Goal: Transaction & Acquisition: Purchase product/service

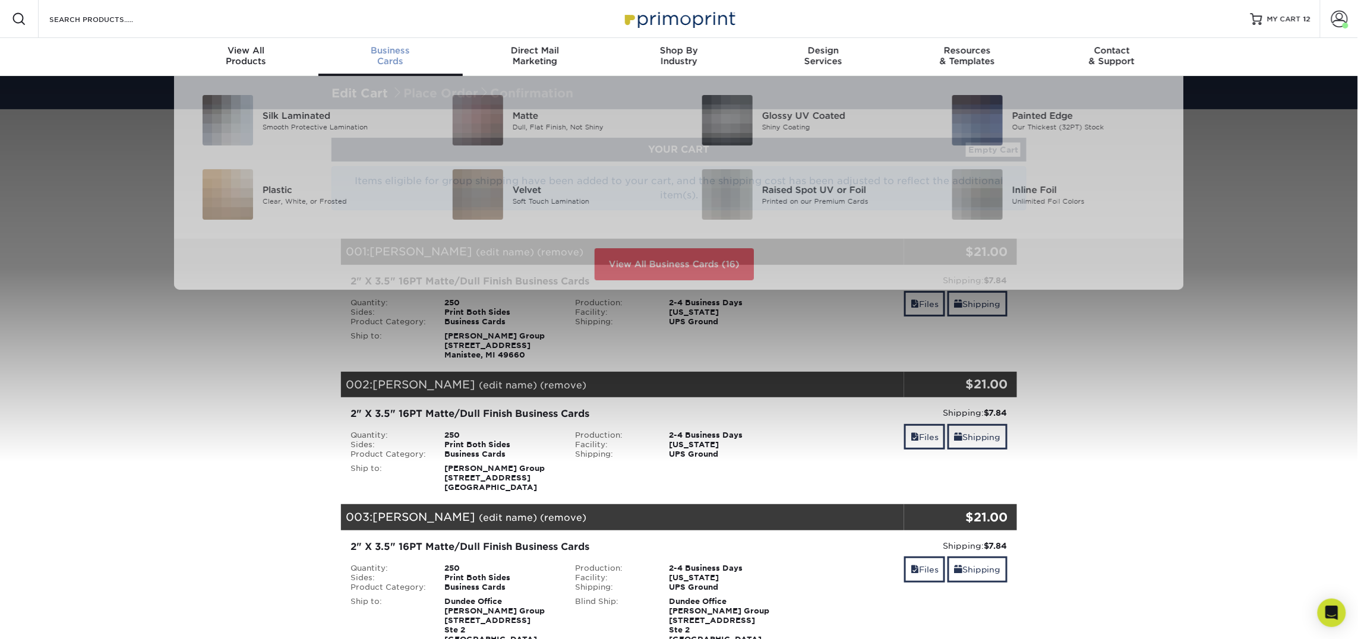
scroll to position [1, 0]
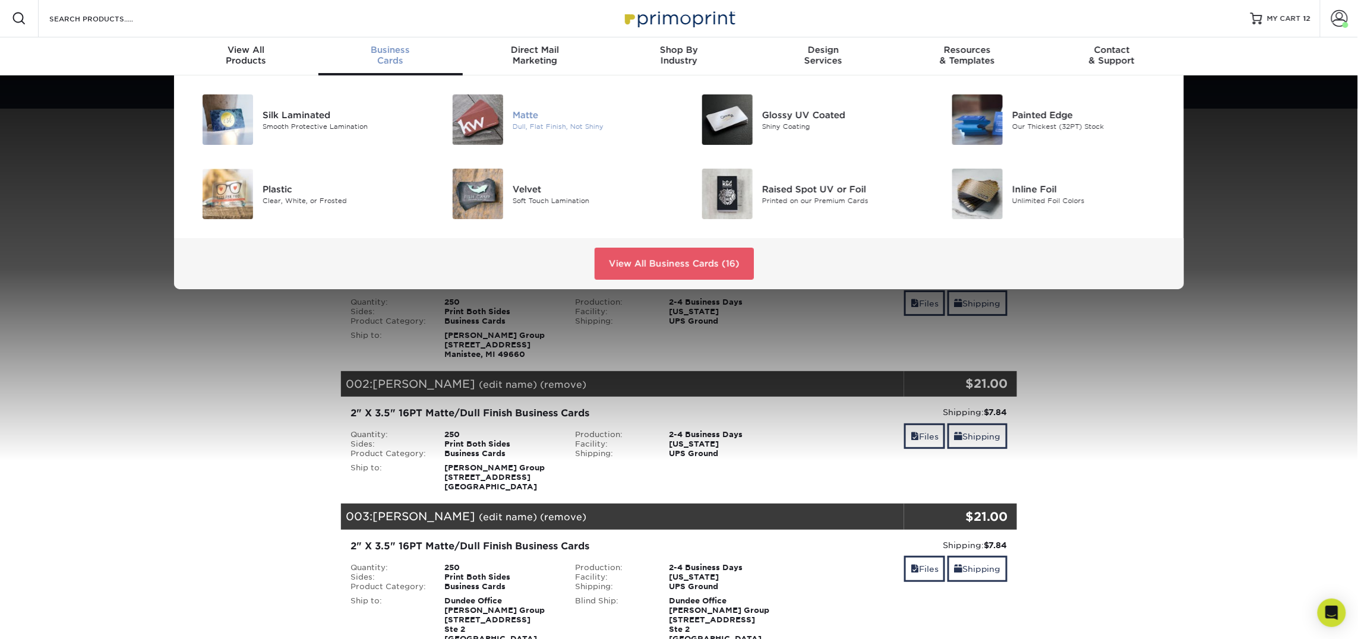
click at [499, 132] on img at bounding box center [478, 119] width 50 height 50
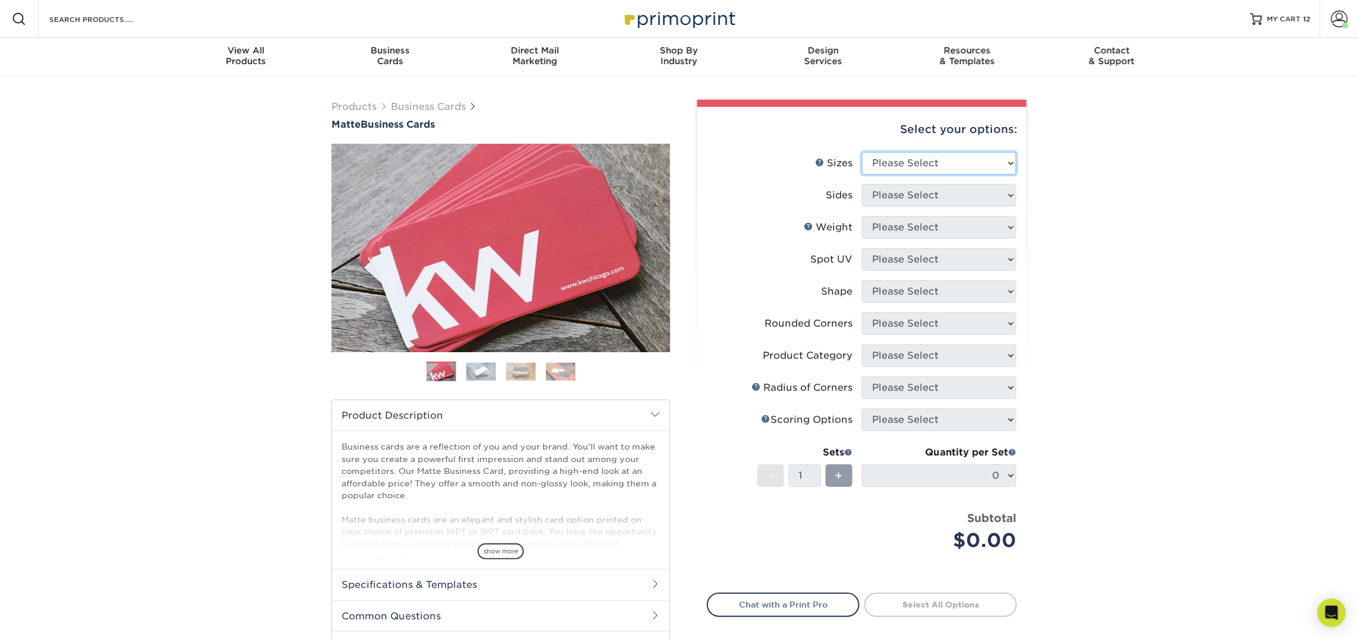
click at [910, 160] on select "Please Select 1.5" x 3.5" - Mini 1.75" x 3.5" - Mini 2" x 2" - Square 2" x 3" -…" at bounding box center [939, 163] width 154 height 23
select select "2.00x3.50"
click at [862, 152] on select "Please Select 1.5" x 3.5" - Mini 1.75" x 3.5" - Mini 2" x 2" - Square 2" x 3" -…" at bounding box center [939, 163] width 154 height 23
click at [939, 191] on select "Please Select Print Both Sides Print Front Only" at bounding box center [939, 195] width 154 height 23
select select "13abbda7-1d64-4f25-8bb2-c179b224825d"
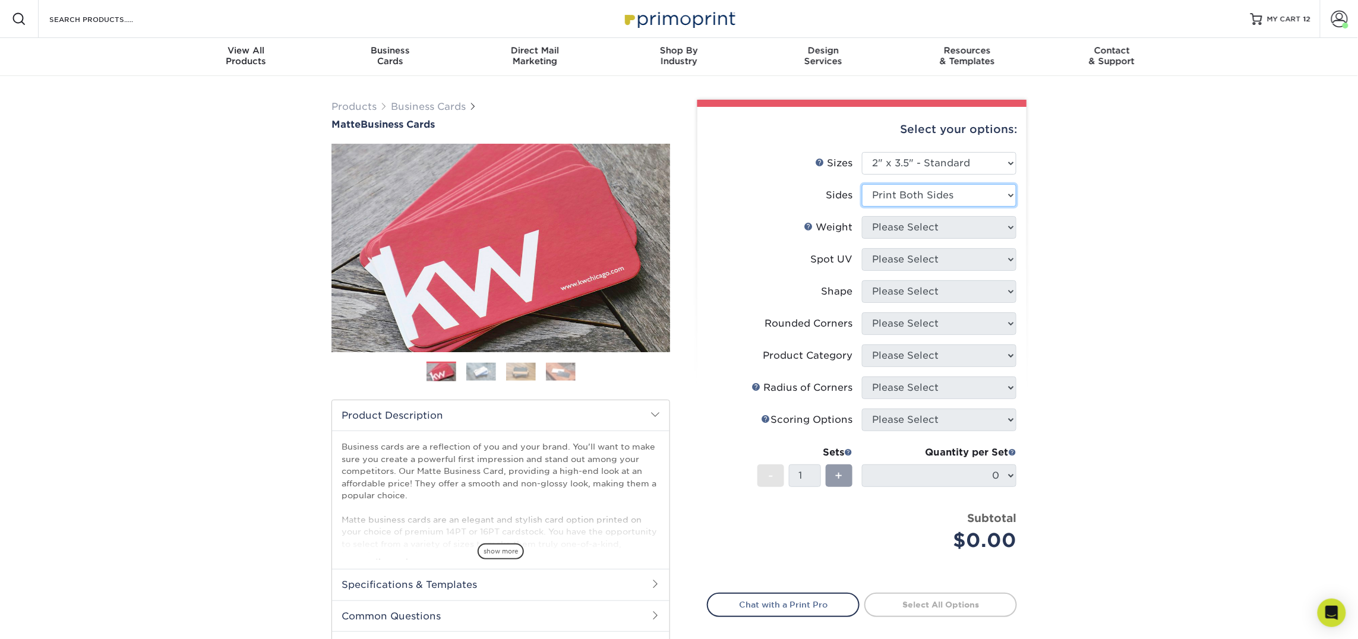
click at [862, 184] on select "Please Select Print Both Sides Print Front Only" at bounding box center [939, 195] width 154 height 23
click at [931, 233] on select "Please Select 16PT 14PT" at bounding box center [939, 227] width 154 height 23
select select "16PT"
click at [862, 216] on select "Please Select 16PT 14PT" at bounding box center [939, 227] width 154 height 23
click at [915, 261] on select "Please Select No Spot UV Front and Back (Both Sides) Front Only Back Only" at bounding box center [939, 259] width 154 height 23
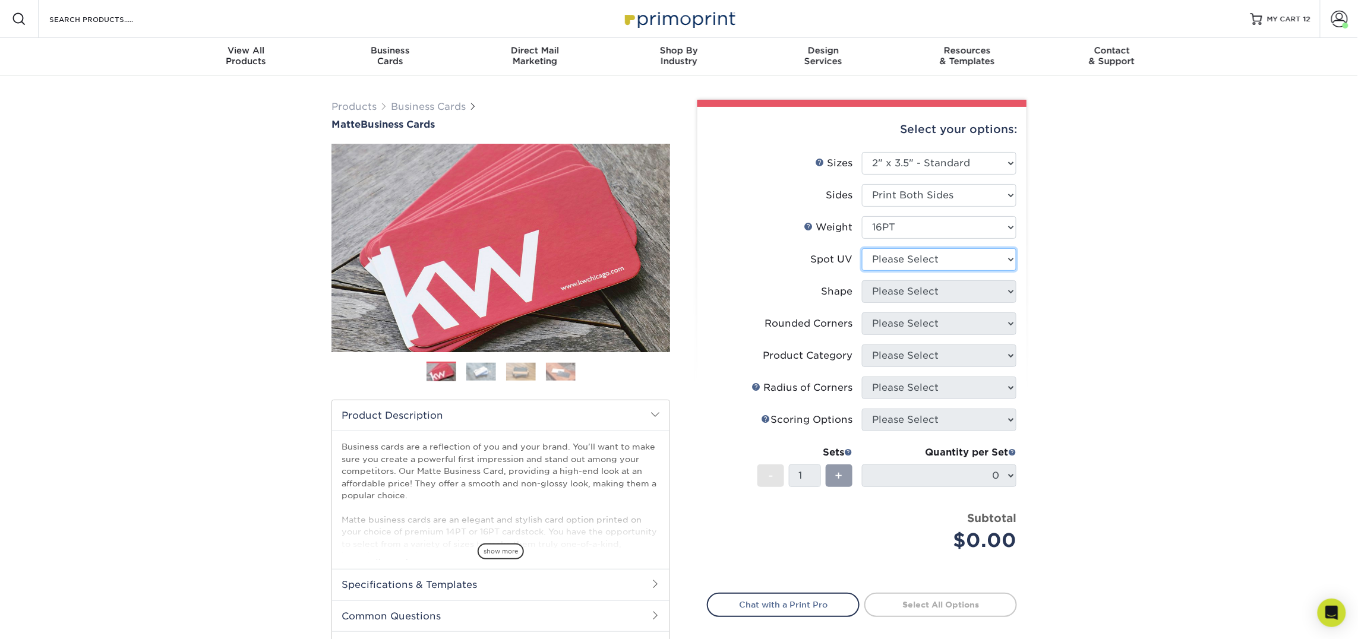
select select "3"
click at [862, 248] on select "Please Select No Spot UV Front and Back (Both Sides) Front Only Back Only" at bounding box center [939, 259] width 154 height 23
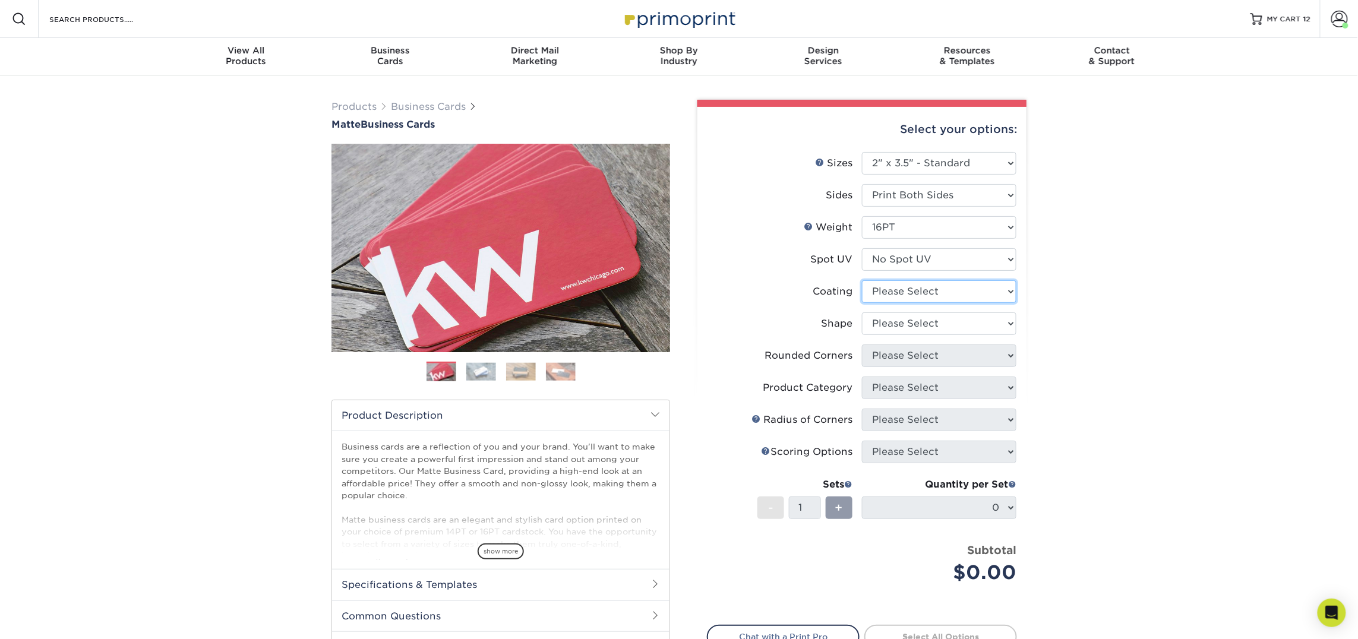
click at [912, 294] on select at bounding box center [939, 291] width 154 height 23
select select "121bb7b5-3b4d-429f-bd8d-bbf80e953313"
click at [862, 280] on select at bounding box center [939, 291] width 154 height 23
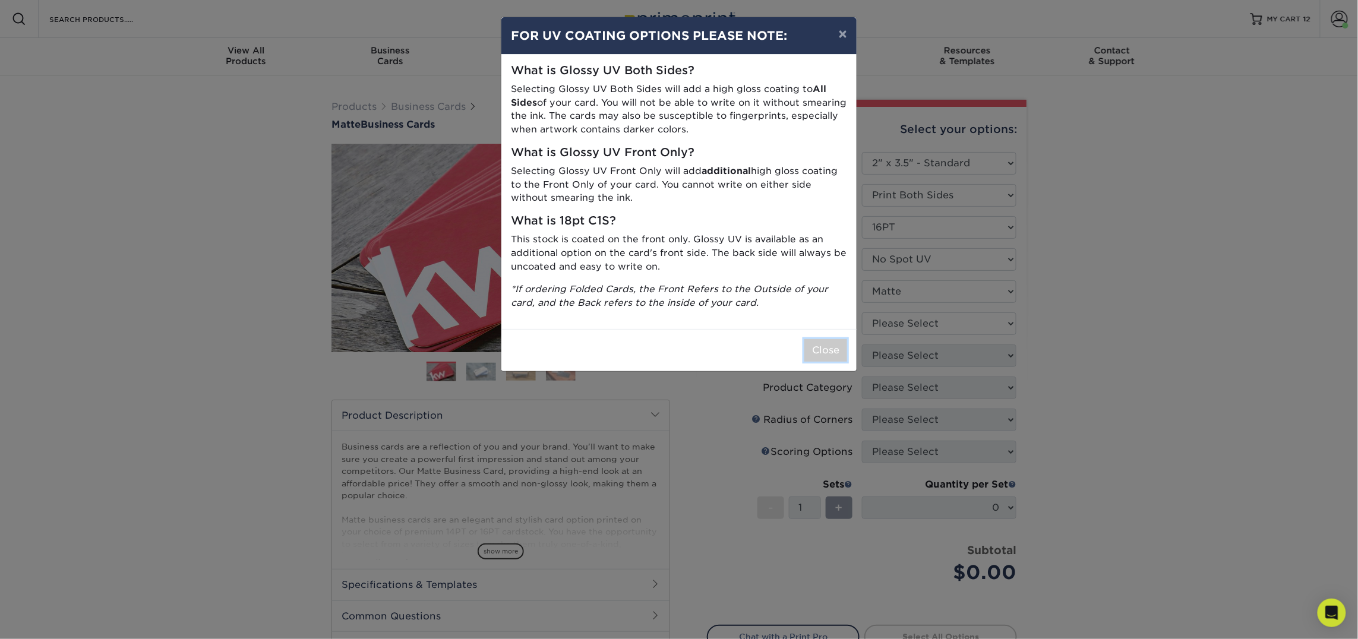
drag, startPoint x: 836, startPoint y: 346, endPoint x: 853, endPoint y: 344, distance: 17.4
click at [836, 346] on button "Close" at bounding box center [825, 350] width 43 height 23
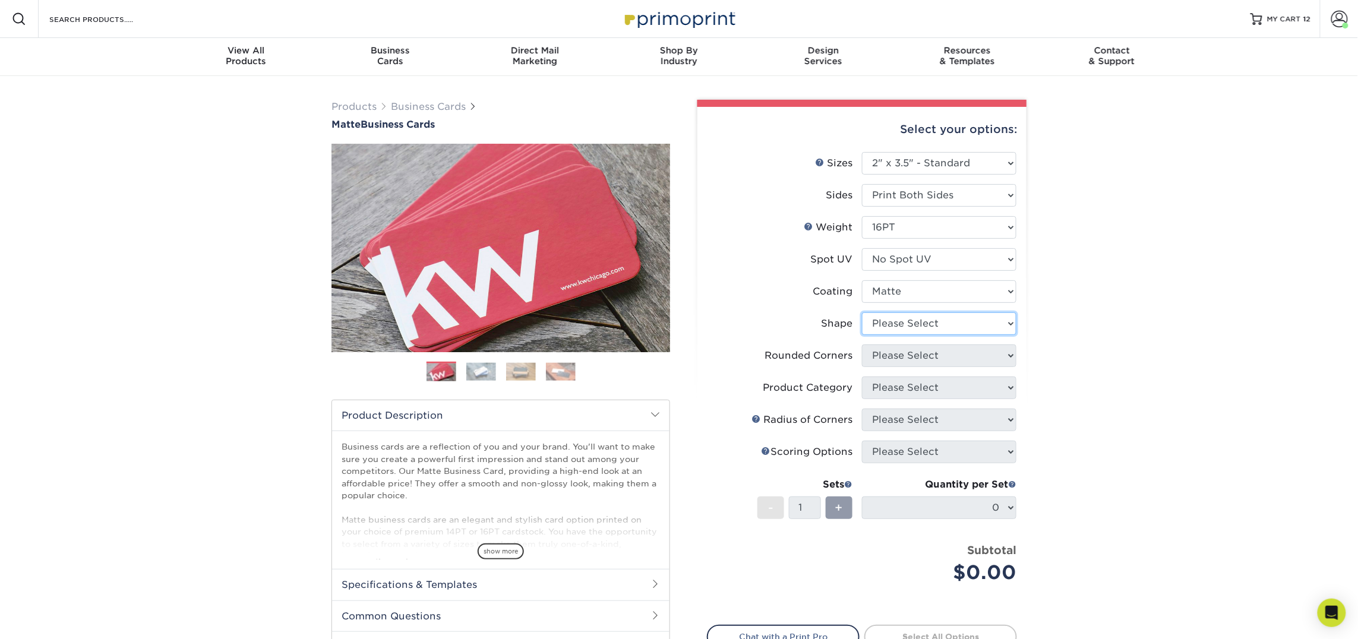
click at [912, 327] on select "Please Select Standard Oval" at bounding box center [939, 323] width 154 height 23
select select "standard"
click at [862, 312] on select "Please Select Standard Oval" at bounding box center [939, 323] width 154 height 23
click at [915, 359] on select "Please Select Yes - Round 2 Corners Yes - Round 4 Corners No" at bounding box center [939, 355] width 154 height 23
select select "0"
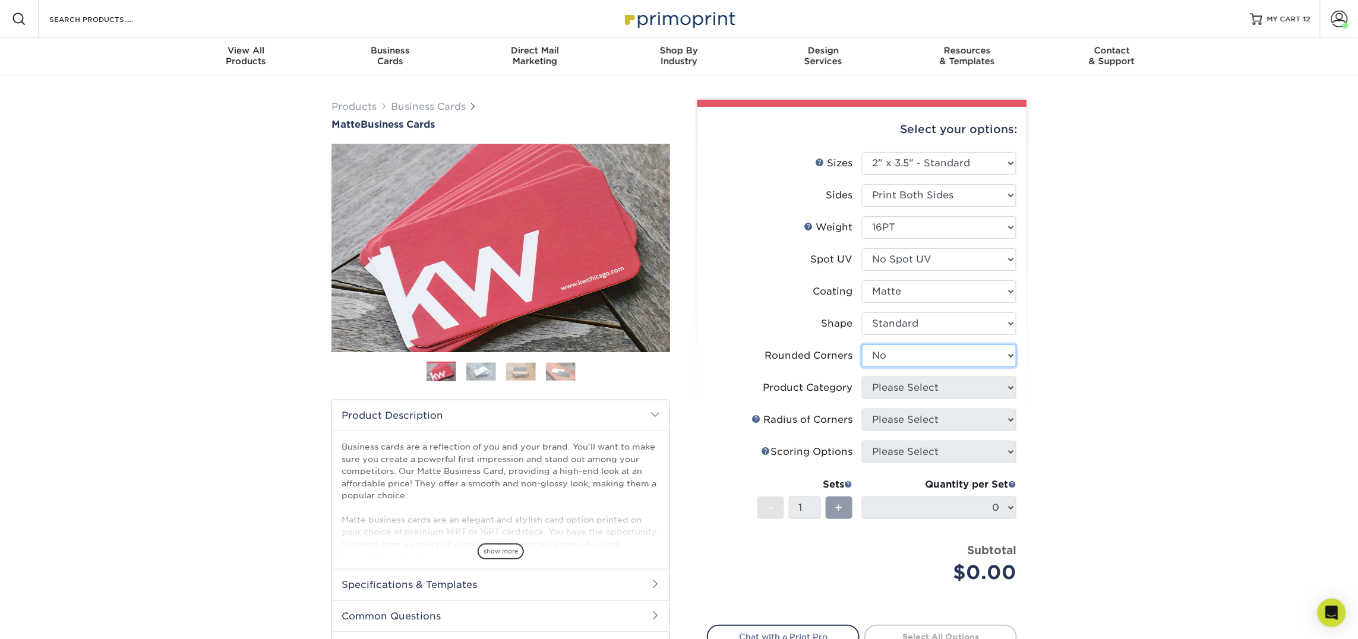
click at [862, 344] on select "Please Select Yes - Round 2 Corners Yes - Round 4 Corners No" at bounding box center [939, 355] width 154 height 23
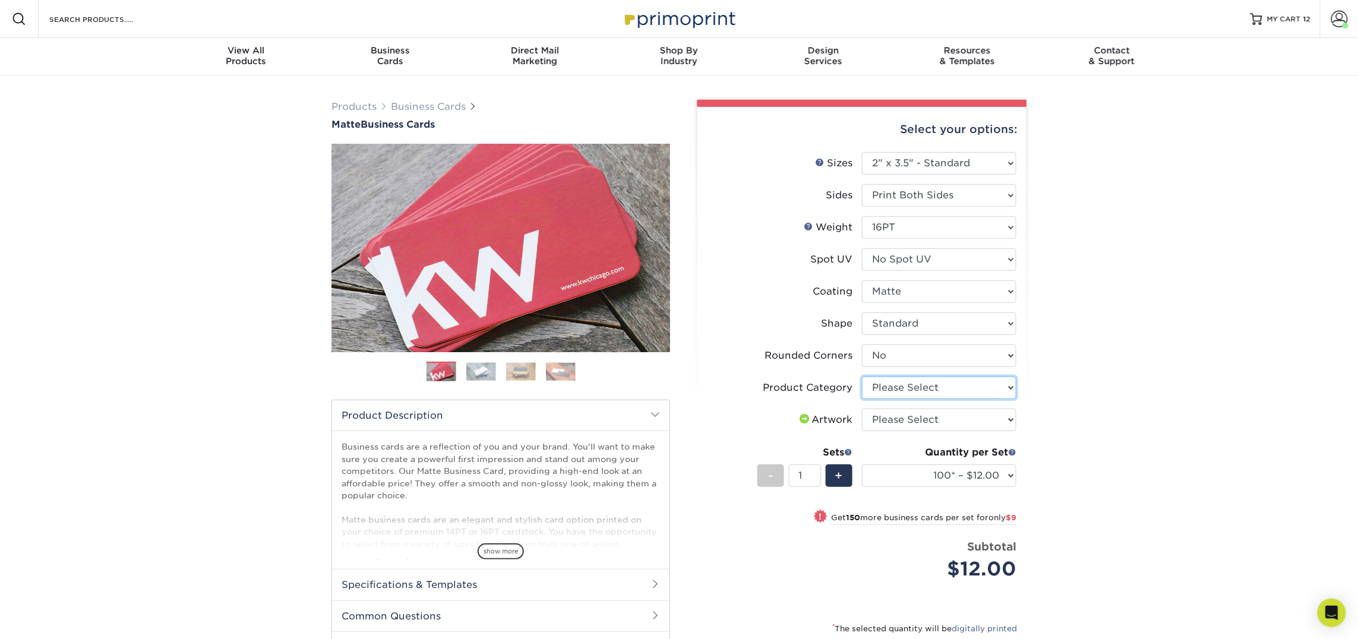
click at [921, 385] on select "Please Select Business Cards" at bounding box center [939, 388] width 154 height 23
select select "3b5148f1-0588-4f88-a218-97bcfdce65c1"
click at [862, 377] on select "Please Select Business Cards" at bounding box center [939, 388] width 154 height 23
click at [921, 417] on select "Please Select I will upload files I need a design - $100" at bounding box center [939, 420] width 154 height 23
select select "upload"
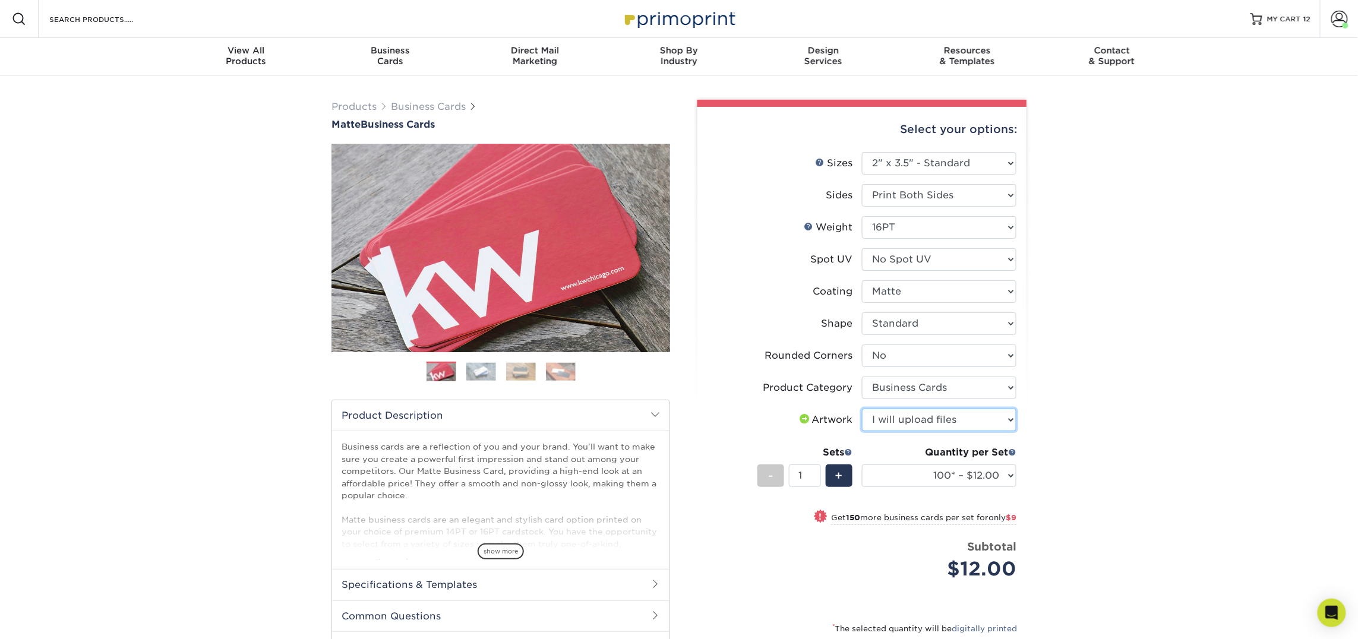
click at [862, 409] on select "Please Select I will upload files I need a design - $100" at bounding box center [939, 420] width 154 height 23
click at [929, 474] on select "100* – $12.00 250* – $21.00 500 – $42.00 1000 – $53.00 2500 – $95.00 5000 – $18…" at bounding box center [939, 475] width 154 height 23
select select "250* – $21.00"
click at [862, 464] on select "100* – $12.00 250* – $21.00 500 – $42.00 1000 – $53.00 2500 – $95.00 5000 – $18…" at bounding box center [939, 475] width 154 height 23
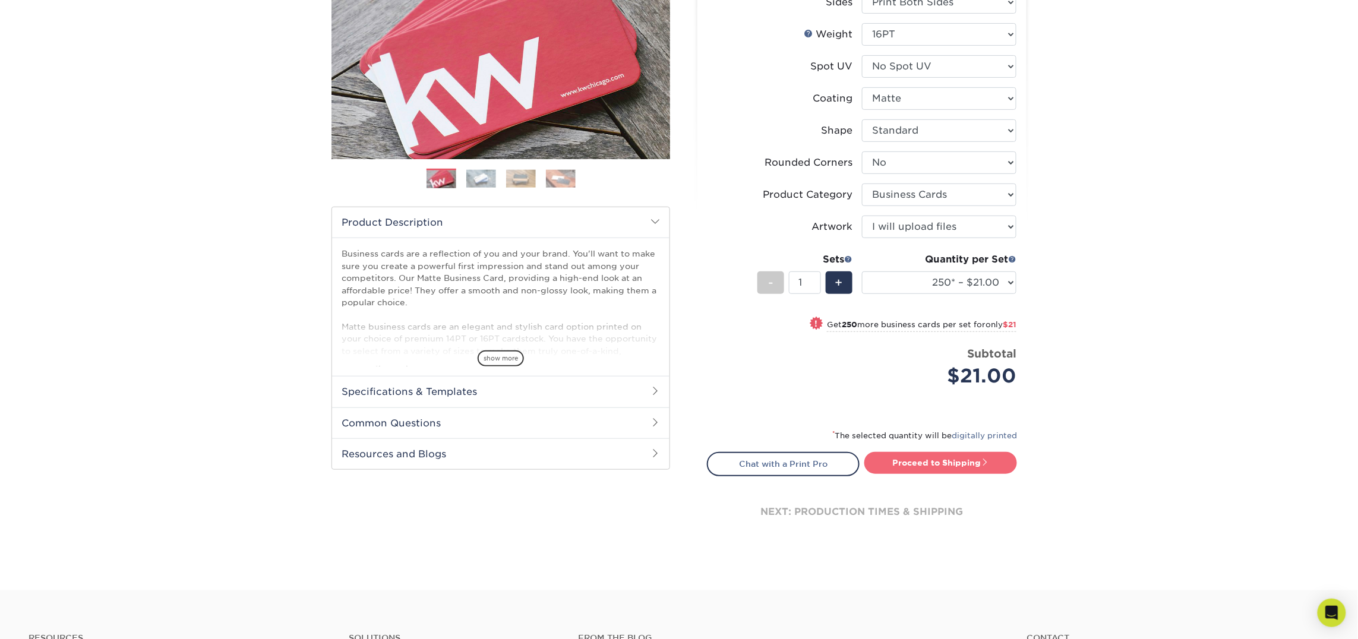
click at [947, 463] on link "Proceed to Shipping" at bounding box center [940, 462] width 153 height 21
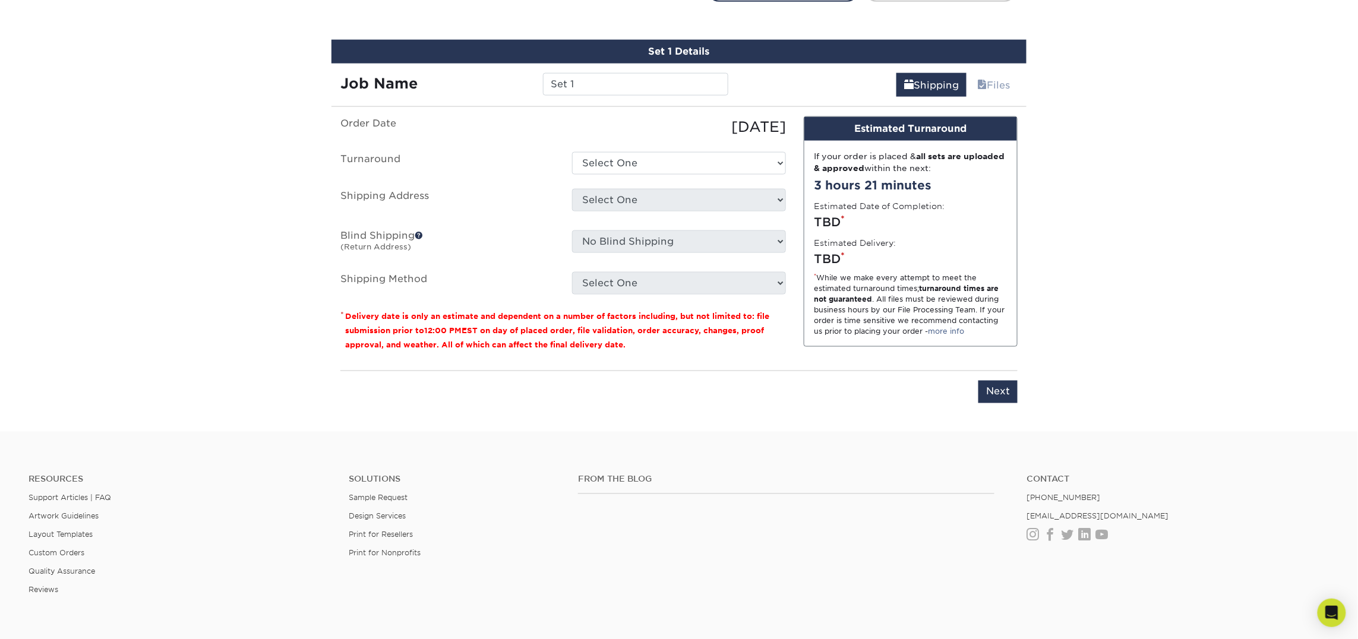
scroll to position [675, 0]
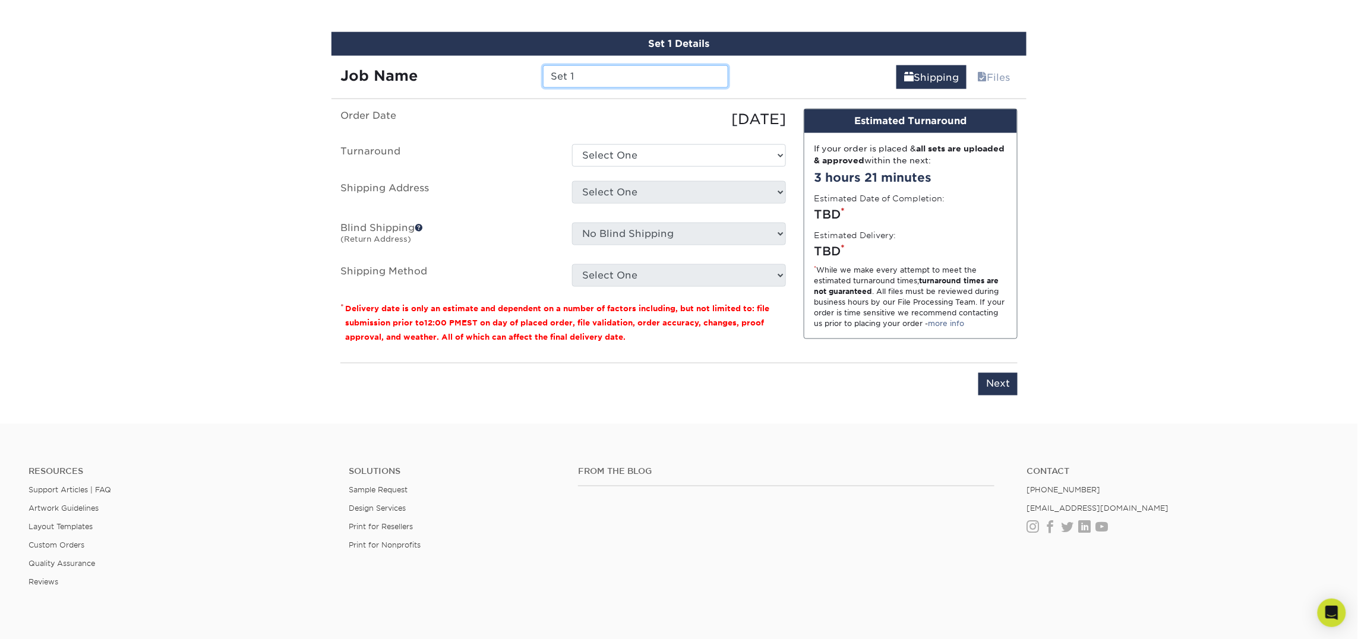
click at [567, 83] on input "Set 1" at bounding box center [635, 76] width 185 height 23
click at [566, 83] on input "Set 1" at bounding box center [635, 76] width 185 height 23
type input "[PERSON_NAME]"
click at [653, 153] on select "Select One 2-4 Business Days 2 Day Next Business Day" at bounding box center [679, 155] width 214 height 23
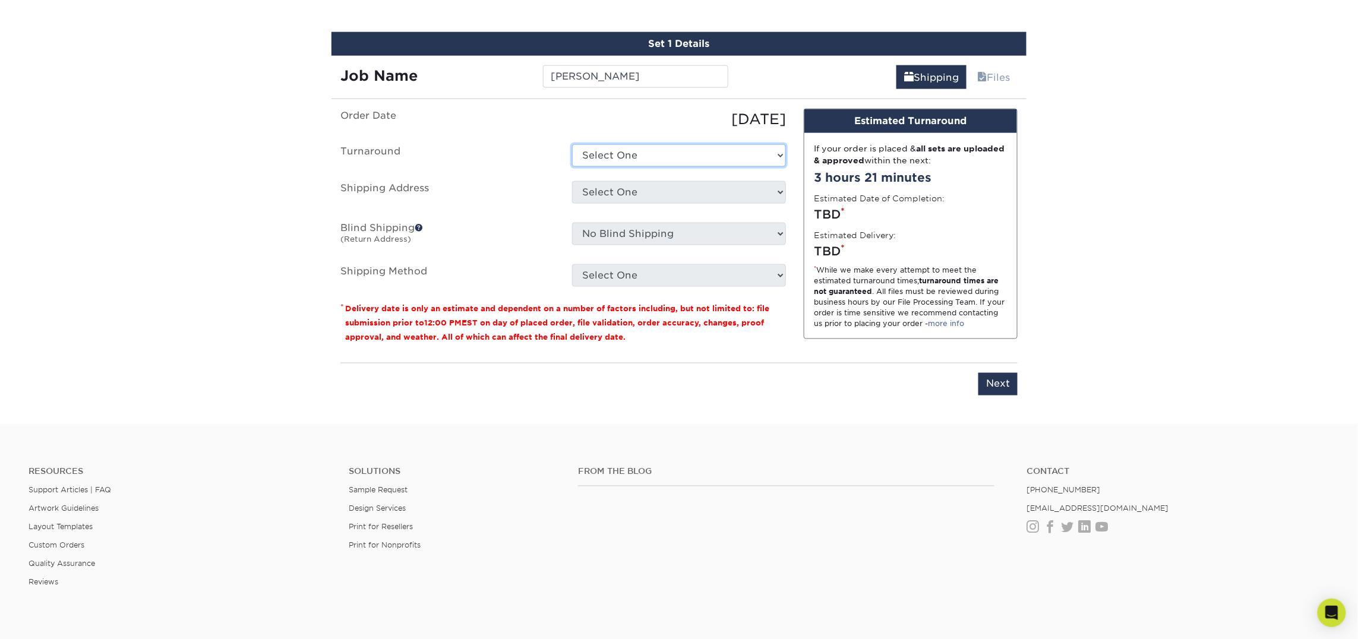
select select "23721297-b68b-4846-ba83-3171e6bd9d78"
click at [572, 144] on select "Select One 2-4 Business Days 2 Day Next Business Day" at bounding box center [679, 155] width 214 height 23
click at [644, 194] on select "Select One Atlanta Office Bingham Farms Byron Center Dawsonville, GA Office Dun…" at bounding box center [679, 192] width 214 height 23
select select "245819"
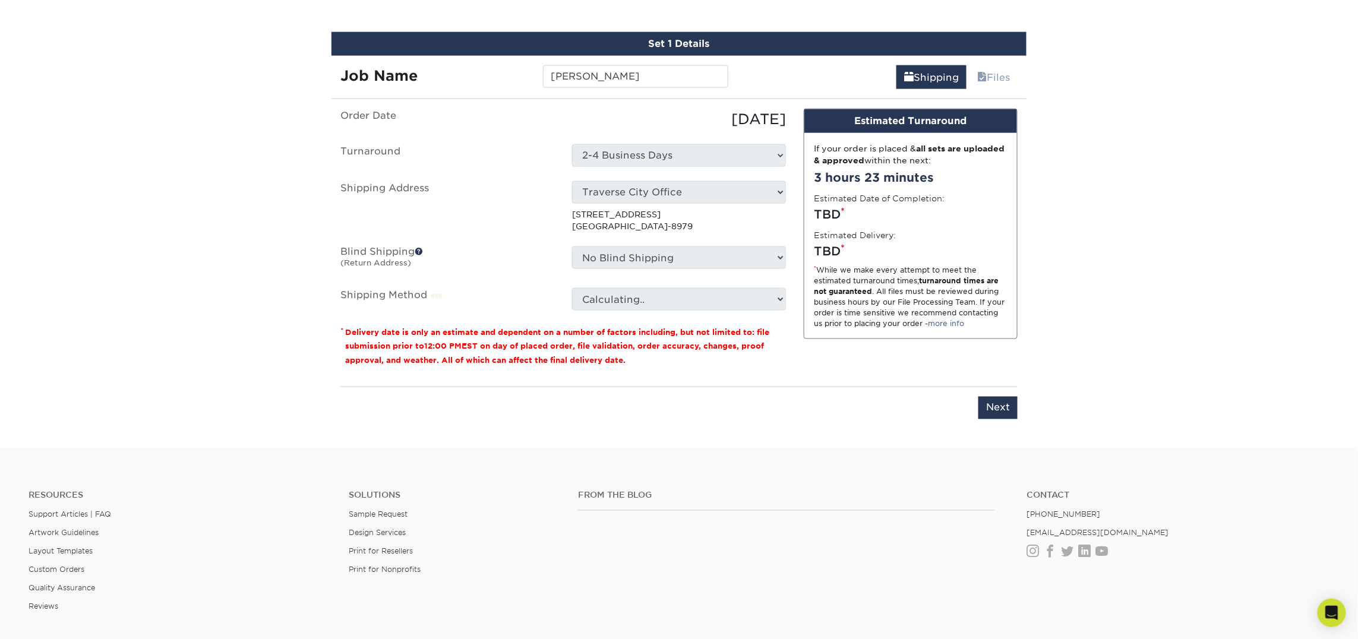
click at [632, 314] on fieldset "Order Date 09/24/2025 Turnaround Select One 2-4 Business Days 2 Day Next Busine…" at bounding box center [562, 217] width 445 height 217
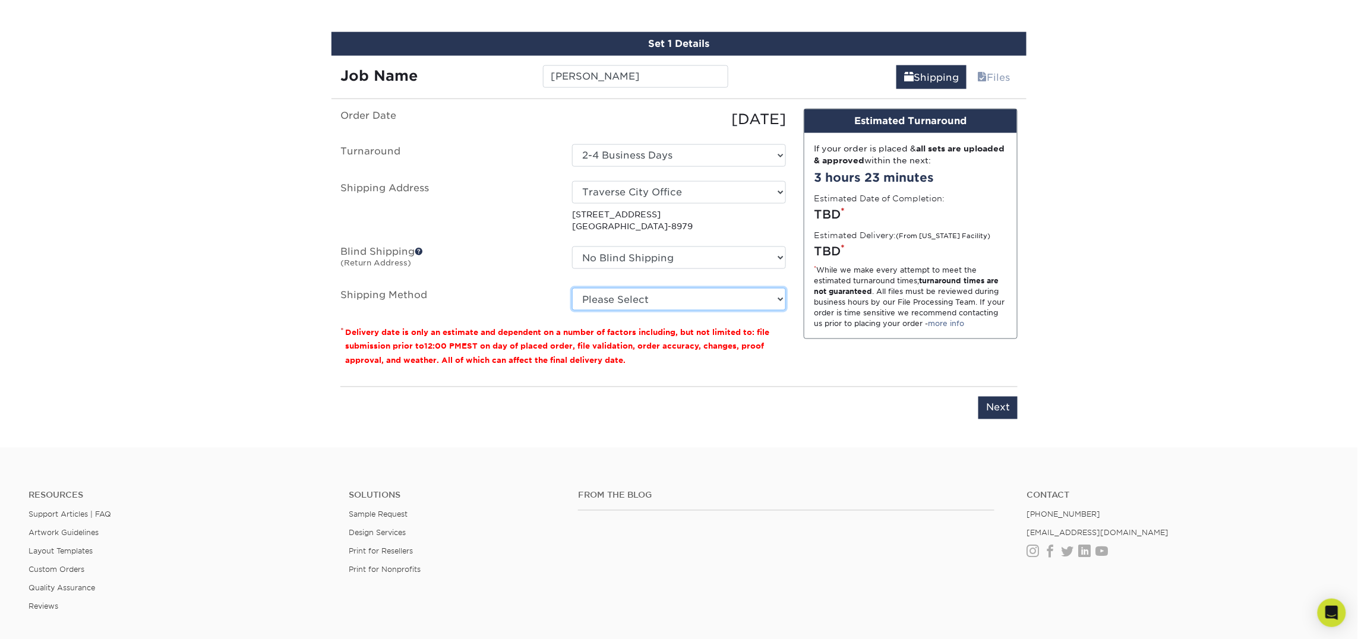
click at [637, 301] on select "Please Select Ground Shipping (+$7.84) 3 Day Shipping Service (+$15.34) 2 Day A…" at bounding box center [679, 299] width 214 height 23
select select "03"
click at [572, 288] on select "Please Select Ground Shipping (+$7.84) 3 Day Shipping Service (+$15.34) 2 Day A…" at bounding box center [679, 299] width 214 height 23
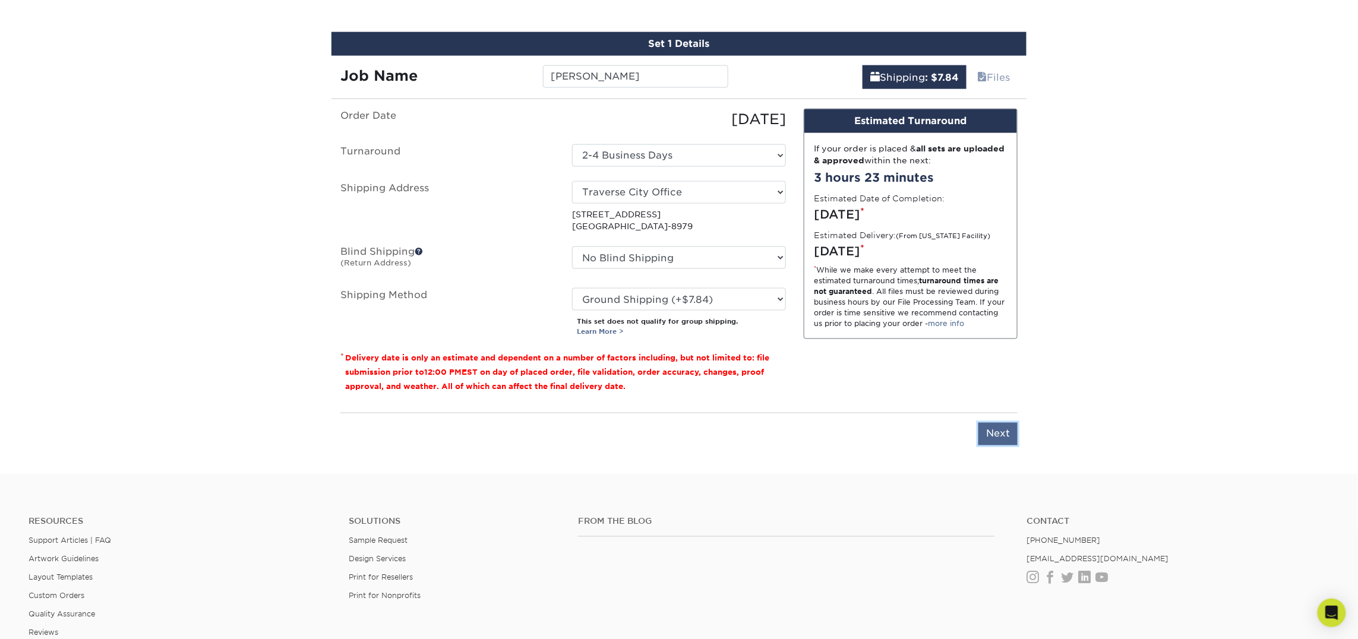
click at [991, 435] on input "Next" at bounding box center [997, 434] width 39 height 23
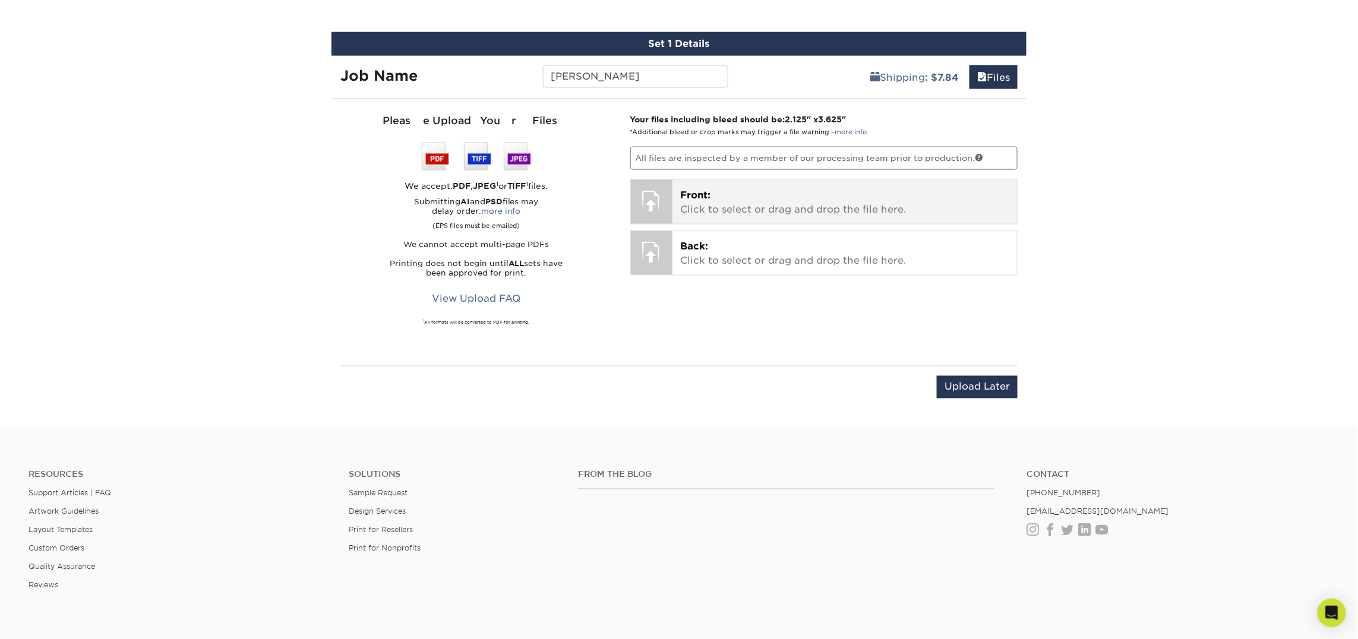
click at [733, 204] on p "Front: Click to select or drag and drop the file here." at bounding box center [845, 202] width 328 height 29
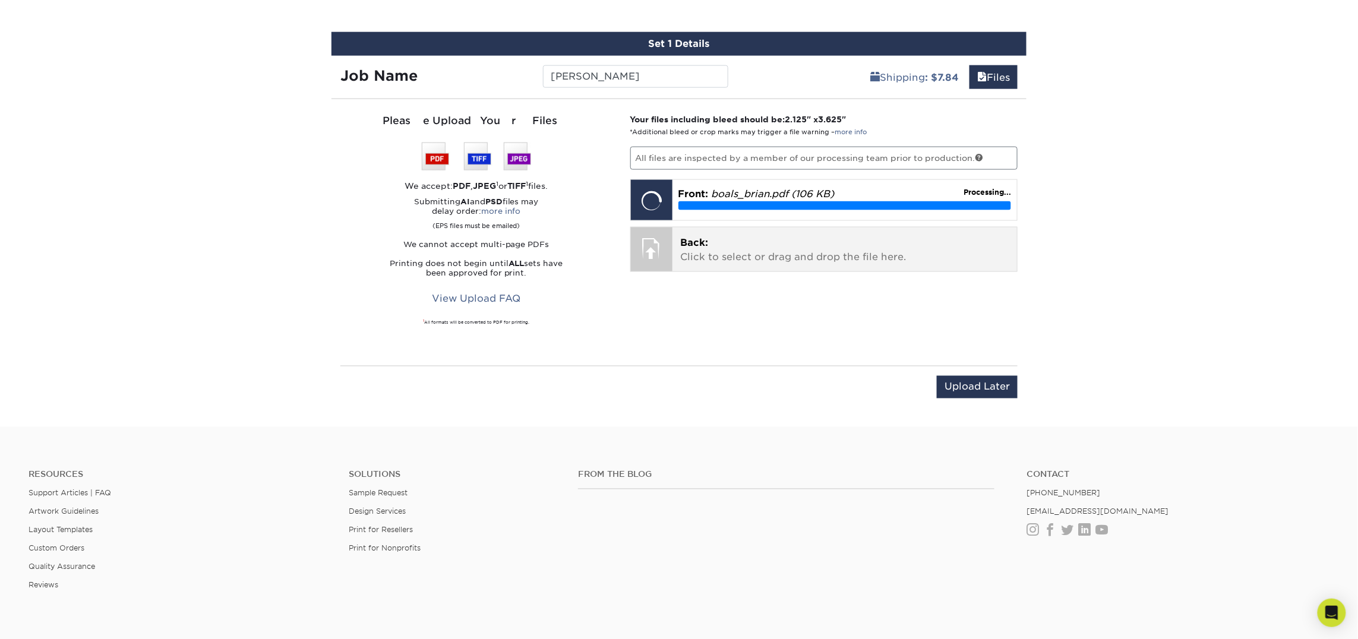
click at [737, 241] on p "Back: Click to select or drag and drop the file here." at bounding box center [845, 250] width 328 height 29
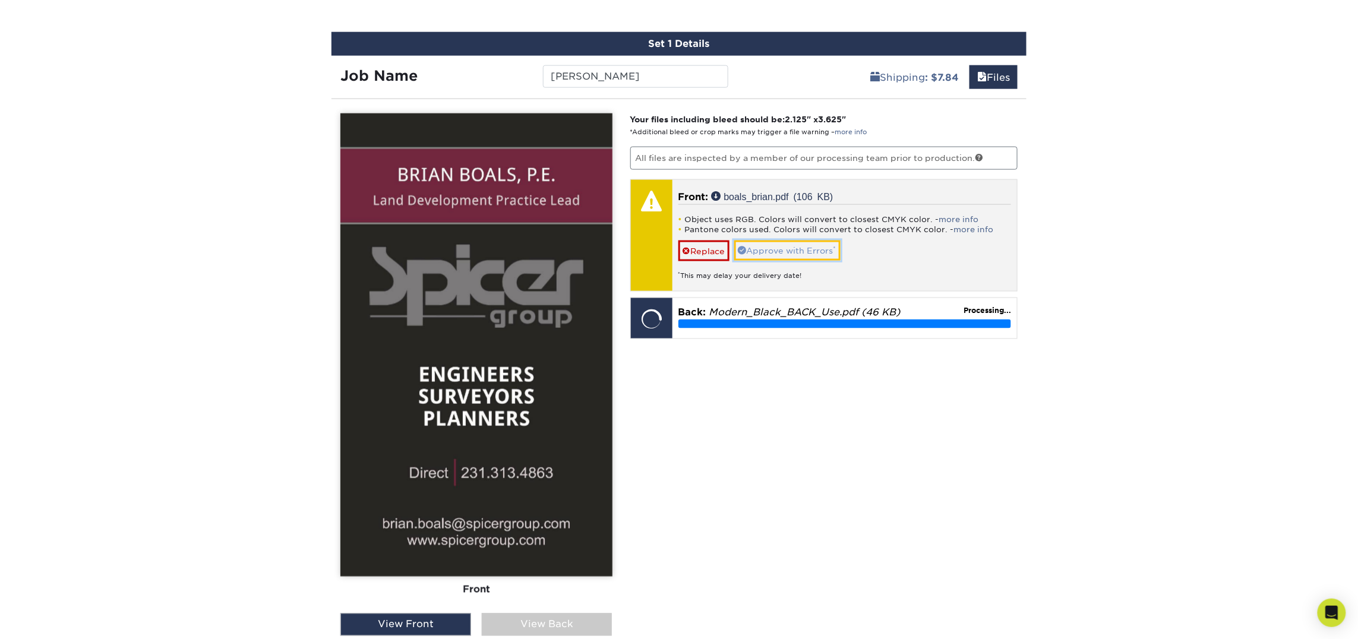
click at [777, 246] on link "Approve with Errors *" at bounding box center [787, 251] width 106 height 20
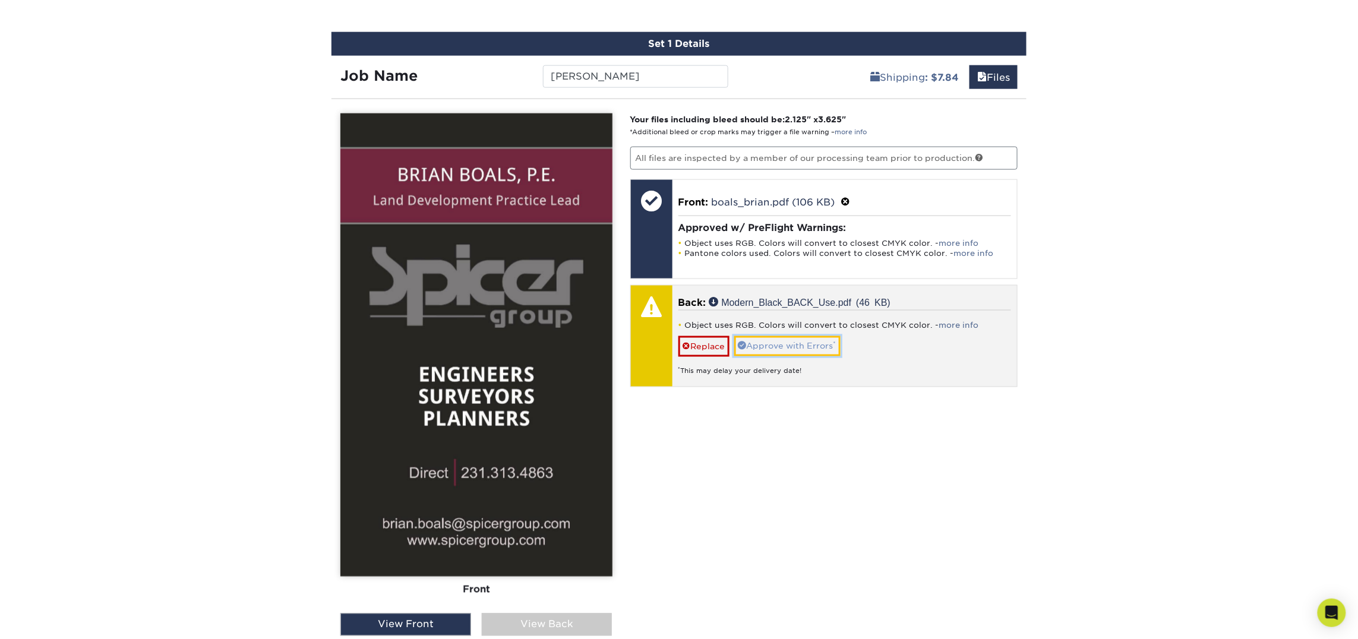
click at [815, 350] on link "Approve with Errors *" at bounding box center [787, 346] width 106 height 20
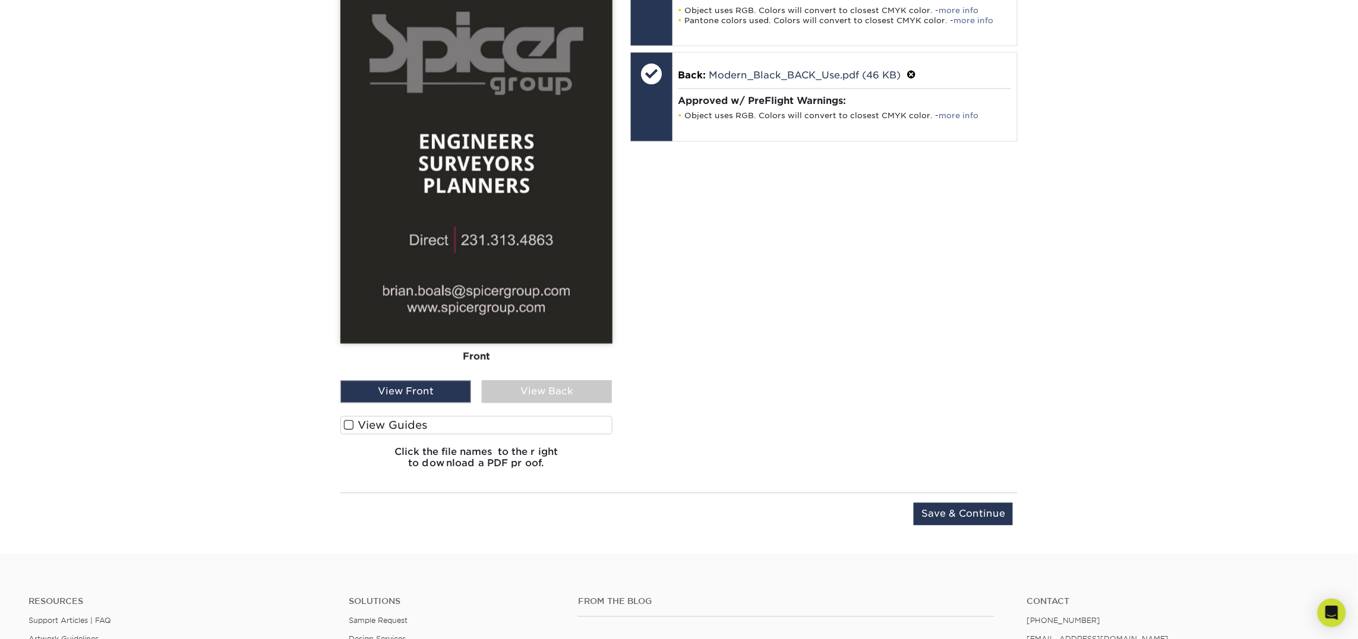
scroll to position [916, 0]
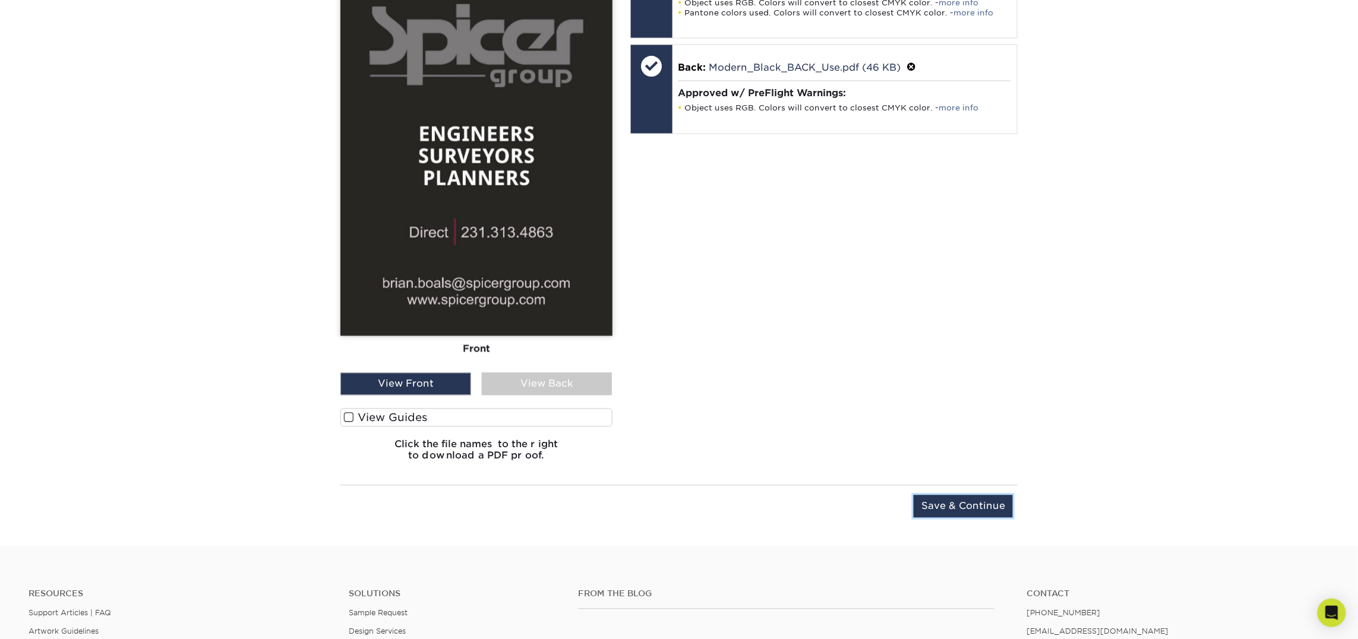
click at [944, 510] on input "Save & Continue" at bounding box center [962, 506] width 99 height 23
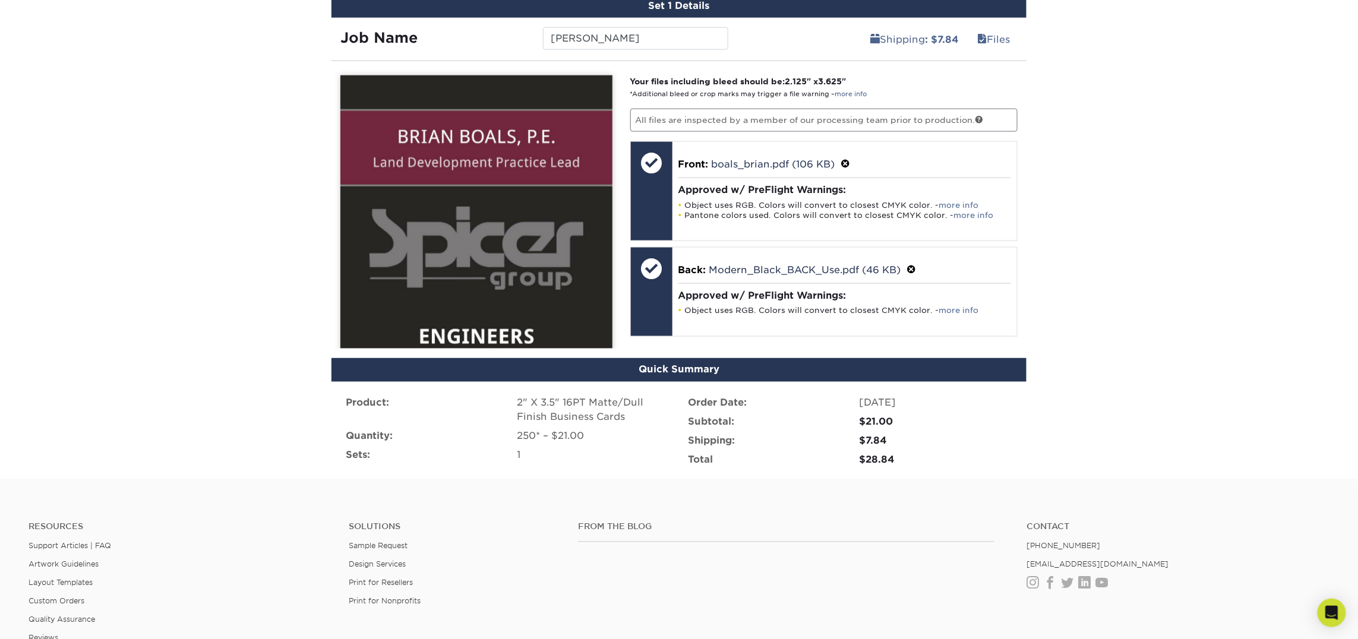
scroll to position [701, 0]
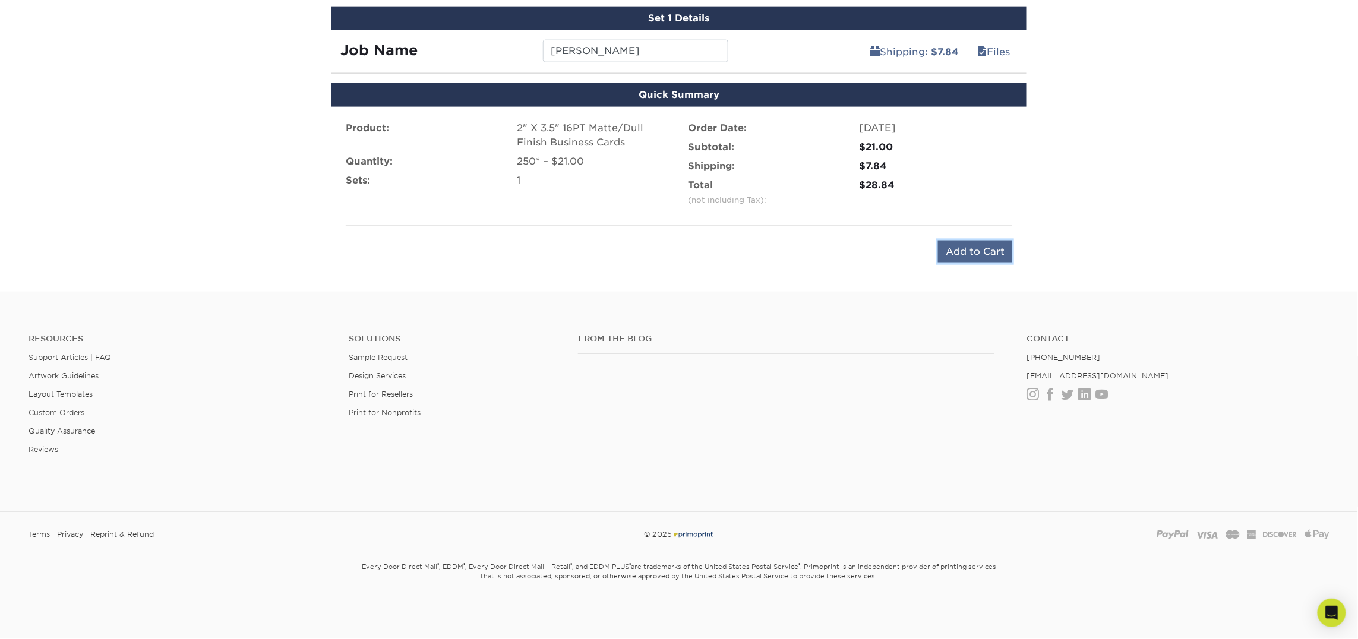
click at [965, 254] on input "Add to Cart" at bounding box center [975, 252] width 74 height 23
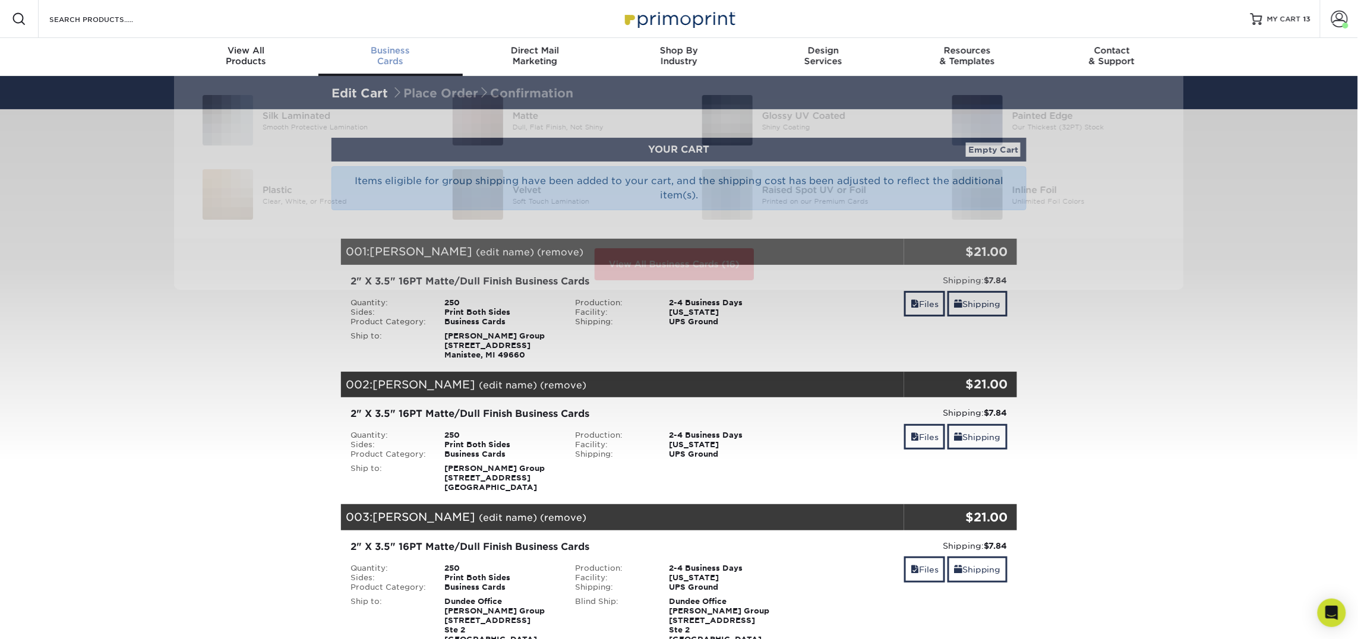
scroll to position [1, 0]
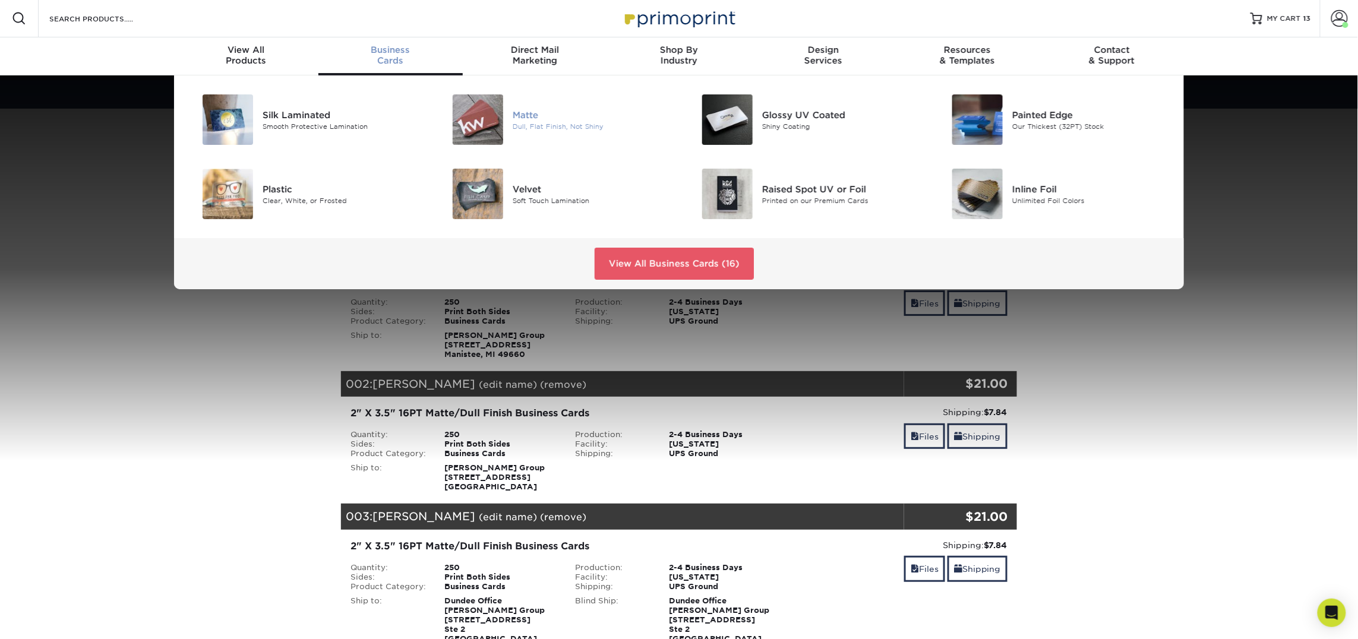
click at [489, 112] on img at bounding box center [478, 119] width 50 height 50
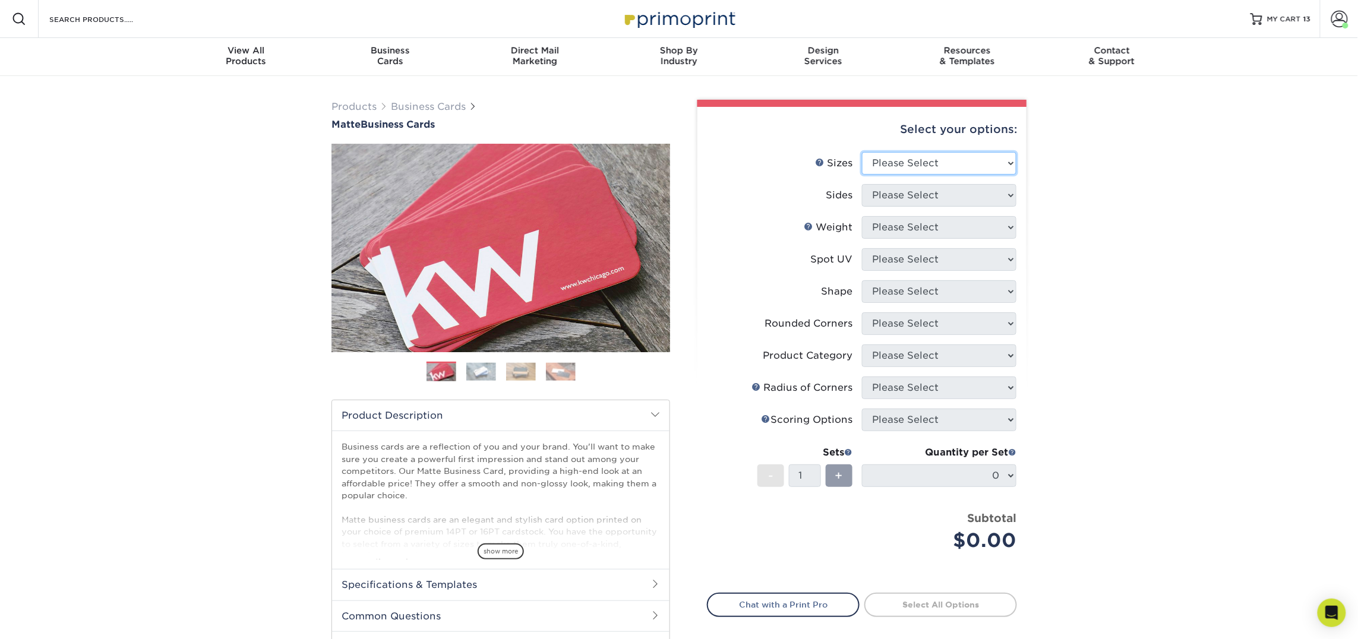
click at [949, 156] on select "Please Select 1.5" x 3.5" - Mini 1.75" x 3.5" - Mini 2" x 2" - Square 2" x 3" -…" at bounding box center [939, 163] width 154 height 23
select select "2.00x3.50"
click at [862, 152] on select "Please Select 1.5" x 3.5" - Mini 1.75" x 3.5" - Mini 2" x 2" - Square 2" x 3" -…" at bounding box center [939, 163] width 154 height 23
click at [928, 188] on select "Please Select Print Both Sides Print Front Only" at bounding box center [939, 195] width 154 height 23
select select "13abbda7-1d64-4f25-8bb2-c179b224825d"
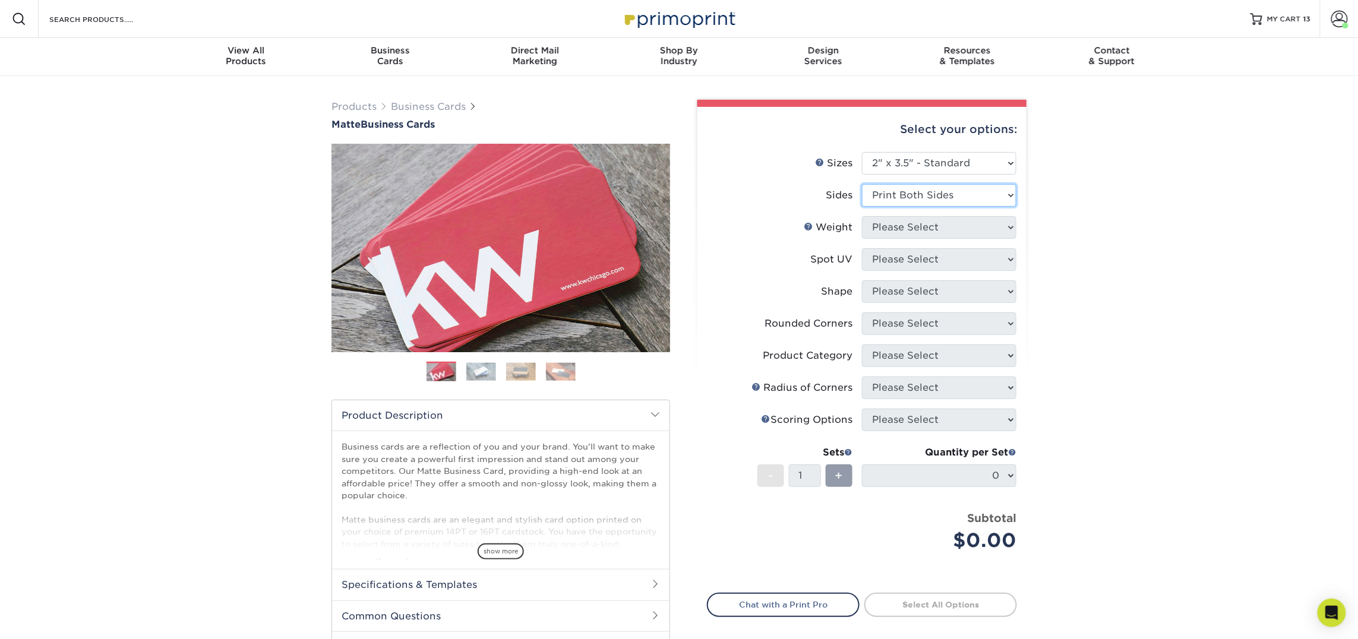
click at [862, 184] on select "Please Select Print Both Sides Print Front Only" at bounding box center [939, 195] width 154 height 23
click at [924, 224] on select "Please Select 16PT 14PT" at bounding box center [939, 227] width 154 height 23
select select "16PT"
click at [862, 216] on select "Please Select 16PT 14PT" at bounding box center [939, 227] width 154 height 23
click at [918, 259] on select "Please Select No Spot UV Front and Back (Both Sides) Front Only Back Only" at bounding box center [939, 259] width 154 height 23
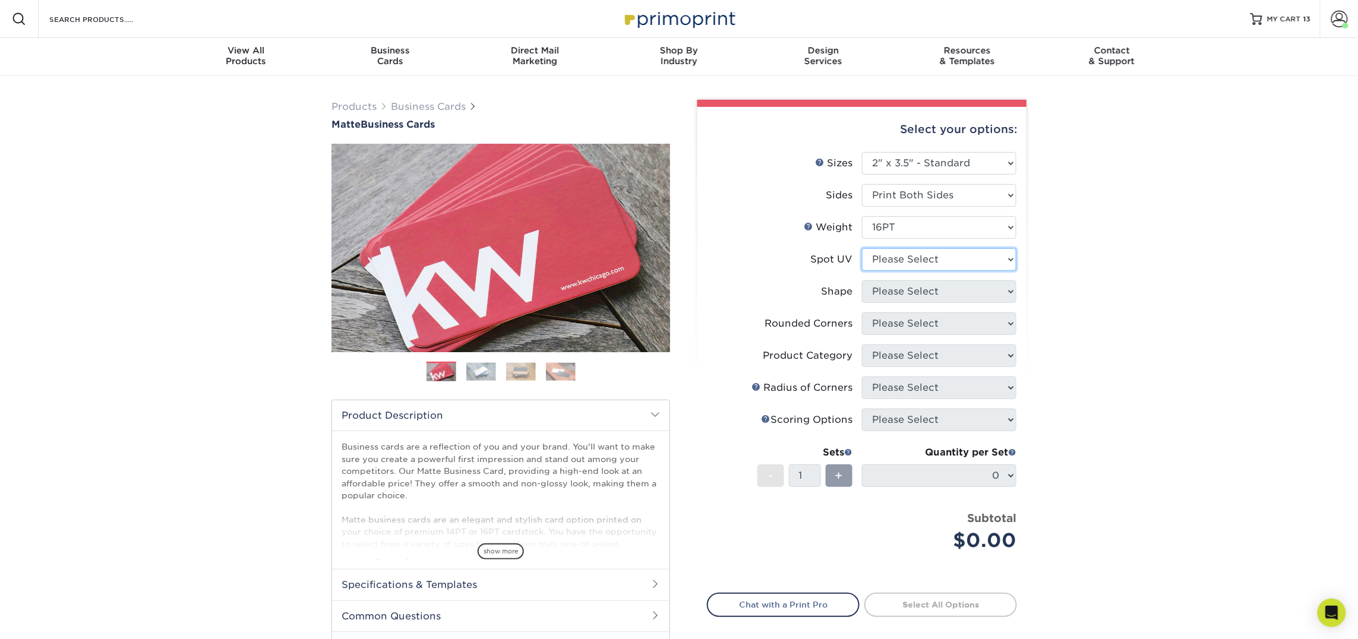
select select "3"
click at [862, 248] on select "Please Select No Spot UV Front and Back (Both Sides) Front Only Back Only" at bounding box center [939, 259] width 154 height 23
click at [0, 0] on select at bounding box center [0, 0] width 0 height 0
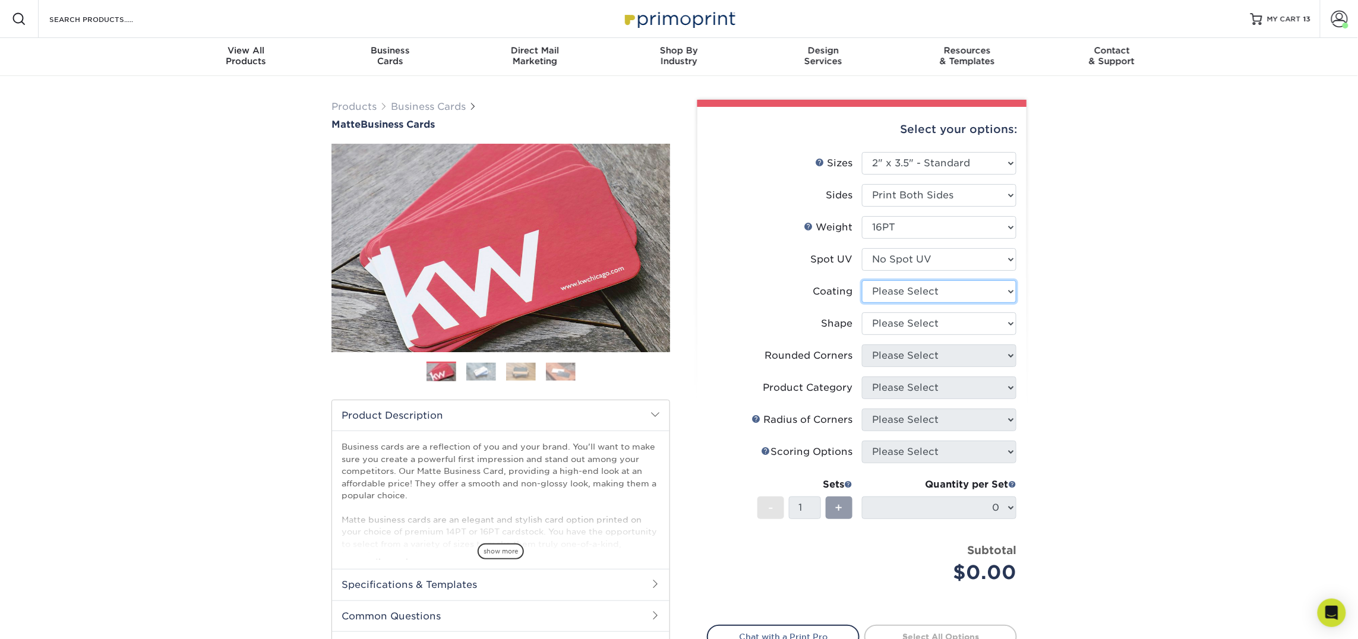
select select "121bb7b5-3b4d-429f-bd8d-bbf80e953313"
click at [862, 280] on select at bounding box center [939, 291] width 154 height 23
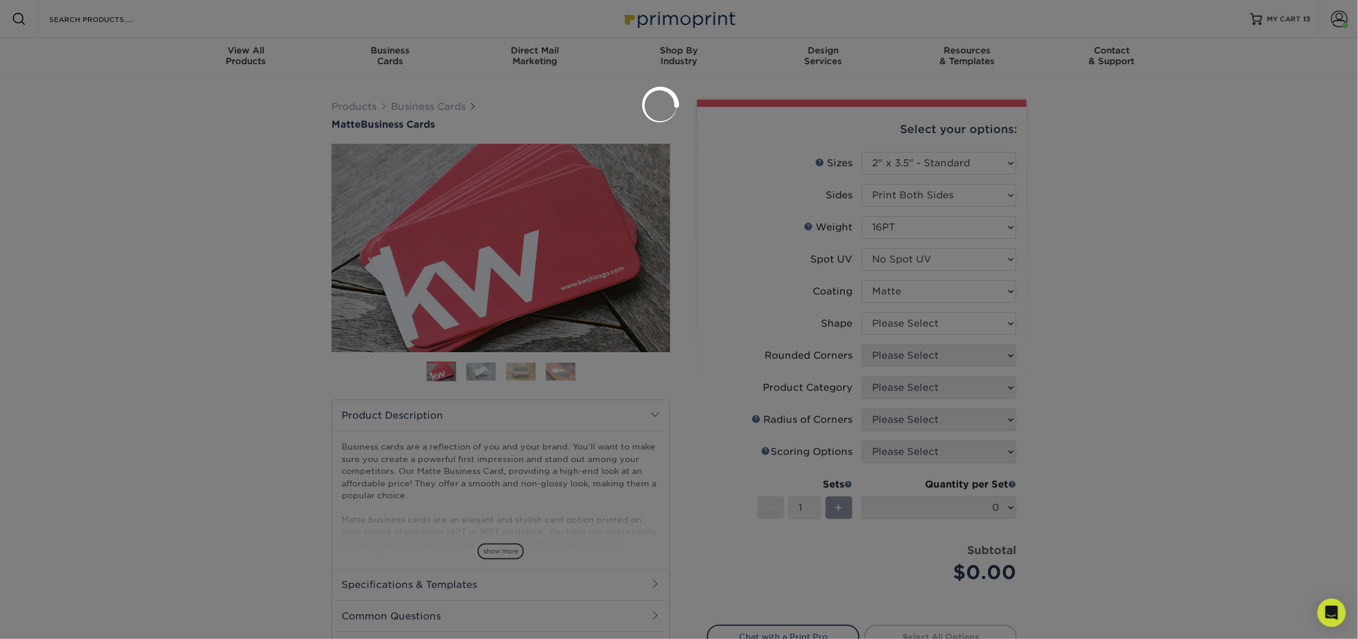
click at [910, 321] on div at bounding box center [679, 319] width 1358 height 639
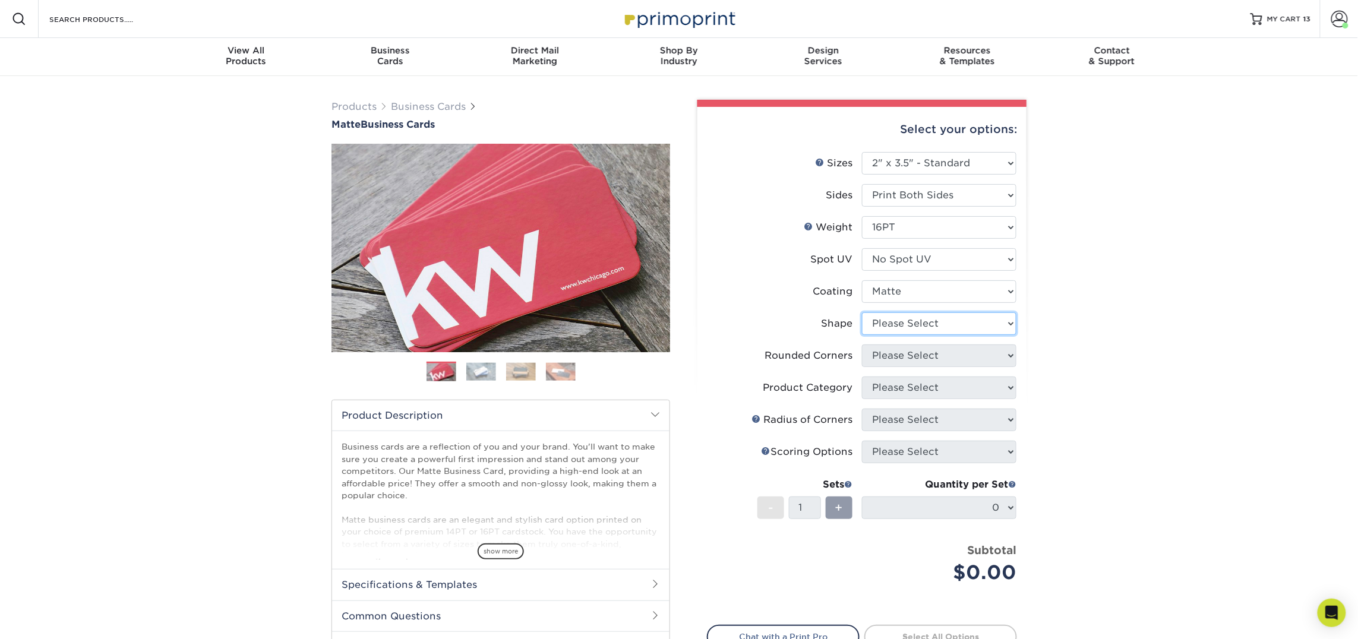
click at [910, 323] on select "Please Select Standard Oval" at bounding box center [939, 323] width 154 height 23
select select "standard"
click at [862, 312] on select "Please Select Standard Oval" at bounding box center [939, 323] width 154 height 23
click at [909, 356] on select "Please Select Yes - Round 2 Corners Yes - Round 4 Corners No" at bounding box center [939, 355] width 154 height 23
select select "0"
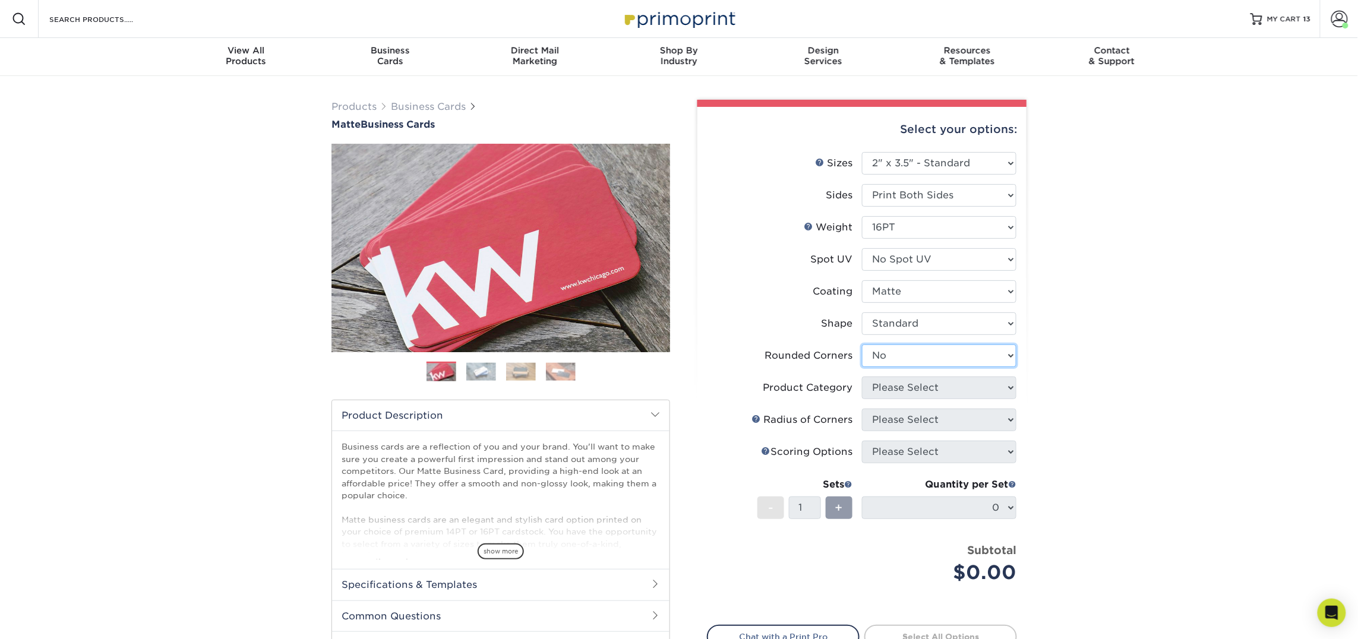
click at [862, 344] on select "Please Select Yes - Round 2 Corners Yes - Round 4 Corners No" at bounding box center [939, 355] width 154 height 23
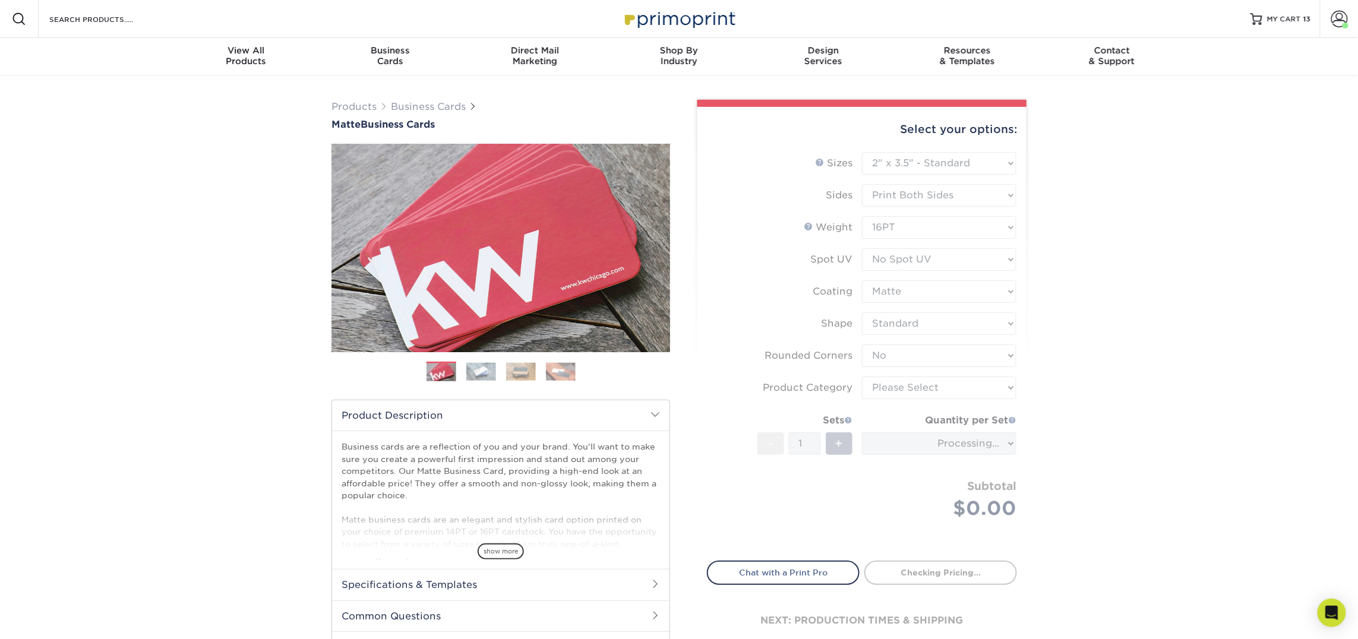
click at [920, 393] on form "Sizes Help Sizes Please Select 1.5" x 3.5" - Mini 1.75" x 3.5" - Mini 2" x 2" -…" at bounding box center [862, 349] width 310 height 395
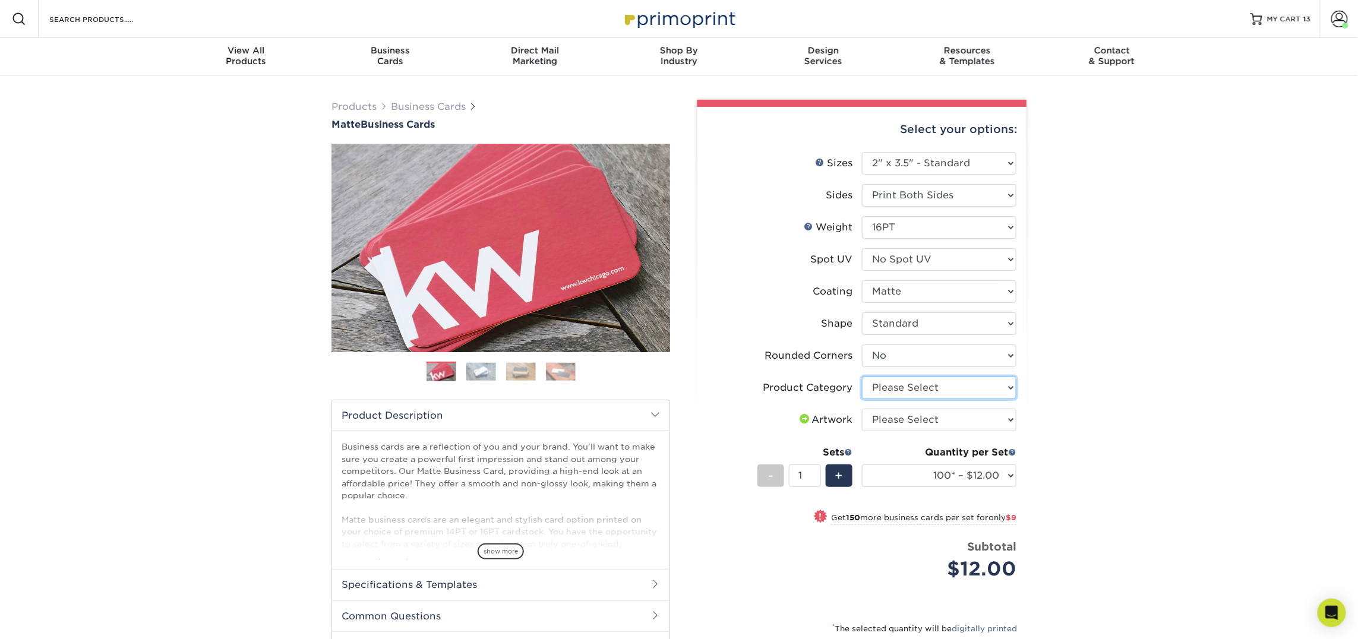
click at [921, 386] on select "Please Select Business Cards" at bounding box center [939, 388] width 154 height 23
select select "3b5148f1-0588-4f88-a218-97bcfdce65c1"
click at [862, 377] on select "Please Select Business Cards" at bounding box center [939, 388] width 154 height 23
click at [925, 416] on select "Please Select I will upload files I need a design - $100" at bounding box center [939, 420] width 154 height 23
select select "upload"
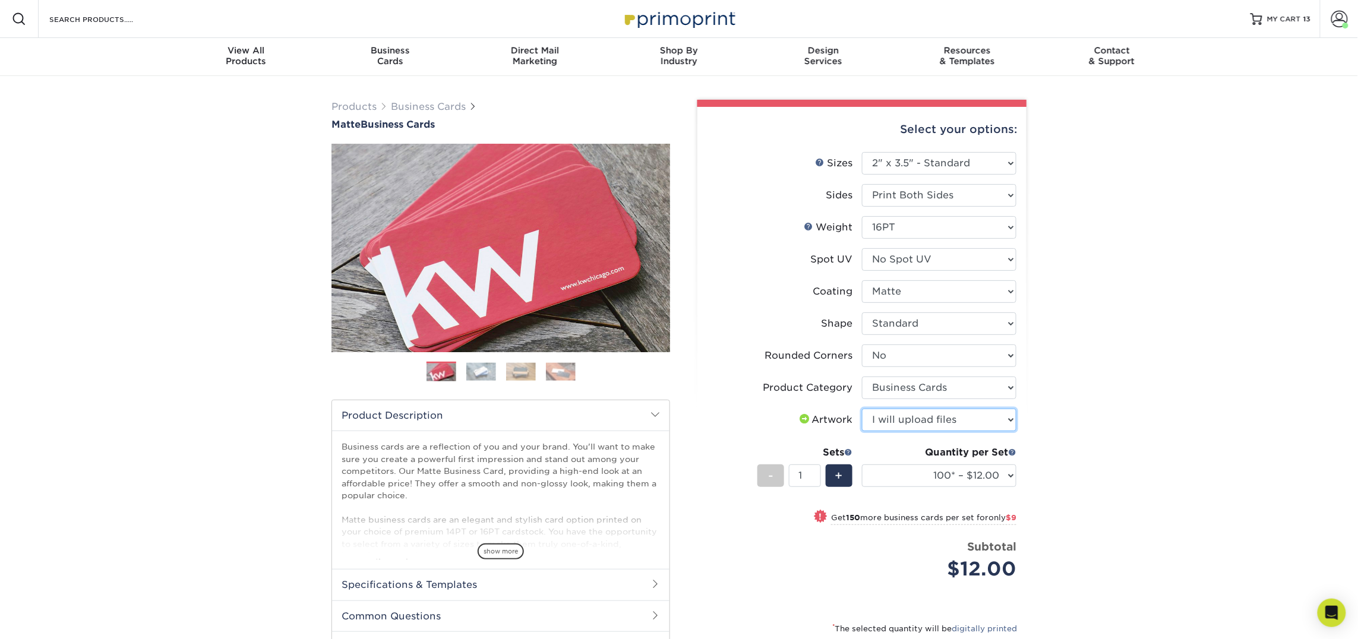
click at [862, 409] on select "Please Select I will upload files I need a design - $100" at bounding box center [939, 420] width 154 height 23
click at [934, 474] on select "100* – $12.00 250* – $21.00 500 – $42.00 1000 – $53.00 2500 – $95.00 5000 – $18…" at bounding box center [939, 475] width 154 height 23
select select "250* – $21.00"
click at [862, 464] on select "100* – $12.00 250* – $21.00 500 – $42.00 1000 – $53.00 2500 – $95.00 5000 – $18…" at bounding box center [939, 475] width 154 height 23
click at [1124, 437] on div "Products Business Cards Matte Business Cards Previous Next 100 $ 9" at bounding box center [679, 429] width 1358 height 707
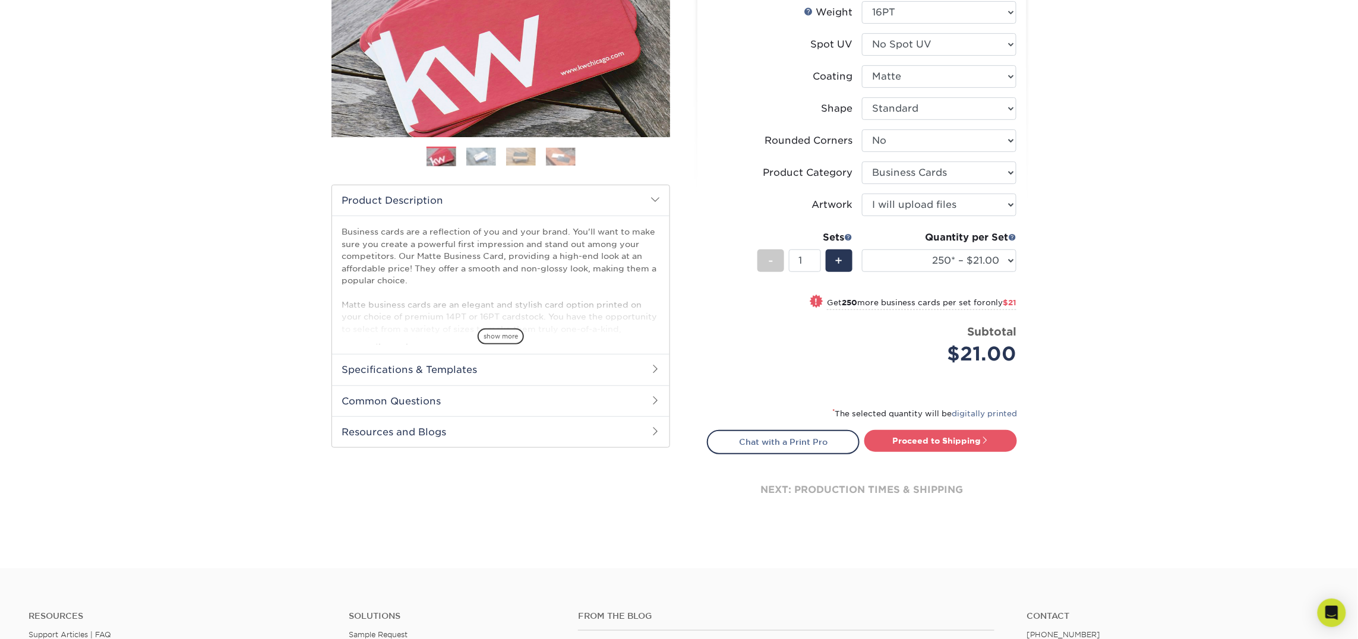
scroll to position [221, 0]
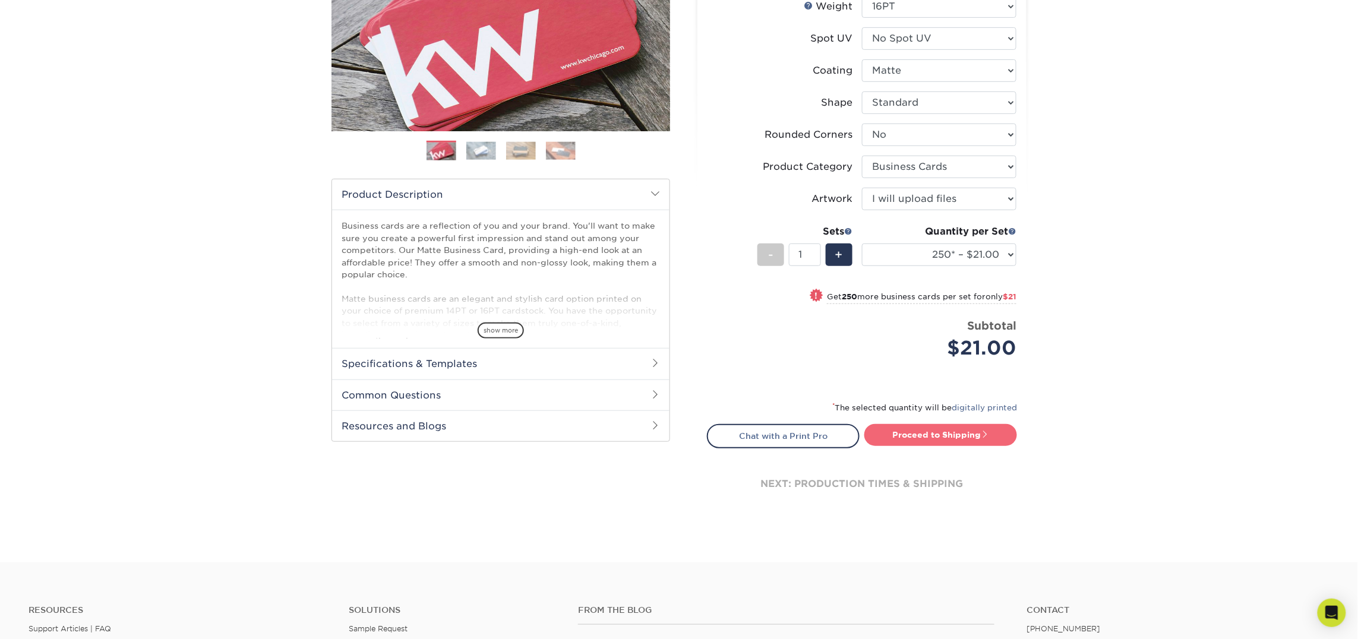
click at [929, 437] on link "Proceed to Shipping" at bounding box center [940, 434] width 153 height 21
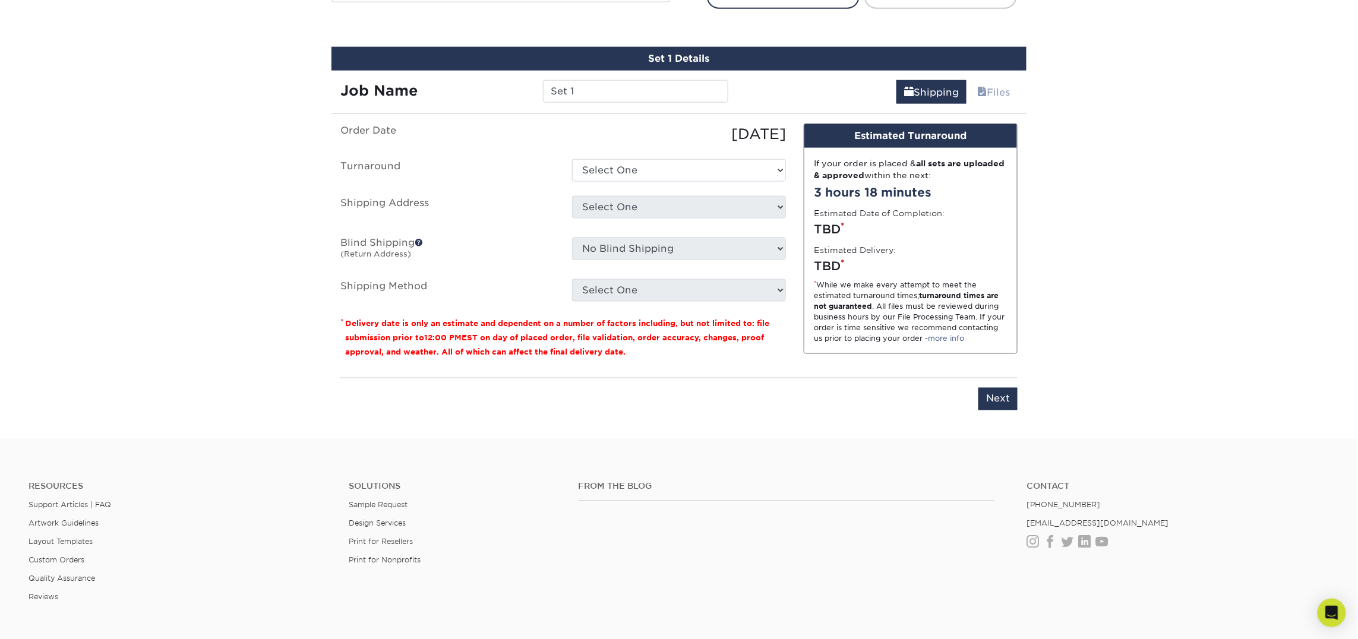
scroll to position [675, 0]
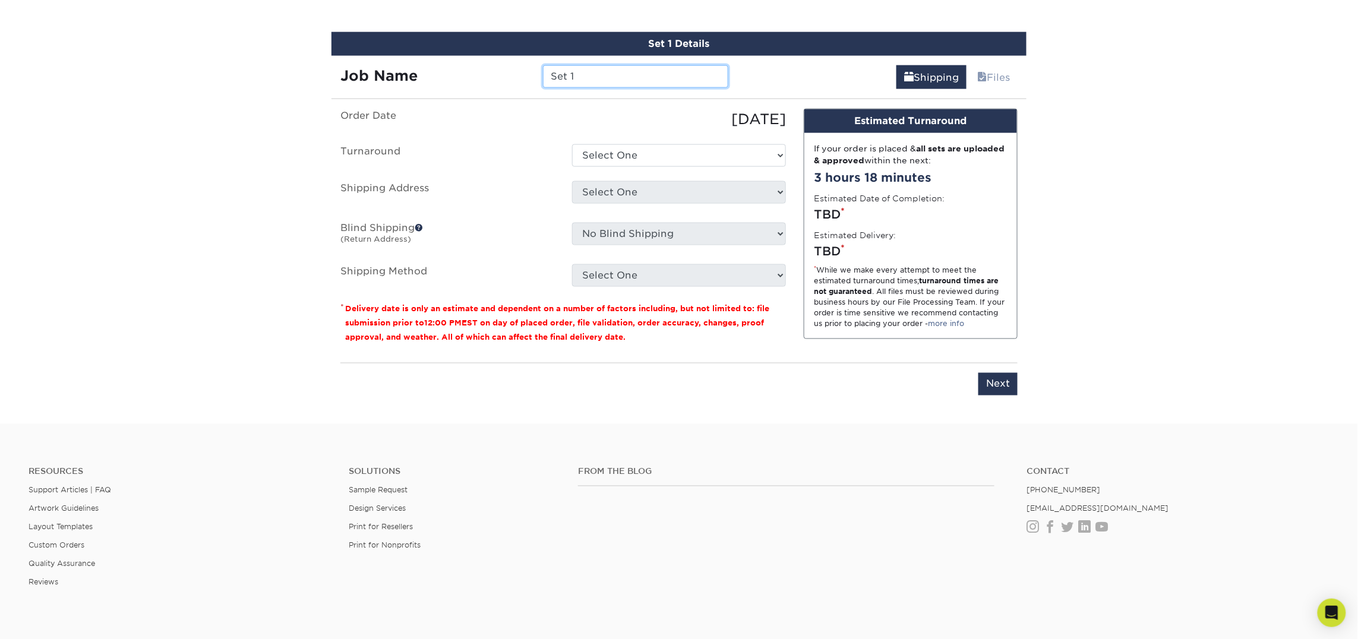
click at [618, 86] on input "Set 1" at bounding box center [635, 76] width 185 height 23
click at [618, 84] on input "Set 1" at bounding box center [635, 76] width 185 height 23
type input "[PERSON_NAME]"
click at [648, 155] on select "Select One 2-4 Business Days 2 Day Next Business Day" at bounding box center [679, 155] width 214 height 23
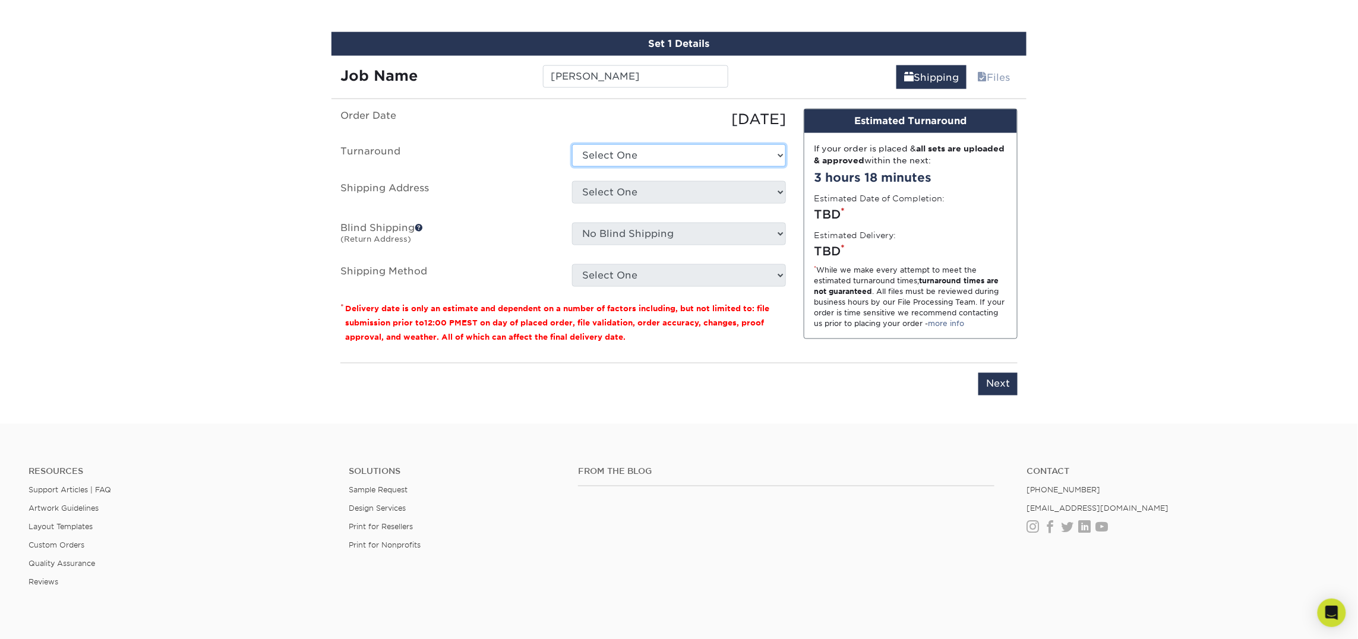
select select "23721297-b68b-4846-ba83-3171e6bd9d78"
click at [572, 144] on select "Select One 2-4 Business Days 2 Day Next Business Day" at bounding box center [679, 155] width 214 height 23
click at [645, 194] on select "Select One Atlanta Office Bingham Farms Byron Center Dawsonville, GA Office Dun…" at bounding box center [679, 192] width 214 height 23
select select "245442"
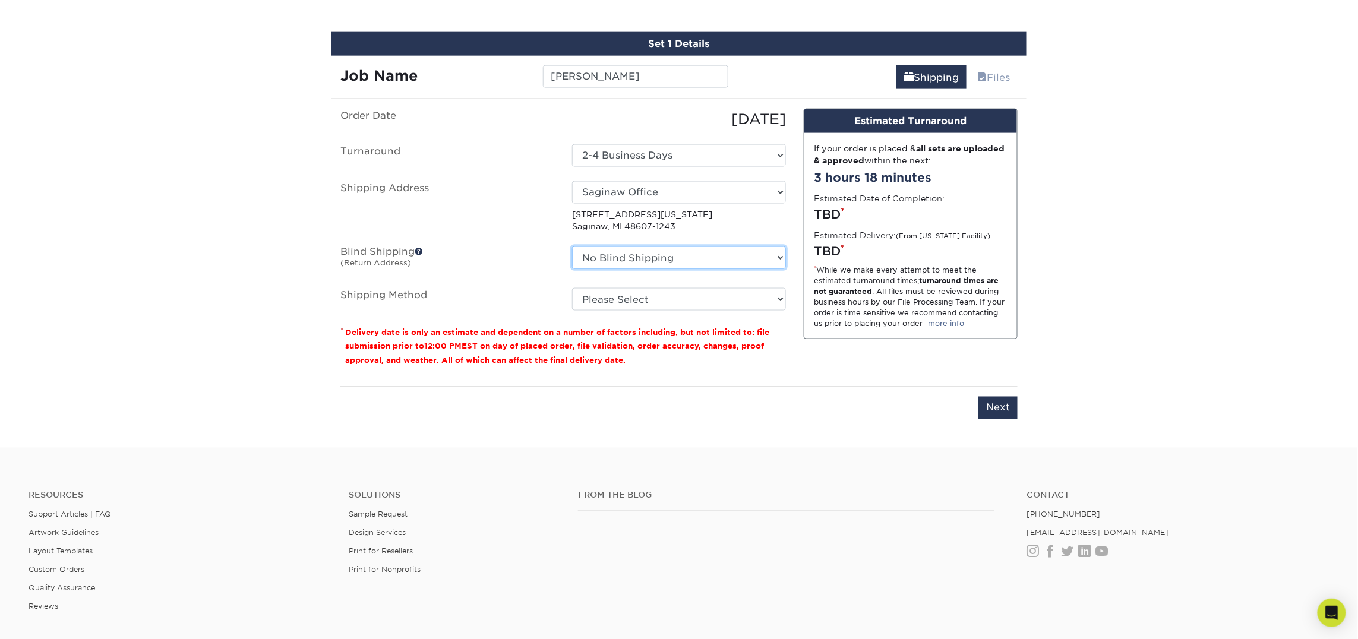
click at [631, 253] on select "No Blind Shipping Atlanta Office Bingham Farms Byron Center Dawsonville, GA Off…" at bounding box center [679, 257] width 214 height 23
select select "245442"
click at [572, 246] on select "No Blind Shipping Atlanta Office Bingham Farms Byron Center Dawsonville, GA Off…" at bounding box center [679, 257] width 214 height 23
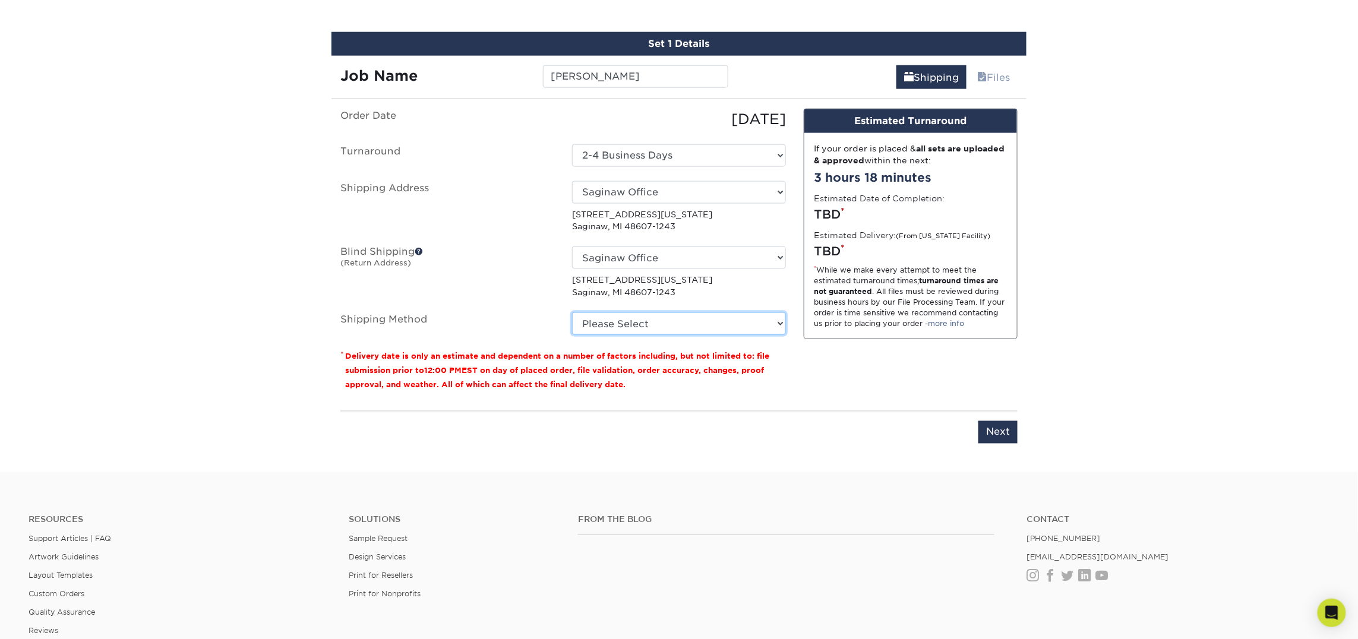
click at [627, 320] on select "Please Select Ground Shipping (+$7.84) 3 Day Shipping Service (+$18.69) 2 Day A…" at bounding box center [679, 323] width 214 height 23
select select "03"
click at [572, 312] on select "Please Select Ground Shipping (+$7.84) 3 Day Shipping Service (+$18.69) 2 Day A…" at bounding box center [679, 323] width 214 height 23
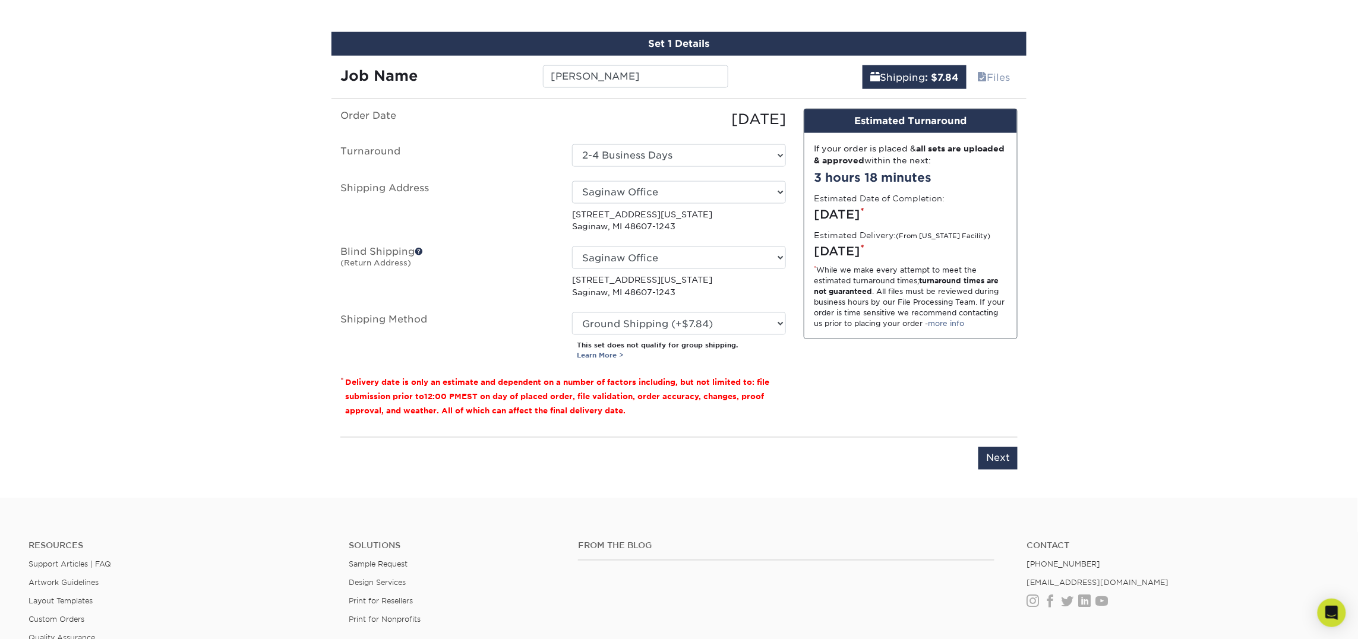
click at [798, 406] on div "Design Estimated Turnaround If your order is placed & all sets are uploaded & a…" at bounding box center [911, 268] width 232 height 319
click at [992, 453] on input "Next" at bounding box center [997, 458] width 39 height 23
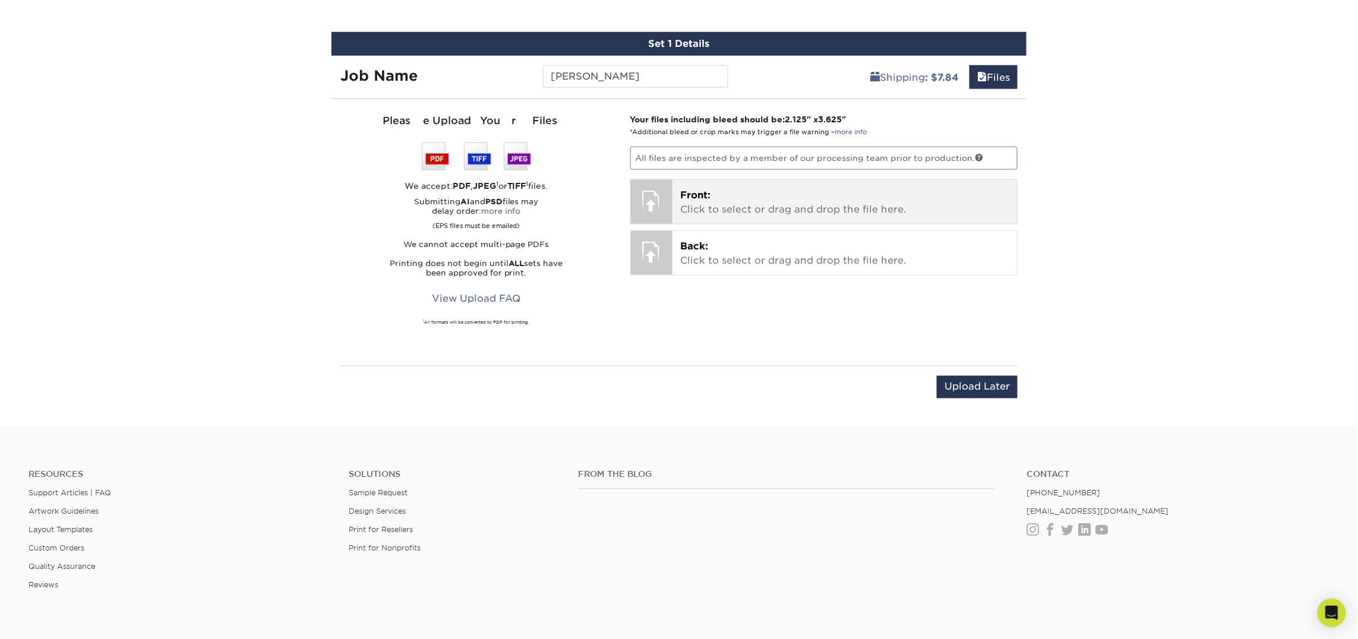
click at [715, 191] on p "Front: Click to select or drag and drop the file here." at bounding box center [845, 202] width 328 height 29
click at [741, 189] on p "Front: Click to select or drag and drop the file here." at bounding box center [845, 202] width 328 height 29
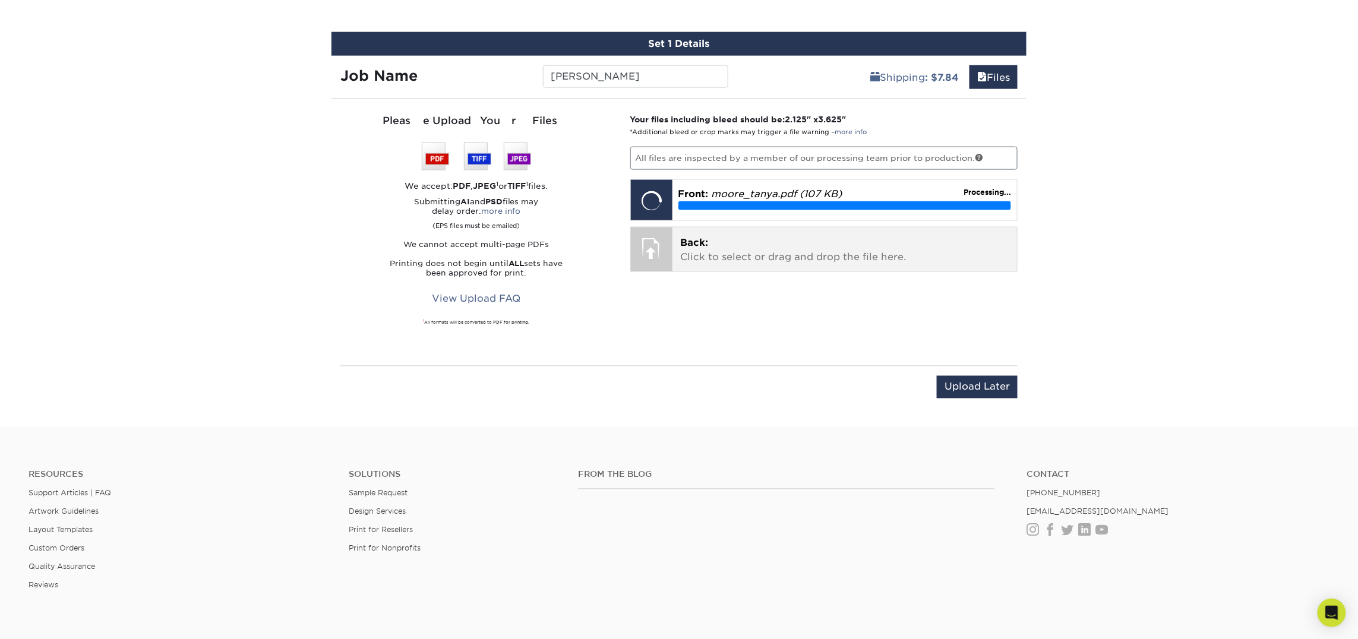
click at [737, 249] on p "Back: Click to select or drag and drop the file here." at bounding box center [845, 250] width 328 height 29
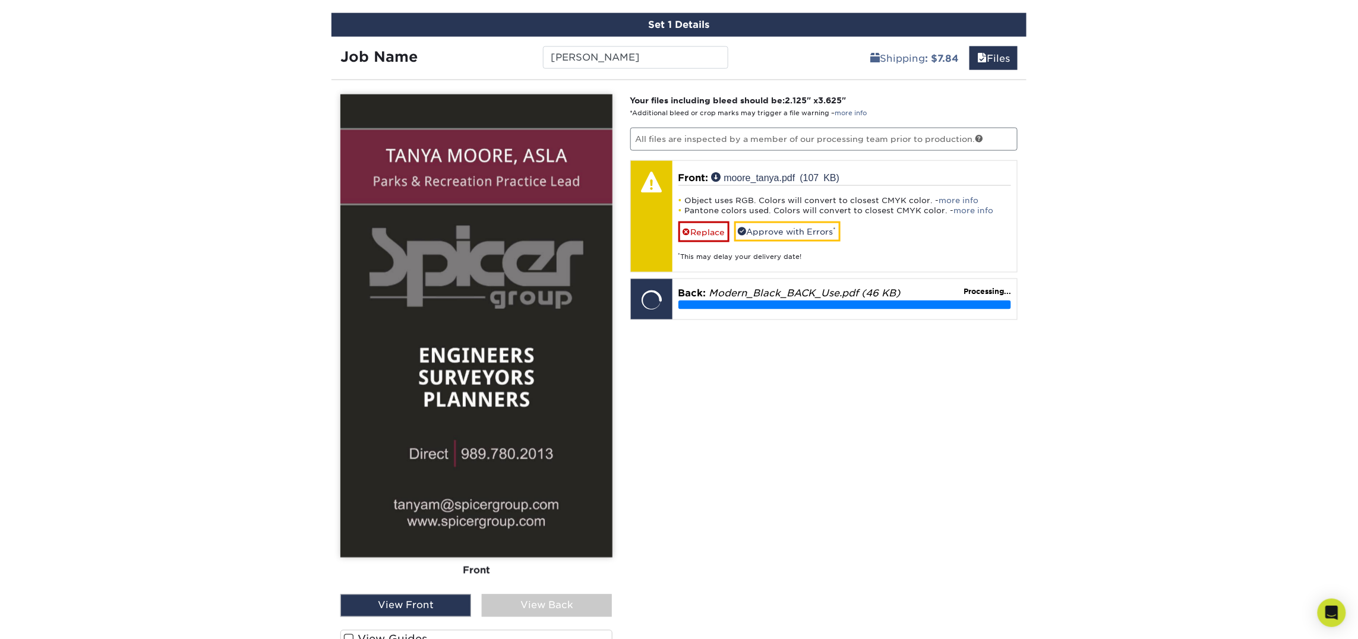
scroll to position [695, 0]
click at [580, 600] on div "View Back" at bounding box center [547, 605] width 131 height 23
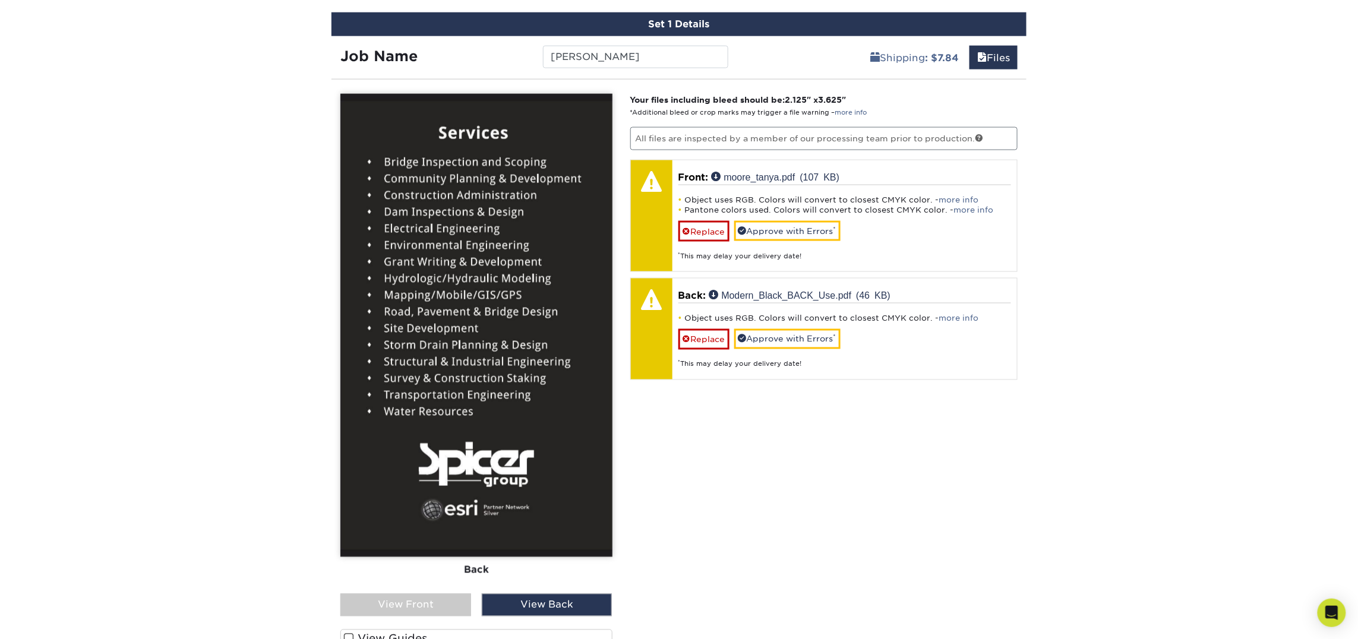
click at [413, 604] on div "View Front" at bounding box center [405, 605] width 131 height 23
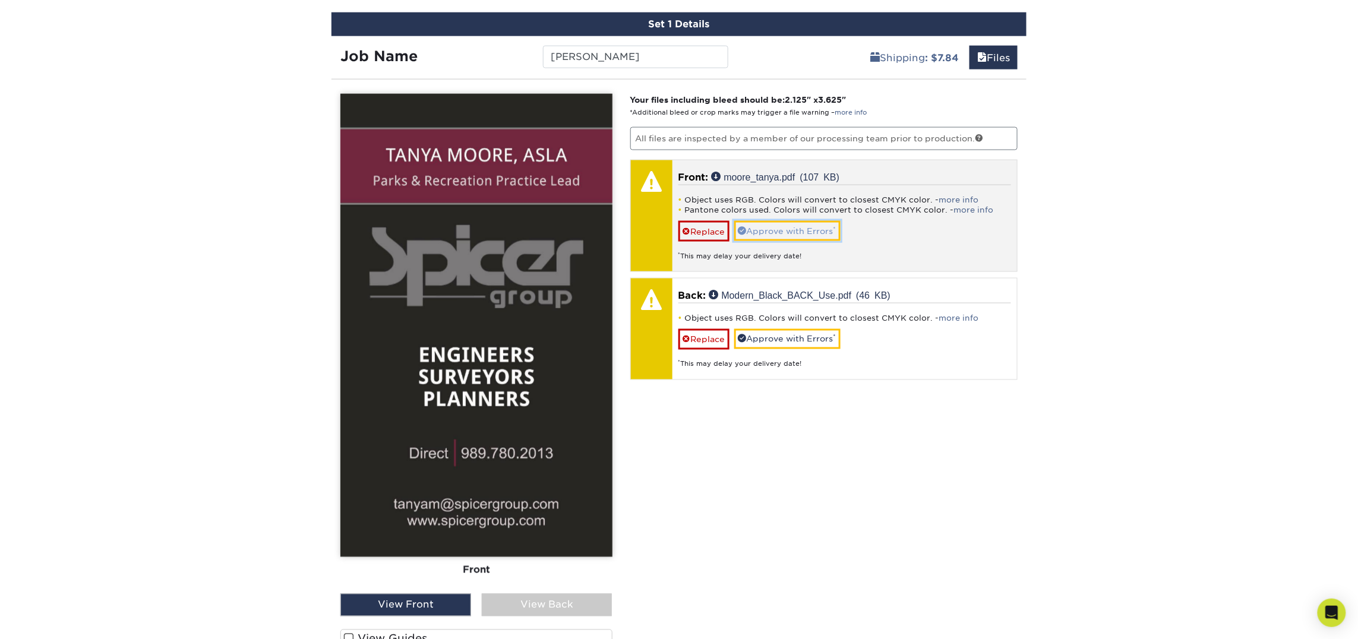
click at [766, 232] on link "Approve with Errors *" at bounding box center [787, 231] width 106 height 20
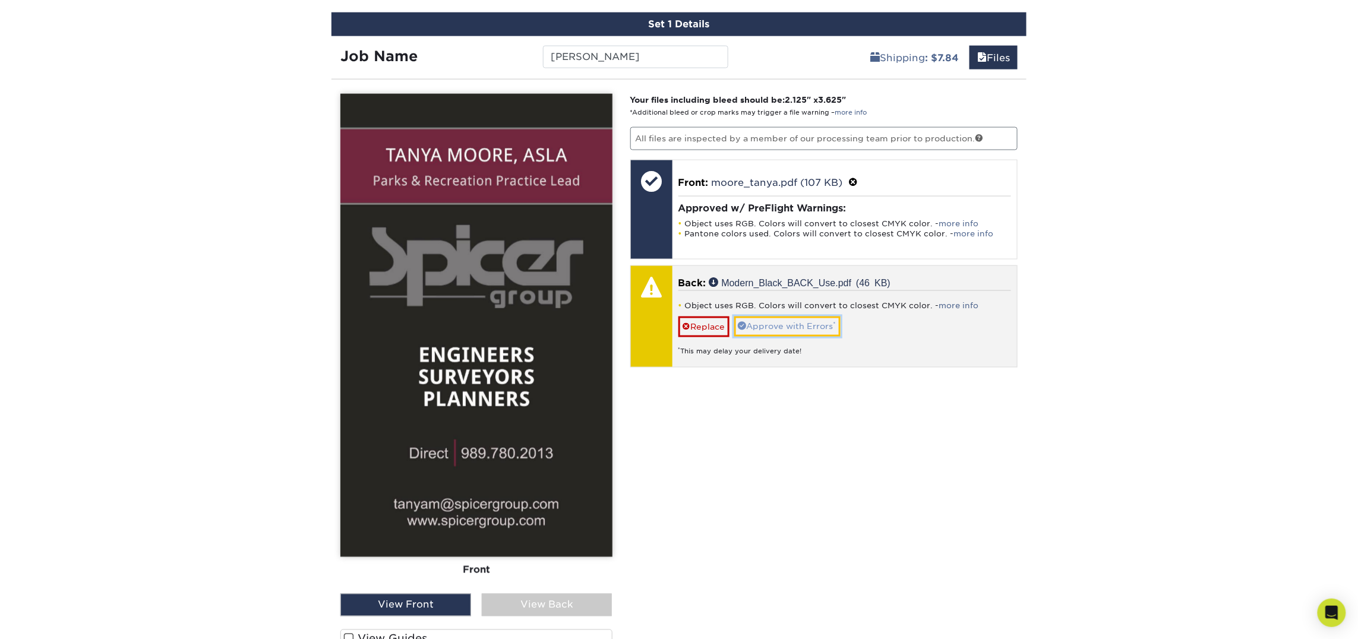
click at [822, 323] on link "Approve with Errors *" at bounding box center [787, 327] width 106 height 20
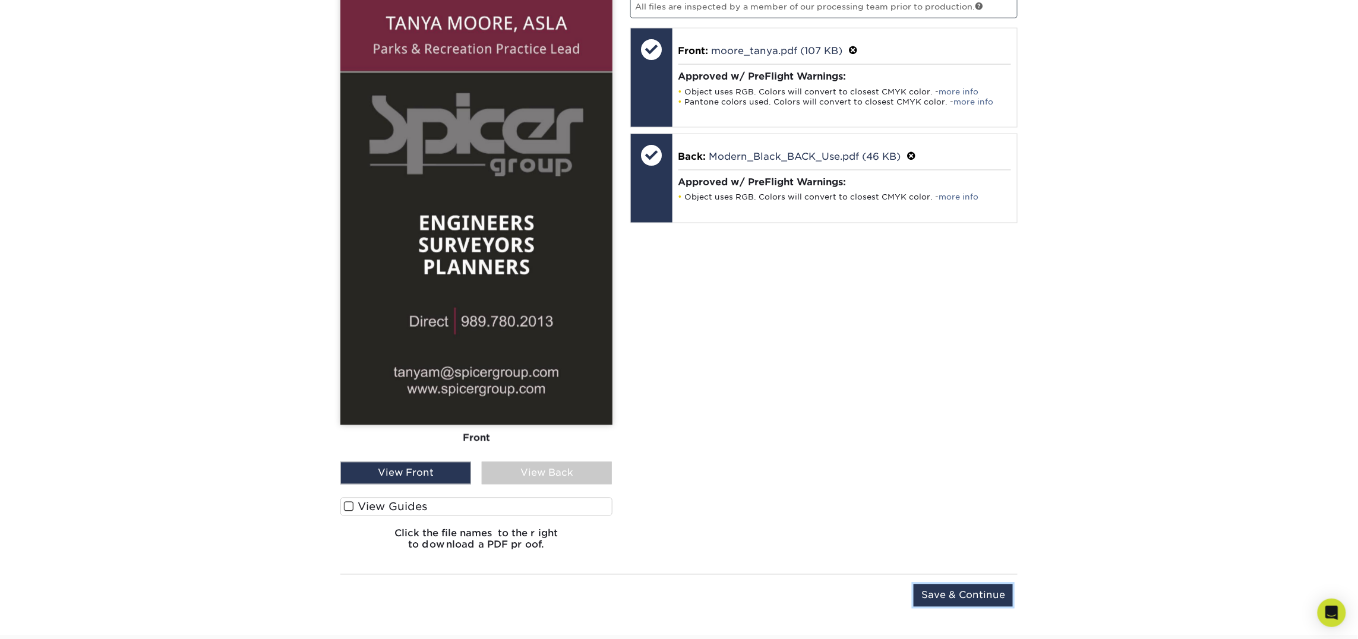
click at [988, 596] on input "Save & Continue" at bounding box center [962, 595] width 99 height 23
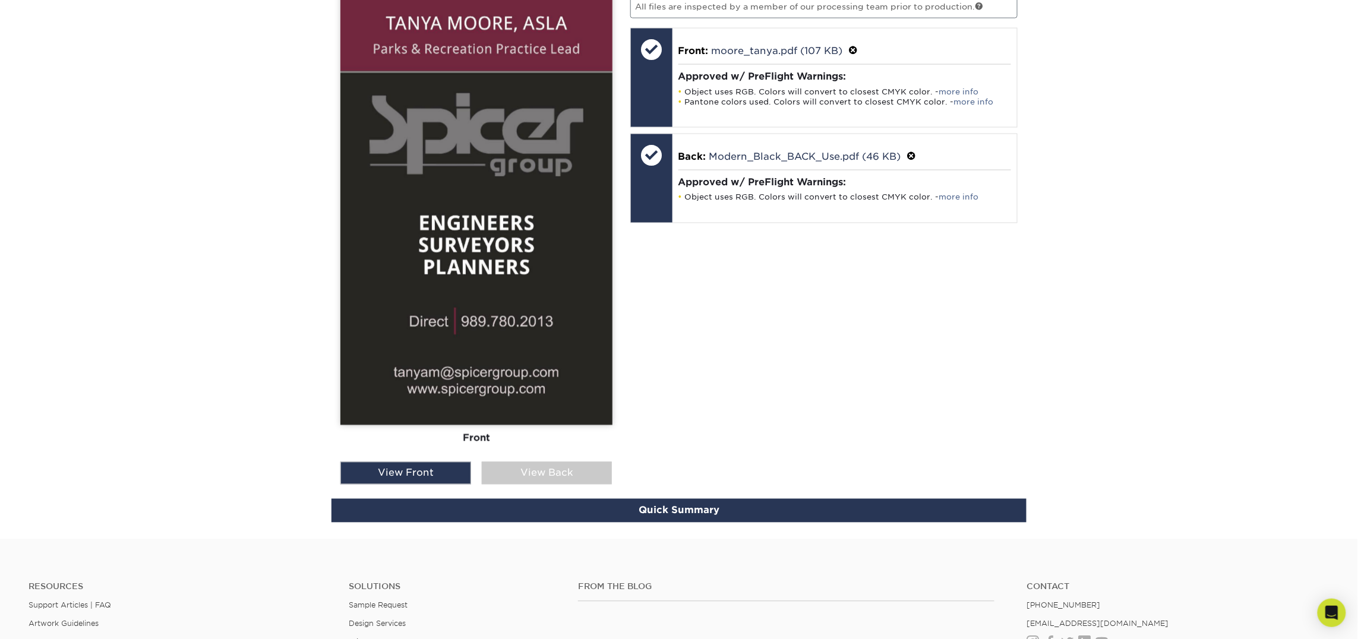
scroll to position [701, 0]
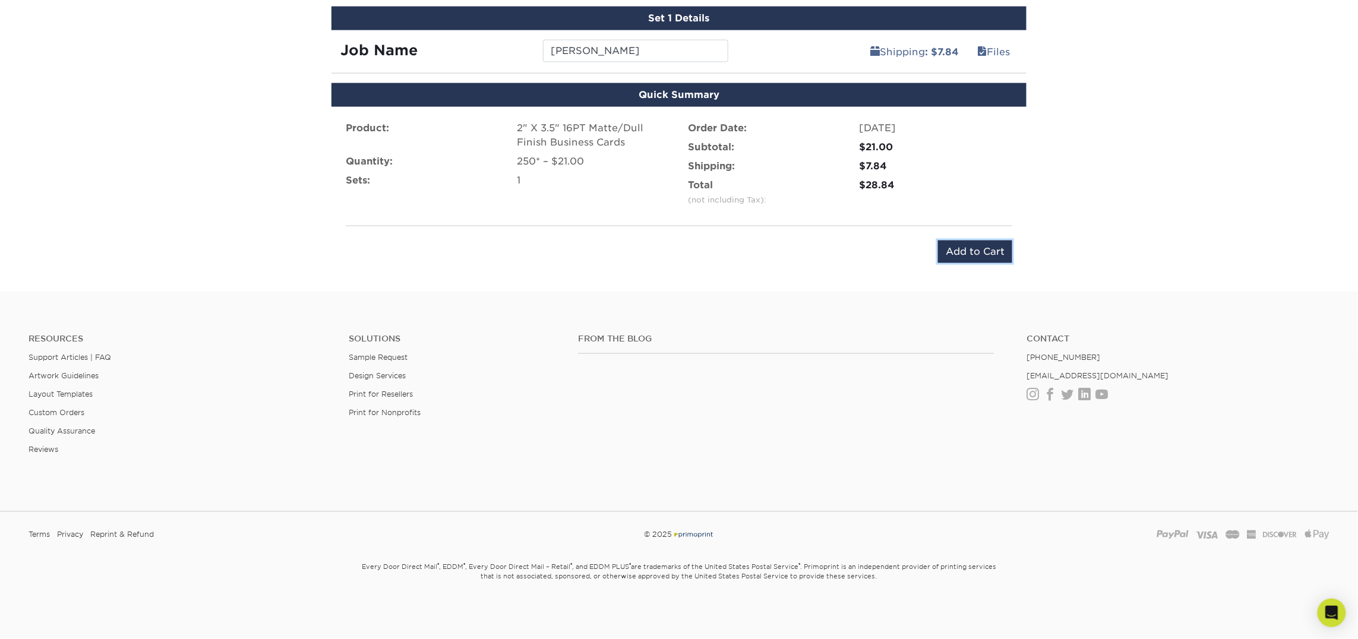
click at [978, 249] on input "Add to Cart" at bounding box center [975, 252] width 74 height 23
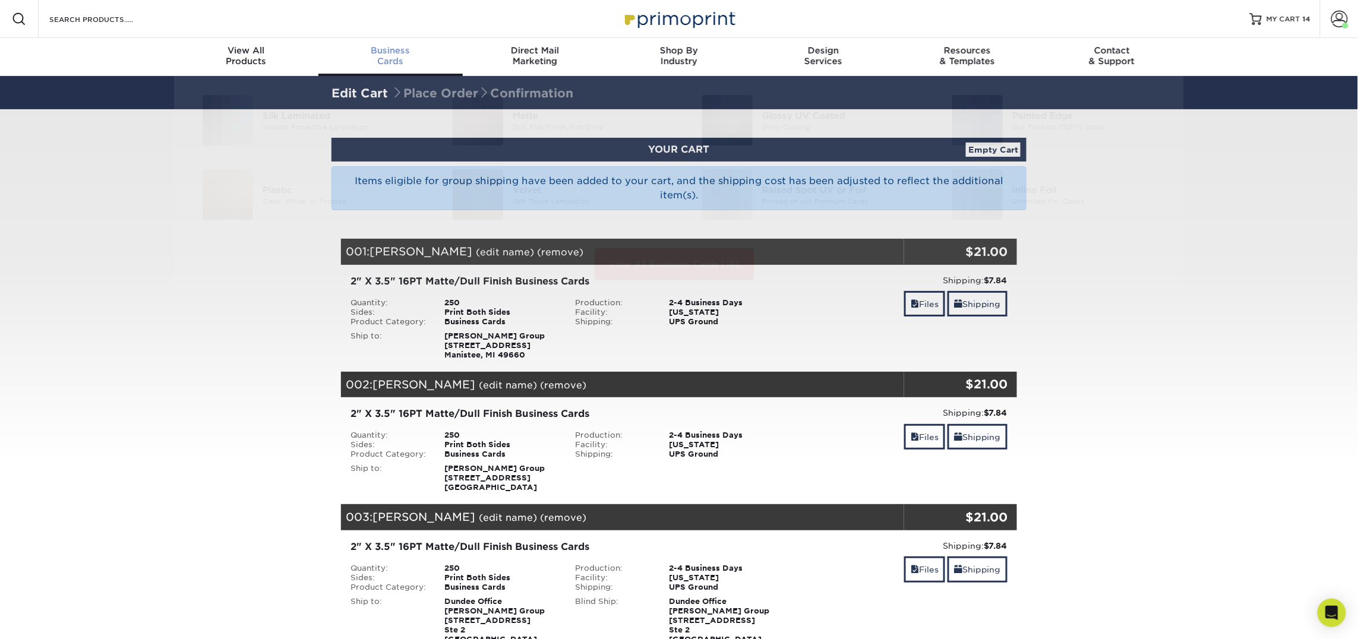
scroll to position [1, 0]
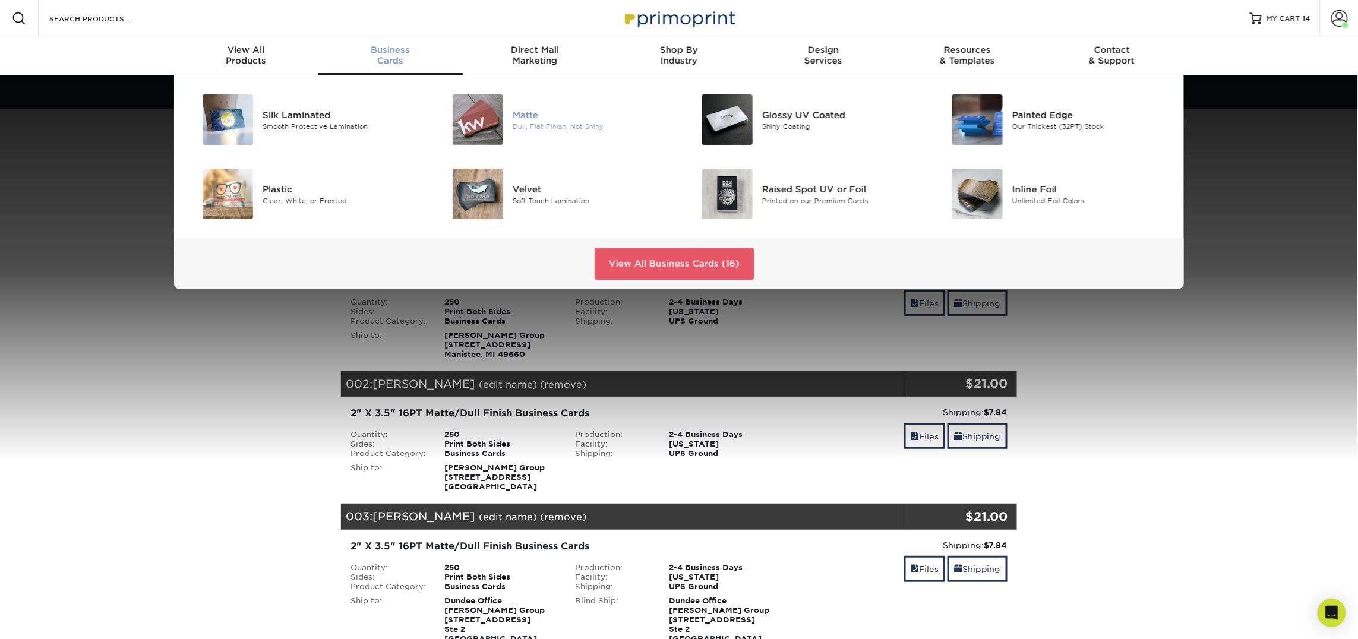
click at [490, 125] on img at bounding box center [478, 119] width 50 height 50
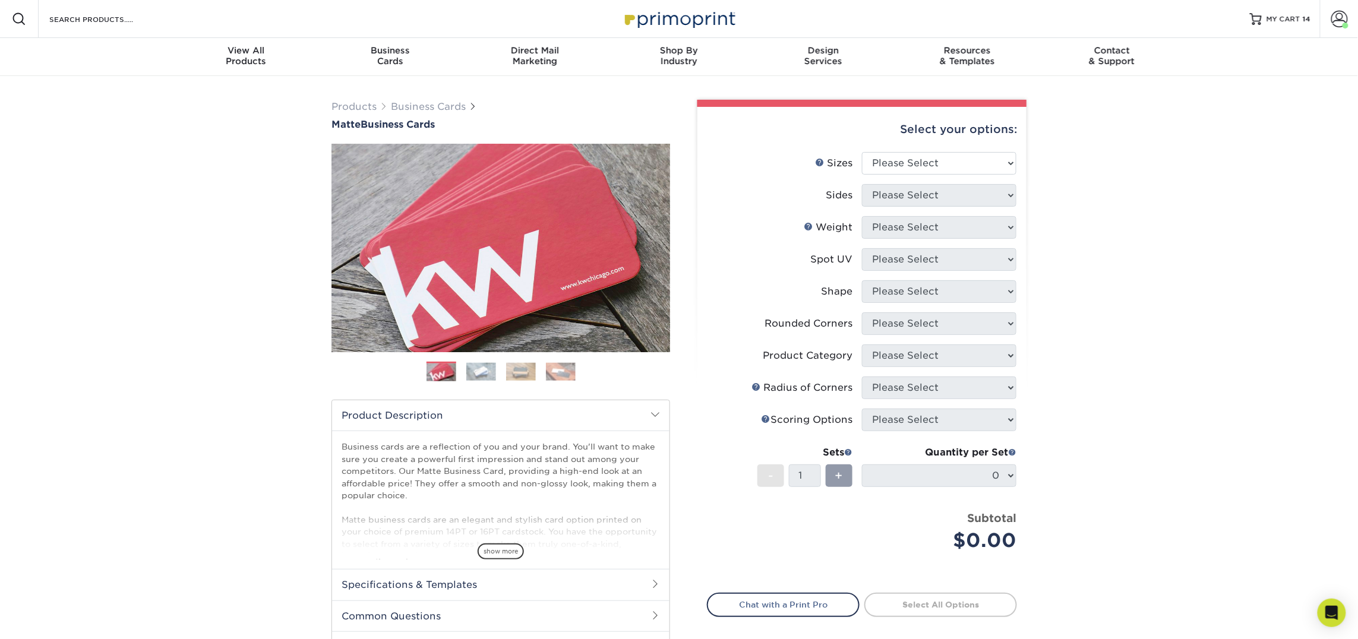
click at [859, 161] on label "Sizes Help Sizes" at bounding box center [784, 163] width 154 height 23
click at [883, 161] on select "Please Select 1.5" x 3.5" - Mini 1.75" x 3.5" - Mini 2" x 2" - Square 2" x 3" -…" at bounding box center [939, 163] width 154 height 23
select select "2.00x3.50"
click at [862, 152] on select "Please Select 1.5" x 3.5" - Mini 1.75" x 3.5" - Mini 2" x 2" - Square 2" x 3" -…" at bounding box center [939, 163] width 154 height 23
click at [942, 191] on select "Please Select Print Both Sides Print Front Only" at bounding box center [939, 195] width 154 height 23
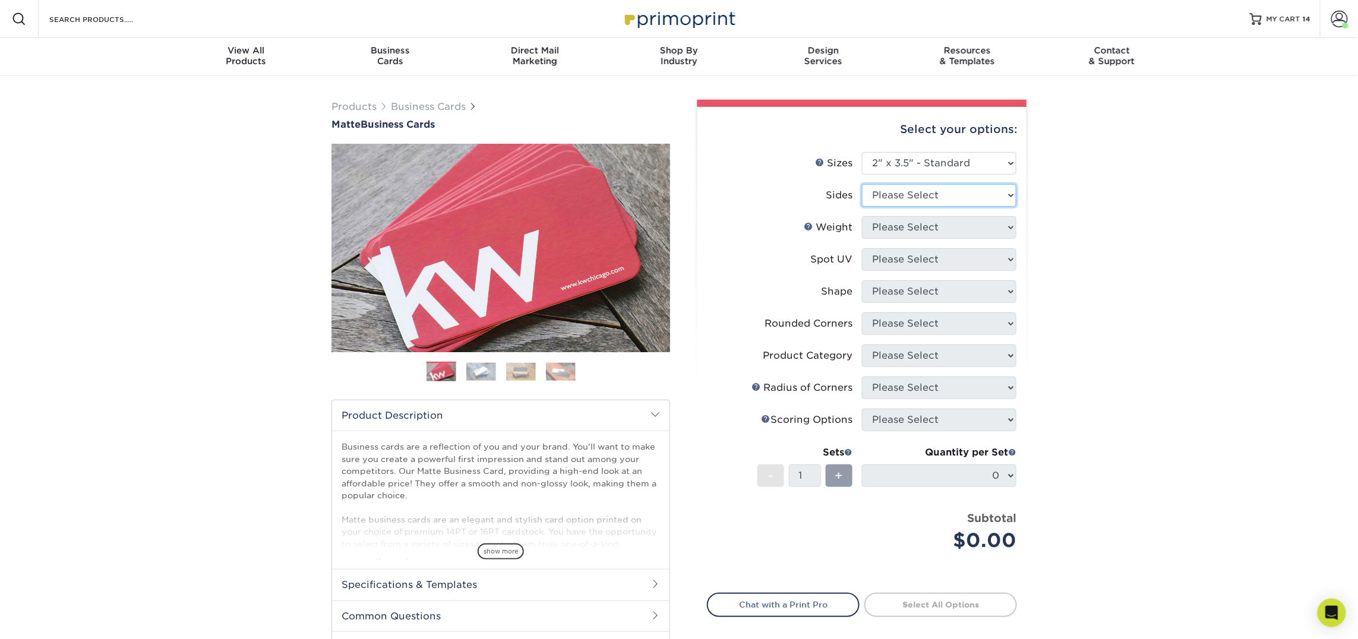
select select "13abbda7-1d64-4f25-8bb2-c179b224825d"
click at [862, 184] on select "Please Select Print Both Sides Print Front Only" at bounding box center [939, 195] width 154 height 23
click at [932, 227] on select "Please Select" at bounding box center [939, 227] width 154 height 23
select select "16PT"
click at [862, 216] on select "Please Select 16PT 14PT" at bounding box center [939, 227] width 154 height 23
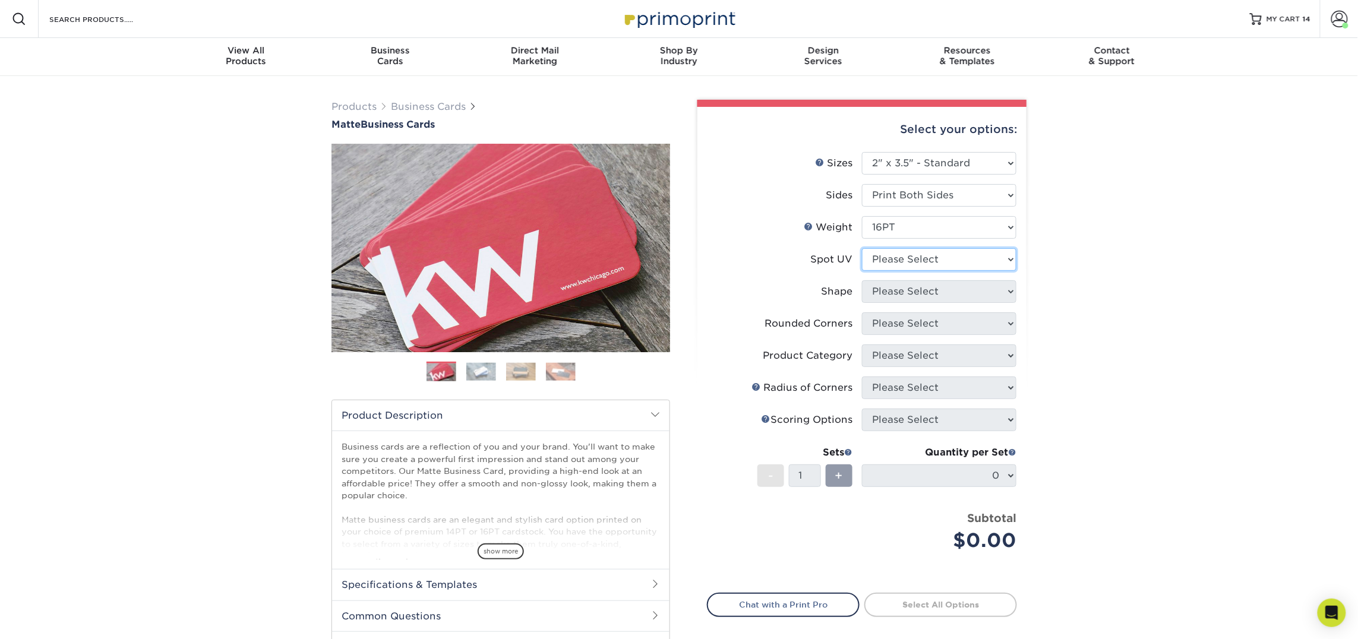
click at [934, 258] on select "Please Select No Spot UV Front and Back (Both Sides) Front Only Back Only" at bounding box center [939, 259] width 154 height 23
select select "3"
click at [862, 248] on select "Please Select No Spot UV Front and Back (Both Sides) Front Only Back Only" at bounding box center [939, 259] width 154 height 23
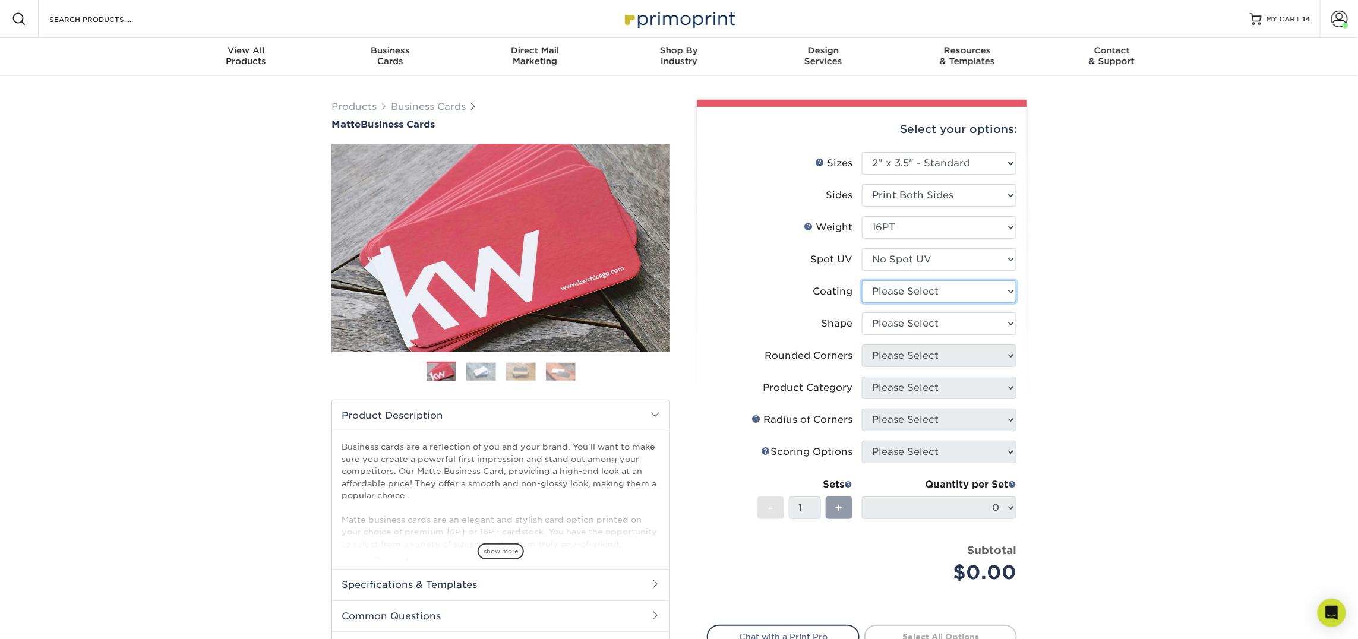
click at [946, 290] on select at bounding box center [939, 291] width 154 height 23
select select "121bb7b5-3b4d-429f-bd8d-bbf80e953313"
click at [862, 280] on select at bounding box center [939, 291] width 154 height 23
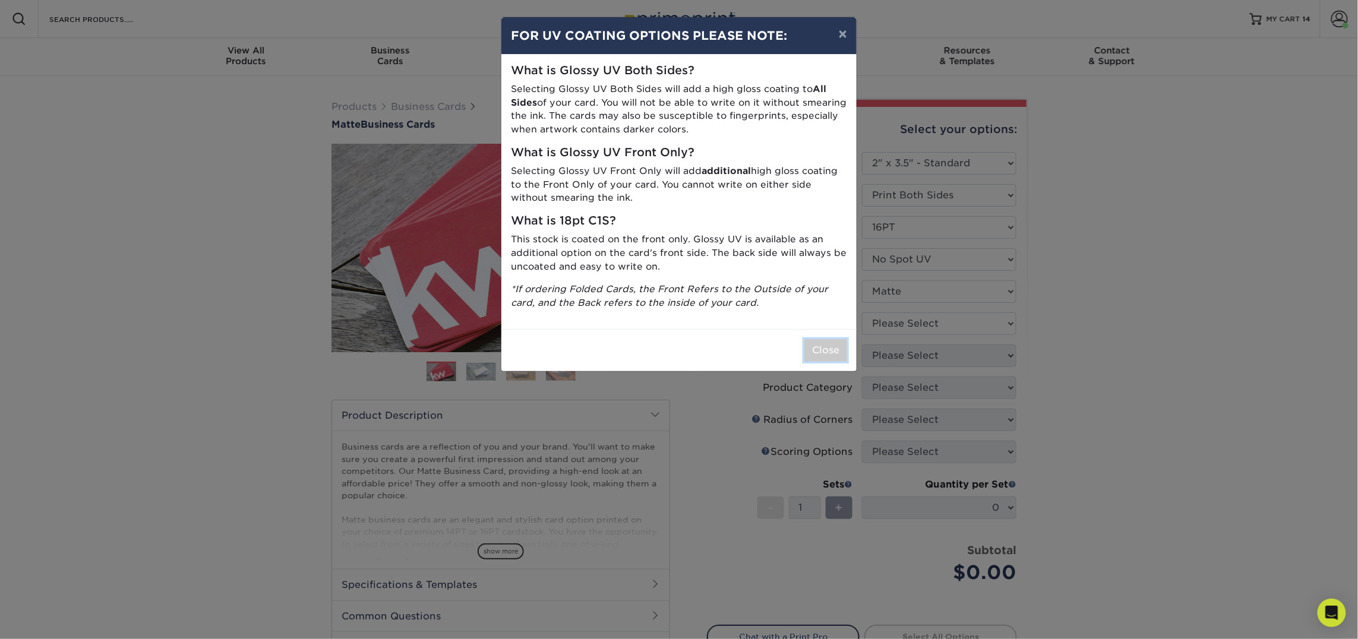
drag, startPoint x: 830, startPoint y: 342, endPoint x: 836, endPoint y: 341, distance: 6.6
click at [830, 342] on button "Close" at bounding box center [825, 350] width 43 height 23
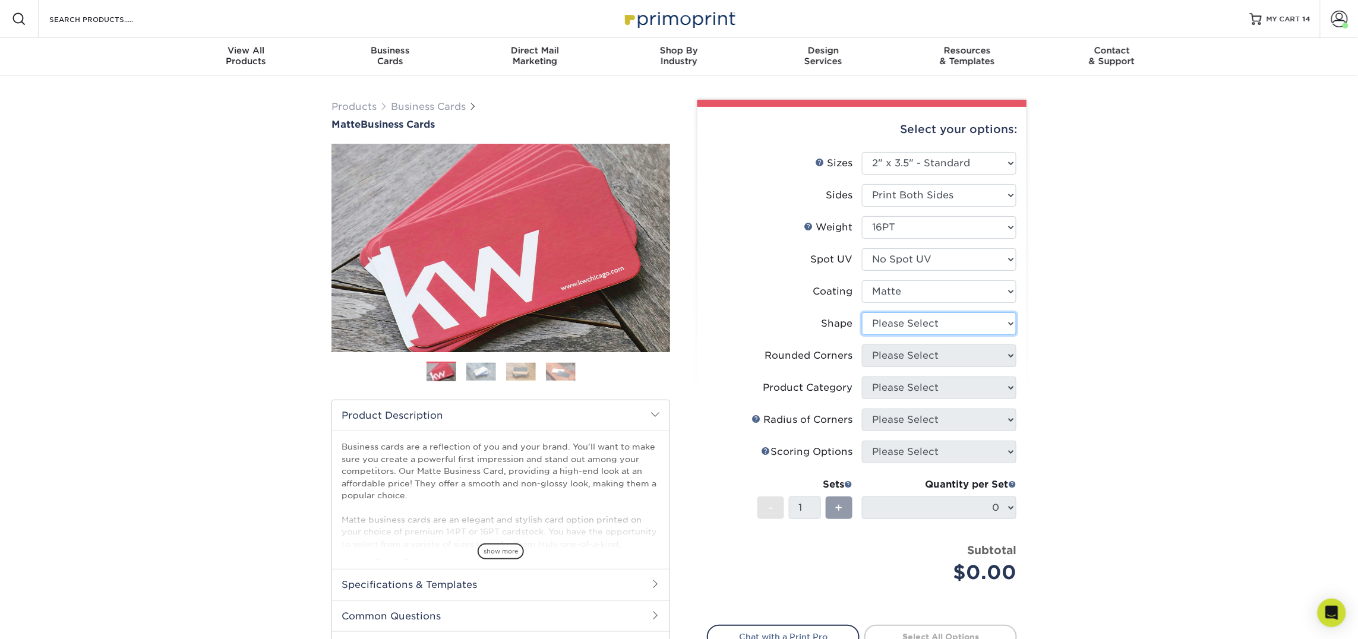
click at [906, 320] on select "Please Select Standard Oval" at bounding box center [939, 323] width 154 height 23
select select "standard"
click at [862, 312] on select "Please Select Standard Oval" at bounding box center [939, 323] width 154 height 23
click at [902, 349] on select "Please Select Yes - Round 2 Corners Yes - Round 4 Corners No" at bounding box center [939, 355] width 154 height 23
select select "0"
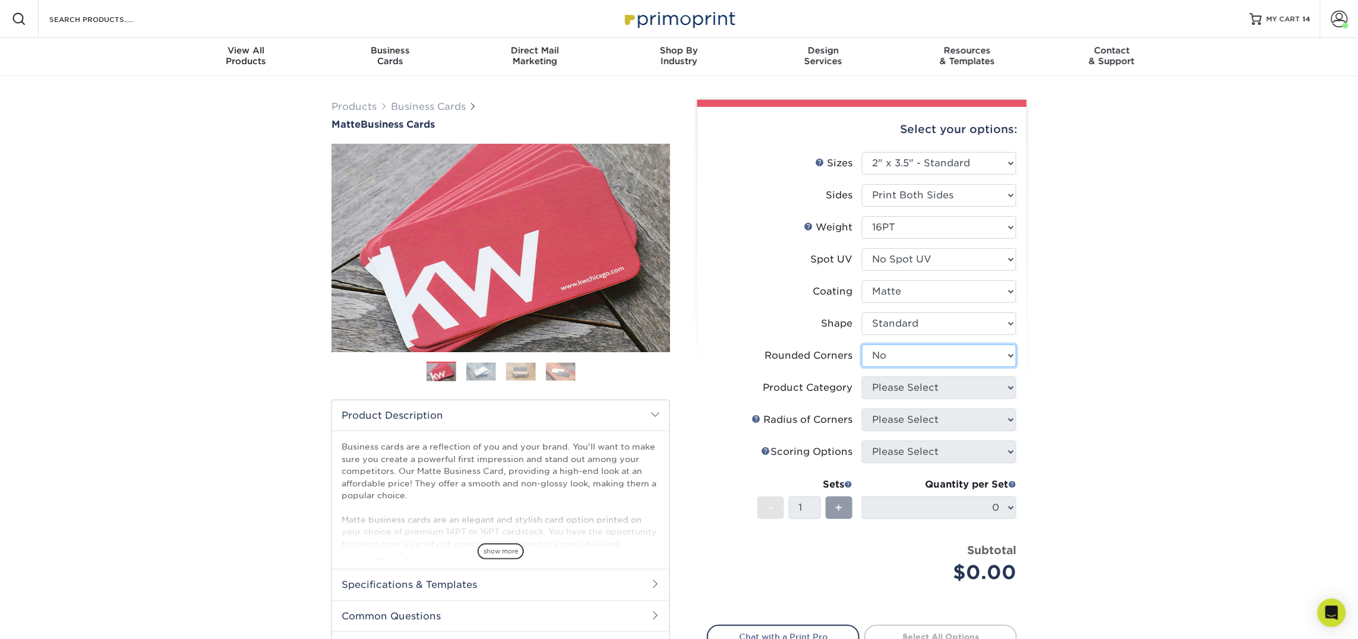
click at [862, 344] on select "Please Select Yes - Round 2 Corners Yes - Round 4 Corners No" at bounding box center [939, 355] width 154 height 23
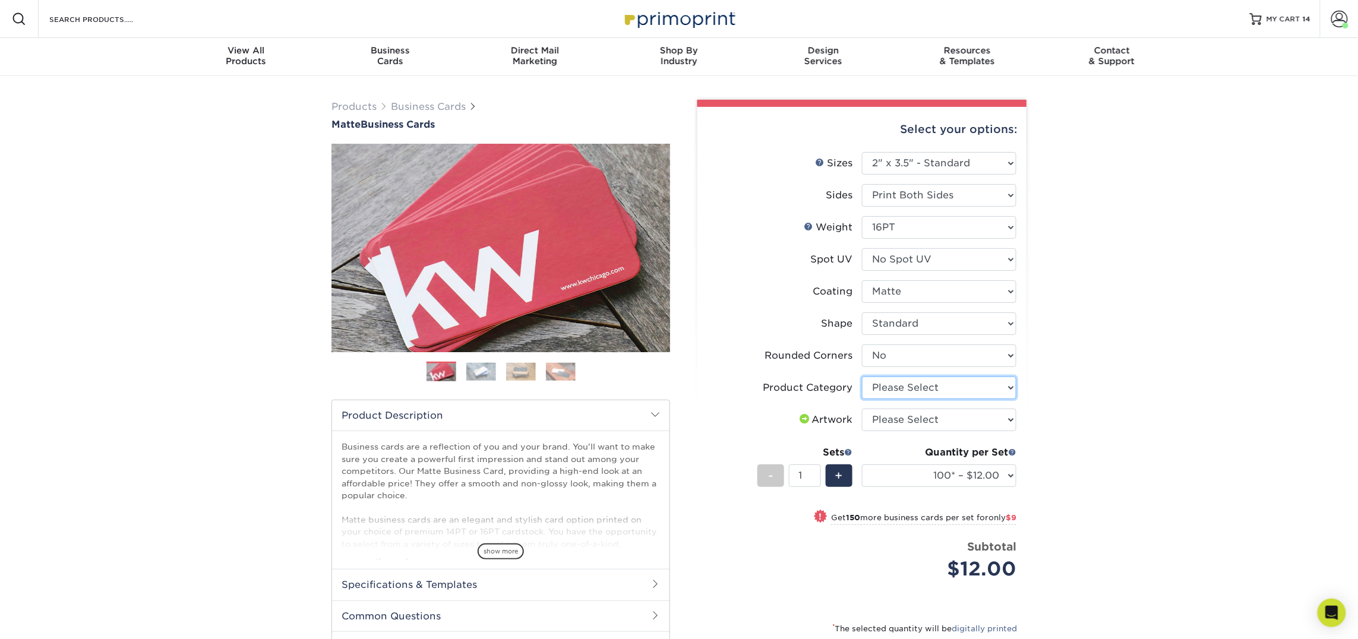
click at [909, 384] on select "Please Select Business Cards" at bounding box center [939, 388] width 154 height 23
select select "3b5148f1-0588-4f88-a218-97bcfdce65c1"
click at [862, 377] on select "Please Select Business Cards" at bounding box center [939, 388] width 154 height 23
click at [905, 421] on select "Please Select I will upload files I need a design - $100" at bounding box center [939, 420] width 154 height 23
select select "upload"
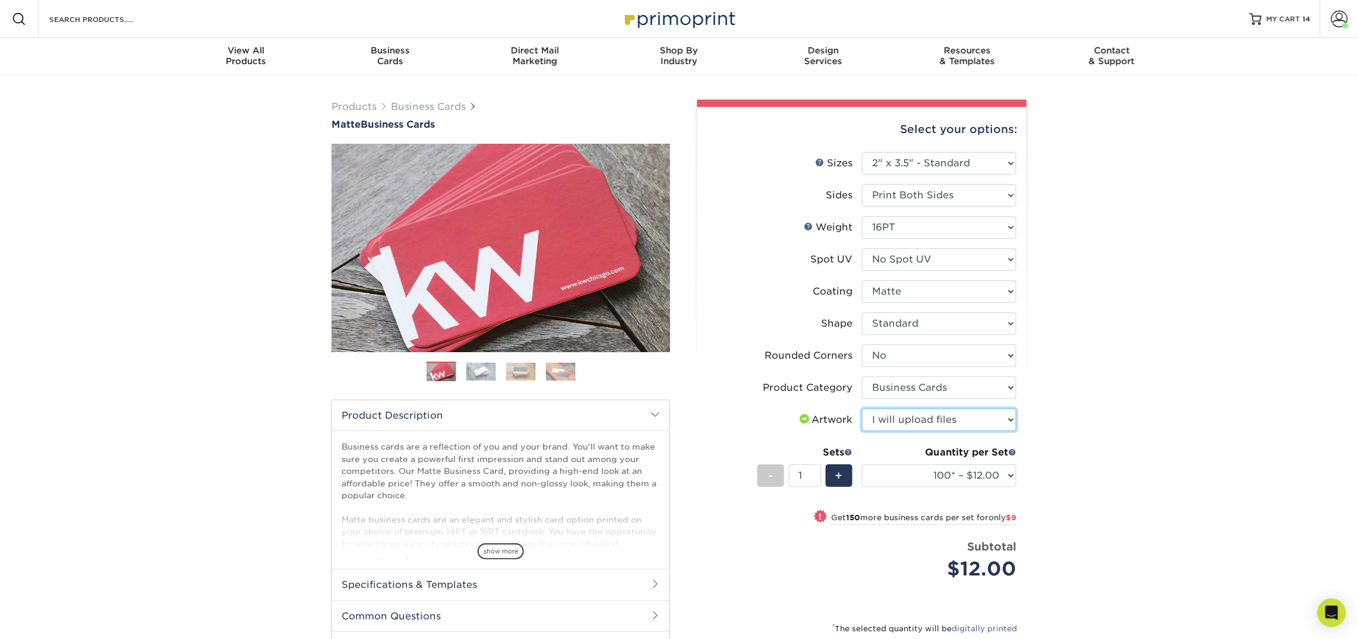
click at [862, 409] on select "Please Select I will upload files I need a design - $100" at bounding box center [939, 420] width 154 height 23
click at [913, 471] on select "100* – $12.00 250* – $21.00 500 – $42.00 1000 – $53.00 2500 – $95.00 5000 – $18…" at bounding box center [939, 475] width 154 height 23
select select "250* – $21.00"
click at [862, 464] on select "100* – $12.00 250* – $21.00 500 – $42.00 1000 – $53.00 2500 – $95.00 5000 – $18…" at bounding box center [939, 475] width 154 height 23
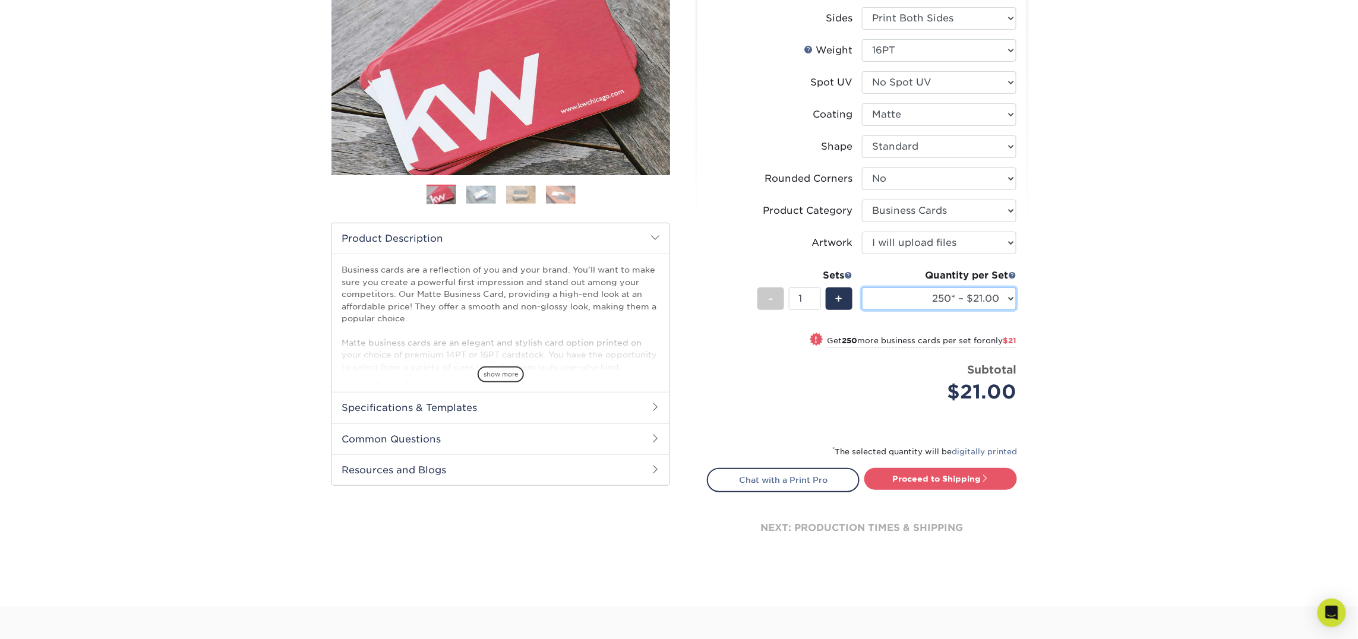
scroll to position [179, 0]
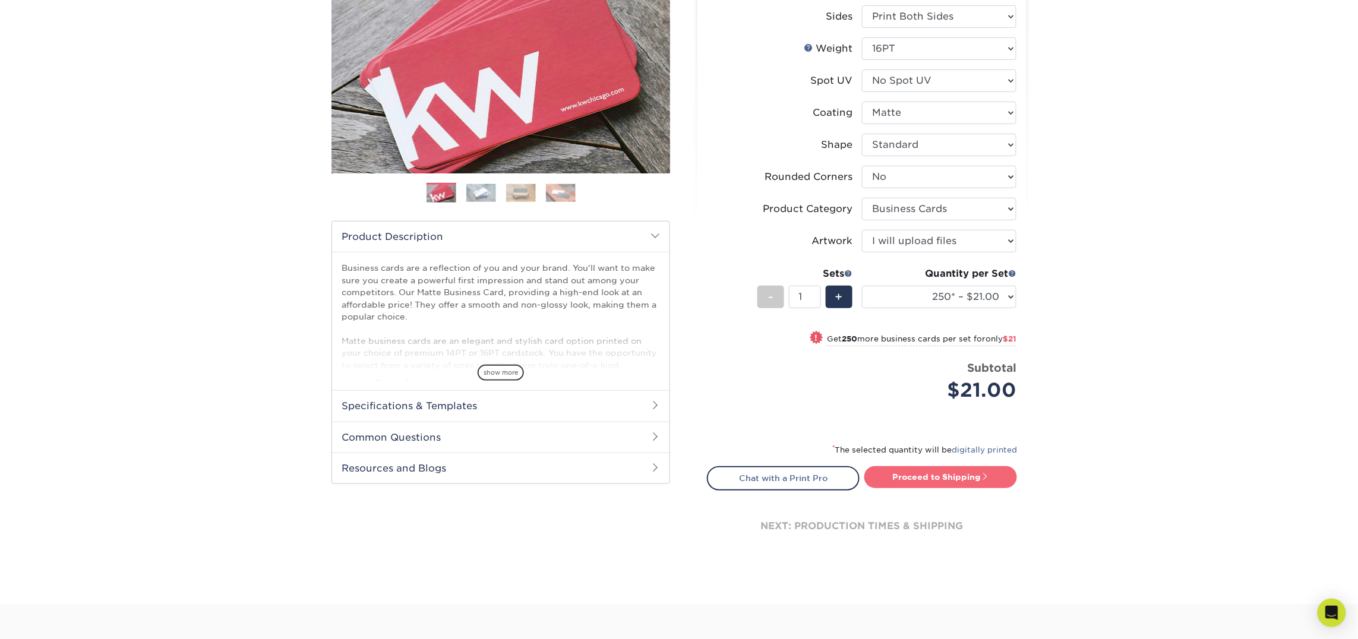
click at [956, 472] on link "Proceed to Shipping" at bounding box center [940, 476] width 153 height 21
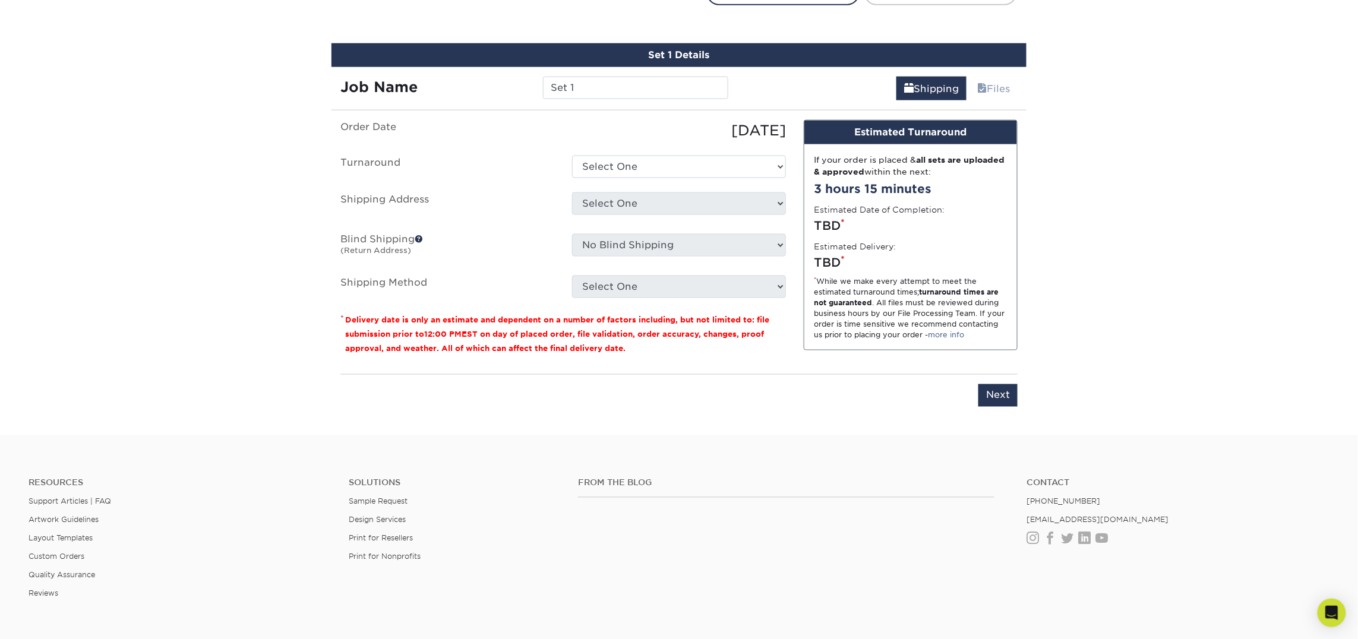
scroll to position [675, 0]
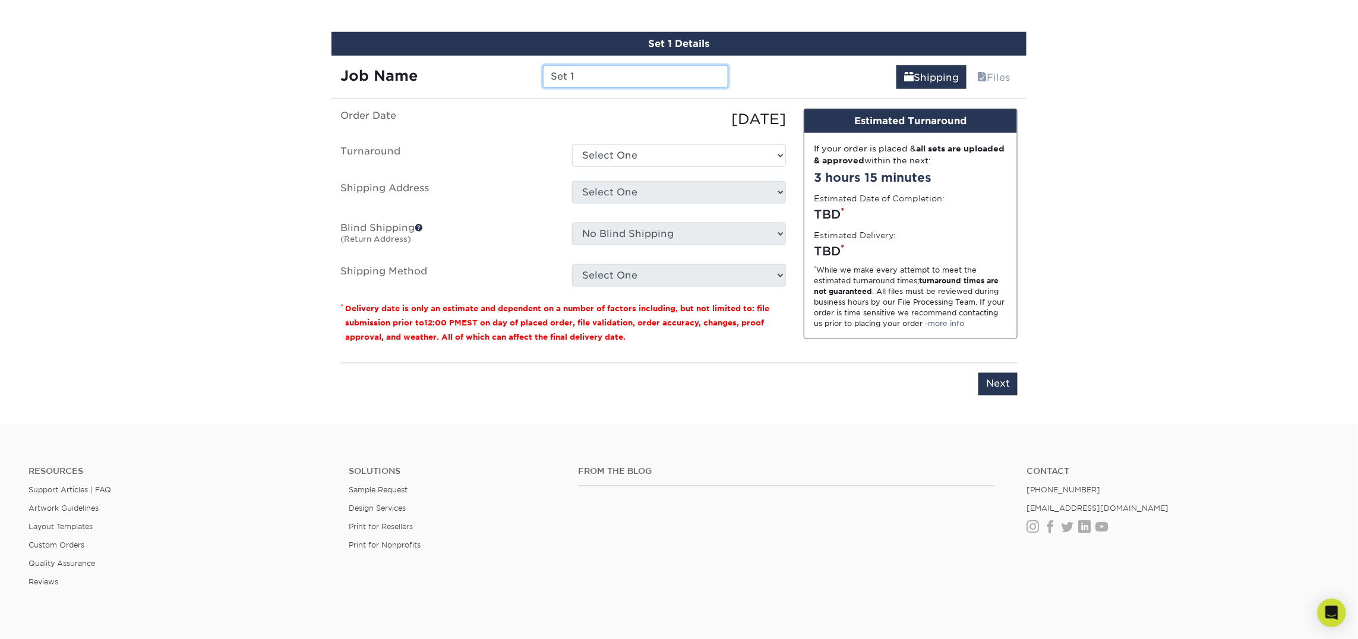
click at [638, 81] on input "Set 1" at bounding box center [635, 76] width 185 height 23
type input "Brent Everitt"
click at [674, 156] on select "Select One 2-4 Business Days 2 Day Next Business Day" at bounding box center [679, 155] width 214 height 23
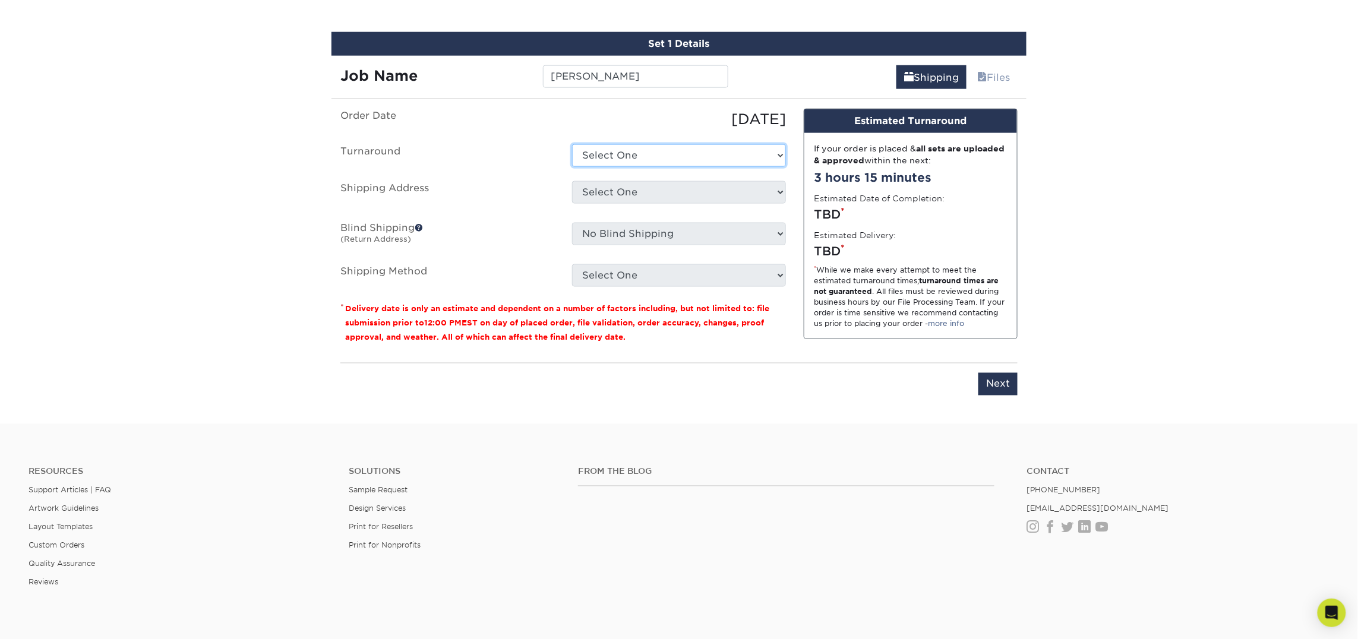
select select "23721297-b68b-4846-ba83-3171e6bd9d78"
click at [572, 144] on select "Select One 2-4 Business Days 2 Day Next Business Day" at bounding box center [679, 155] width 214 height 23
click at [658, 185] on select "Select One Atlanta Office [PERSON_NAME][GEOGRAPHIC_DATA] [PERSON_NAME][GEOGRAPH…" at bounding box center [679, 192] width 214 height 23
select select "260027"
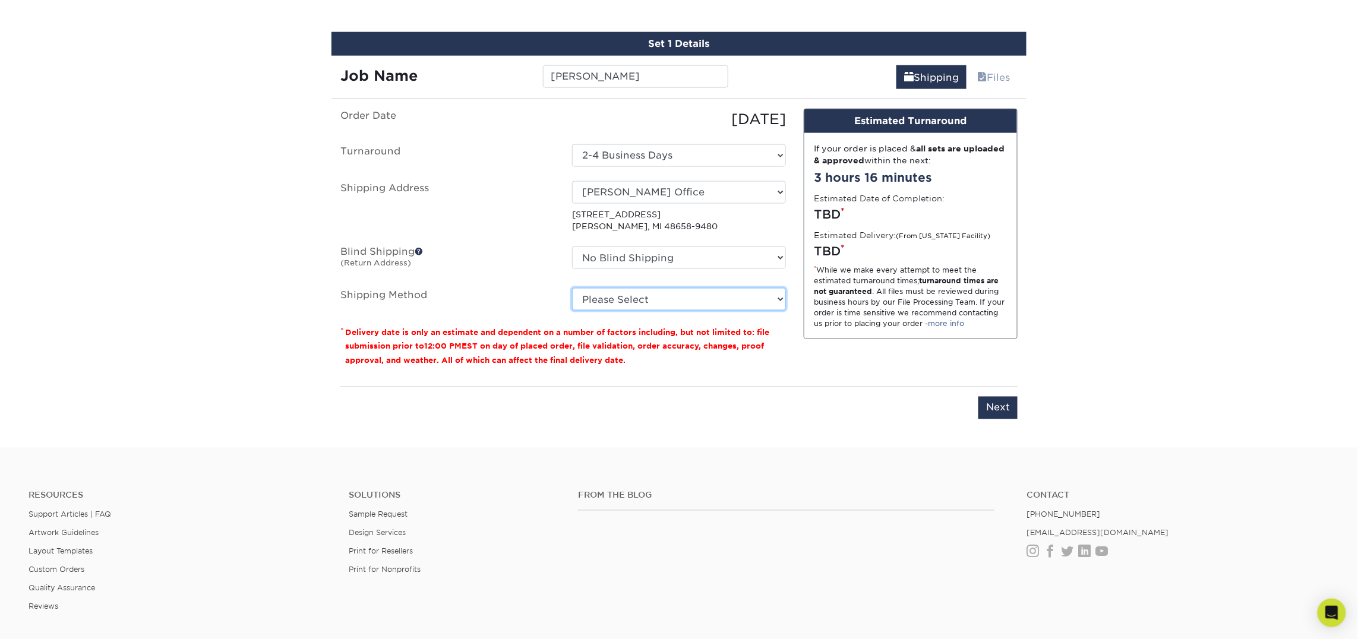
click at [704, 288] on select "Please Select Ground Shipping (+$7.84) 3 Day Shipping Service (+$18.69) 2 Day A…" at bounding box center [679, 299] width 214 height 23
select select "03"
click at [572, 288] on select "Please Select Ground Shipping (+$7.84) 3 Day Shipping Service (+$18.69) 2 Day A…" at bounding box center [679, 299] width 214 height 23
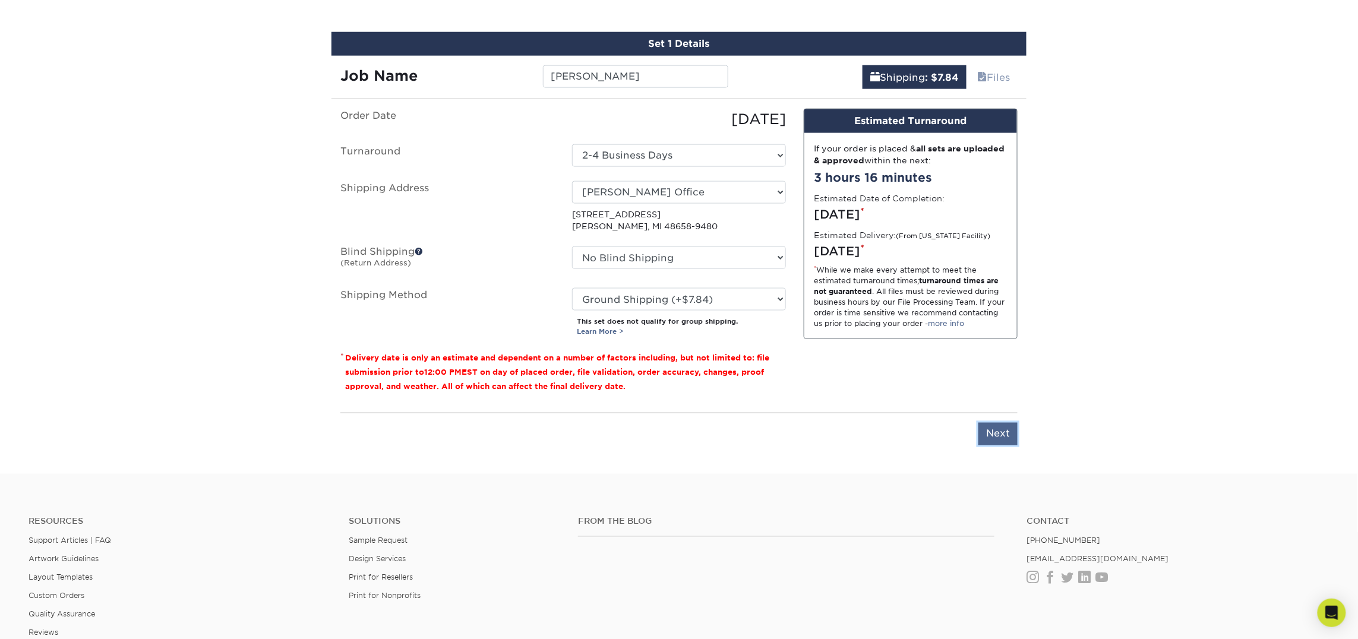
click at [978, 432] on input "Next" at bounding box center [997, 434] width 39 height 23
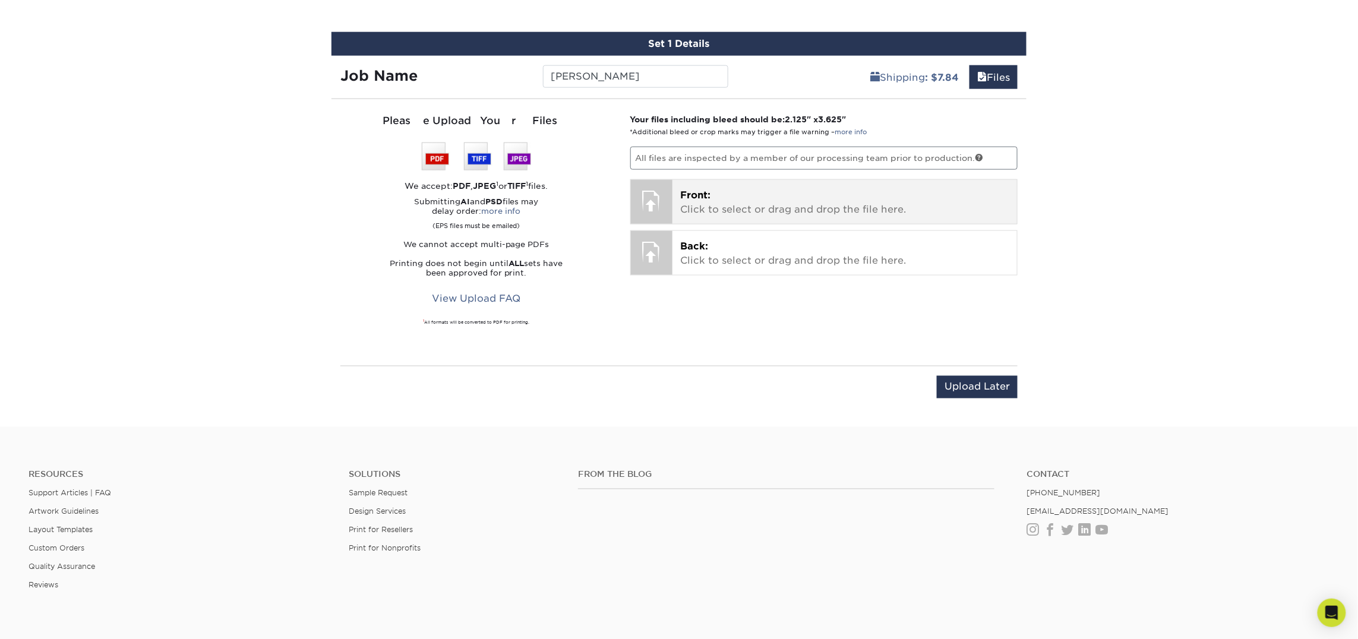
click at [749, 204] on p "Front: Click to select or drag and drop the file here." at bounding box center [845, 202] width 328 height 29
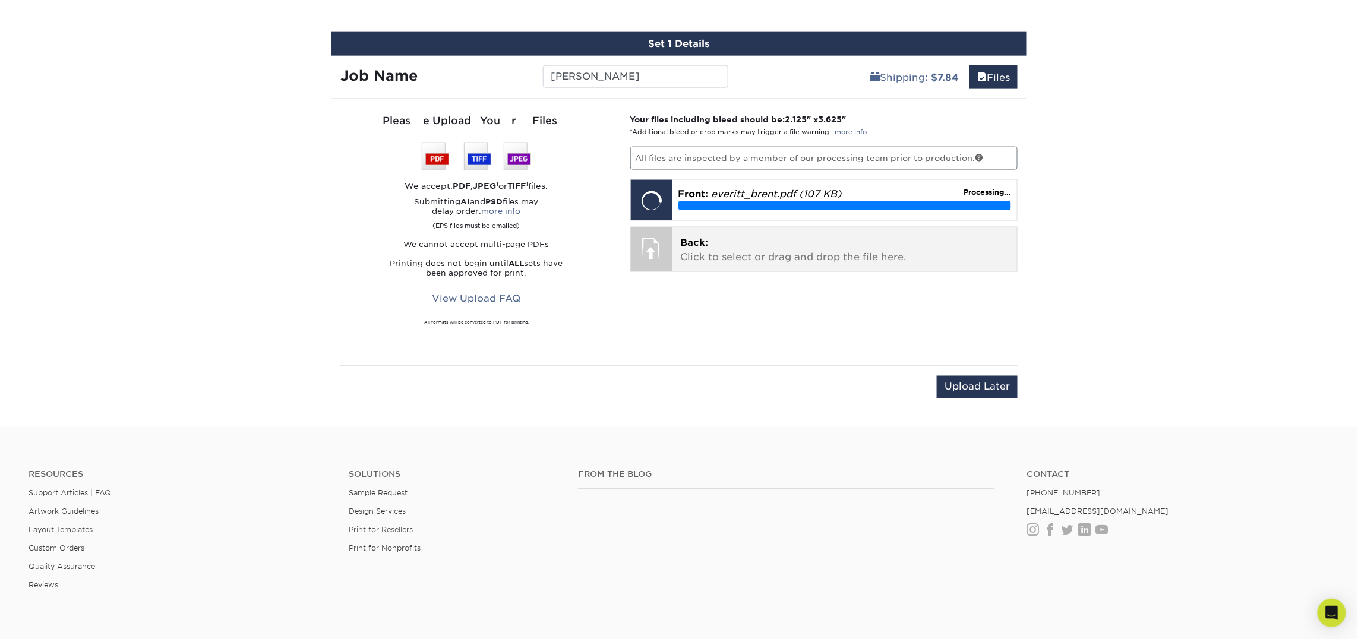
click at [712, 241] on p "Back: Click to select or drag and drop the file here." at bounding box center [845, 250] width 328 height 29
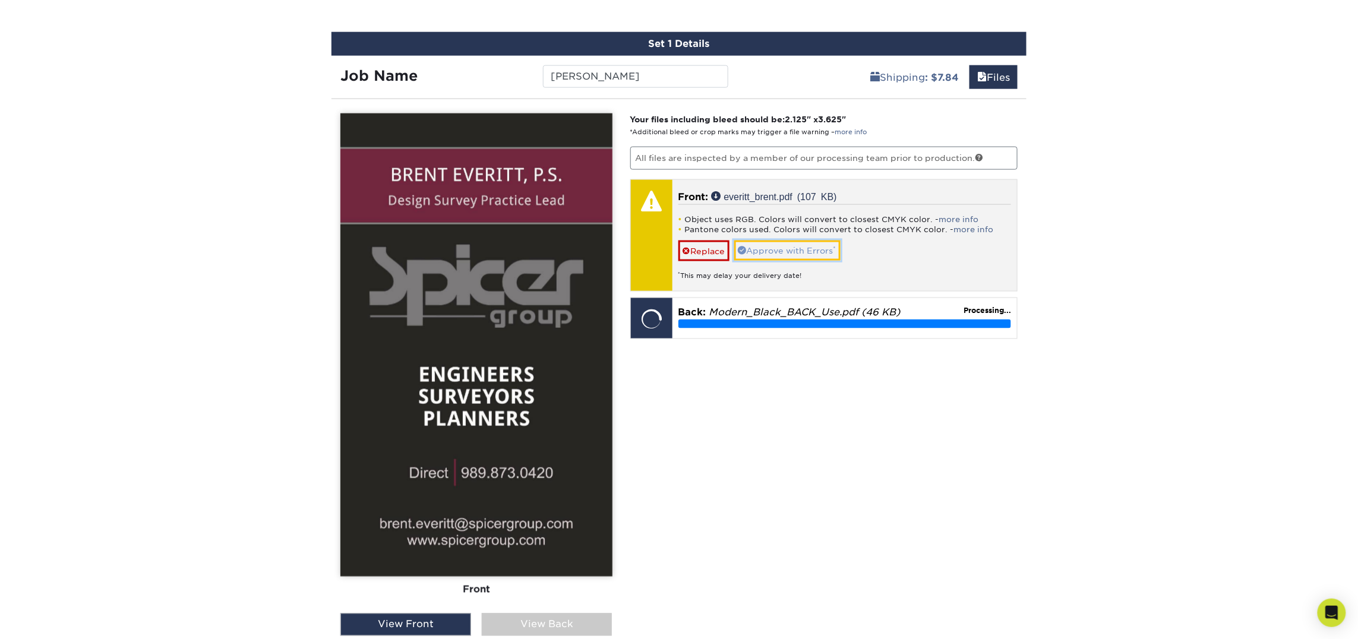
click at [769, 249] on link "Approve with Errors *" at bounding box center [787, 251] width 106 height 20
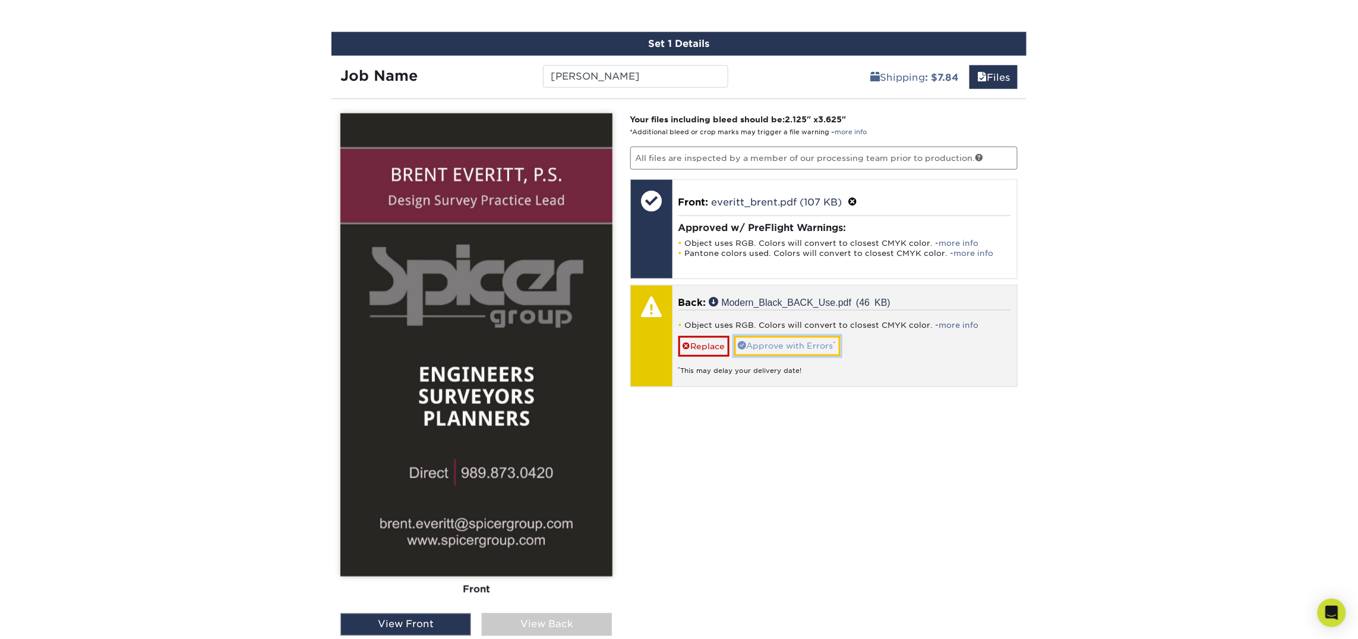
click at [810, 348] on link "Approve with Errors *" at bounding box center [787, 346] width 106 height 20
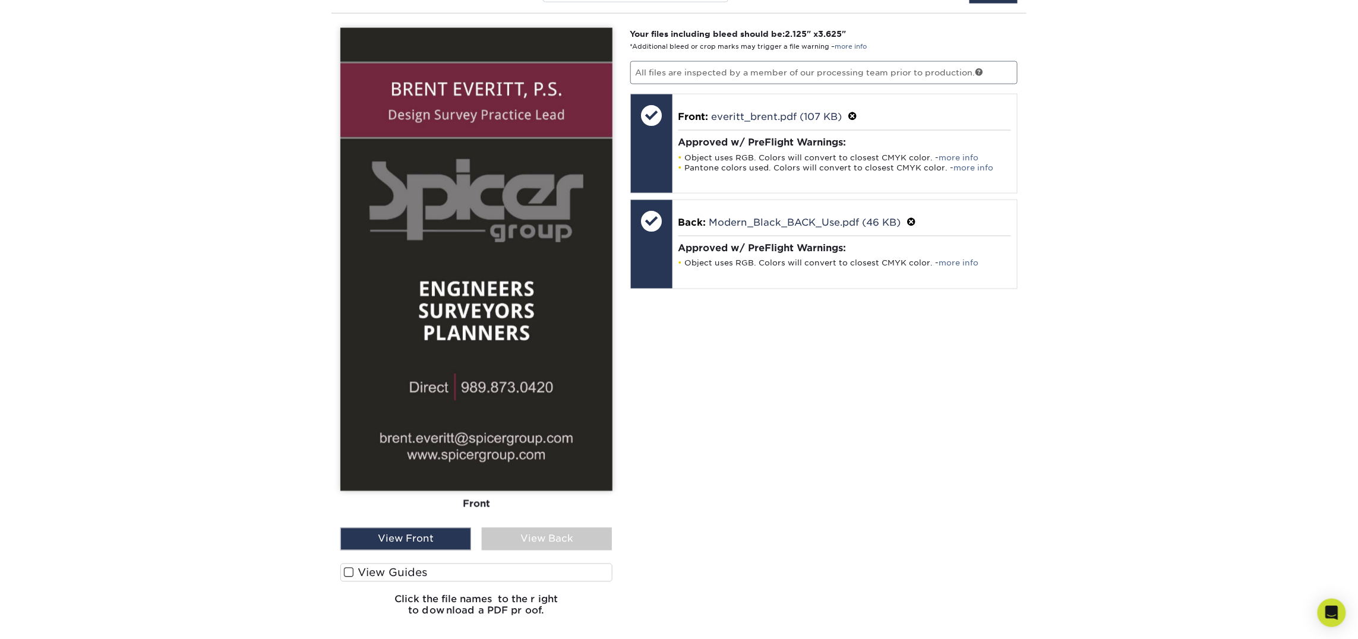
scroll to position [779, 0]
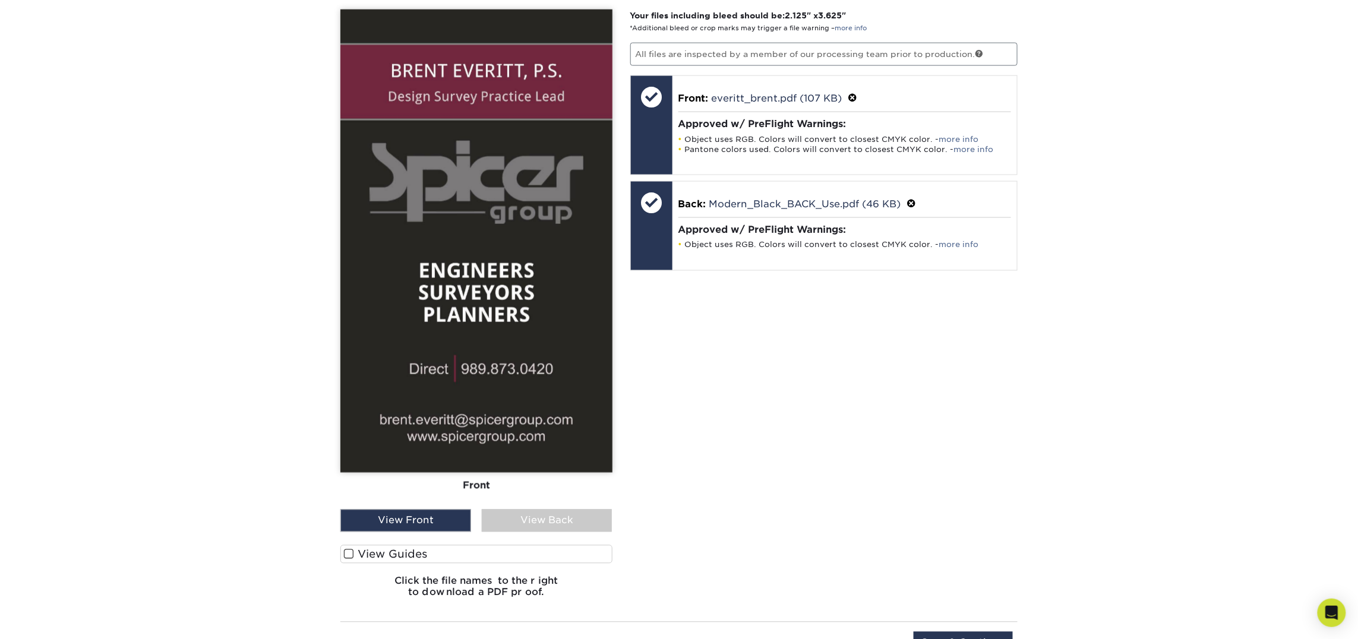
click at [552, 517] on div "View Back" at bounding box center [547, 521] width 131 height 23
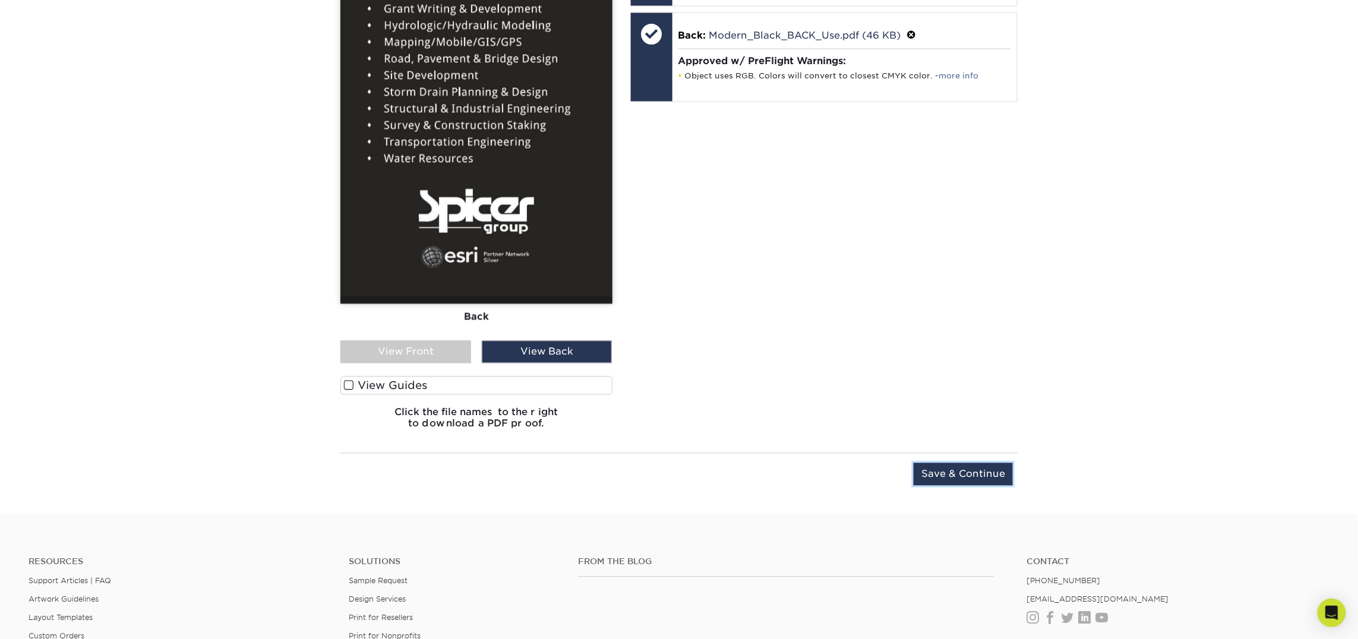
click at [993, 480] on input "Save & Continue" at bounding box center [962, 474] width 99 height 23
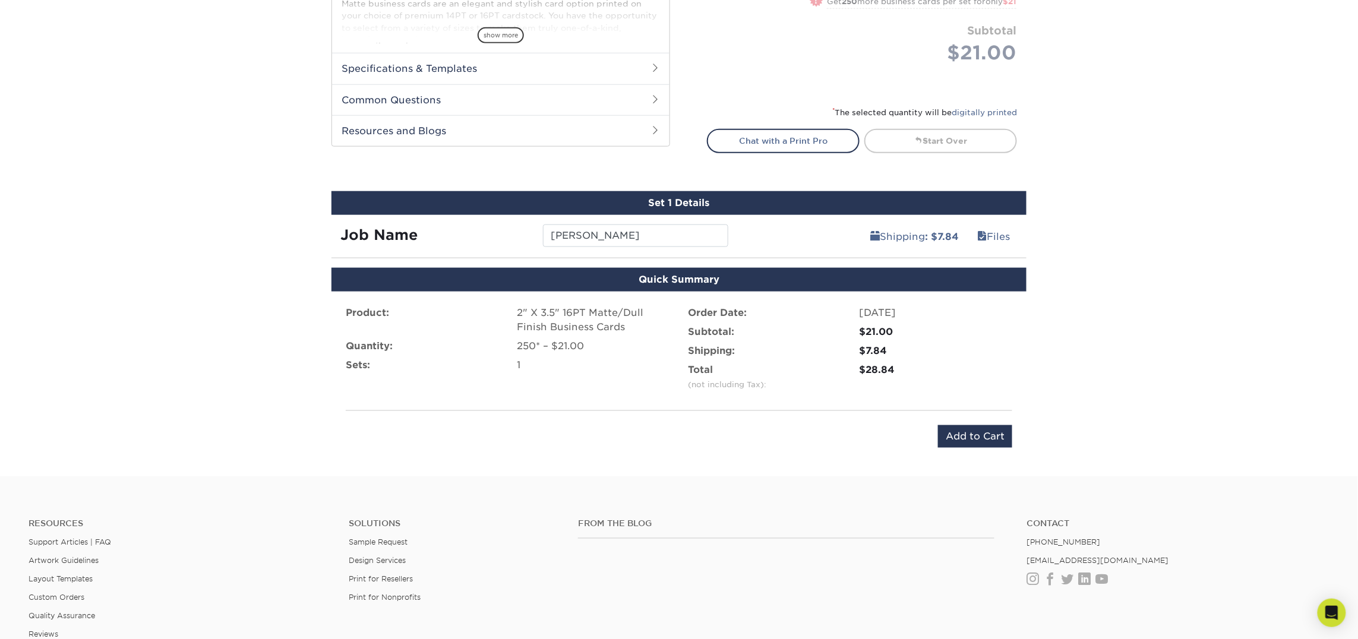
scroll to position [502, 0]
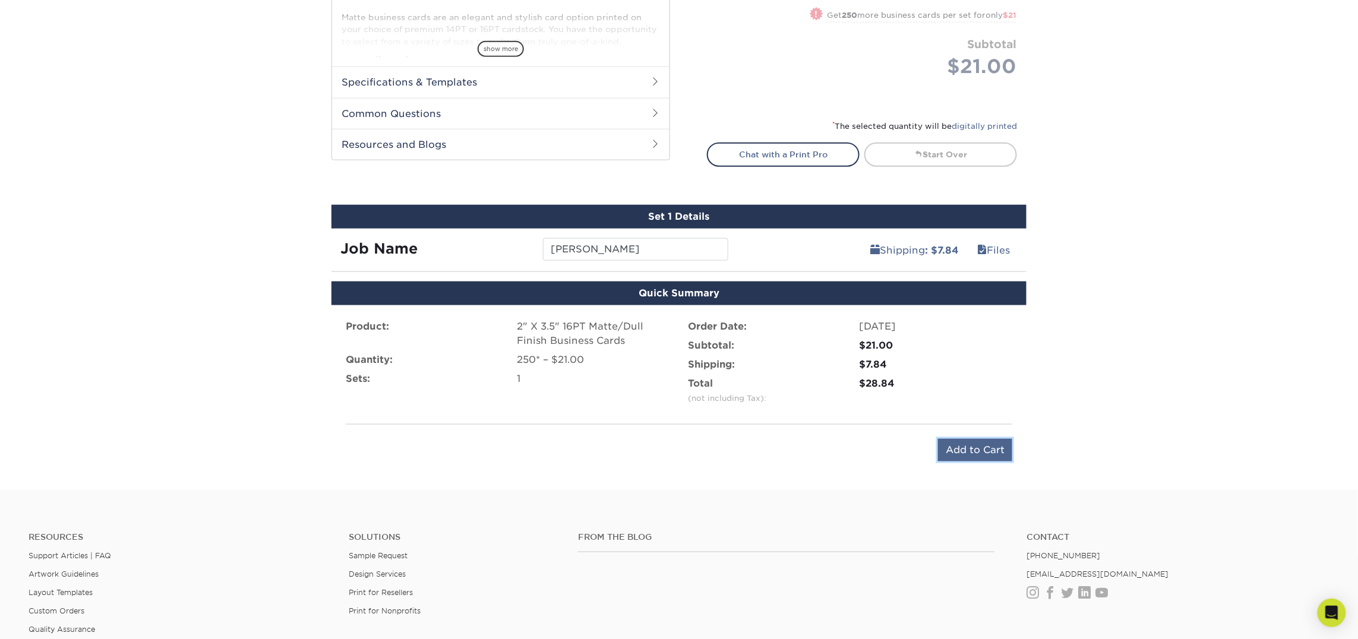
click at [968, 452] on input "Add to Cart" at bounding box center [975, 450] width 74 height 23
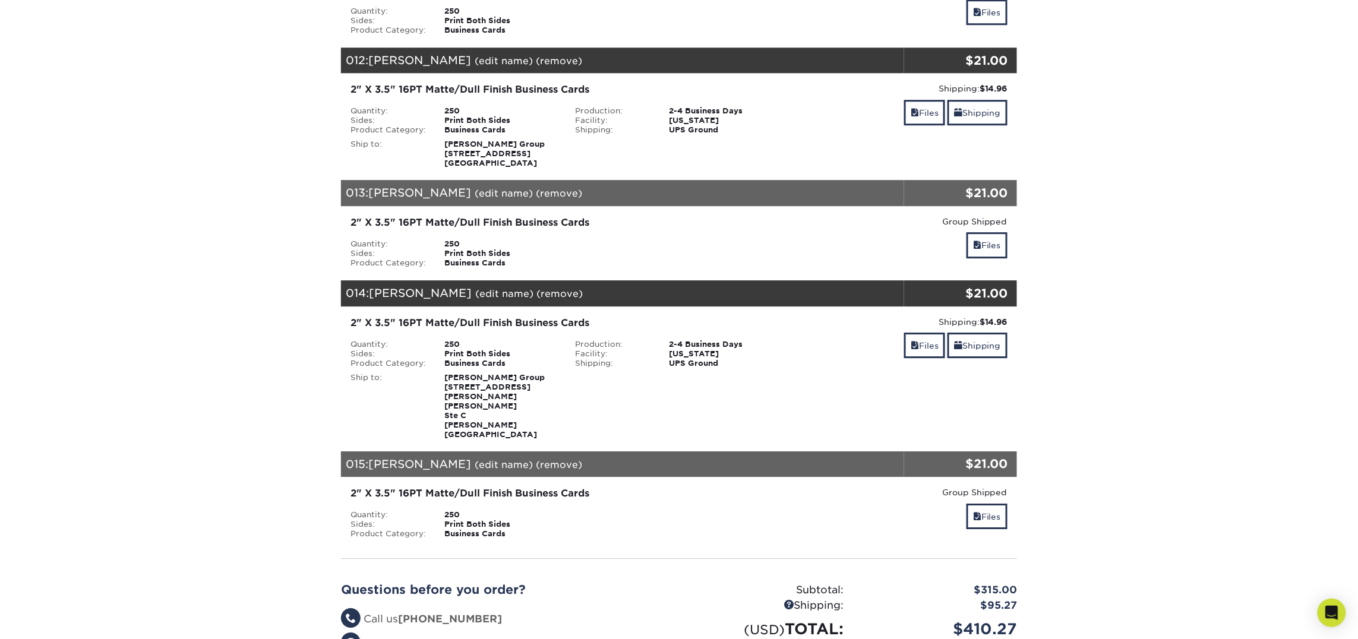
scroll to position [1496, 0]
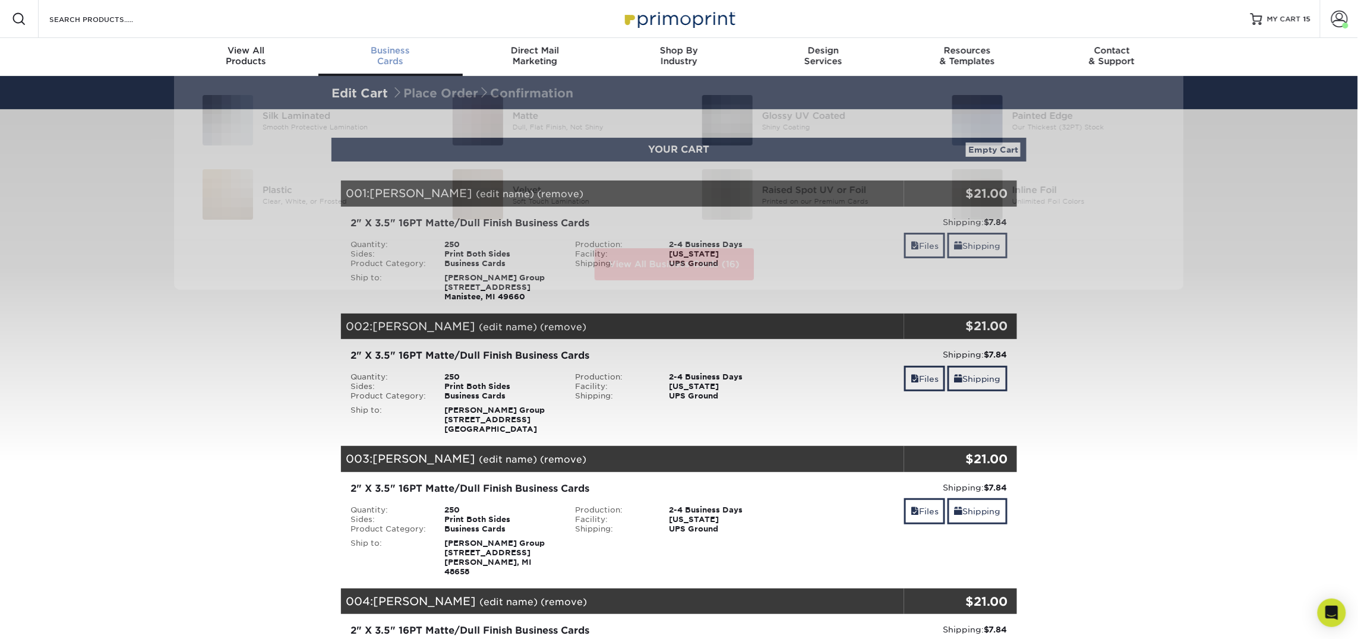
scroll to position [1, 0]
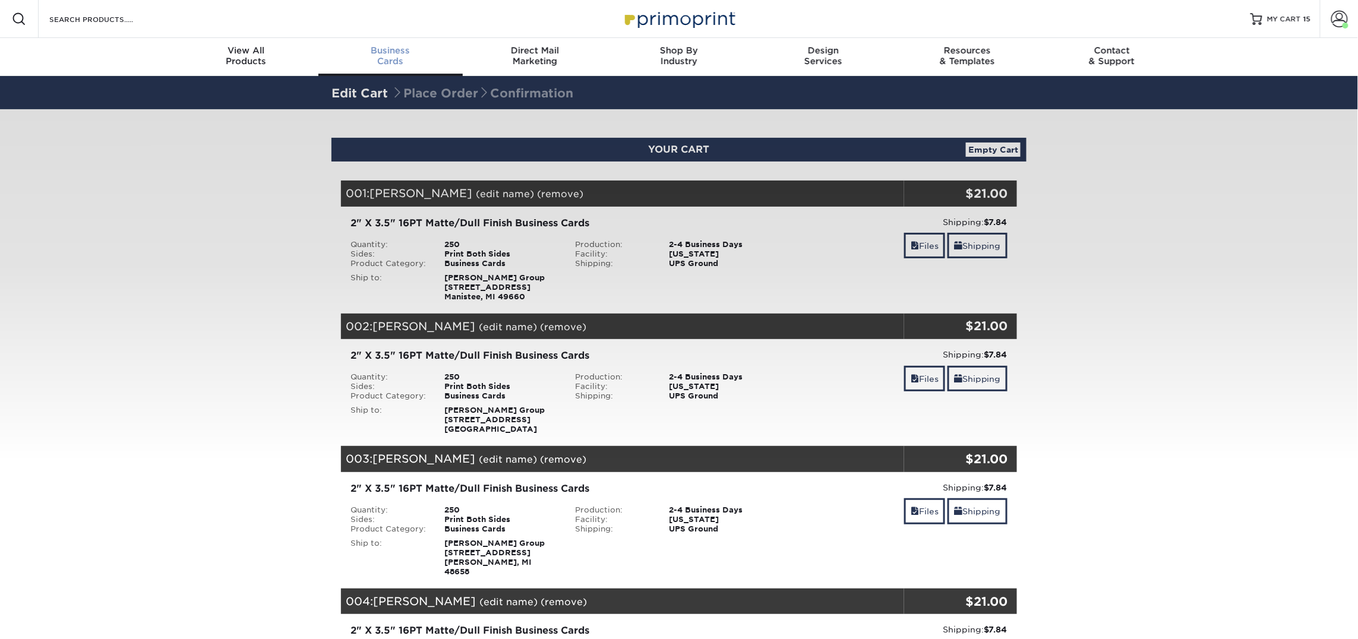
scroll to position [1, 0]
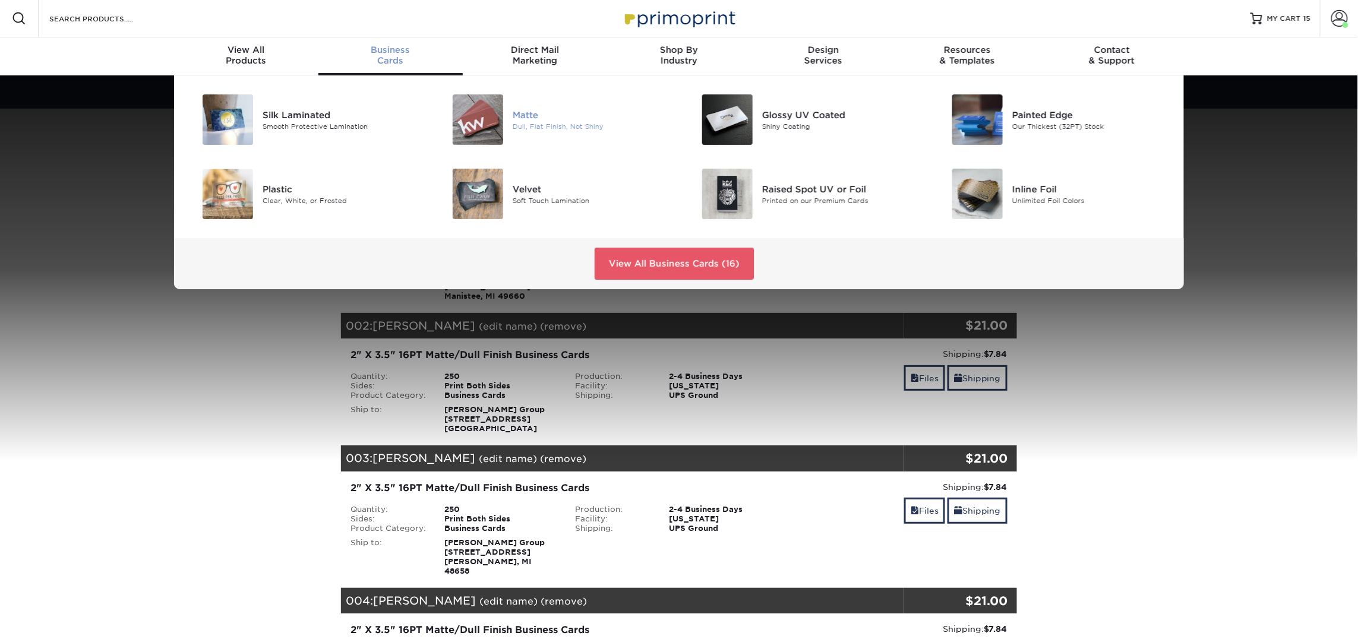
click at [480, 112] on img at bounding box center [478, 119] width 50 height 50
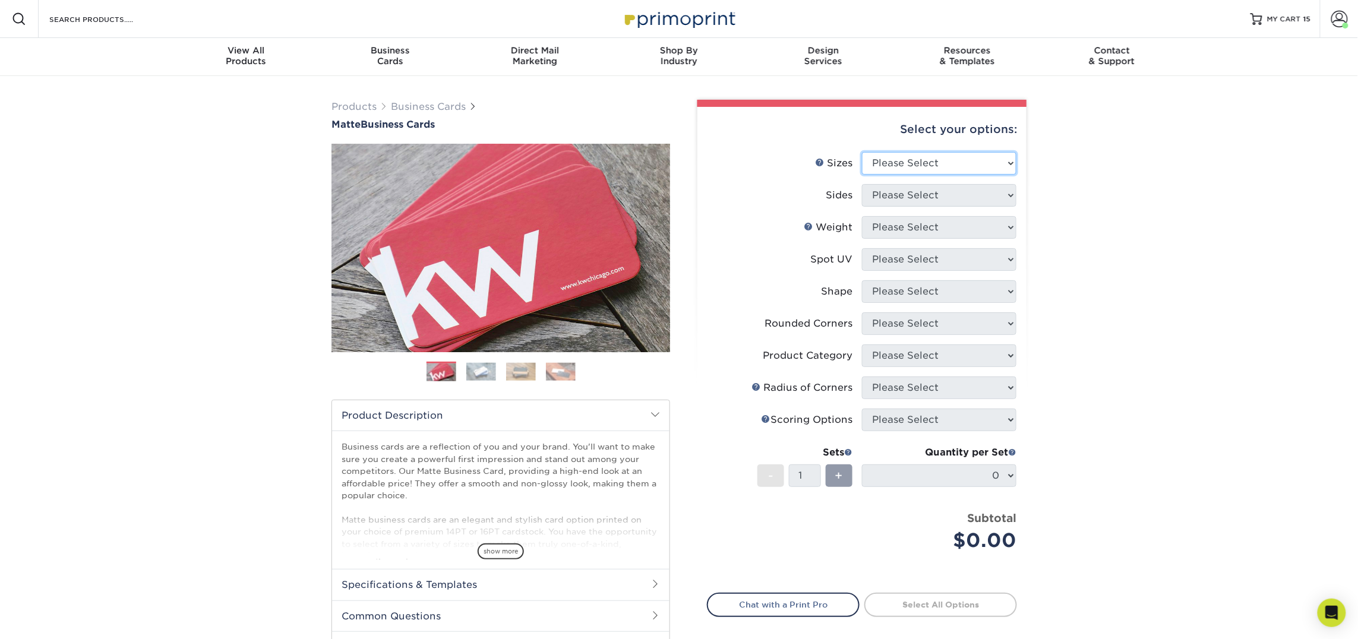
click at [918, 160] on select "Please Select 1.5" x 3.5" - Mini 1.75" x 3.5" - Mini 2" x 2" - Square 2" x 3" -…" at bounding box center [939, 163] width 154 height 23
select select "2.00x3.50"
click at [862, 152] on select "Please Select 1.5" x 3.5" - Mini 1.75" x 3.5" - Mini 2" x 2" - Square 2" x 3" -…" at bounding box center [939, 163] width 154 height 23
click at [942, 195] on select "Please Select Print Both Sides Print Front Only" at bounding box center [939, 195] width 154 height 23
select select "13abbda7-1d64-4f25-8bb2-c179b224825d"
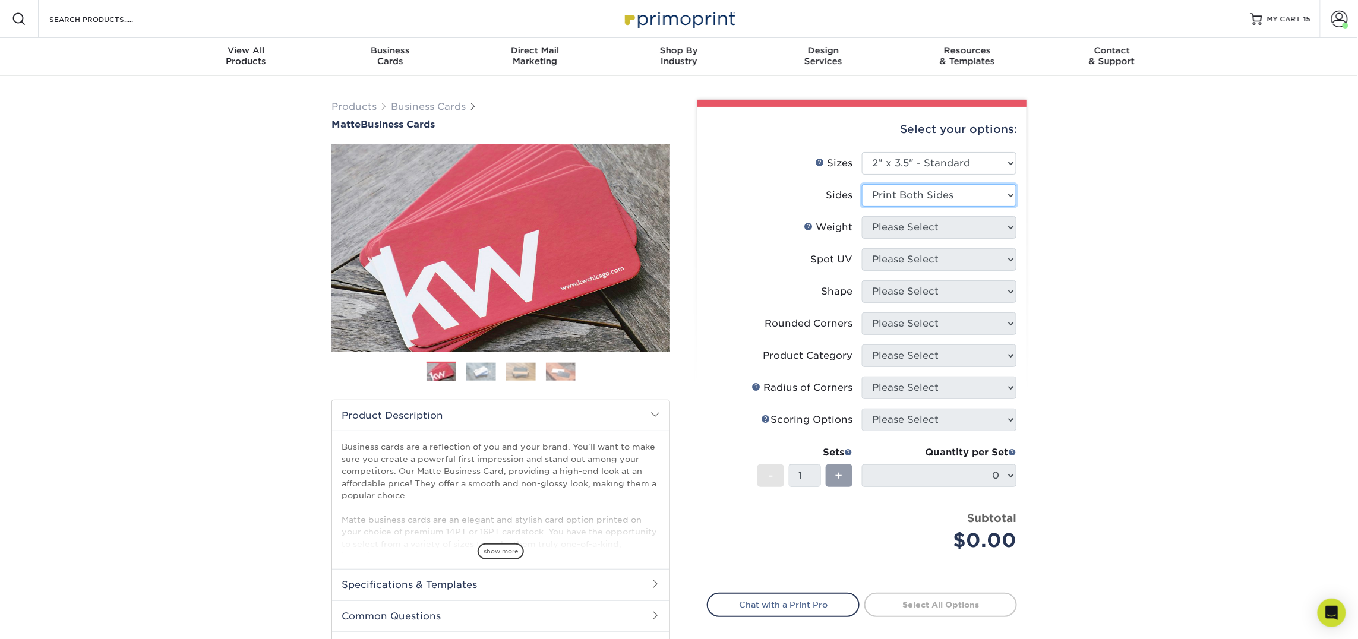
click at [862, 184] on select "Please Select Print Both Sides Print Front Only" at bounding box center [939, 195] width 154 height 23
click at [941, 227] on select "Please Select 16PT 14PT" at bounding box center [939, 227] width 154 height 23
select select "16PT"
click at [862, 216] on select "Please Select 16PT 14PT" at bounding box center [939, 227] width 154 height 23
click at [938, 261] on select "Please Select No Spot UV Front and Back (Both Sides) Front Only Back Only" at bounding box center [939, 259] width 154 height 23
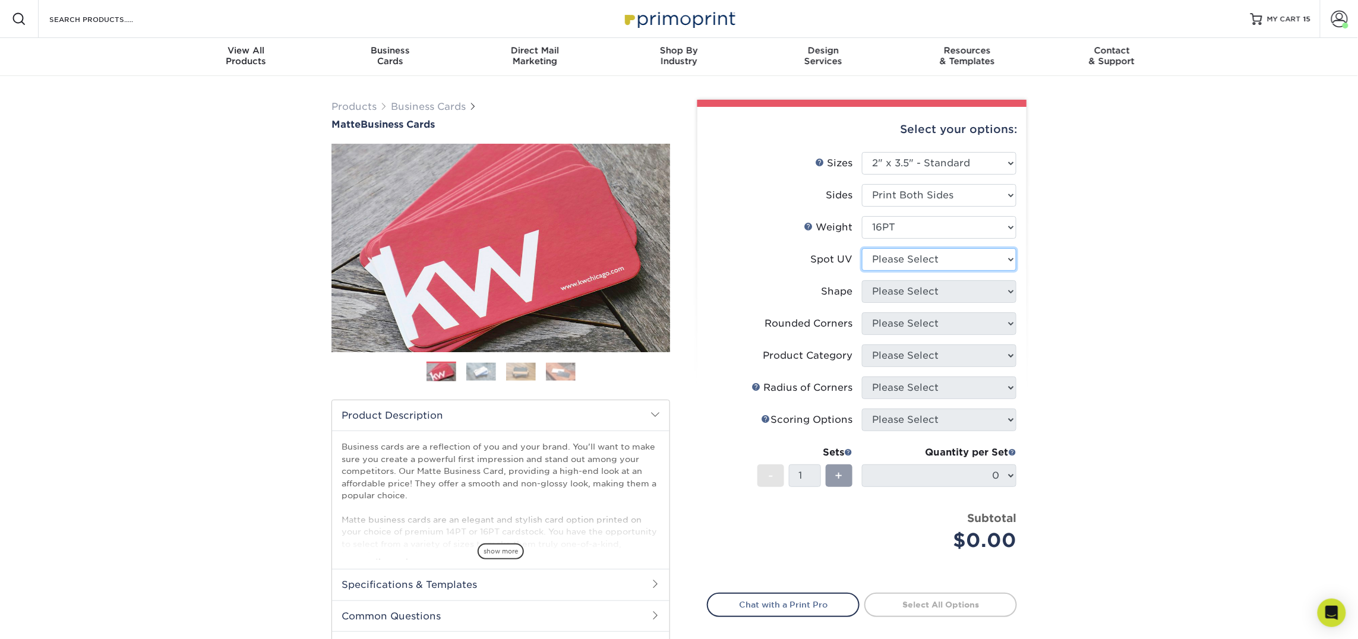
select select "3"
click at [862, 248] on select "Please Select No Spot UV Front and Back (Both Sides) Front Only Back Only" at bounding box center [939, 259] width 154 height 23
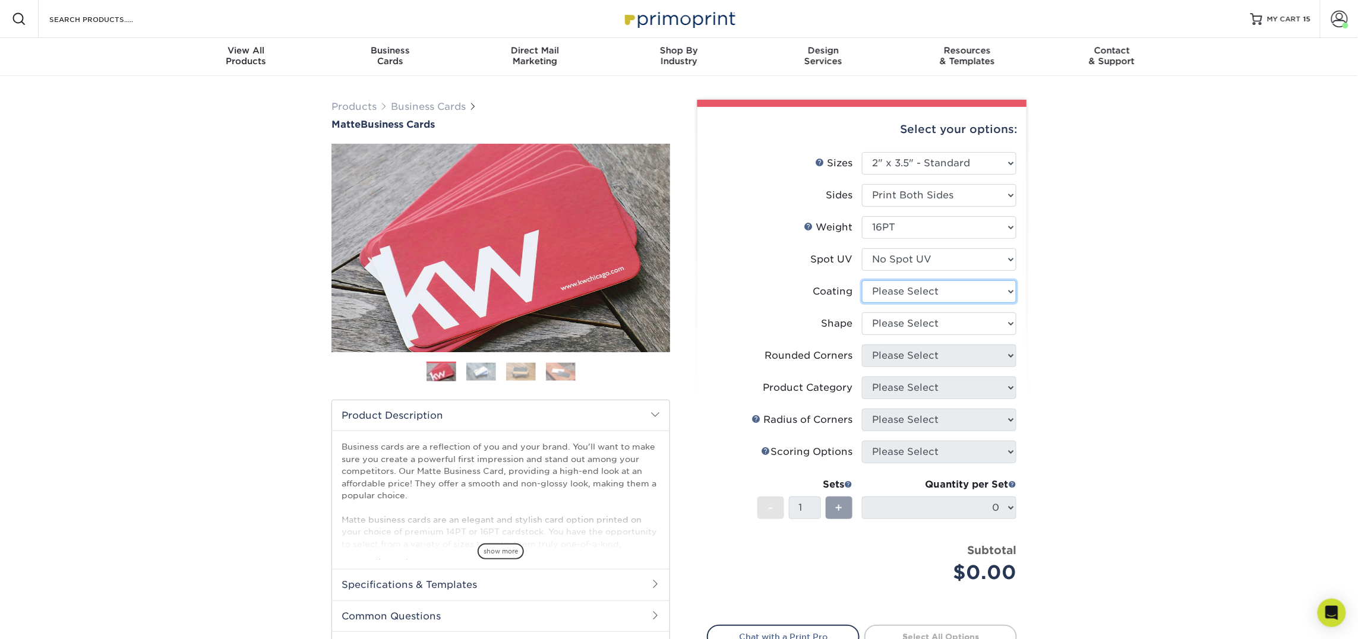
click at [935, 293] on select at bounding box center [939, 291] width 154 height 23
select select "121bb7b5-3b4d-429f-bd8d-bbf80e953313"
click at [862, 280] on select at bounding box center [939, 291] width 154 height 23
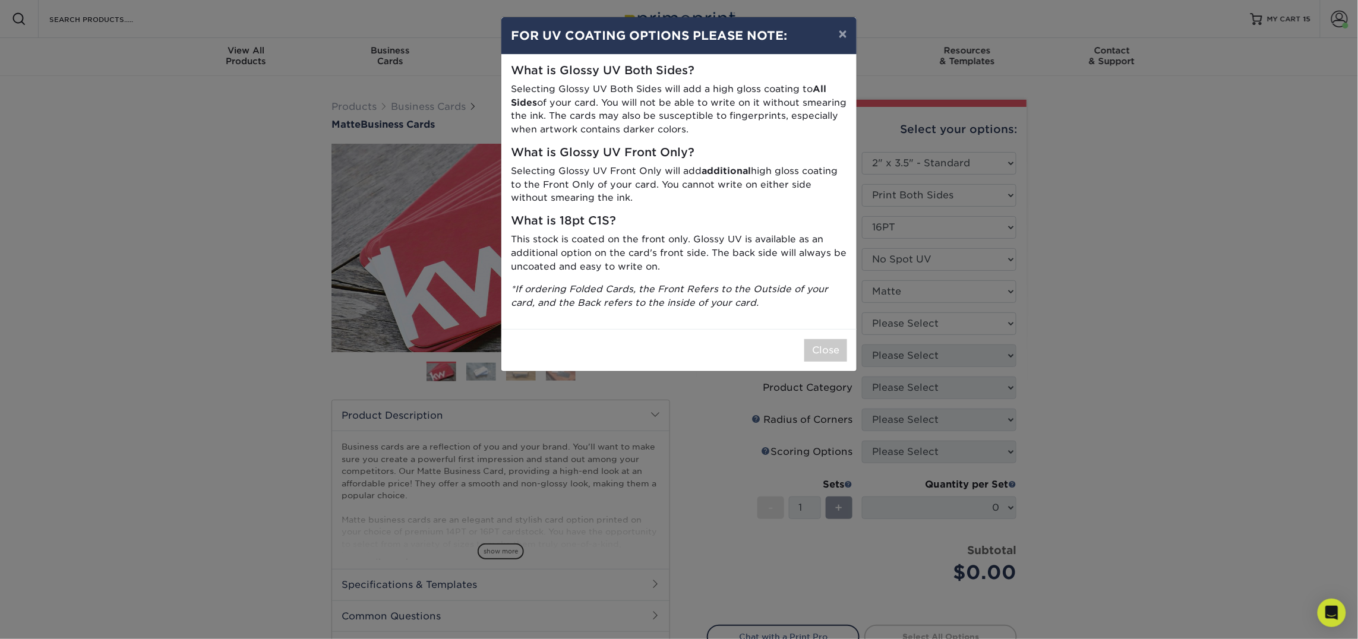
click at [931, 317] on div "× FOR UV COATING OPTIONS PLEASE NOTE: What is Glossy UV Both Sides? Selecting G…" at bounding box center [679, 319] width 1358 height 639
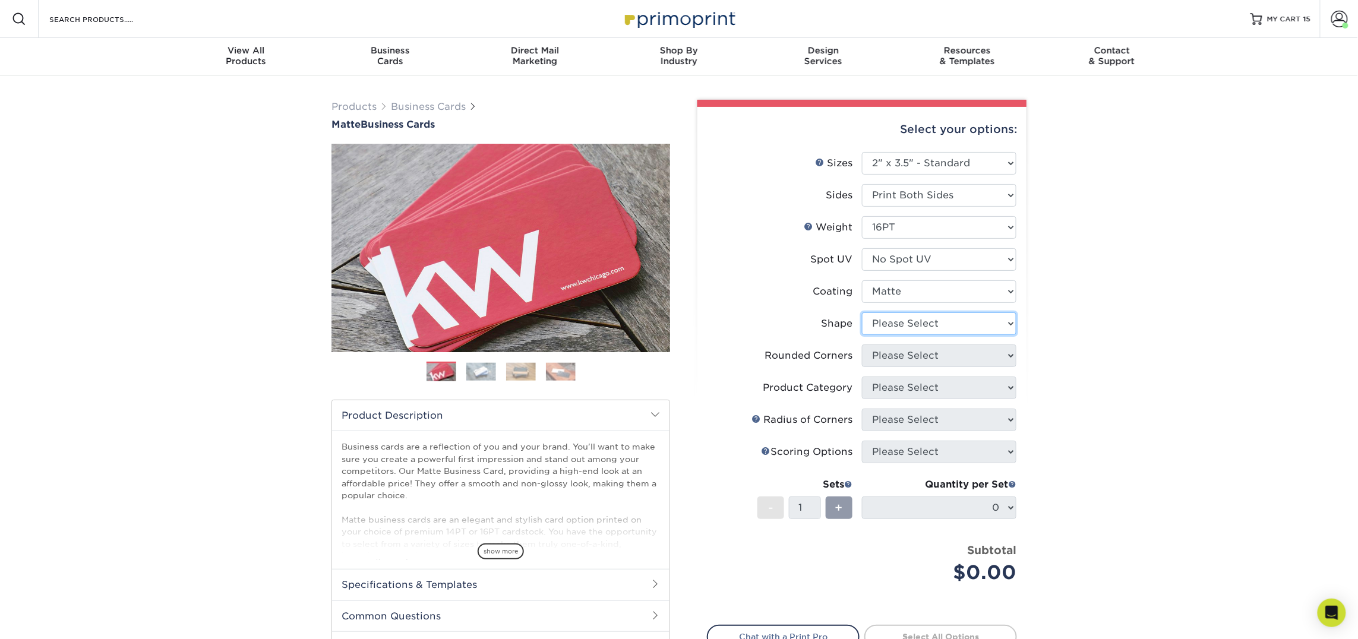
click at [931, 318] on select "Please Select Standard Oval" at bounding box center [939, 323] width 154 height 23
select select "standard"
click at [862, 312] on select "Please Select Standard Oval" at bounding box center [939, 323] width 154 height 23
click at [915, 359] on select "Please Select Yes - Round 2 Corners Yes - Round 4 Corners No" at bounding box center [939, 355] width 154 height 23
select select "0"
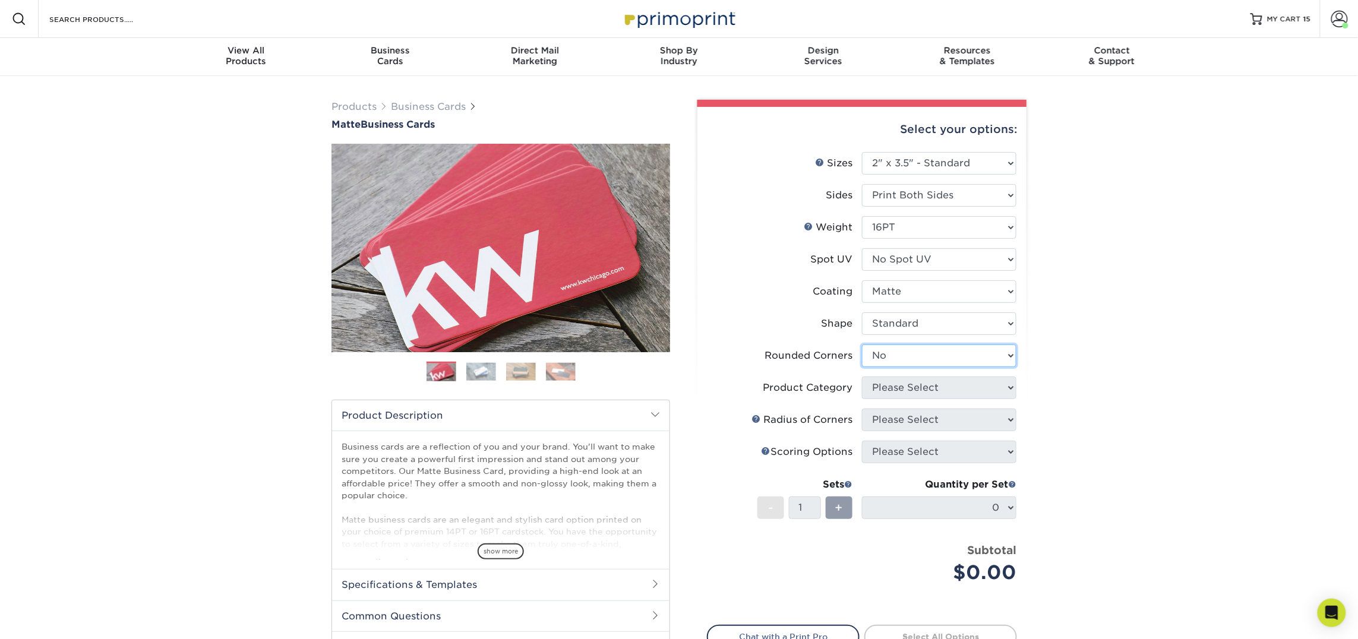
click at [862, 344] on select "Please Select Yes - Round 2 Corners Yes - Round 4 Corners No" at bounding box center [939, 355] width 154 height 23
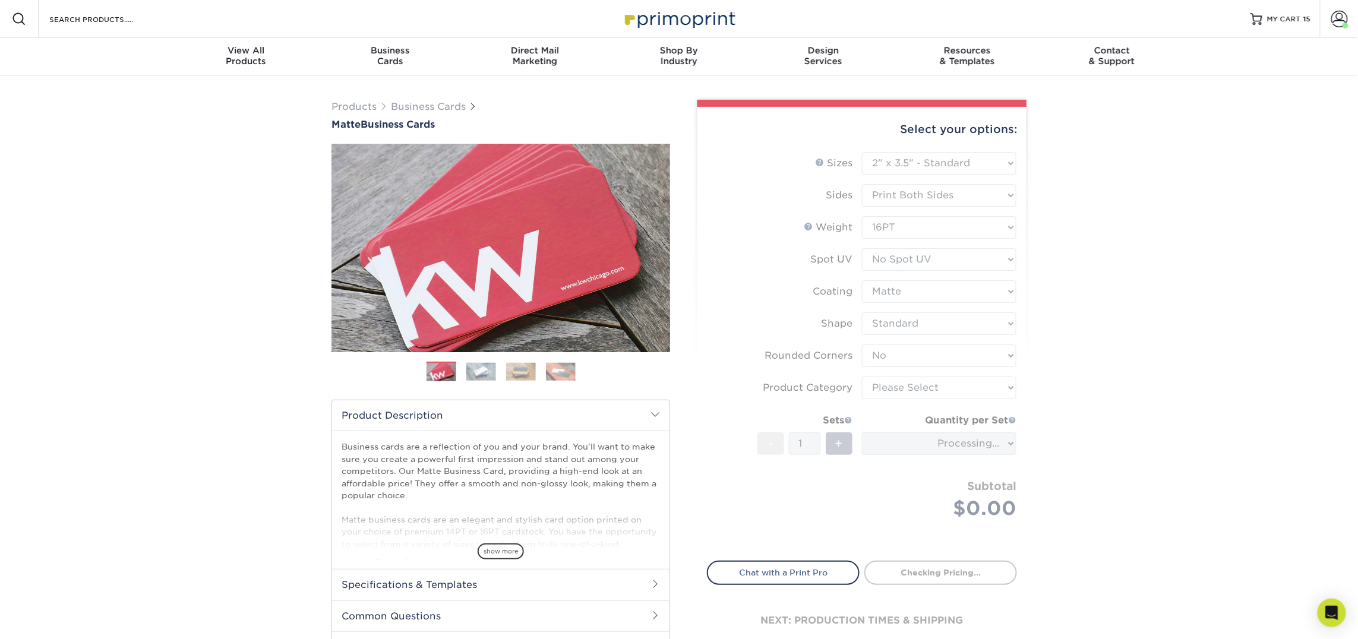
click at [919, 381] on form "Sizes Help Sizes Please Select 1.5" x 3.5" - Mini 1.75" x 3.5" - Mini 2" x 2" -…" at bounding box center [862, 349] width 310 height 395
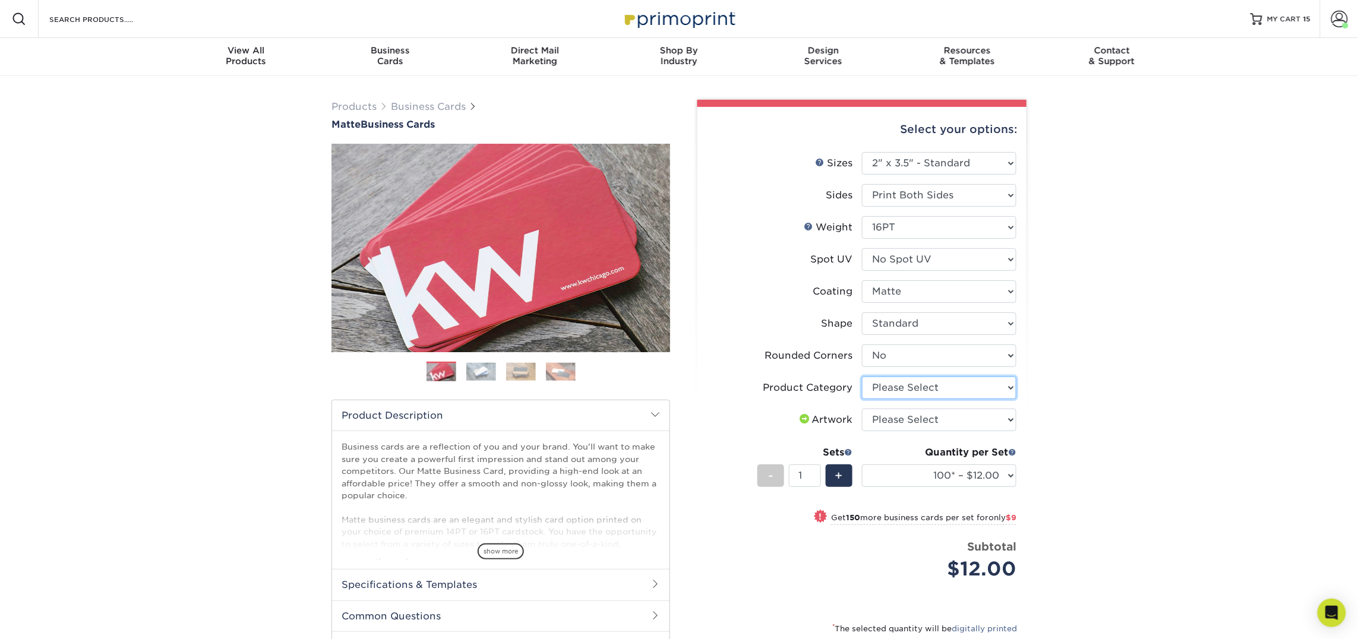
click at [917, 387] on select "Please Select Business Cards" at bounding box center [939, 388] width 154 height 23
click at [862, 377] on select "Please Select Business Cards" at bounding box center [939, 388] width 154 height 23
click at [922, 385] on select "Please Select Business Cards" at bounding box center [939, 388] width 154 height 23
select select "3b5148f1-0588-4f88-a218-97bcfdce65c1"
click at [862, 377] on select "Please Select Business Cards" at bounding box center [939, 388] width 154 height 23
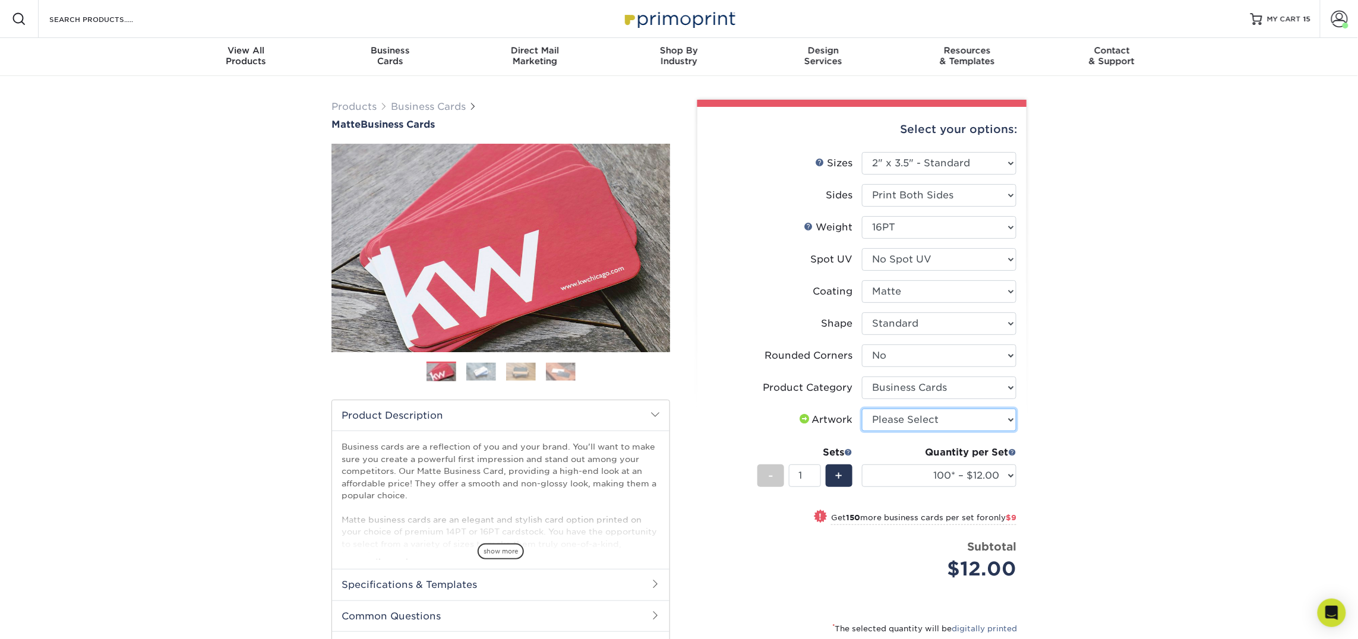
click at [925, 413] on select "Please Select I will upload files I need a design - $100" at bounding box center [939, 420] width 154 height 23
select select "upload"
click at [862, 409] on select "Please Select I will upload files I need a design - $100" at bounding box center [939, 420] width 154 height 23
click at [941, 470] on select "100* – $12.00 250* – $21.00 500 – $42.00 1000 – $53.00 2500 – $95.00 5000 – $18…" at bounding box center [939, 475] width 154 height 23
select select "250* – $21.00"
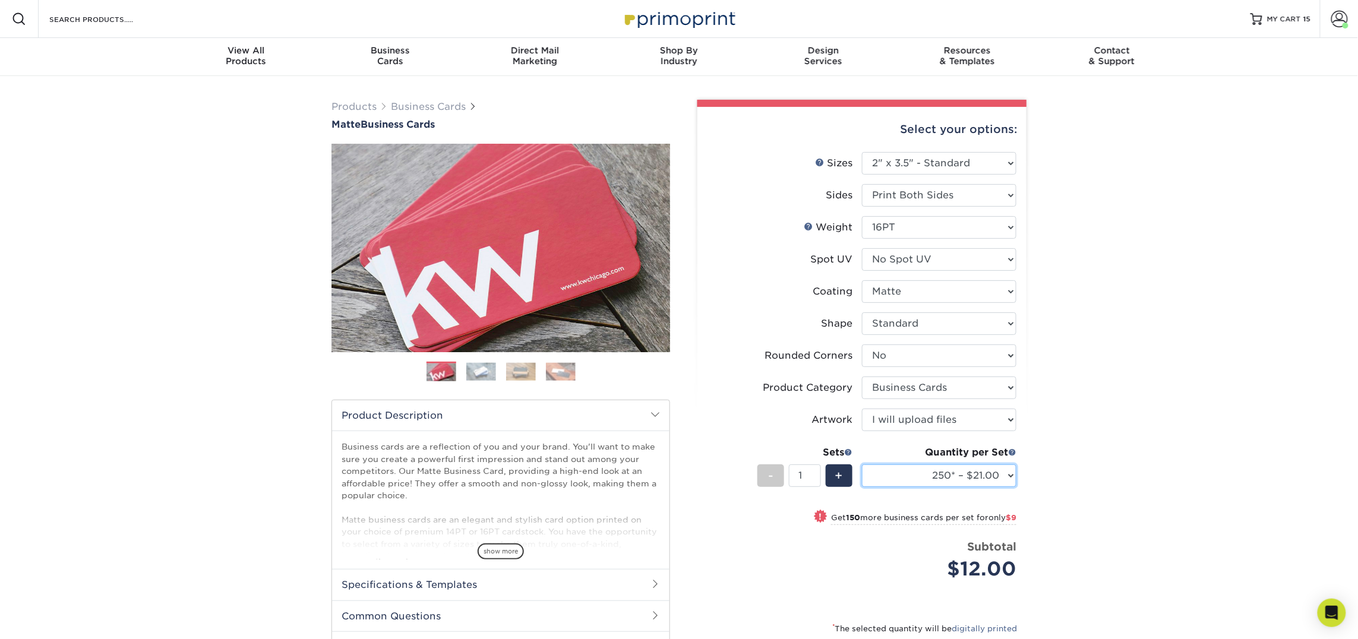
click at [862, 464] on select "100* – $12.00 250* – $21.00 500 – $42.00 1000 – $53.00 2500 – $95.00 5000 – $18…" at bounding box center [939, 475] width 154 height 23
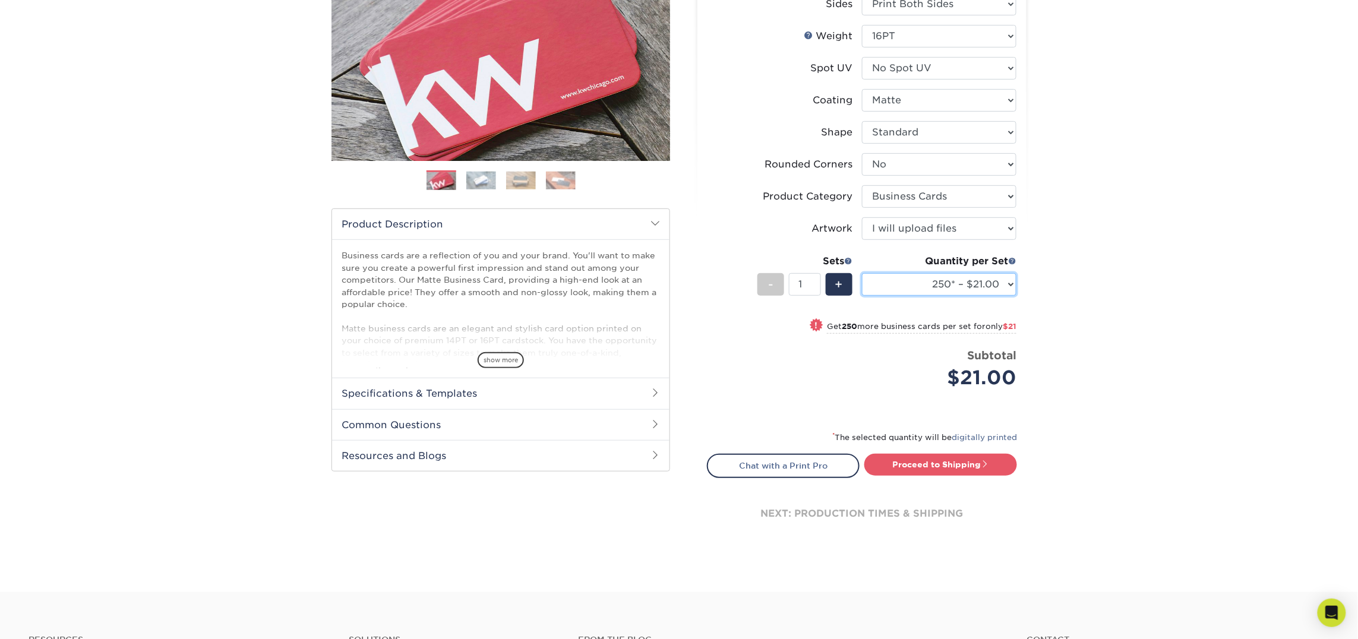
scroll to position [193, 0]
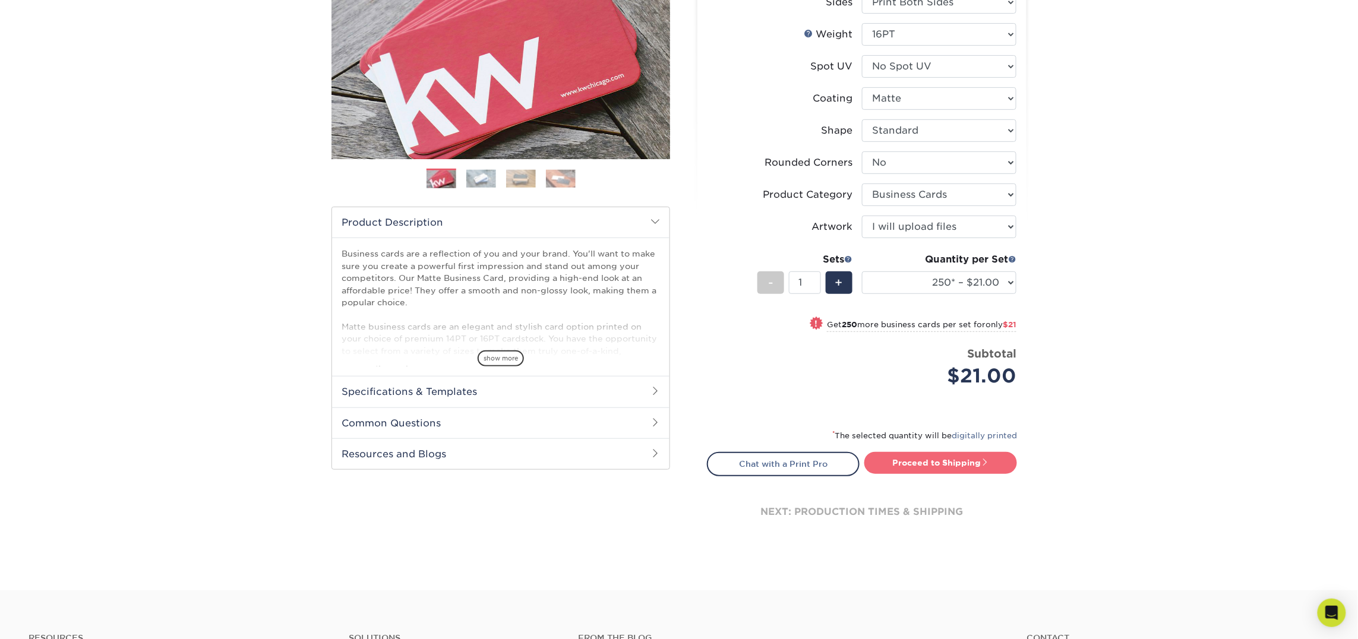
click at [963, 458] on link "Proceed to Shipping" at bounding box center [940, 462] width 153 height 21
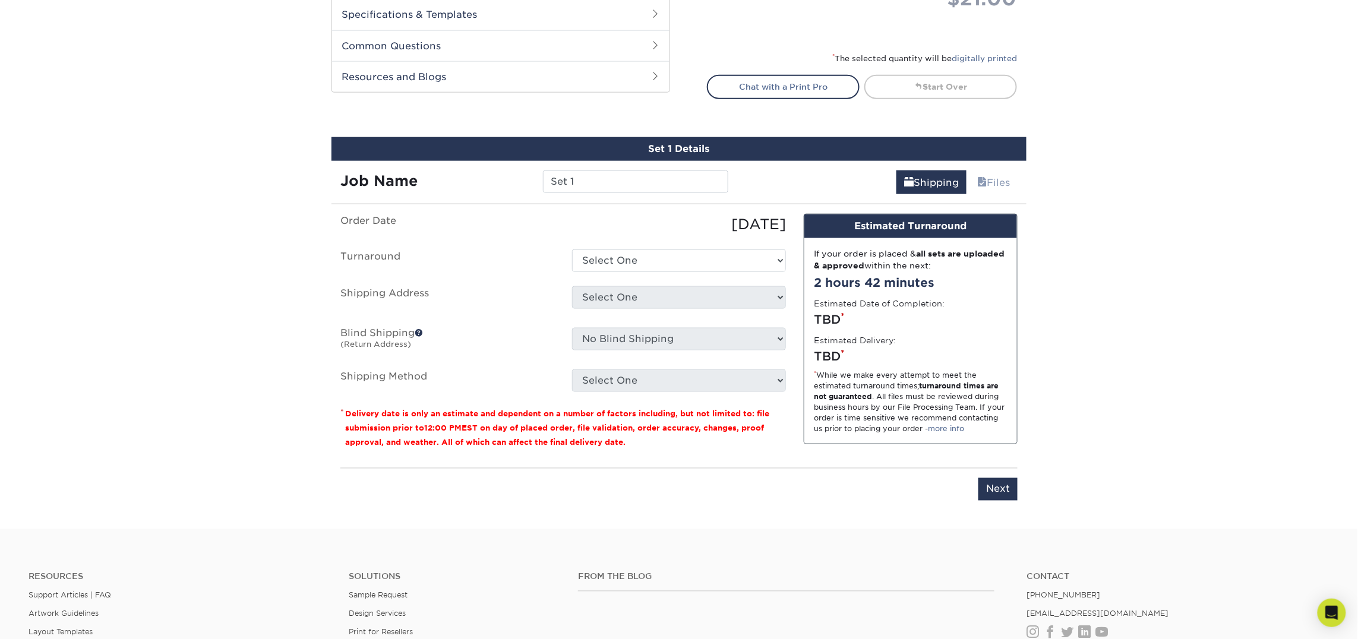
scroll to position [675, 0]
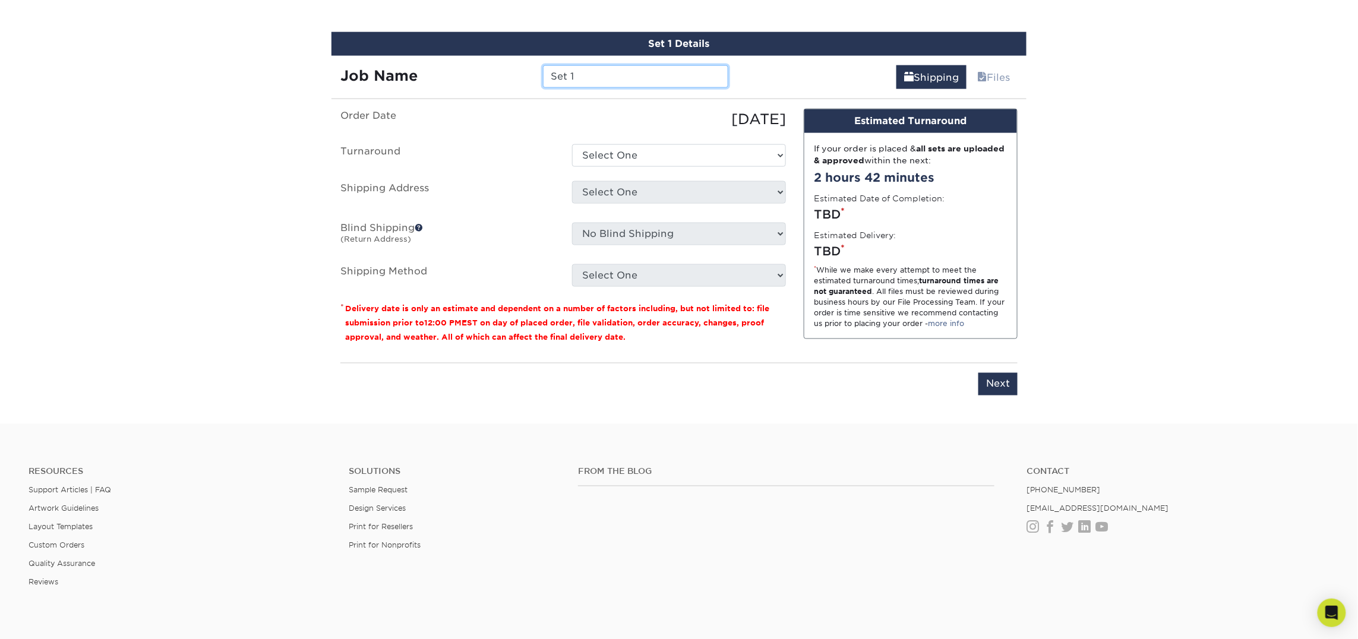
click at [599, 78] on input "Set 1" at bounding box center [635, 76] width 185 height 23
type input "Mike Daly-Martin"
click at [701, 148] on select "Select One 2-4 Business Days 2 Day Next Business Day" at bounding box center [679, 155] width 214 height 23
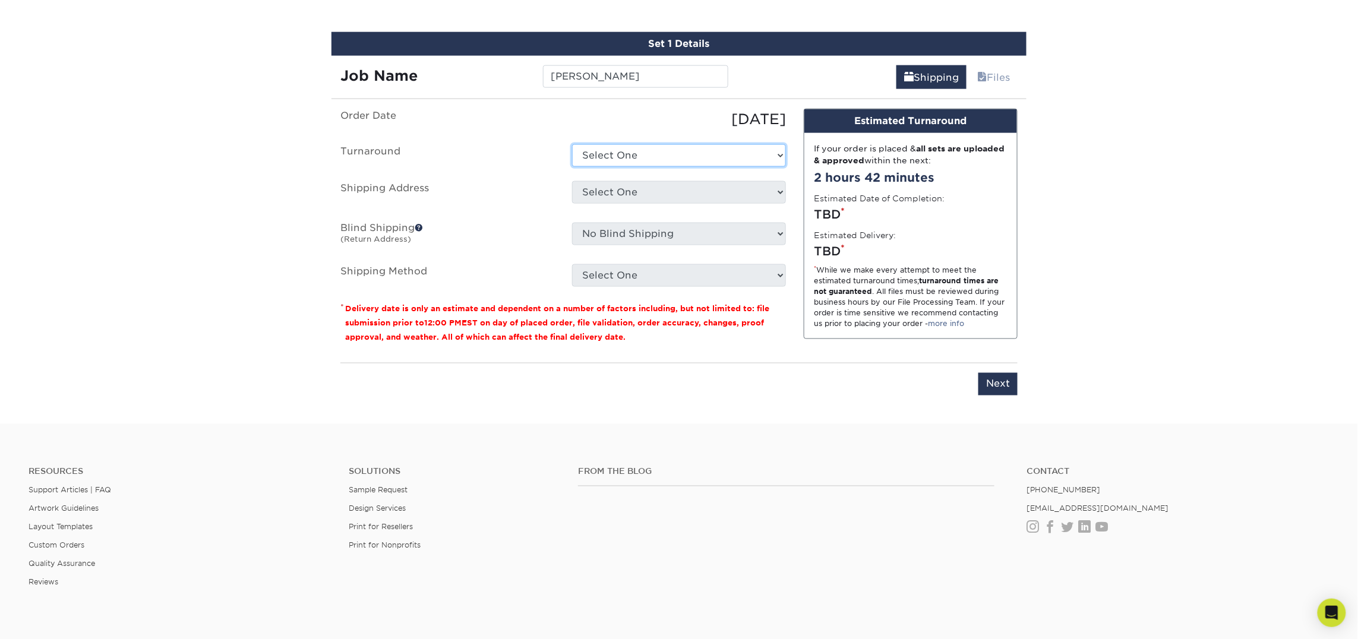
select select "23721297-b68b-4846-ba83-3171e6bd9d78"
click at [572, 144] on select "Select One 2-4 Business Days 2 Day Next Business Day" at bounding box center [679, 155] width 214 height 23
click at [693, 183] on select "Select One Atlanta Office [PERSON_NAME][GEOGRAPHIC_DATA] [PERSON_NAME][GEOGRAPH…" at bounding box center [679, 192] width 214 height 23
select select "283681"
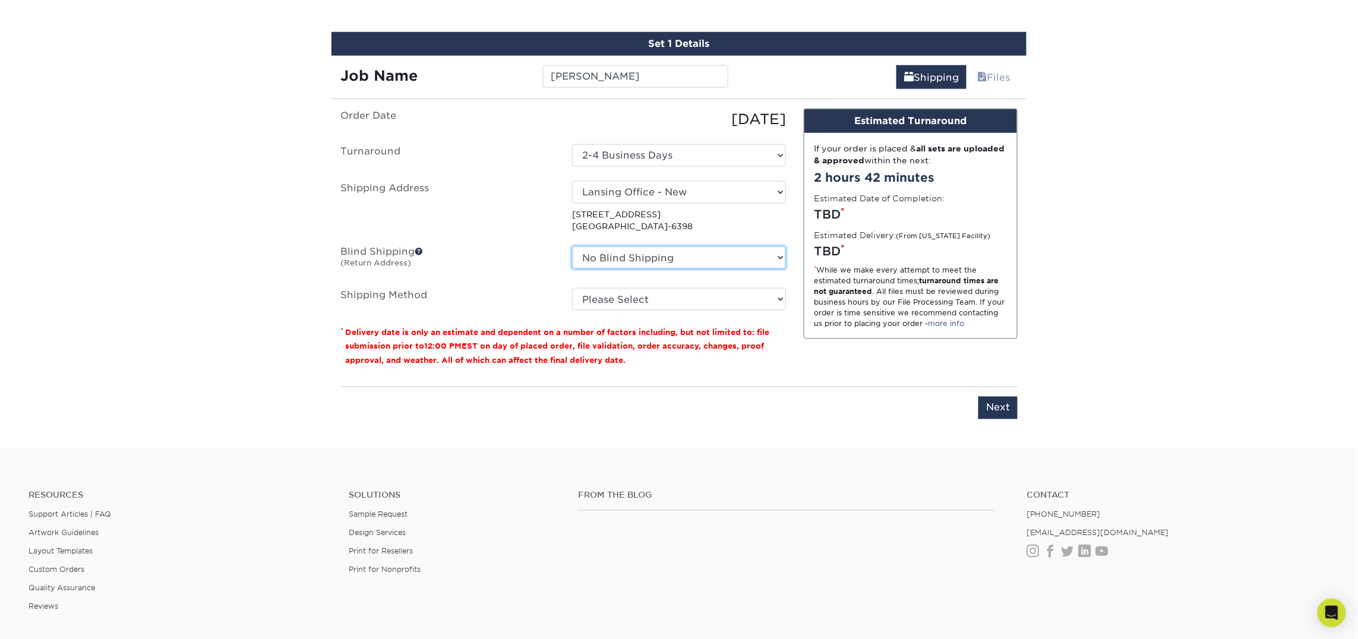
click at [634, 257] on select "No Blind Shipping [GEOGRAPHIC_DATA] Office [PERSON_NAME][GEOGRAPHIC_DATA] [PERS…" at bounding box center [679, 257] width 214 height 23
click at [572, 246] on select "No Blind Shipping [GEOGRAPHIC_DATA] Office [PERSON_NAME][GEOGRAPHIC_DATA] [PERS…" at bounding box center [679, 257] width 214 height 23
click at [633, 286] on ul "Order Date 09/24/2025 Turnaround Select One 2-4 Business Days 2 Day Next Busine…" at bounding box center [562, 210] width 445 height 203
click at [632, 302] on select "Please Select Ground Shipping (+$7.84) 3 Day Shipping Service (+$20.06) 2 Day A…" at bounding box center [679, 299] width 214 height 23
select select "03"
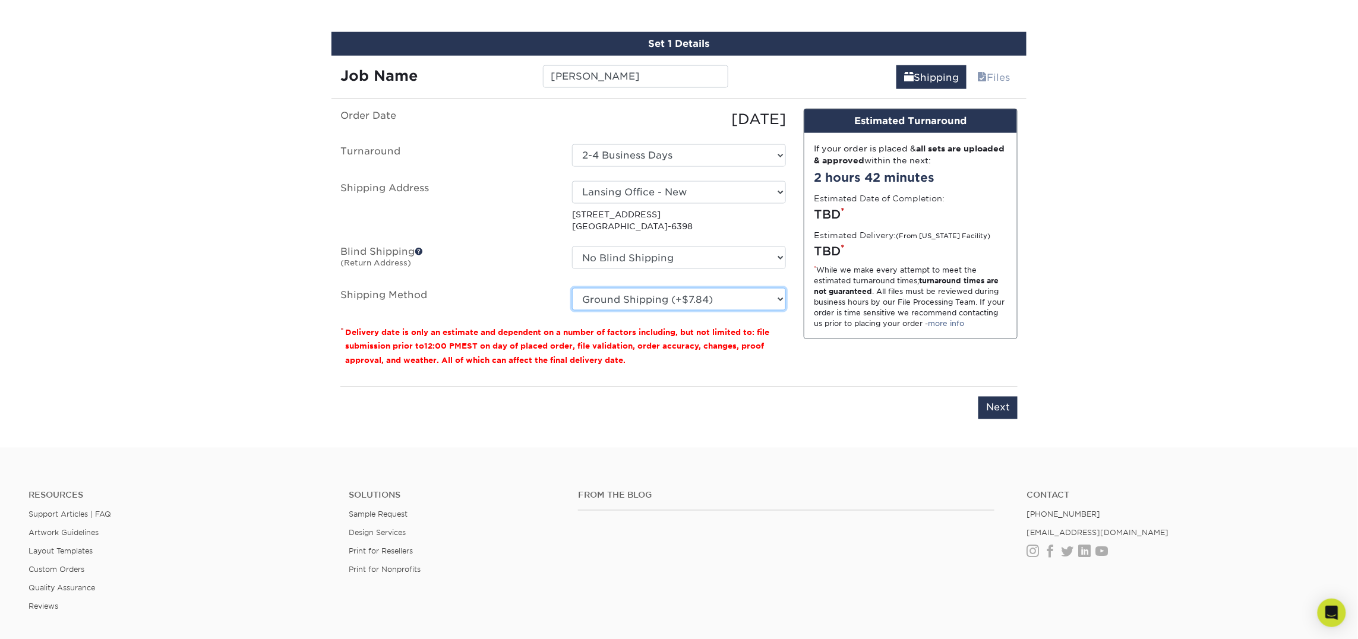
click at [572, 288] on select "Please Select Ground Shipping (+$7.84) 3 Day Shipping Service (+$20.06) 2 Day A…" at bounding box center [679, 299] width 214 height 23
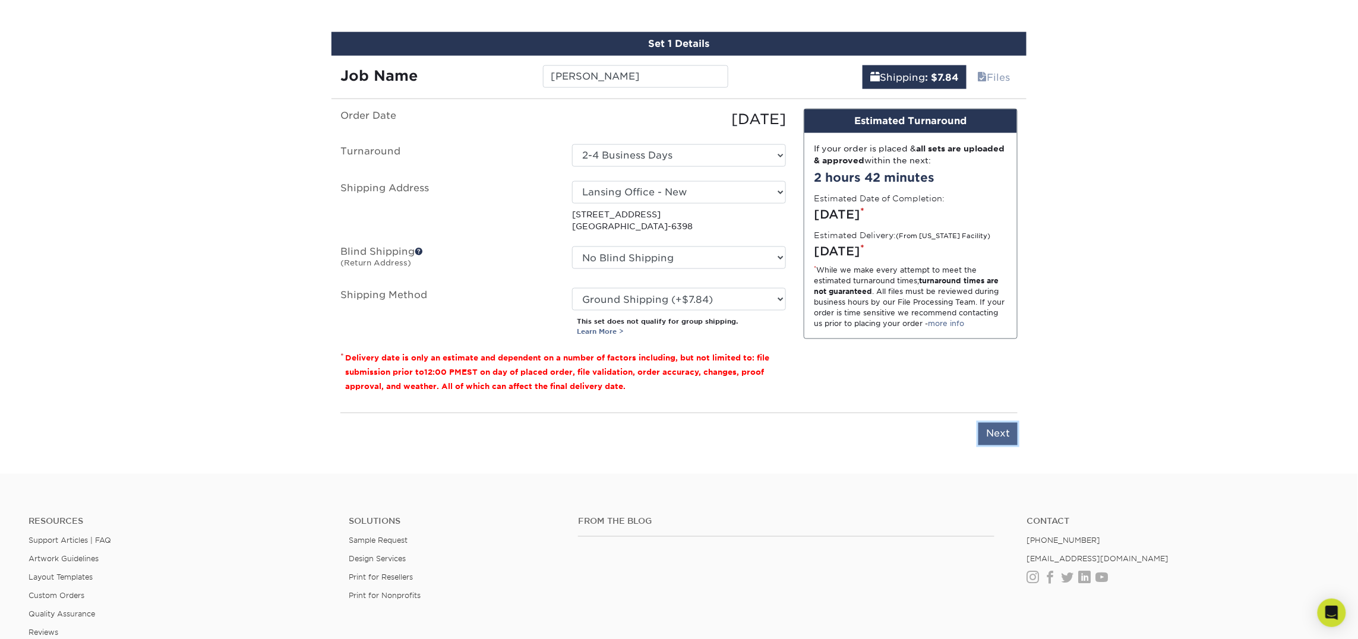
click at [1000, 436] on input "Next" at bounding box center [997, 434] width 39 height 23
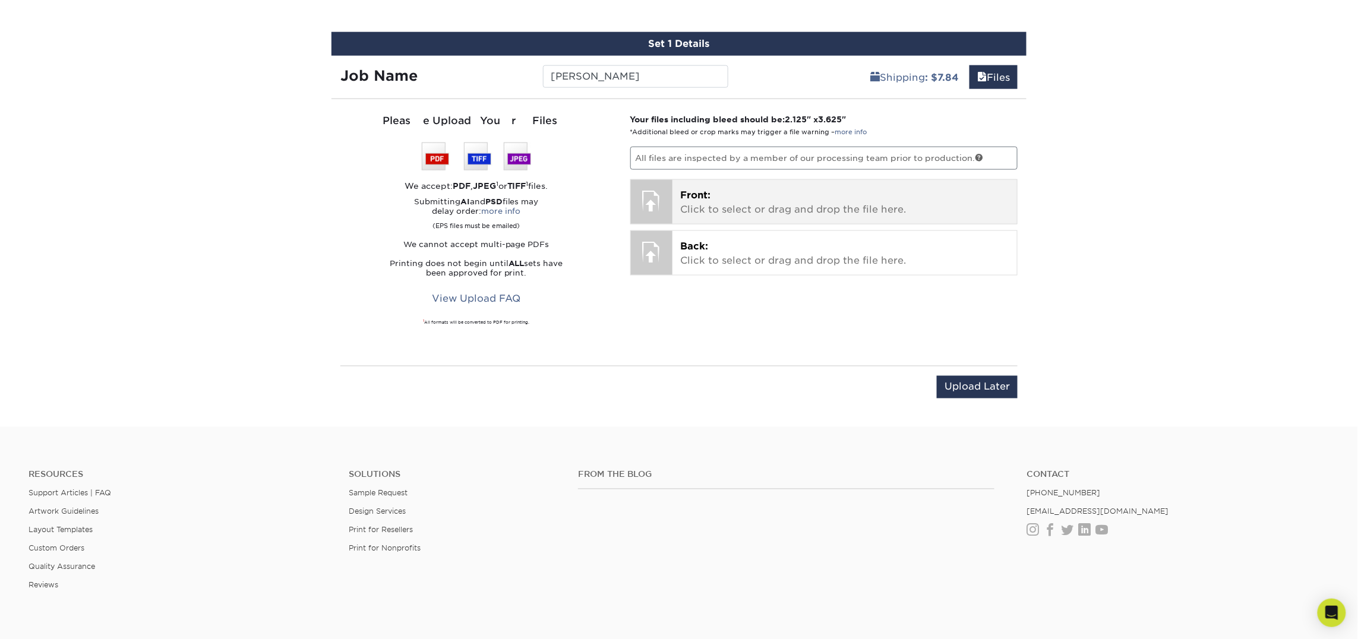
click at [712, 201] on p "Front: Click to select or drag and drop the file here." at bounding box center [845, 202] width 328 height 29
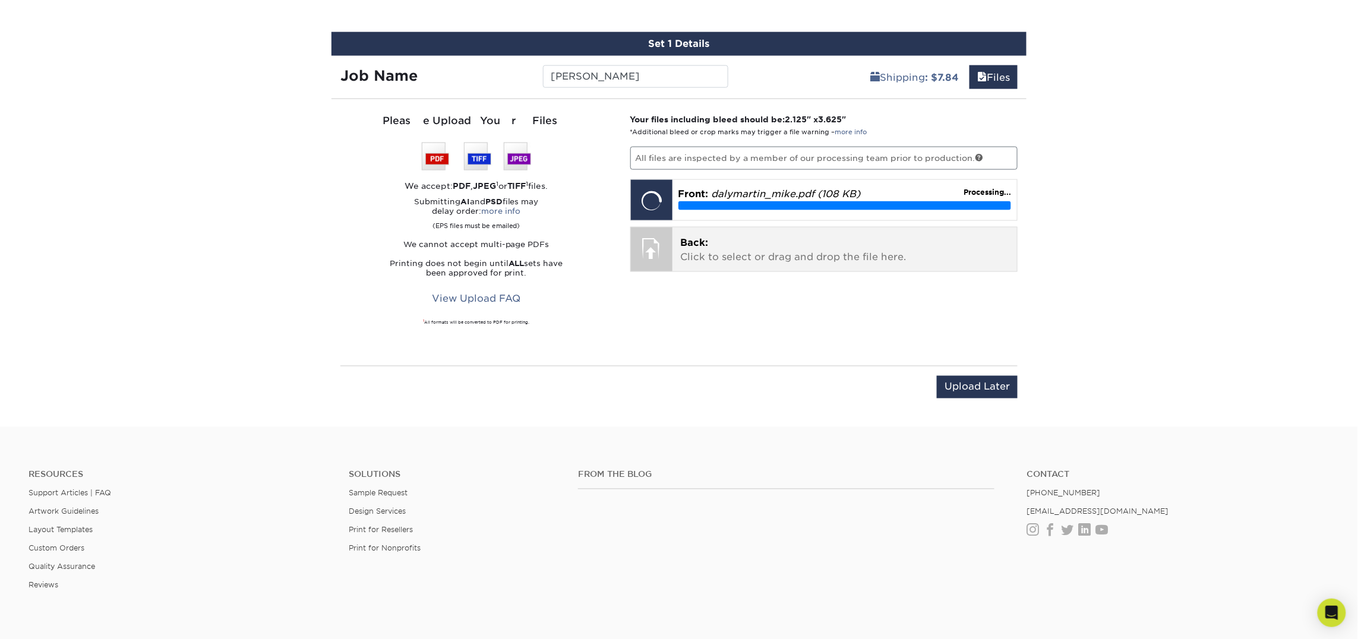
click at [732, 247] on p "Back: Click to select or drag and drop the file here." at bounding box center [845, 250] width 328 height 29
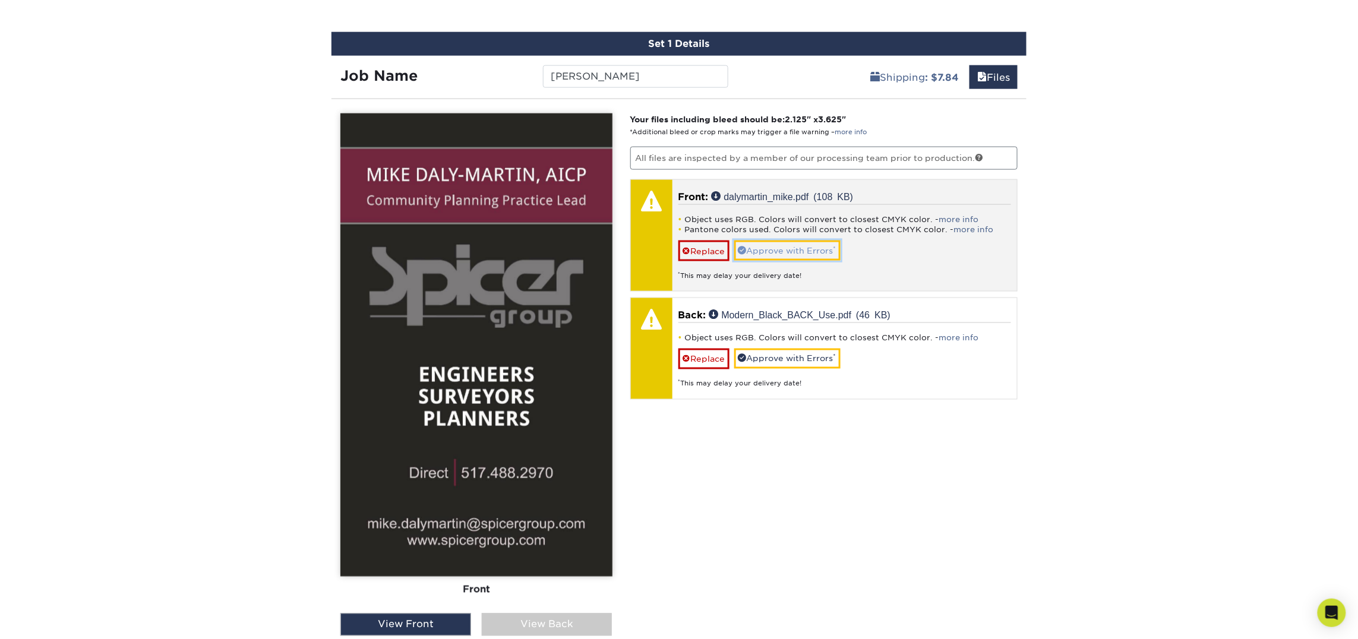
click at [769, 246] on link "Approve with Errors *" at bounding box center [787, 251] width 106 height 20
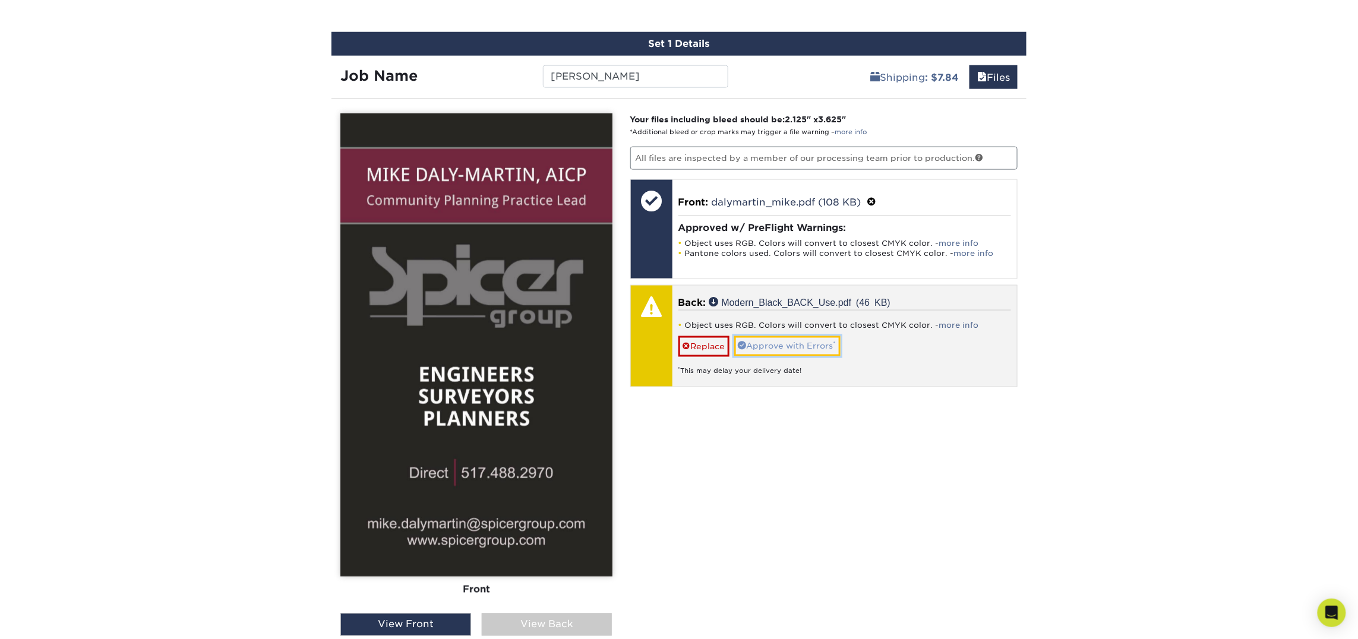
click at [788, 341] on link "Approve with Errors *" at bounding box center [787, 346] width 106 height 20
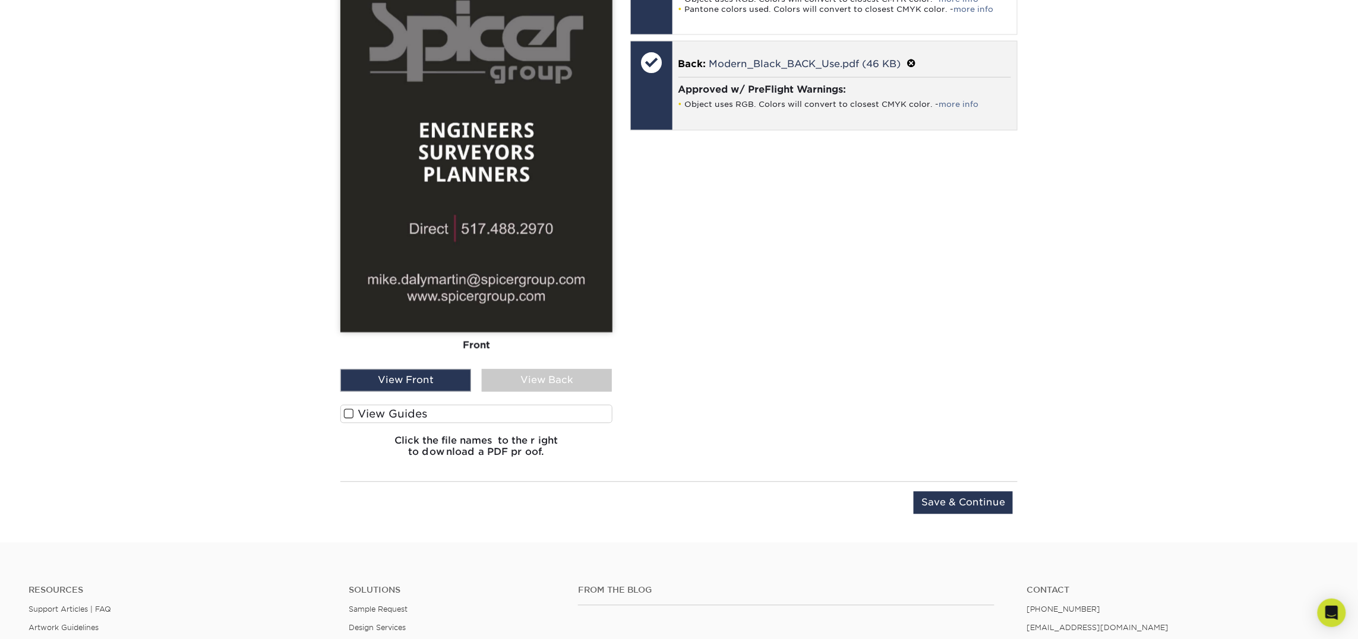
scroll to position [920, 0]
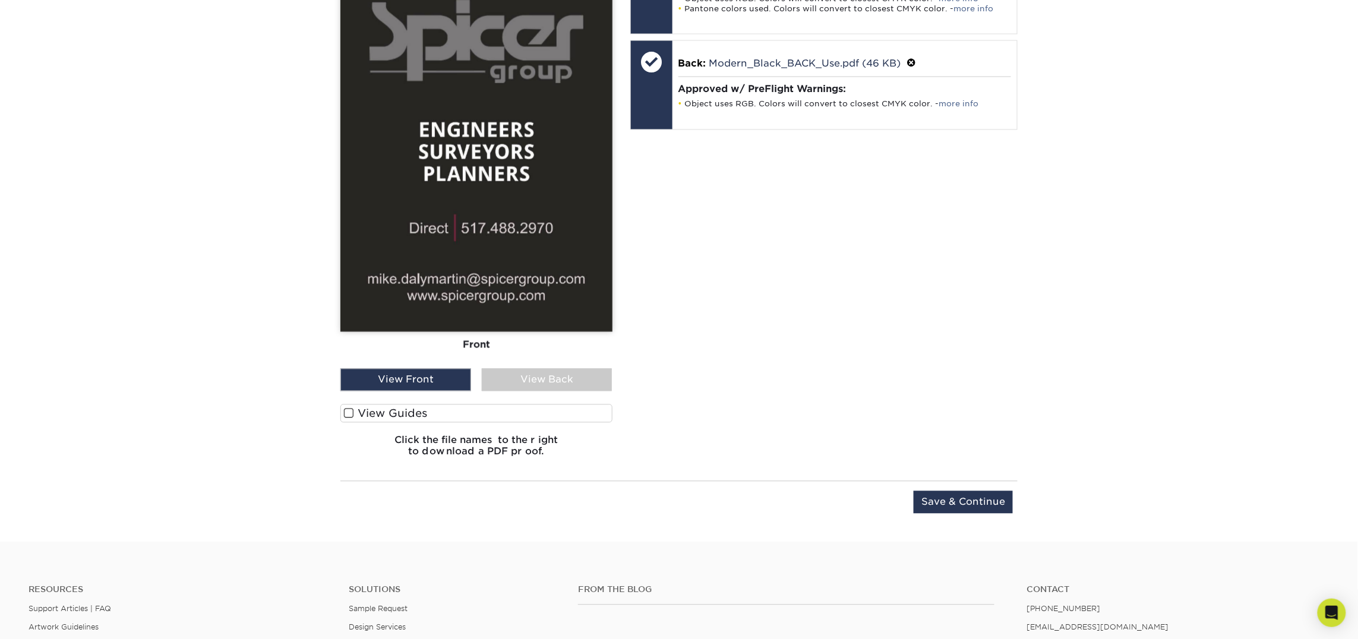
click at [577, 380] on div "View Back" at bounding box center [547, 380] width 131 height 23
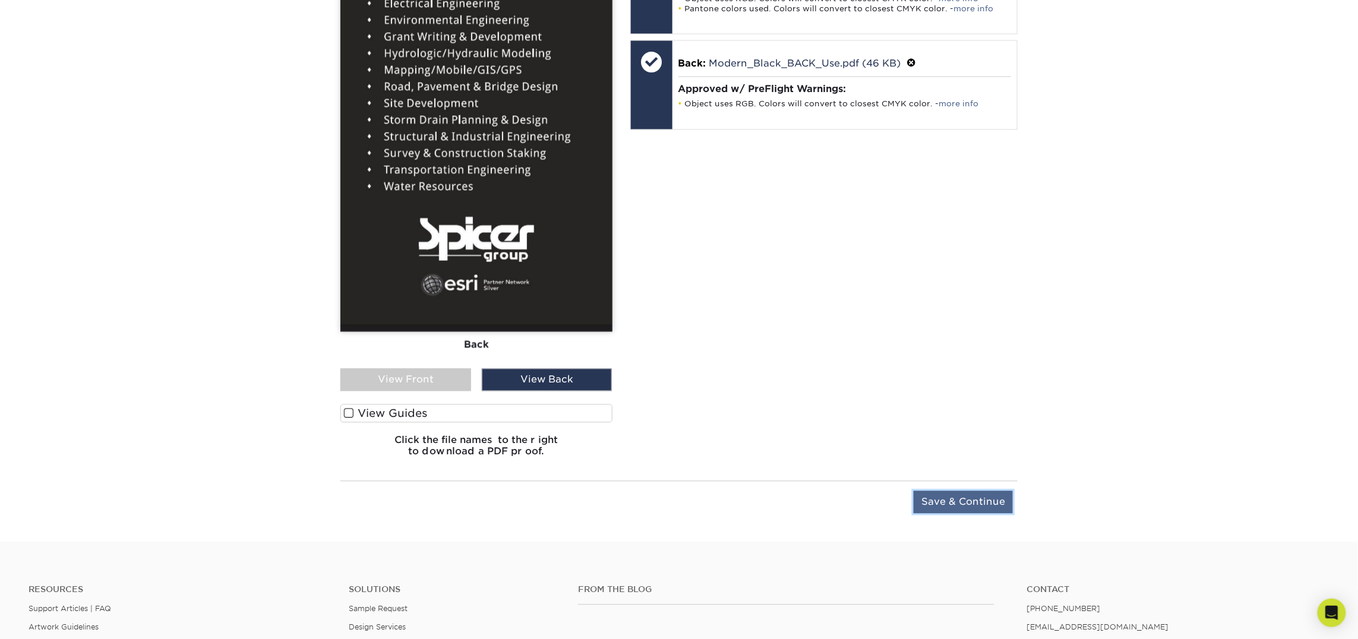
click at [961, 508] on input "Save & Continue" at bounding box center [962, 502] width 99 height 23
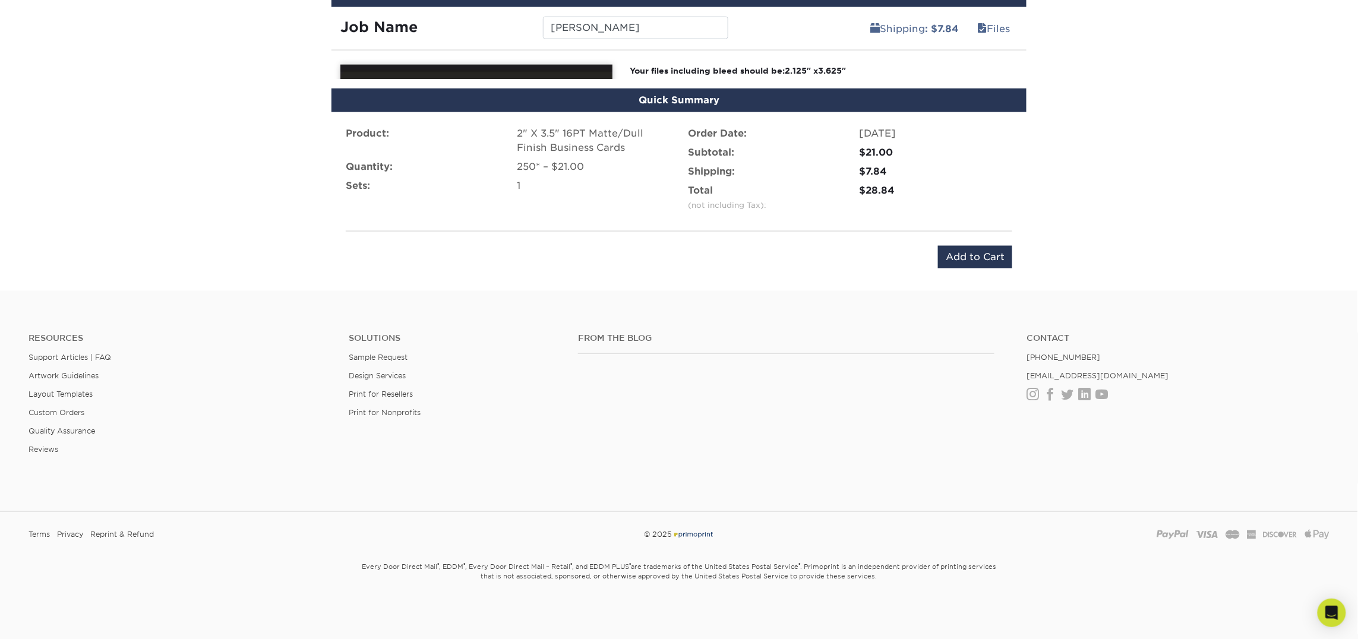
scroll to position [701, 0]
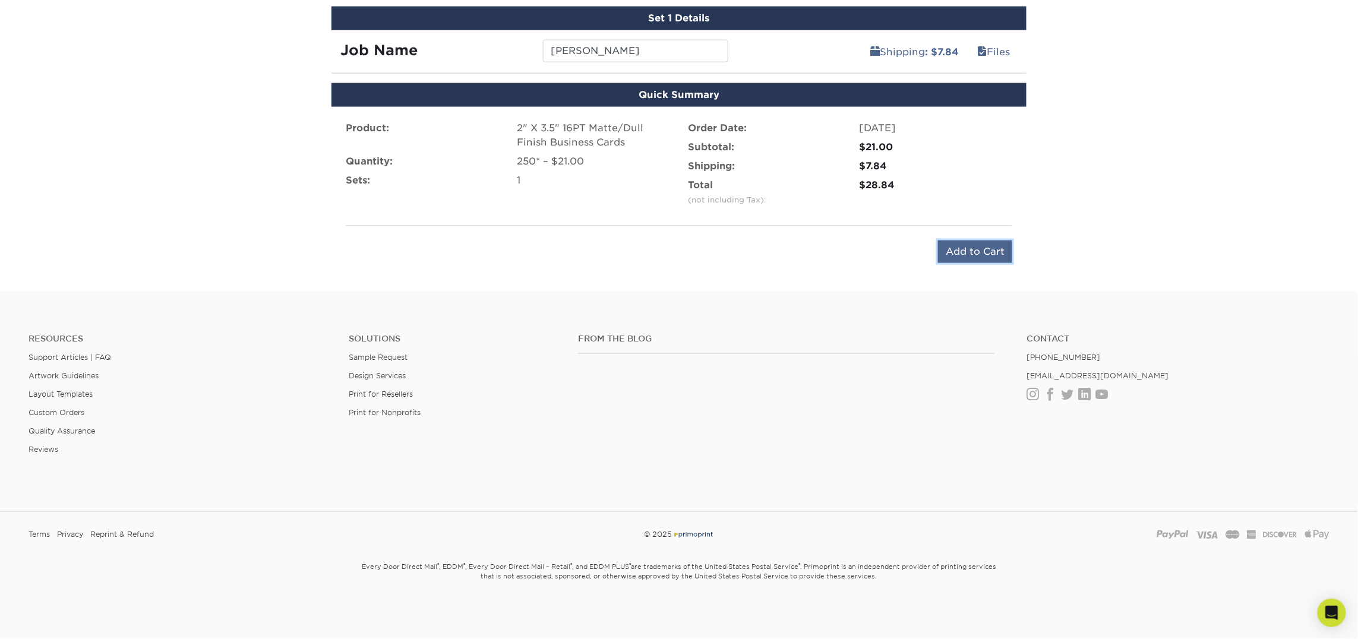
click at [978, 244] on input "Add to Cart" at bounding box center [975, 252] width 74 height 23
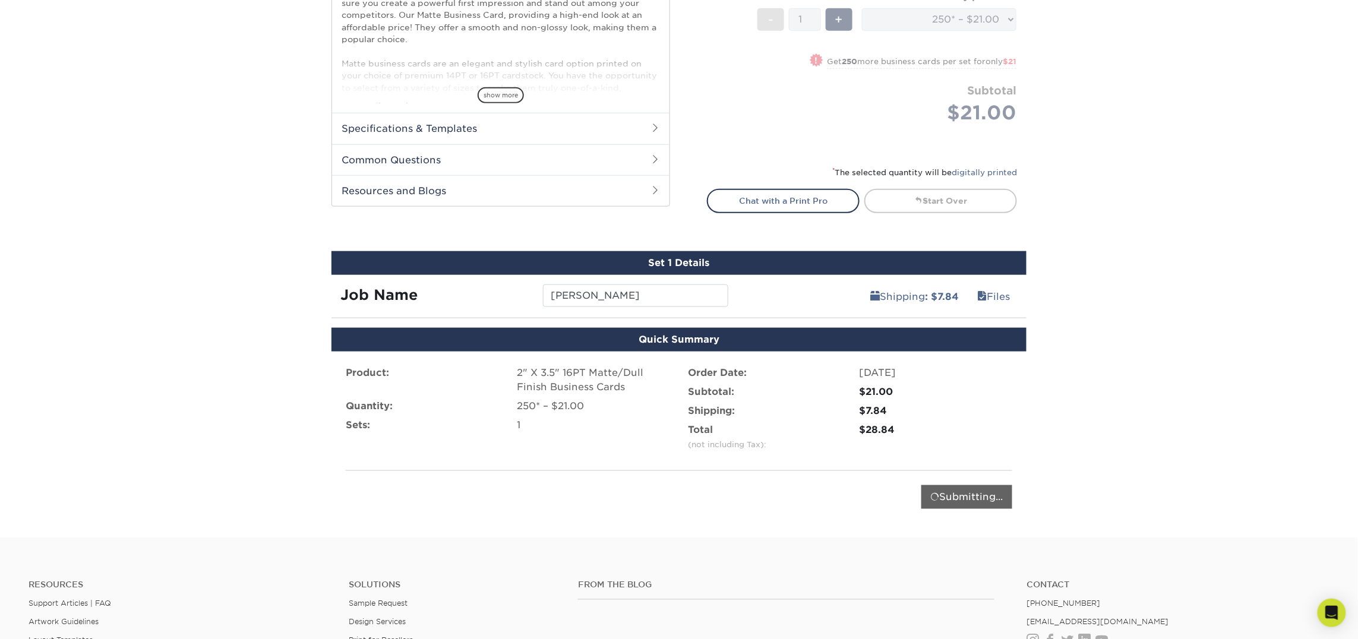
scroll to position [425, 0]
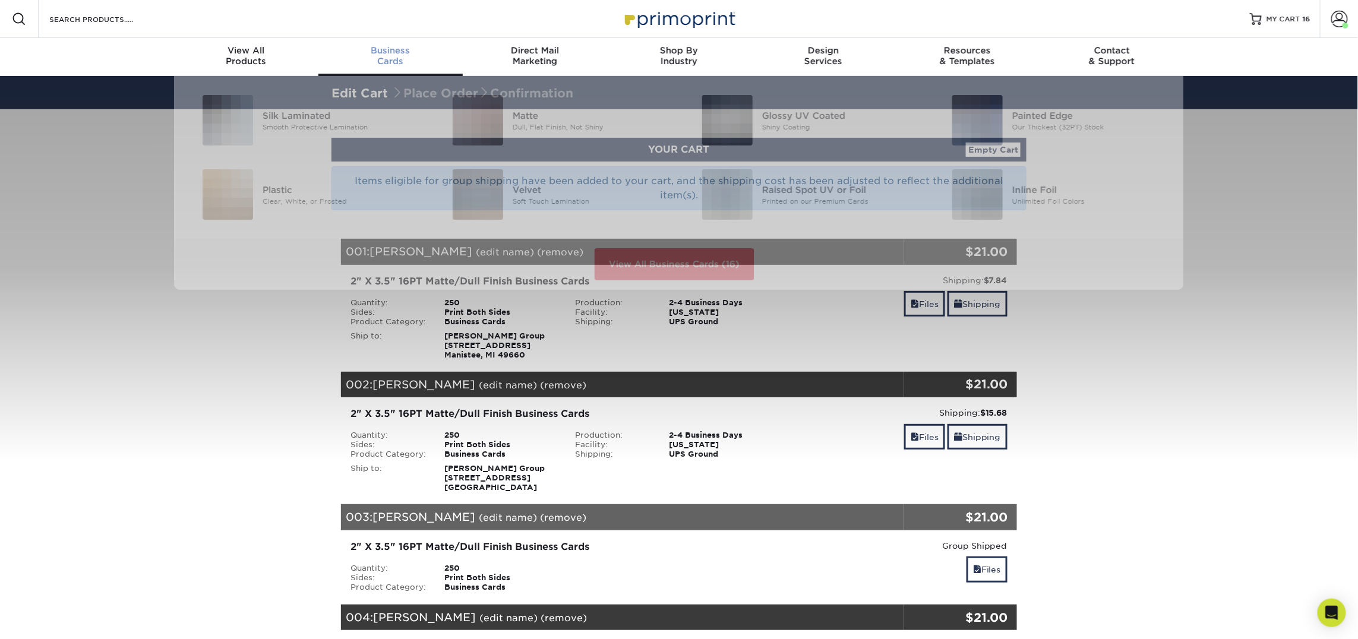
scroll to position [1, 0]
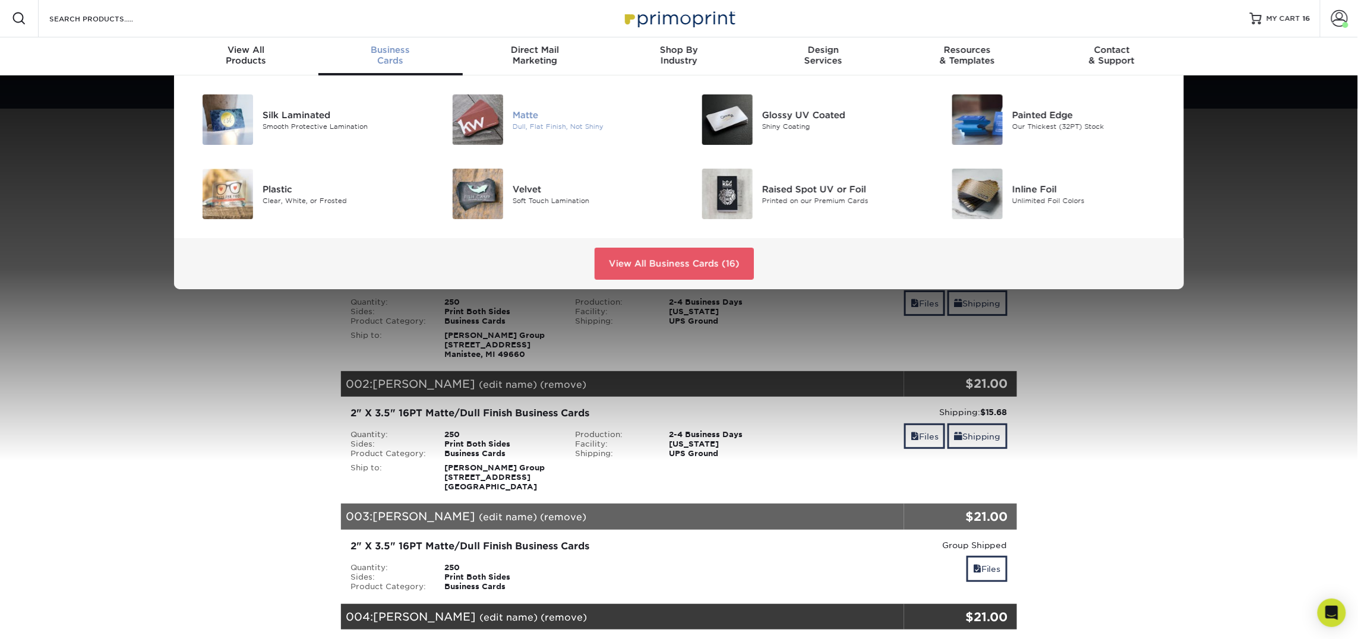
click at [486, 115] on img at bounding box center [478, 119] width 50 height 50
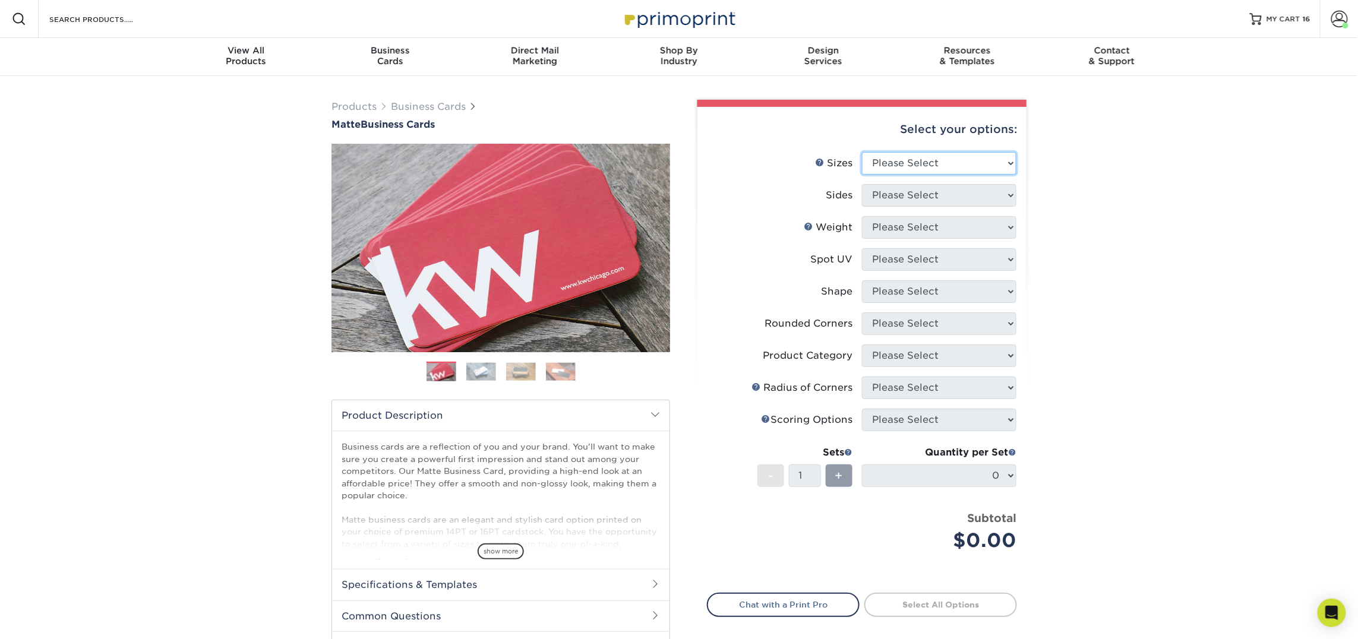
click at [894, 161] on select "Please Select 1.5" x 3.5" - Mini 1.75" x 3.5" - Mini 2" x 2" - Square 2" x 3" -…" at bounding box center [939, 163] width 154 height 23
select select "2.00x3.50"
click at [862, 152] on select "Please Select 1.5" x 3.5" - Mini 1.75" x 3.5" - Mini 2" x 2" - Square 2" x 3" -…" at bounding box center [939, 163] width 154 height 23
click at [908, 198] on select "Please Select Print Both Sides Print Front Only" at bounding box center [939, 195] width 154 height 23
select select "13abbda7-1d64-4f25-8bb2-c179b224825d"
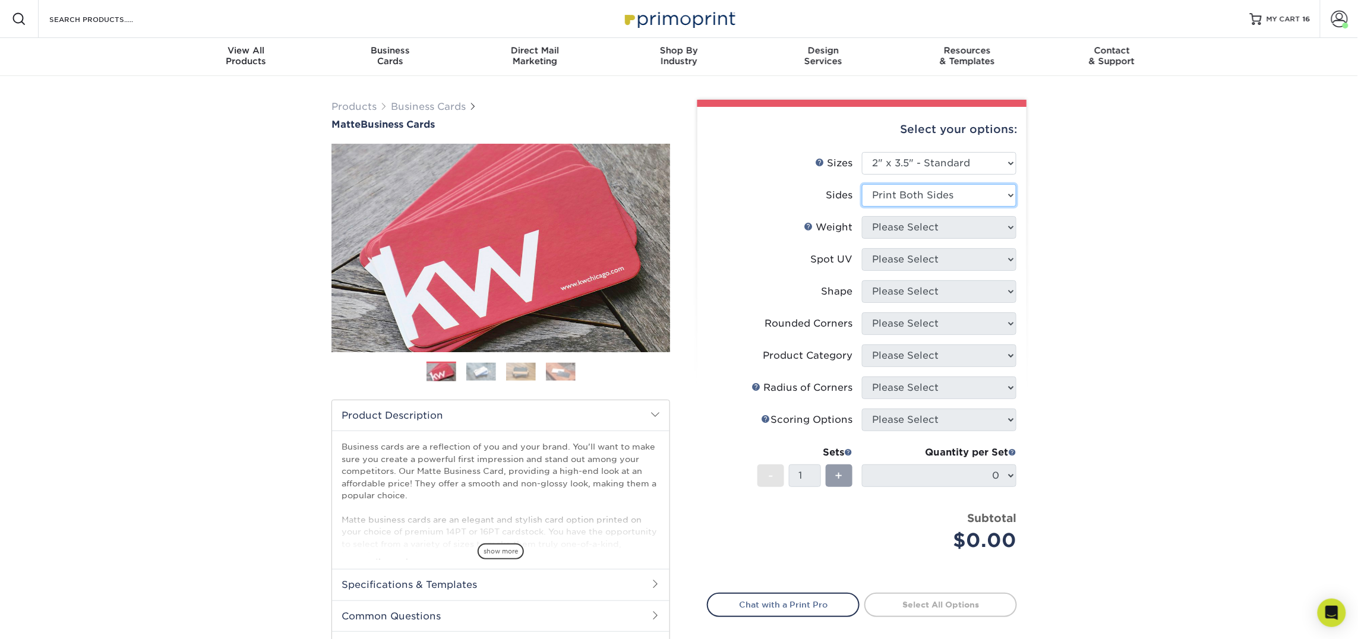
click at [862, 184] on select "Please Select Print Both Sides Print Front Only" at bounding box center [939, 195] width 154 height 23
click at [908, 226] on select "Please Select" at bounding box center [939, 227] width 154 height 23
select select "16PT"
click at [862, 216] on select "Please Select 16PT 14PT" at bounding box center [939, 227] width 154 height 23
click at [906, 256] on select "Please Select No Spot UV Front and Back (Both Sides) Front Only Back Only" at bounding box center [939, 259] width 154 height 23
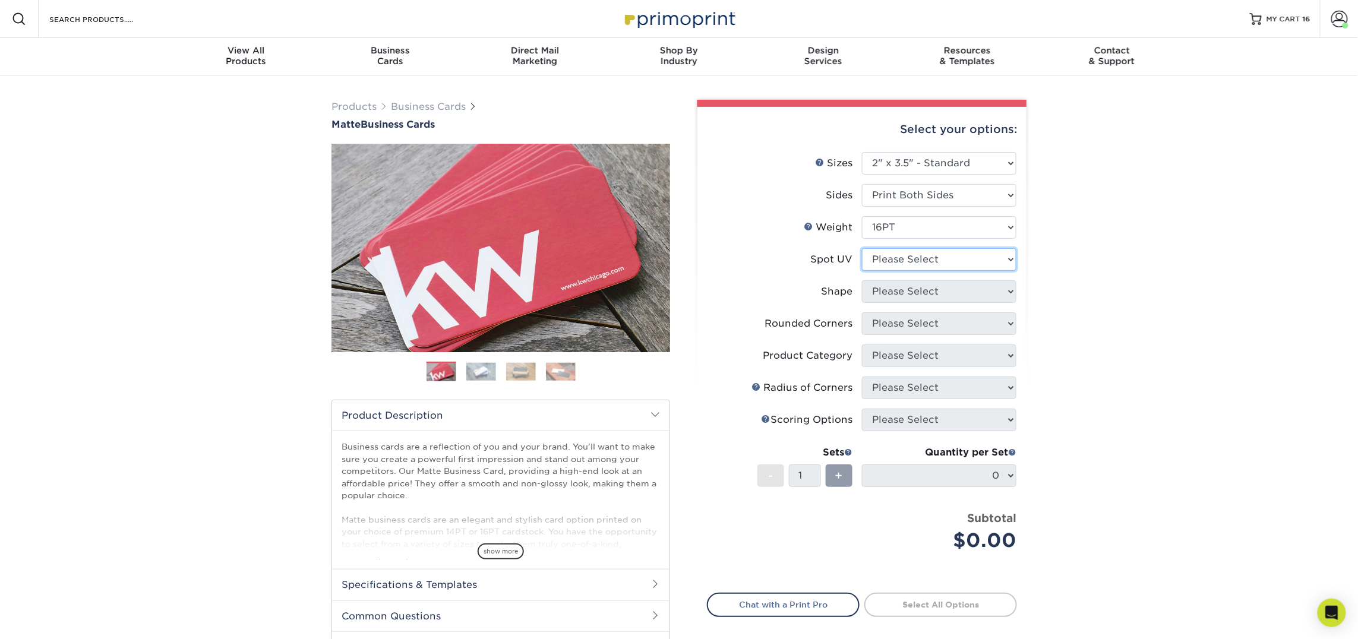
select select "3"
click at [862, 248] on select "Please Select No Spot UV Front and Back (Both Sides) Front Only Back Only" at bounding box center [939, 259] width 154 height 23
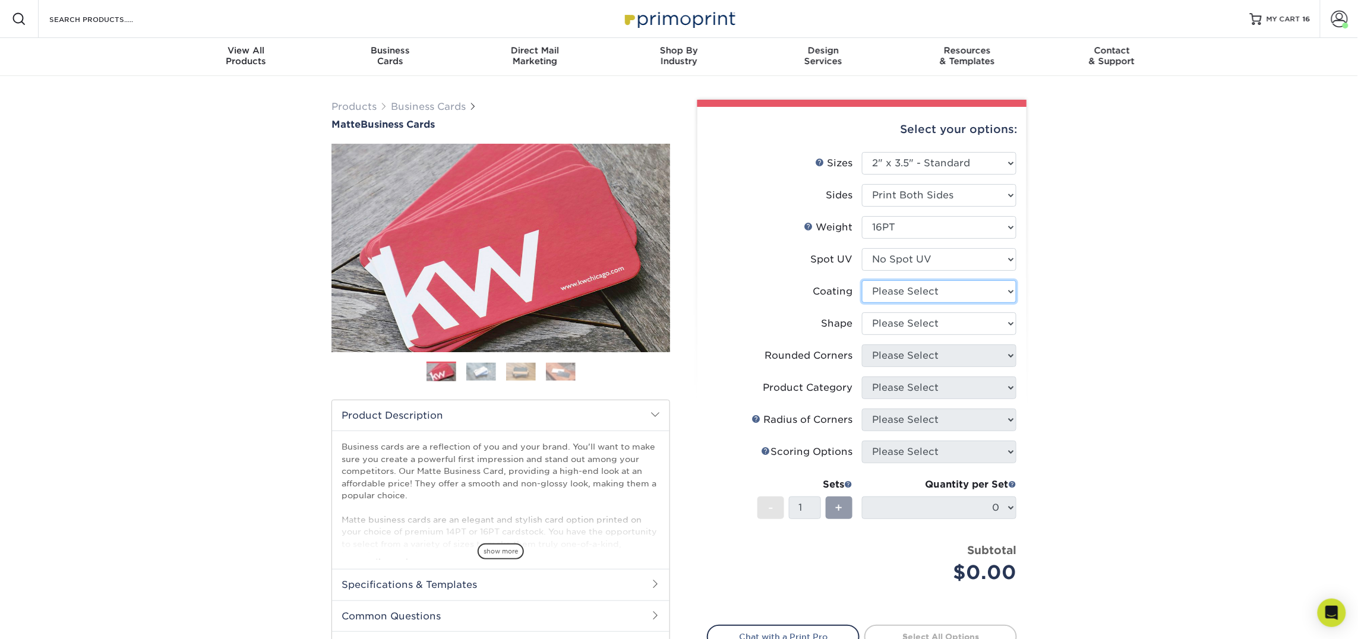
click at [910, 296] on select at bounding box center [939, 291] width 154 height 23
select select "121bb7b5-3b4d-429f-bd8d-bbf80e953313"
click at [862, 280] on select at bounding box center [939, 291] width 154 height 23
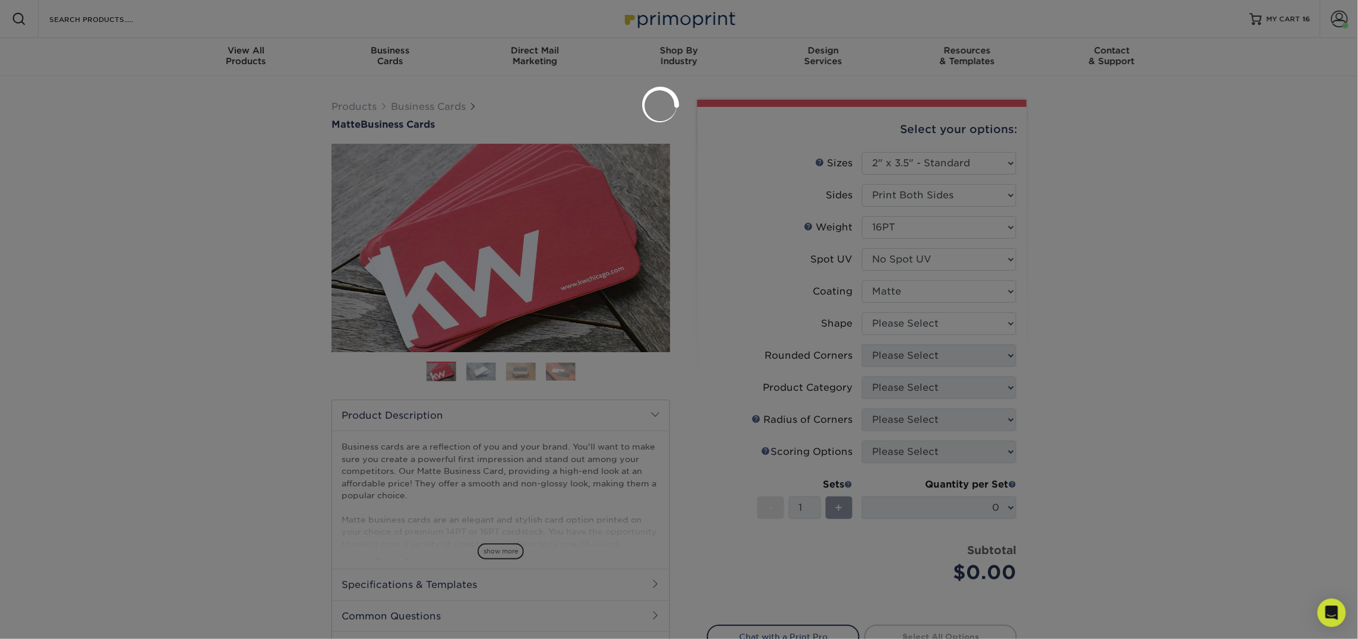
click at [910, 324] on div at bounding box center [679, 319] width 1358 height 639
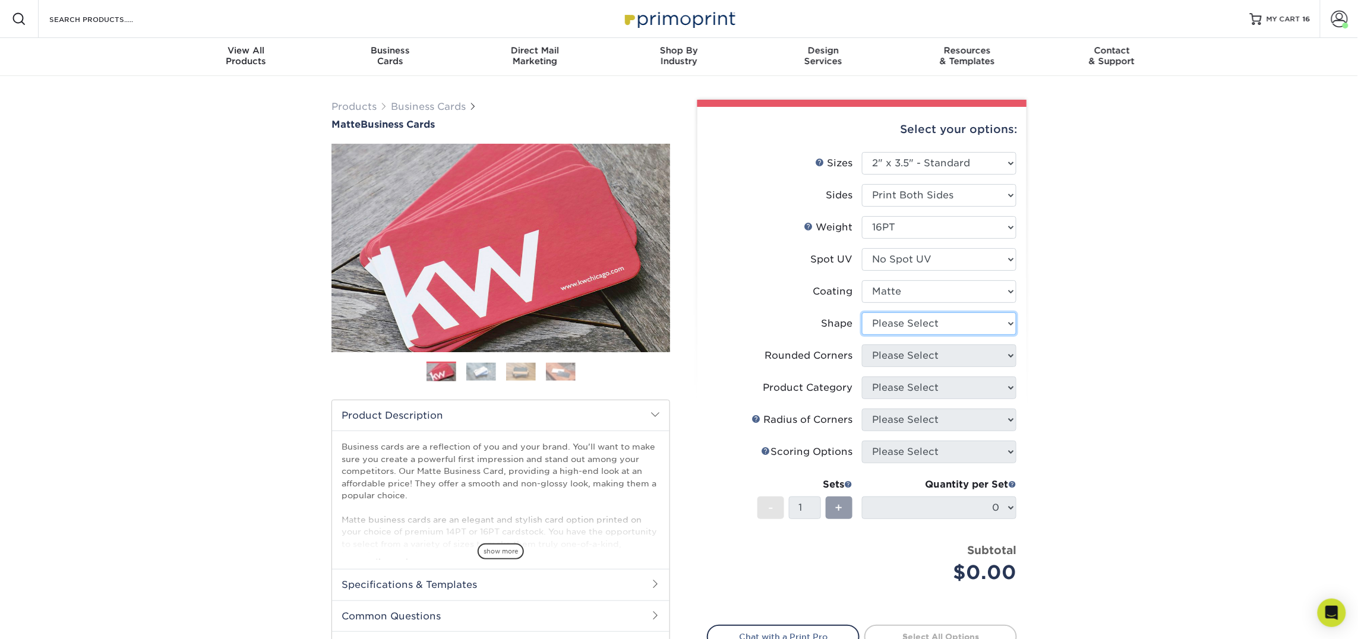
click at [913, 323] on select "Please Select Standard Oval" at bounding box center [939, 323] width 154 height 23
select select "standard"
click at [862, 312] on select "Please Select Standard Oval" at bounding box center [939, 323] width 154 height 23
click at [911, 354] on select "Please Select Yes - Round 2 Corners Yes - Round 4 Corners No" at bounding box center [939, 355] width 154 height 23
select select "0"
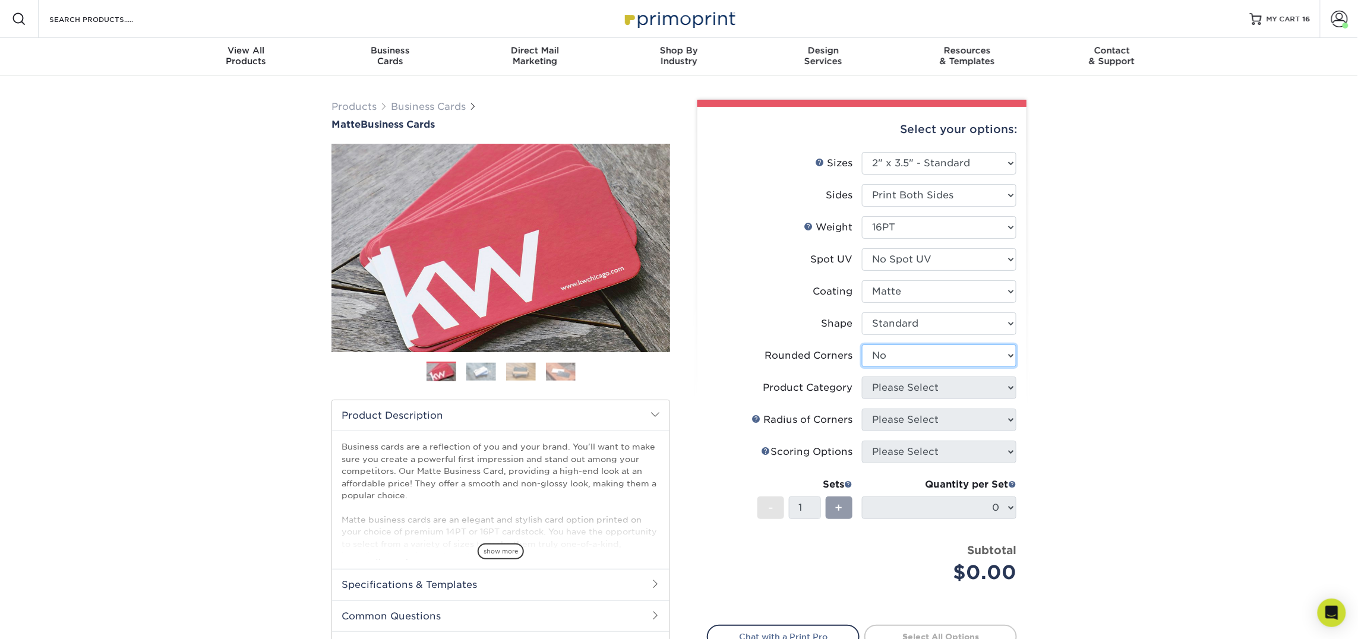
click at [862, 344] on select "Please Select Yes - Round 2 Corners Yes - Round 4 Corners No" at bounding box center [939, 355] width 154 height 23
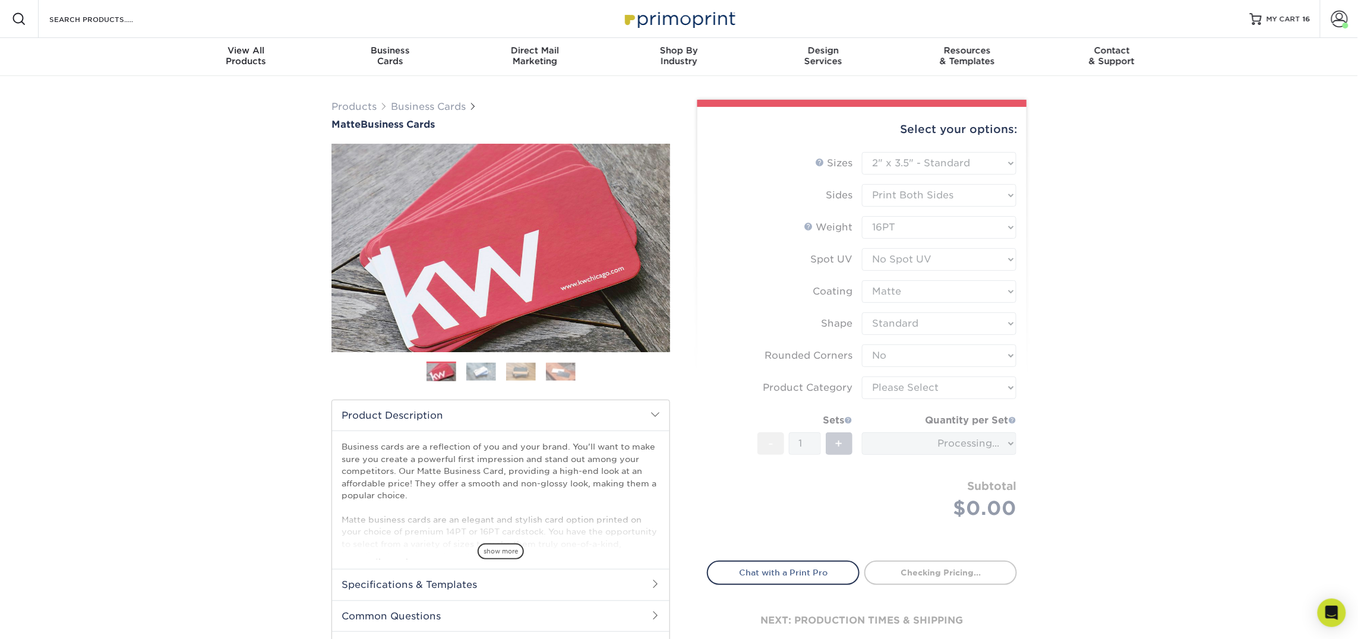
click at [916, 389] on form "Sizes Help Sizes Please Select 1.5" x 3.5" - Mini 1.75" x 3.5" - Mini 2" x 2" -…" at bounding box center [862, 349] width 310 height 395
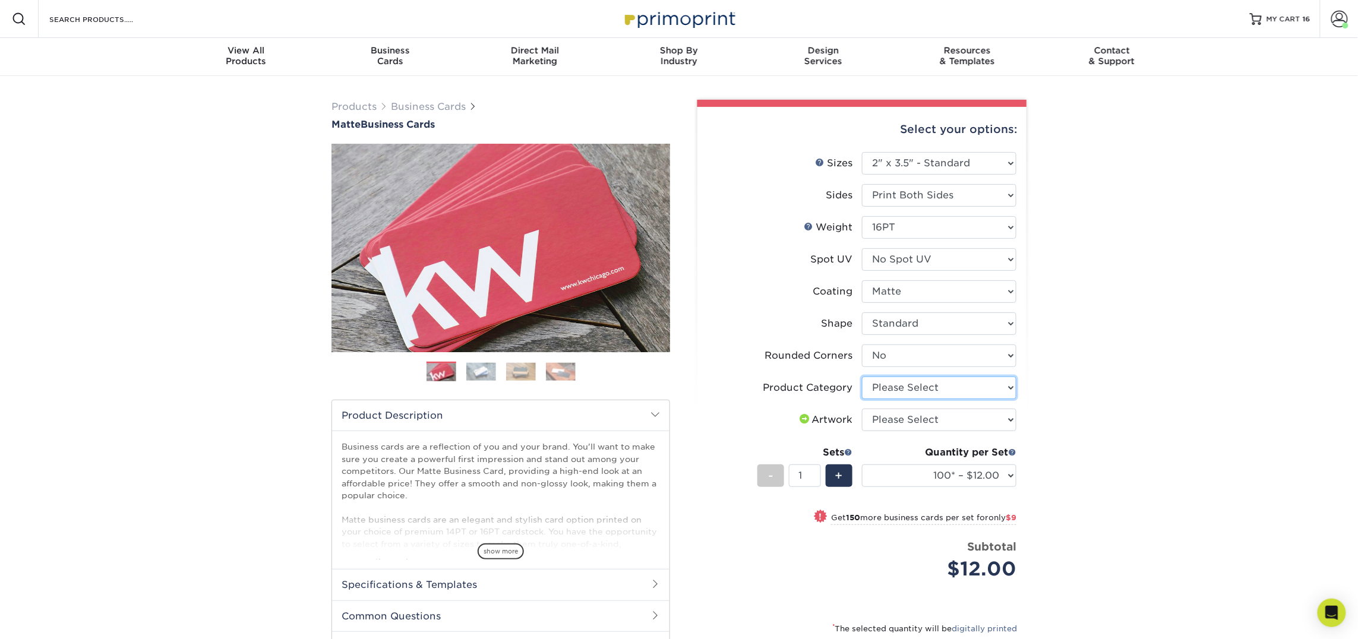
click at [916, 389] on select "Please Select Business Cards" at bounding box center [939, 388] width 154 height 23
select select "3b5148f1-0588-4f88-a218-97bcfdce65c1"
click at [862, 377] on select "Please Select Business Cards" at bounding box center [939, 388] width 154 height 23
click at [915, 416] on select "Please Select I will upload files I need a design - $100" at bounding box center [939, 420] width 154 height 23
select select "upload"
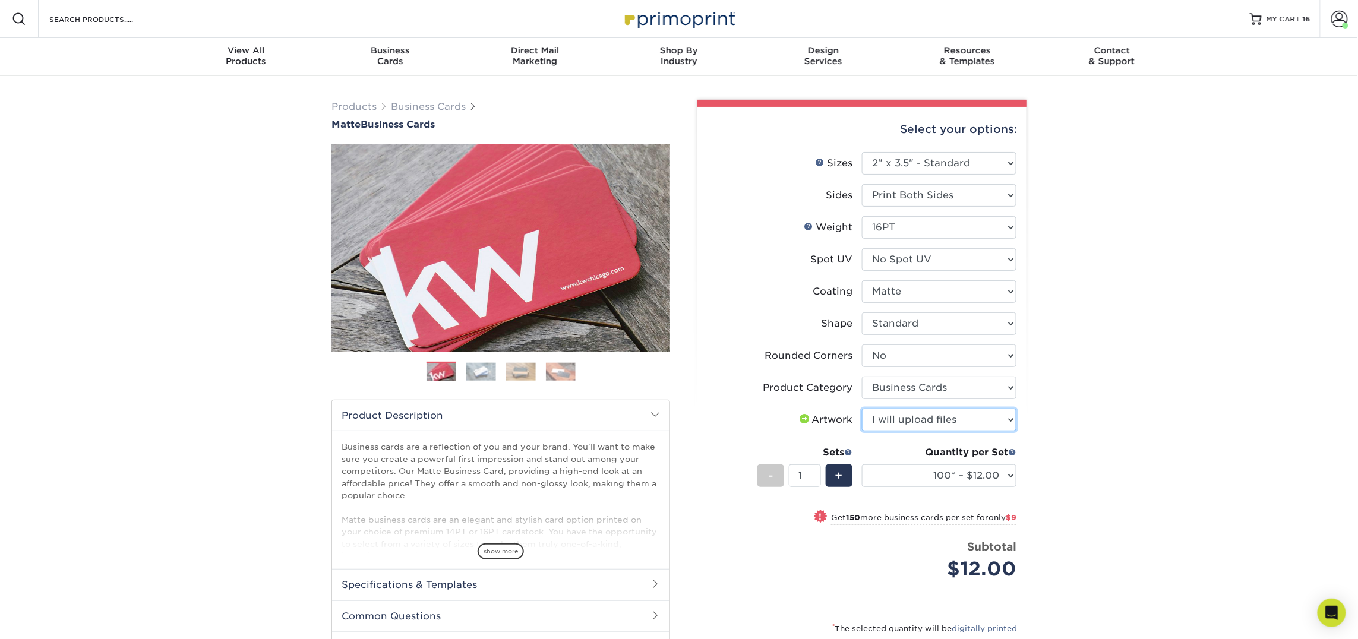
click at [862, 409] on select "Please Select I will upload files I need a design - $100" at bounding box center [939, 420] width 154 height 23
click at [924, 472] on select "100* – $12.00 250* – $21.00 500 – $42.00 1000 – $53.00 2500 – $95.00 5000 – $18…" at bounding box center [939, 475] width 154 height 23
select select "250* – $21.00"
click at [862, 464] on select "100* – $12.00 250* – $21.00 500 – $42.00 1000 – $53.00 2500 – $95.00 5000 – $18…" at bounding box center [939, 475] width 154 height 23
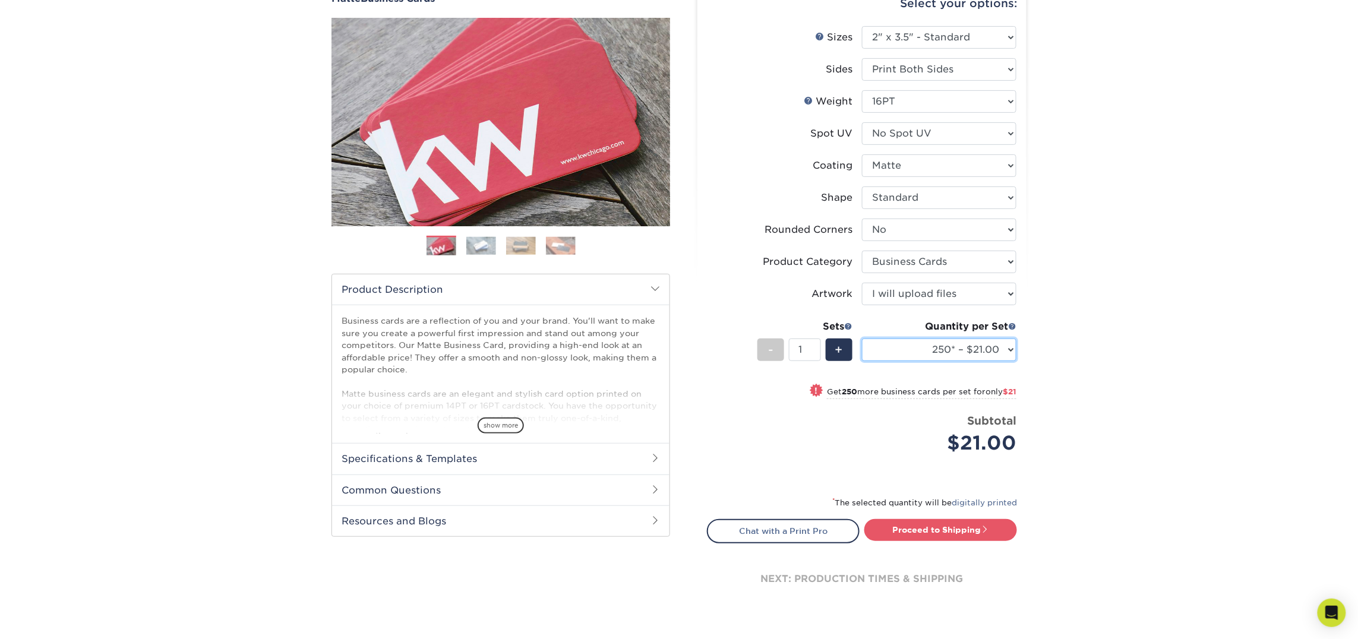
scroll to position [129, 0]
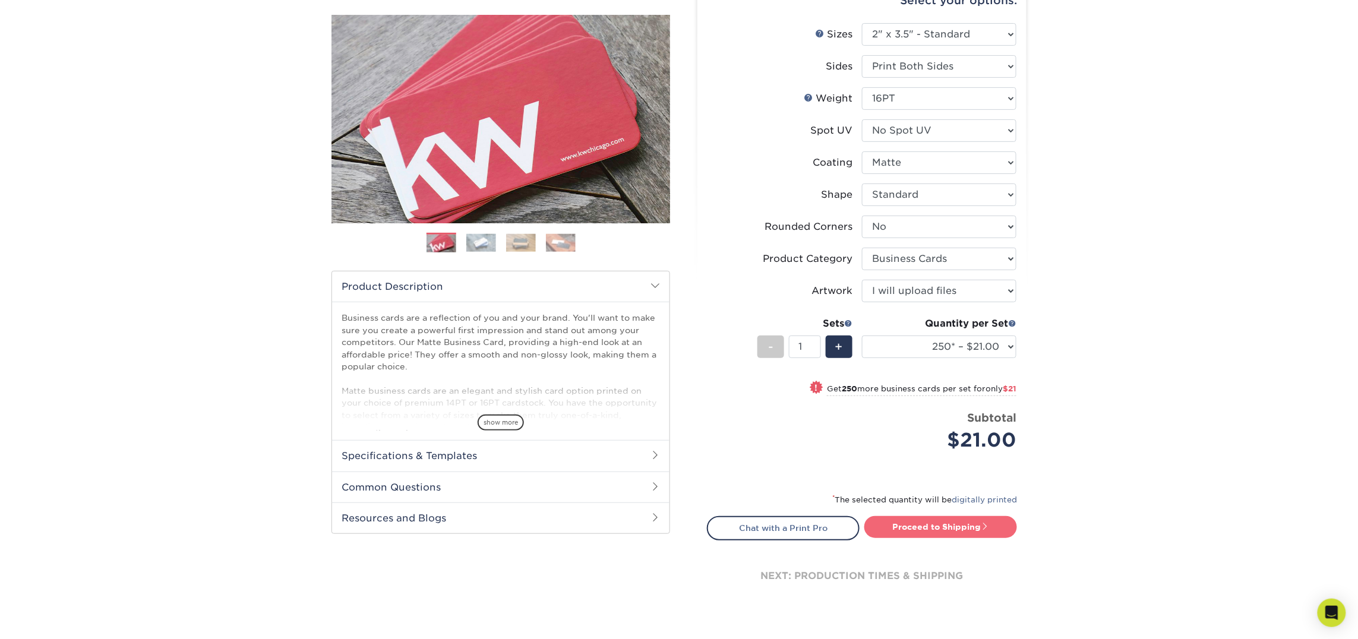
click at [959, 518] on link "Proceed to Shipping" at bounding box center [940, 526] width 153 height 21
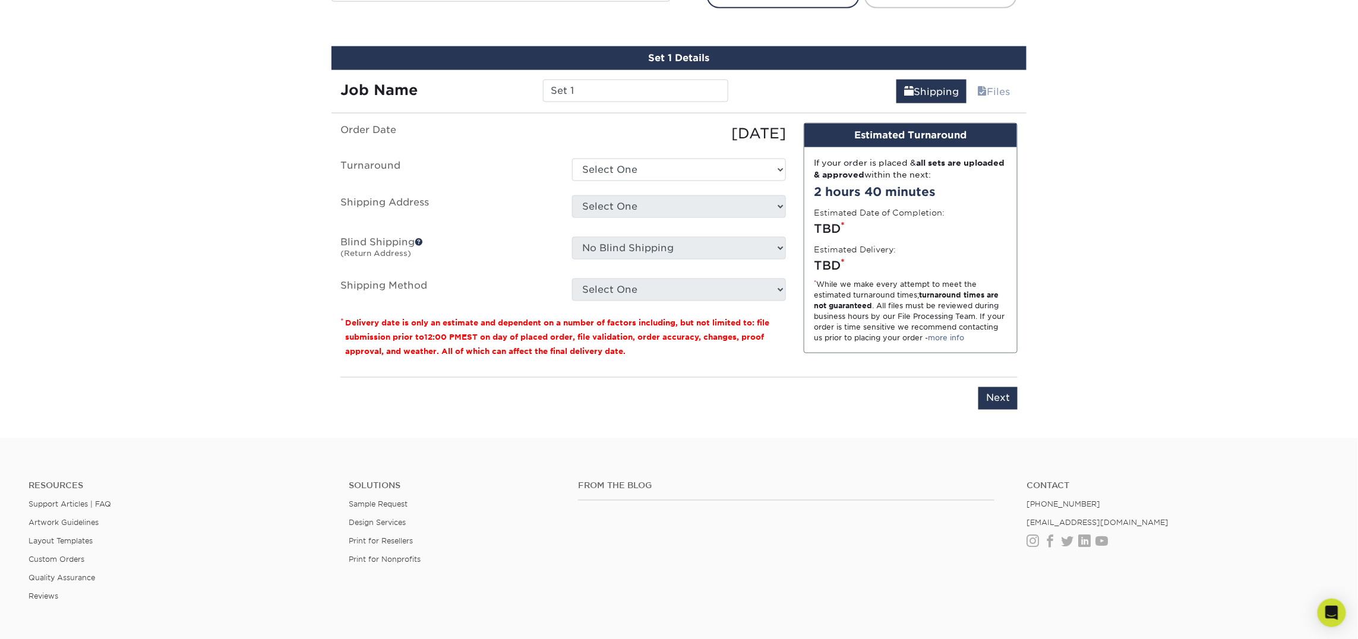
scroll to position [675, 0]
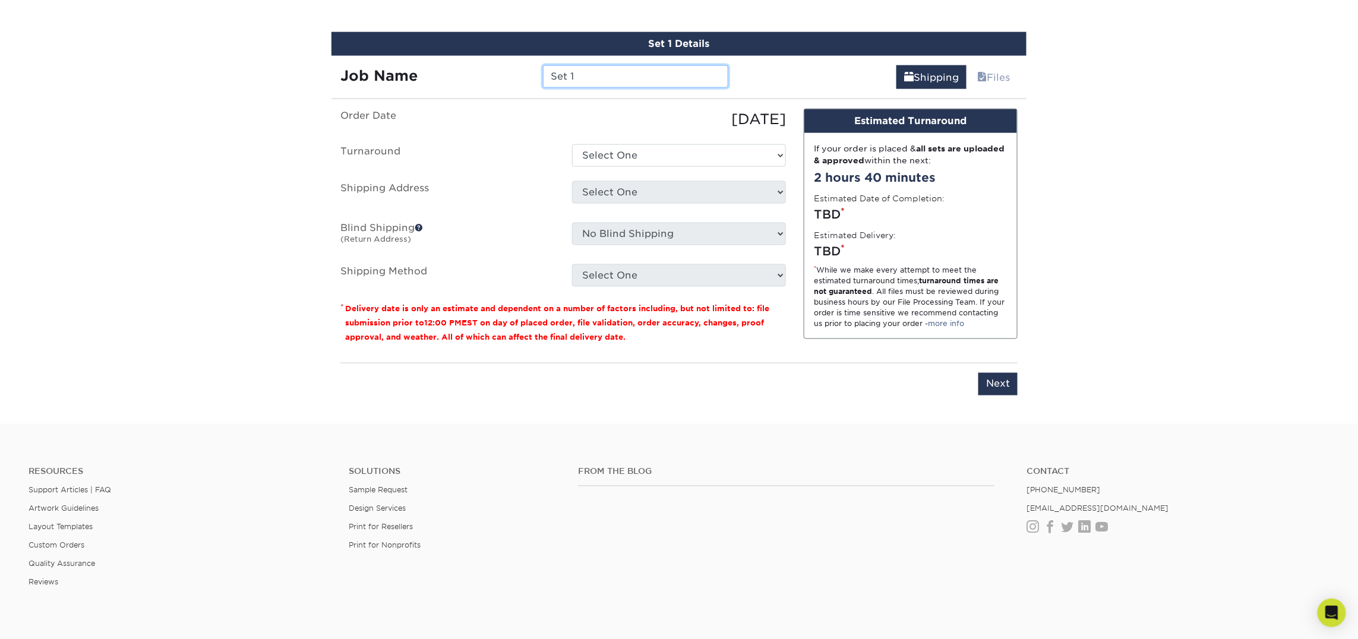
click at [641, 83] on input "Set 1" at bounding box center [635, 76] width 185 height 23
type input "Stephen Donn"
click at [683, 154] on select "Select One 2-4 Business Days 2 Day Next Business Day" at bounding box center [679, 155] width 214 height 23
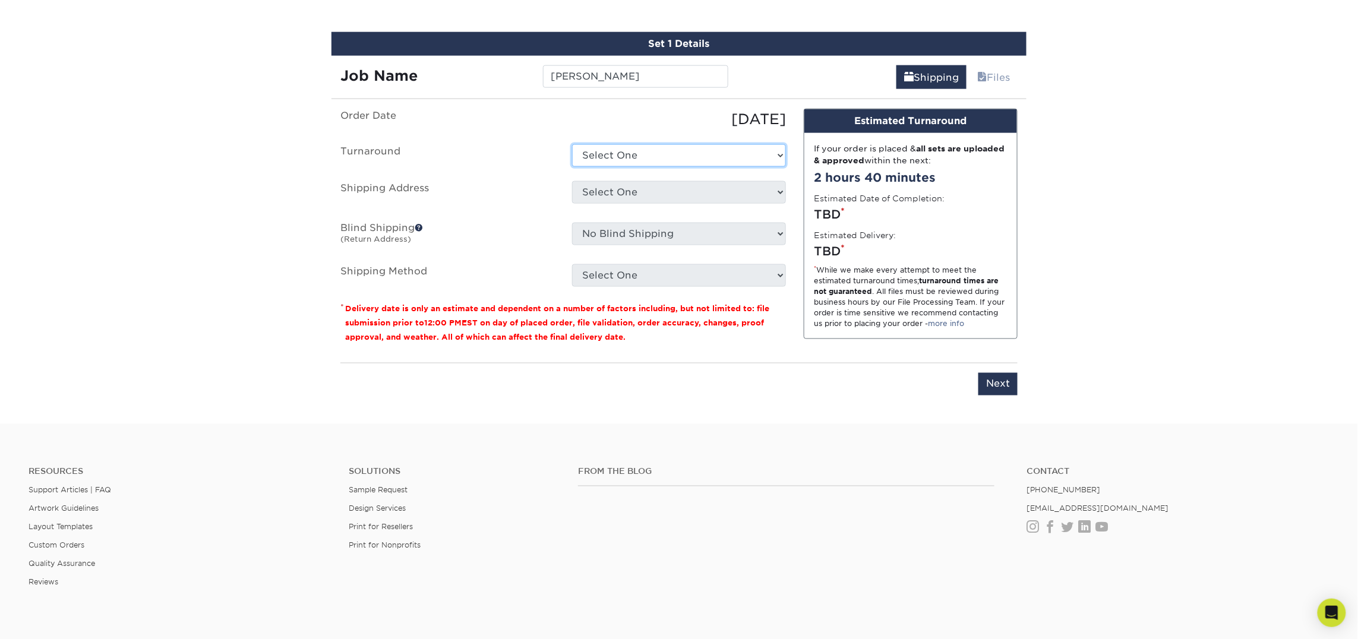
select select "23721297-b68b-4846-ba83-3171e6bd9d78"
click at [572, 144] on select "Select One 2-4 Business Days 2 Day Next Business Day" at bounding box center [679, 155] width 214 height 23
click at [676, 187] on select "Select One Atlanta Office [PERSON_NAME][GEOGRAPHIC_DATA] [PERSON_NAME][GEOGRAPH…" at bounding box center [679, 192] width 214 height 23
select select "260027"
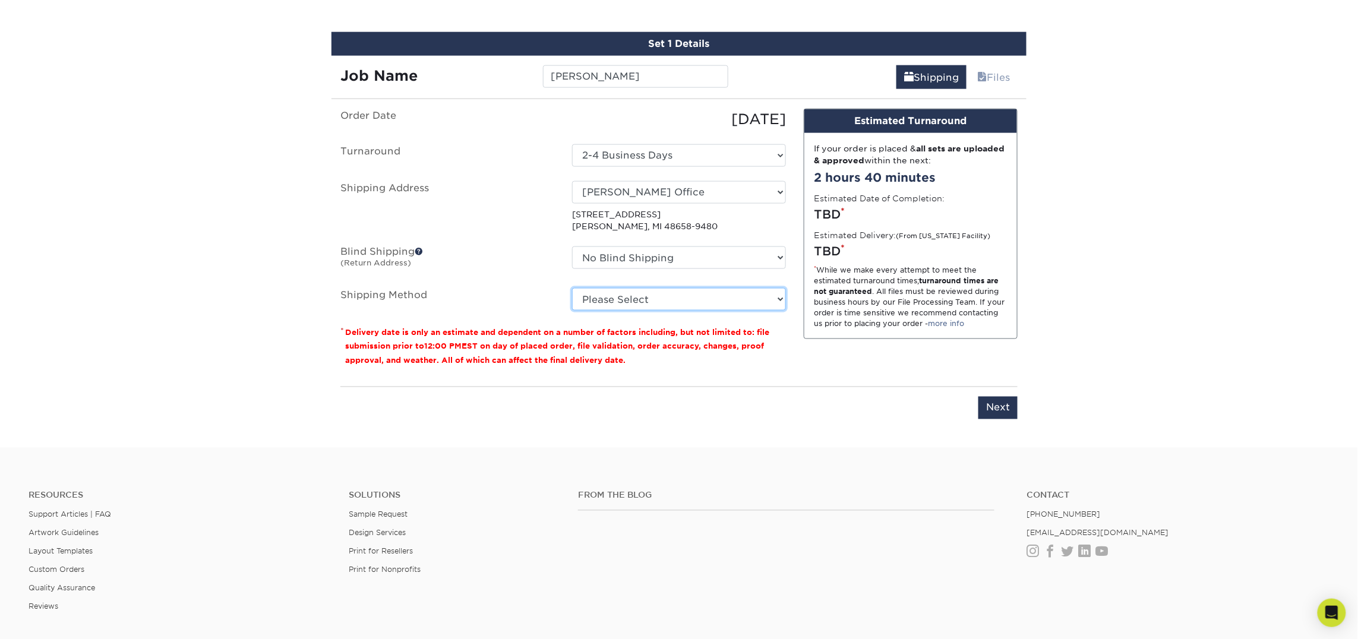
click at [607, 288] on select "Please Select Ground Shipping (+$7.84) 3 Day Shipping Service (+$18.69) 2 Day A…" at bounding box center [679, 299] width 214 height 23
select select "03"
click at [572, 288] on select "Please Select Ground Shipping (+$7.84) 3 Day Shipping Service (+$18.69) 2 Day A…" at bounding box center [679, 299] width 214 height 23
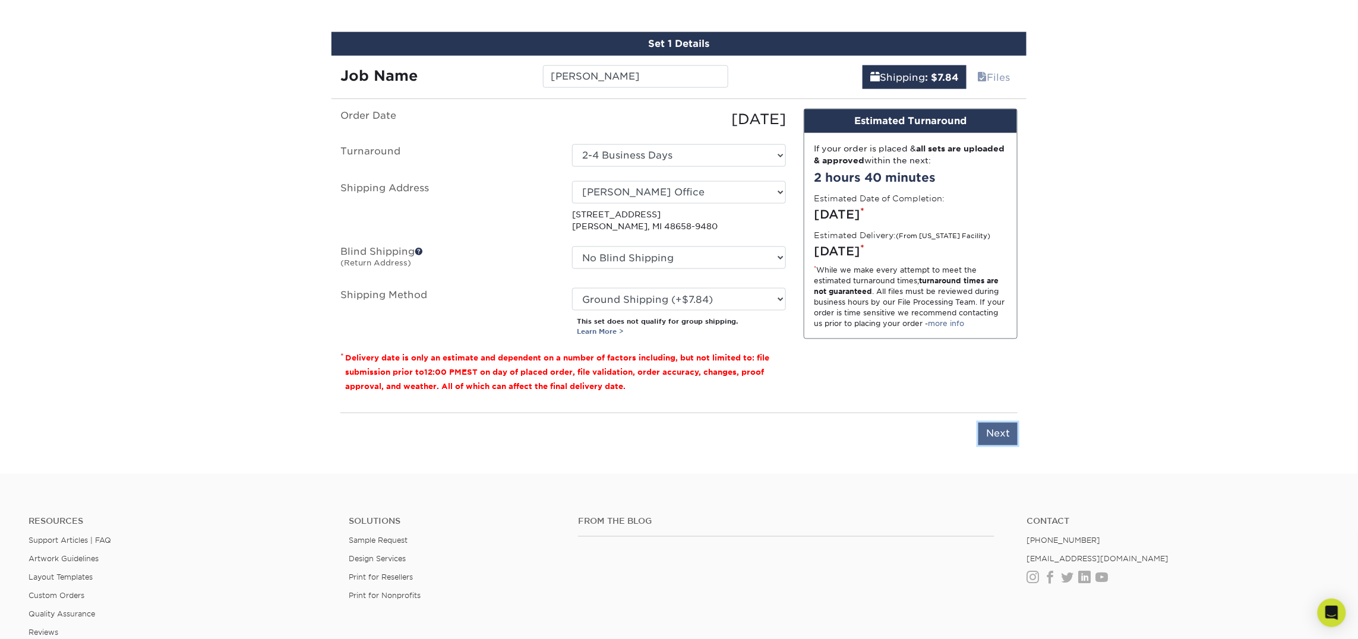
click at [997, 435] on input "Next" at bounding box center [997, 434] width 39 height 23
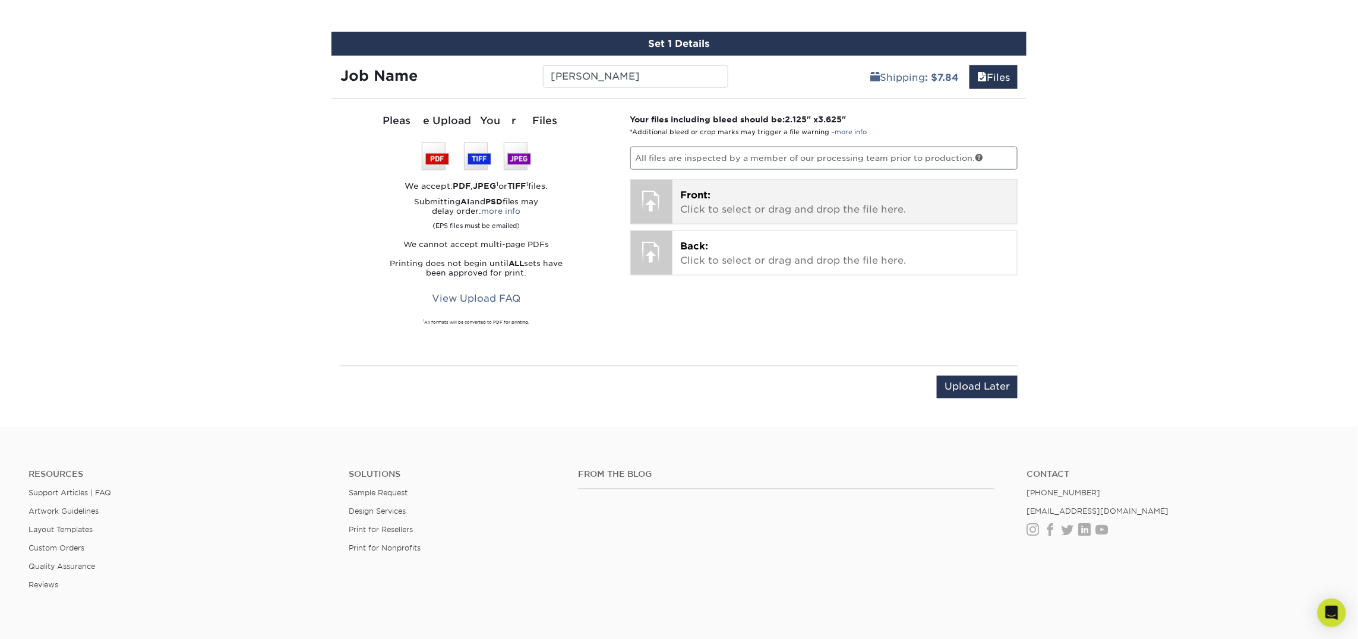
click at [703, 201] on span "Front:" at bounding box center [696, 194] width 30 height 11
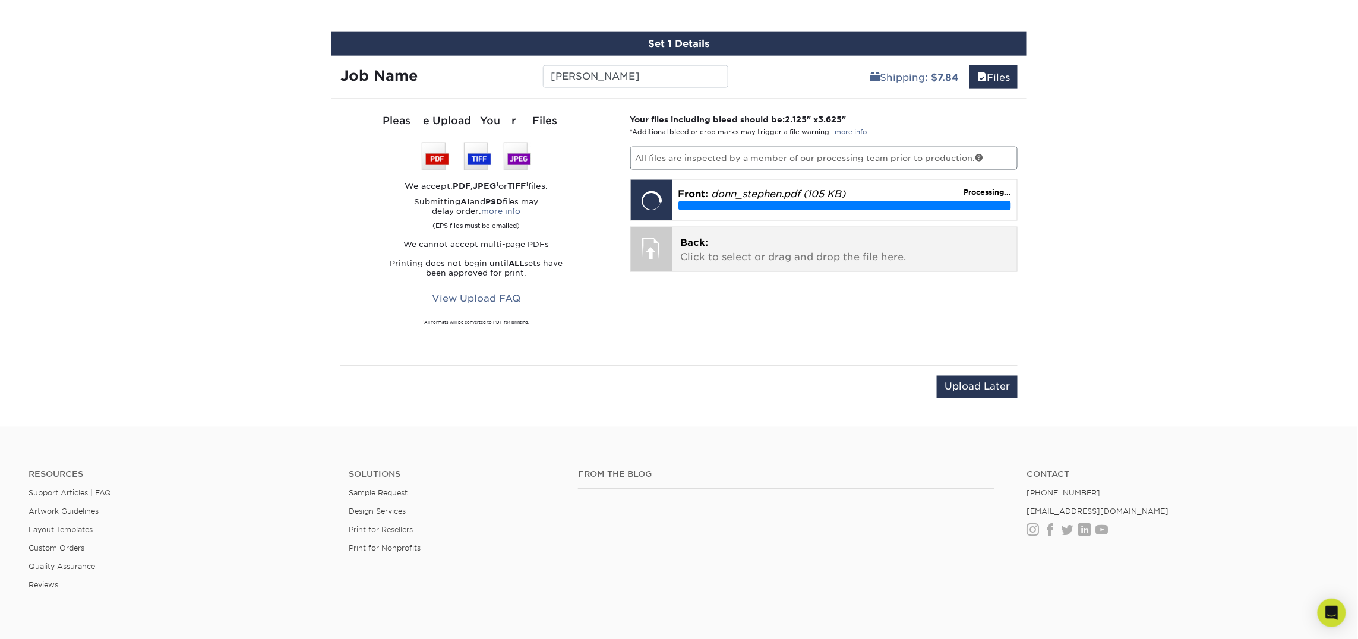
click at [700, 257] on p "Back: Click to select or drag and drop the file here." at bounding box center [845, 250] width 328 height 29
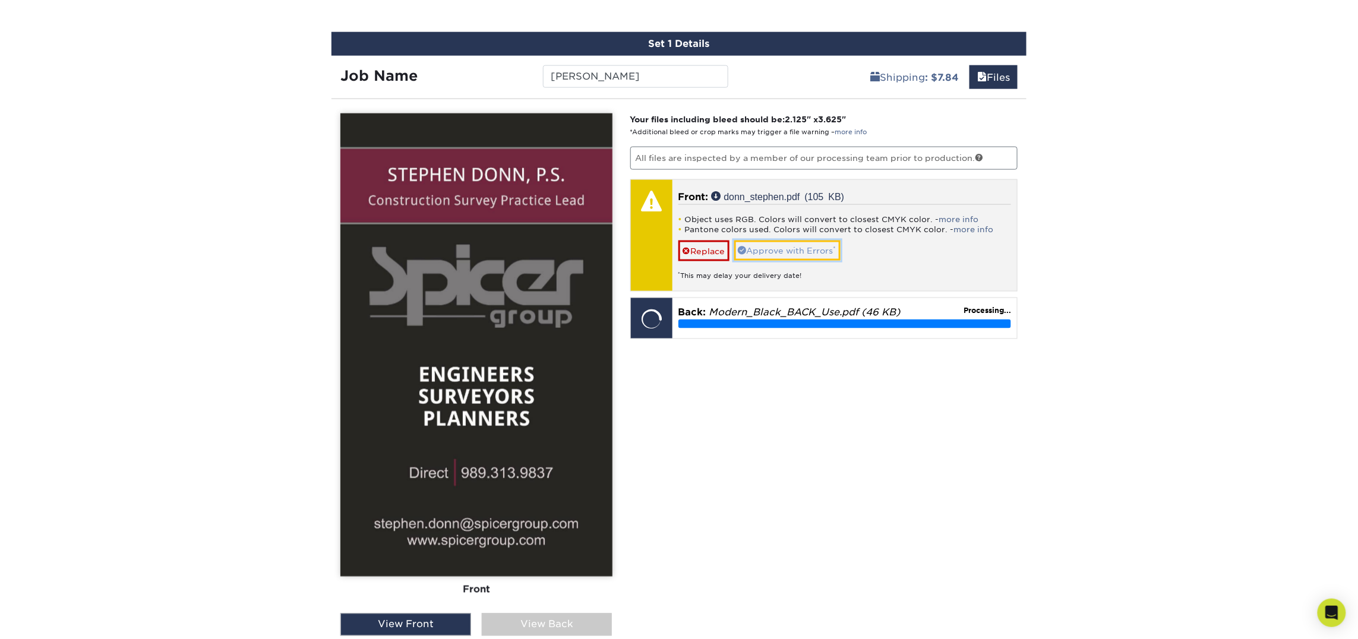
click at [799, 255] on link "Approve with Errors *" at bounding box center [787, 251] width 106 height 20
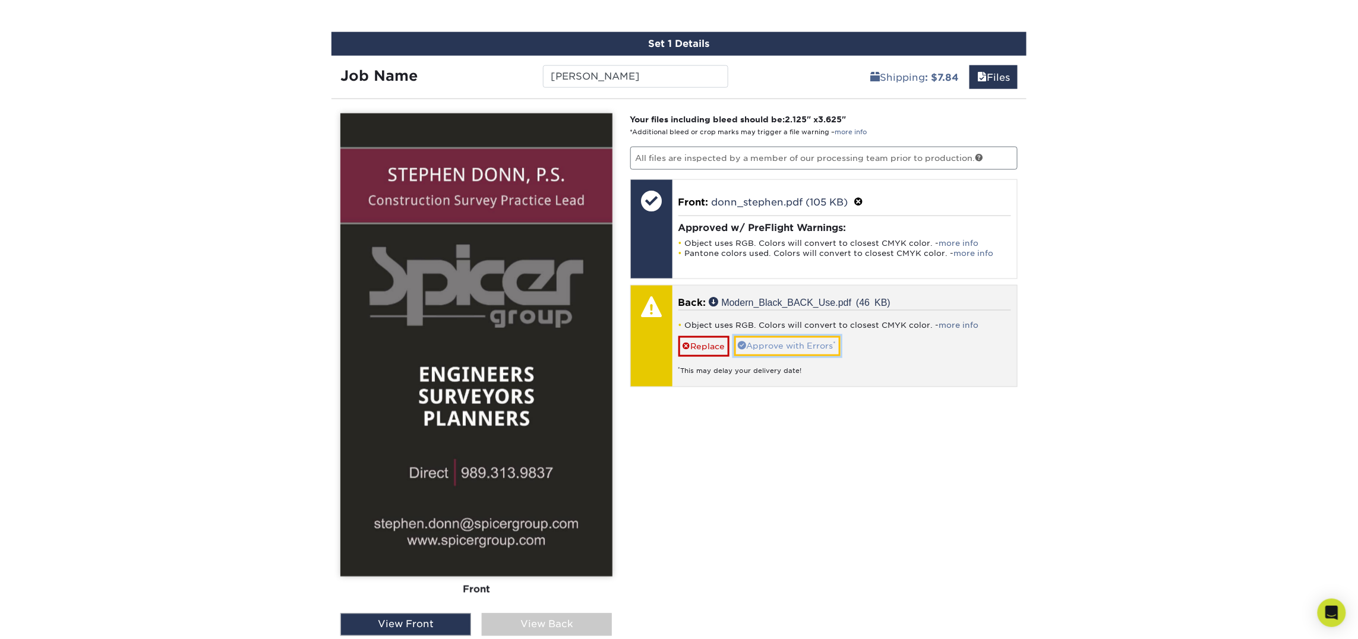
click at [795, 342] on link "Approve with Errors *" at bounding box center [787, 346] width 106 height 20
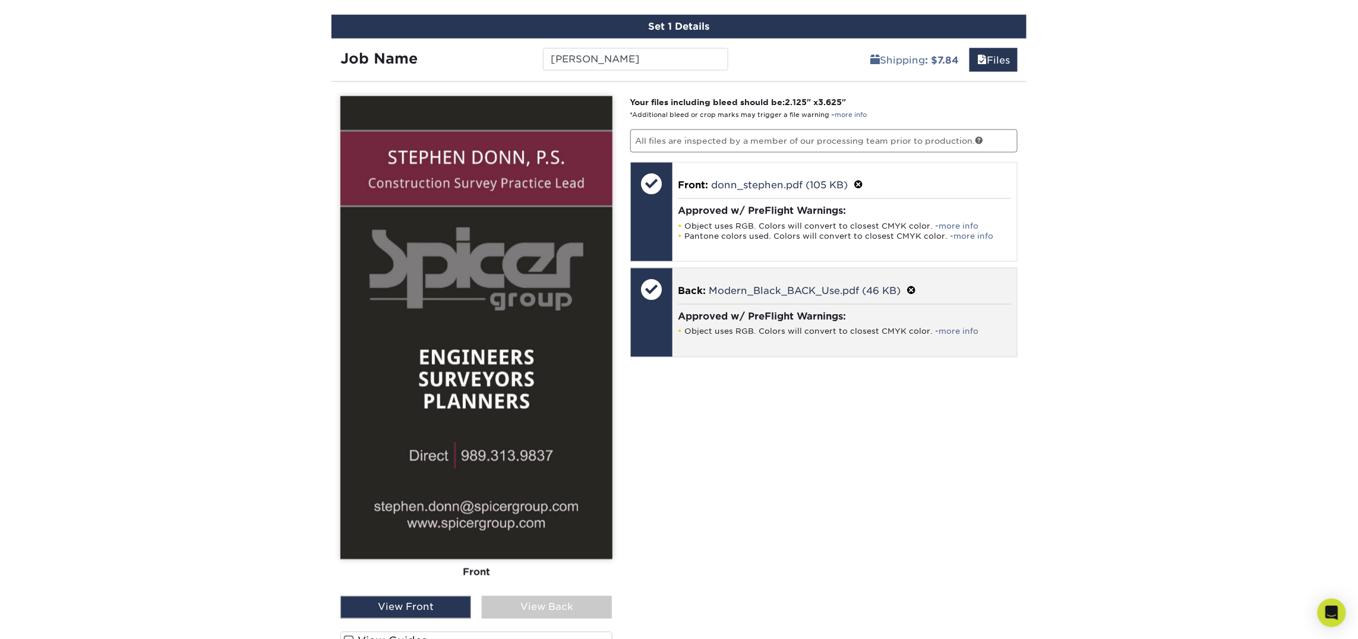
scroll to position [697, 0]
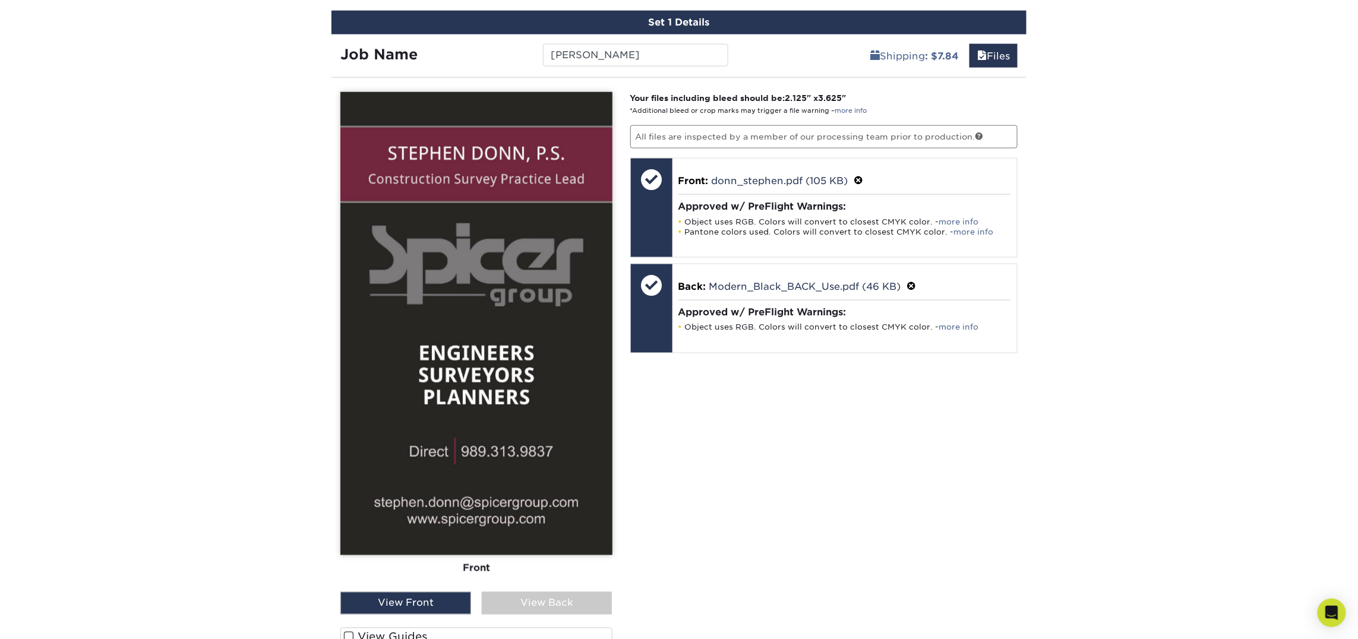
click at [593, 597] on div "View Back" at bounding box center [547, 603] width 131 height 23
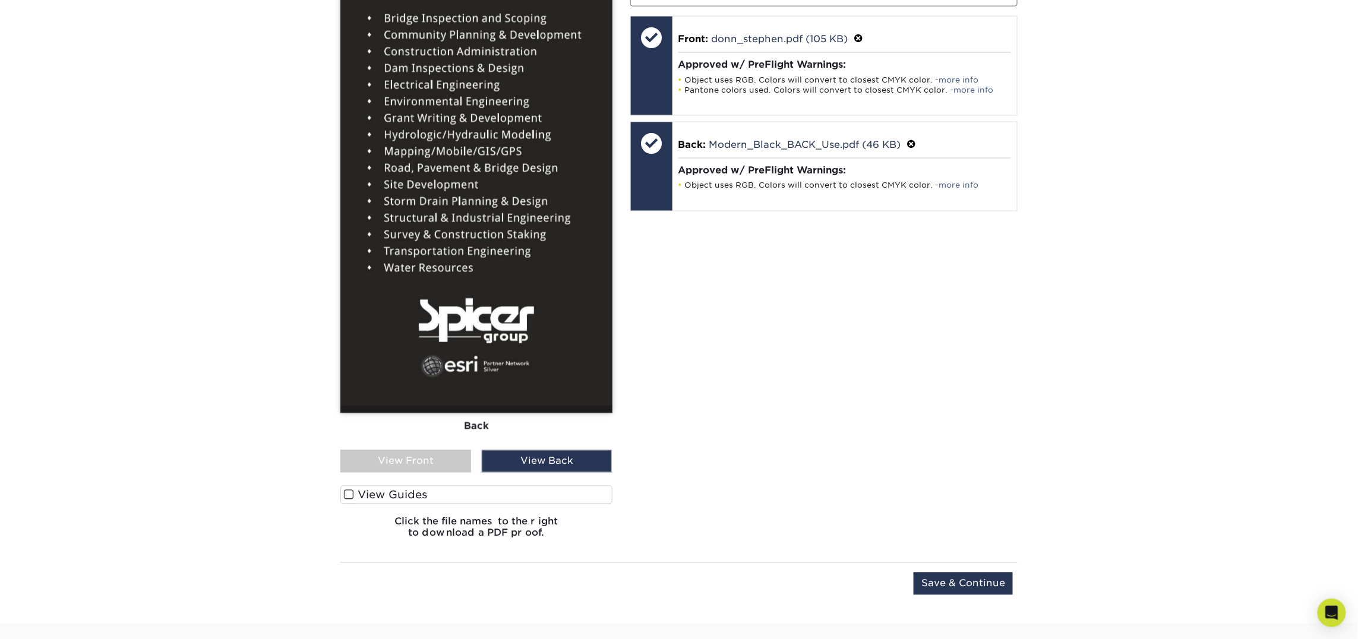
scroll to position [849, 0]
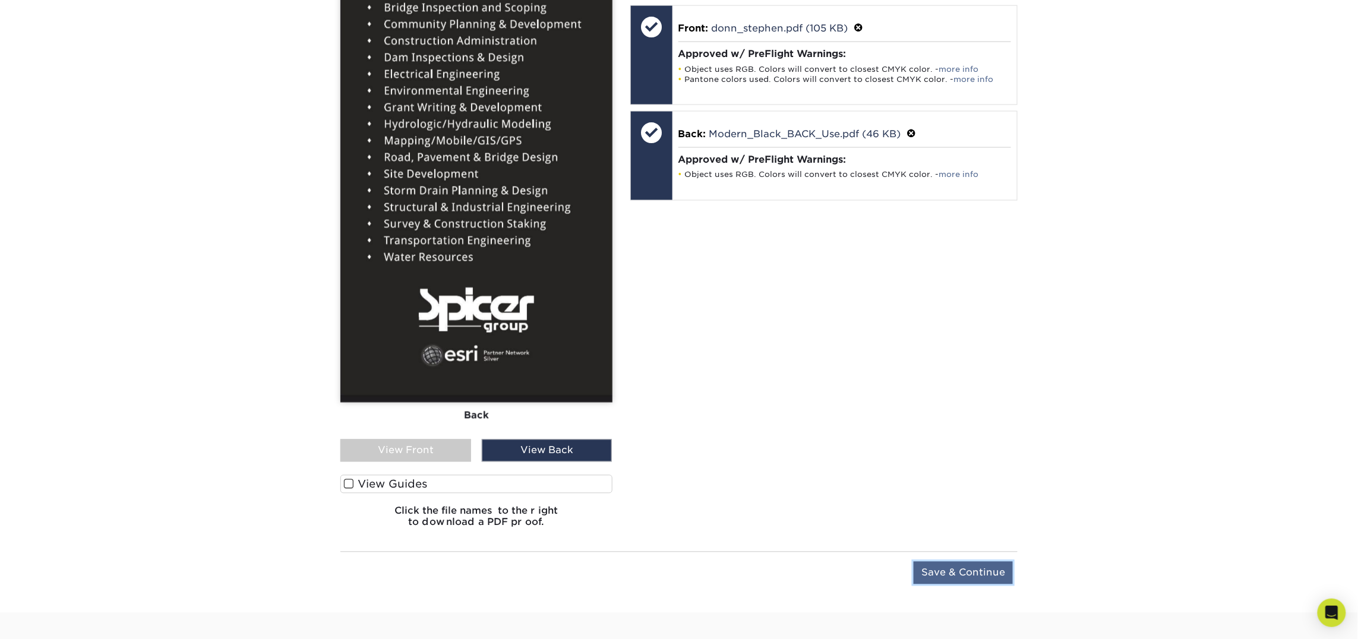
click at [946, 567] on input "Save & Continue" at bounding box center [962, 573] width 99 height 23
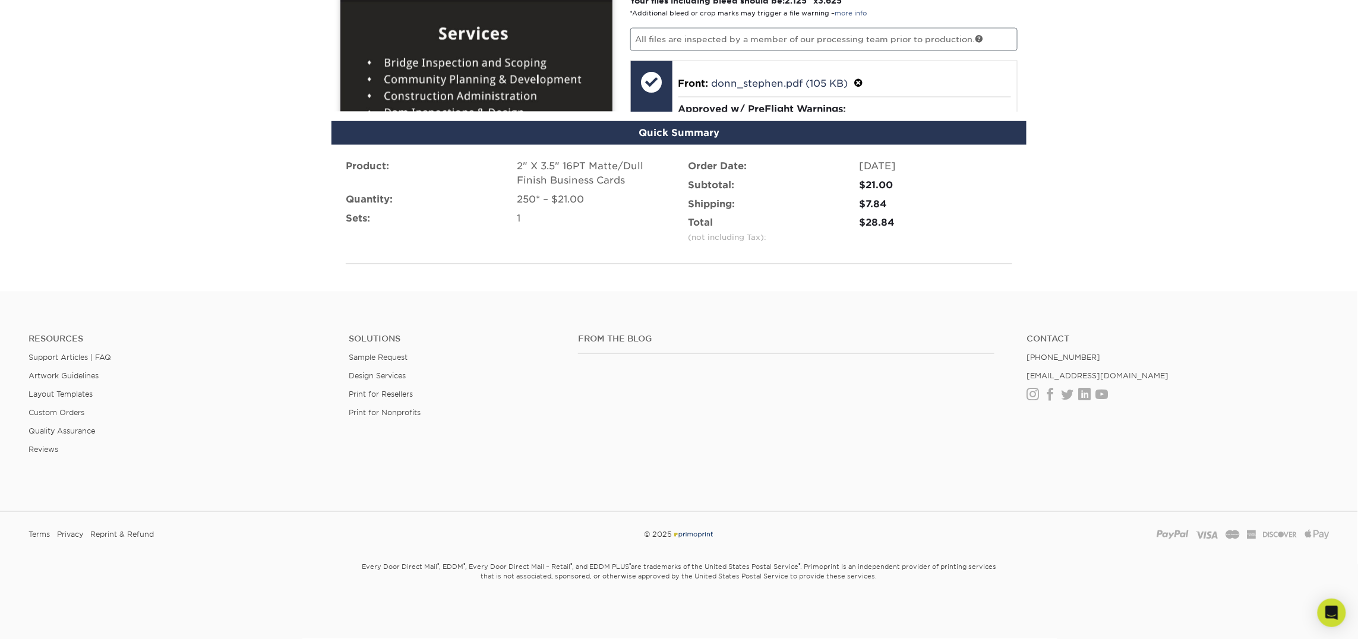
scroll to position [701, 0]
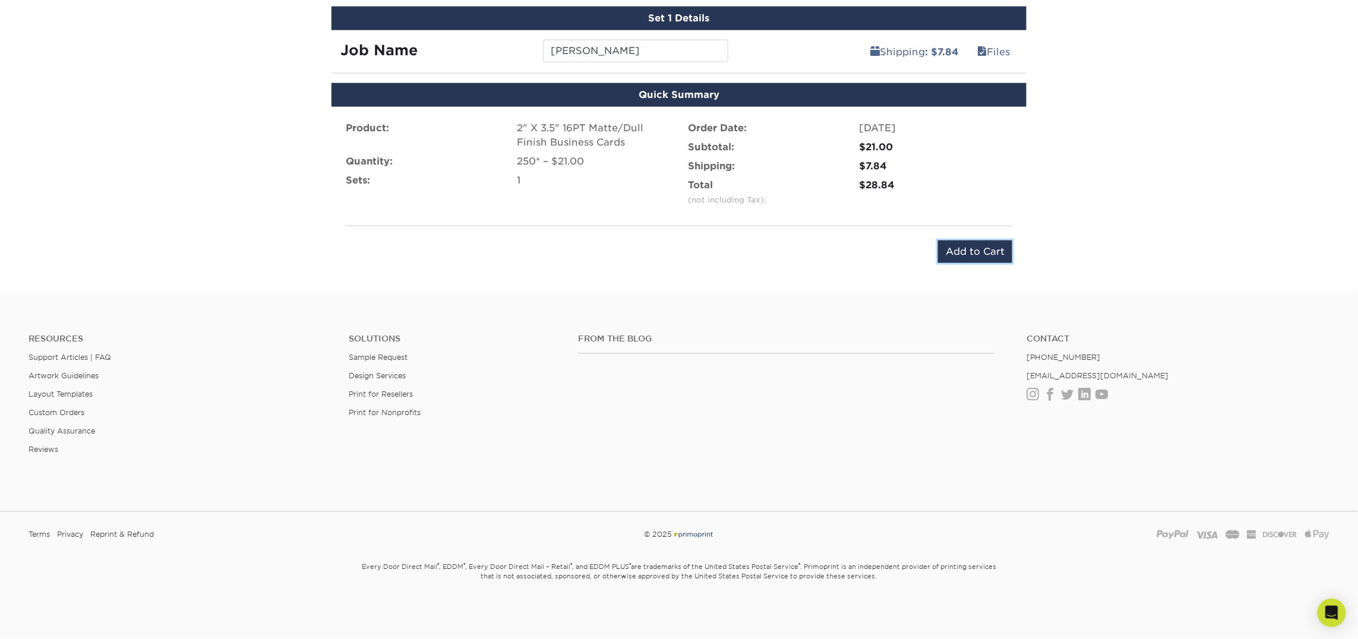
click at [962, 248] on input "Add to Cart" at bounding box center [975, 252] width 74 height 23
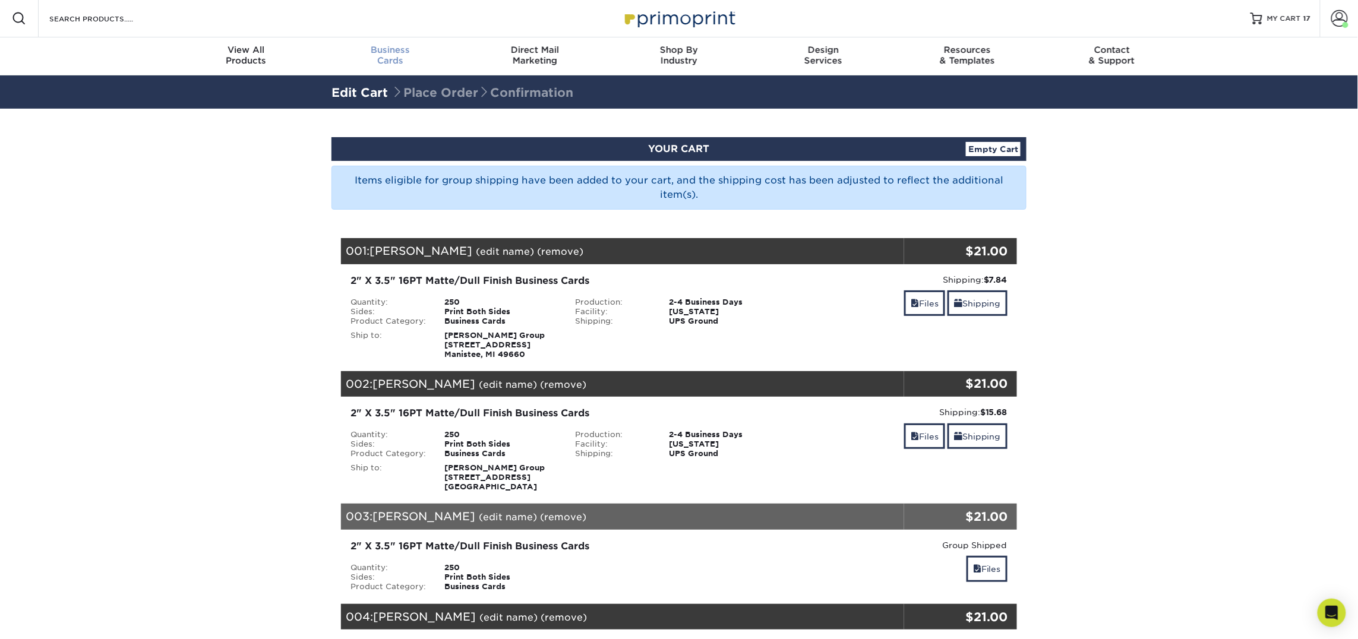
scroll to position [1, 0]
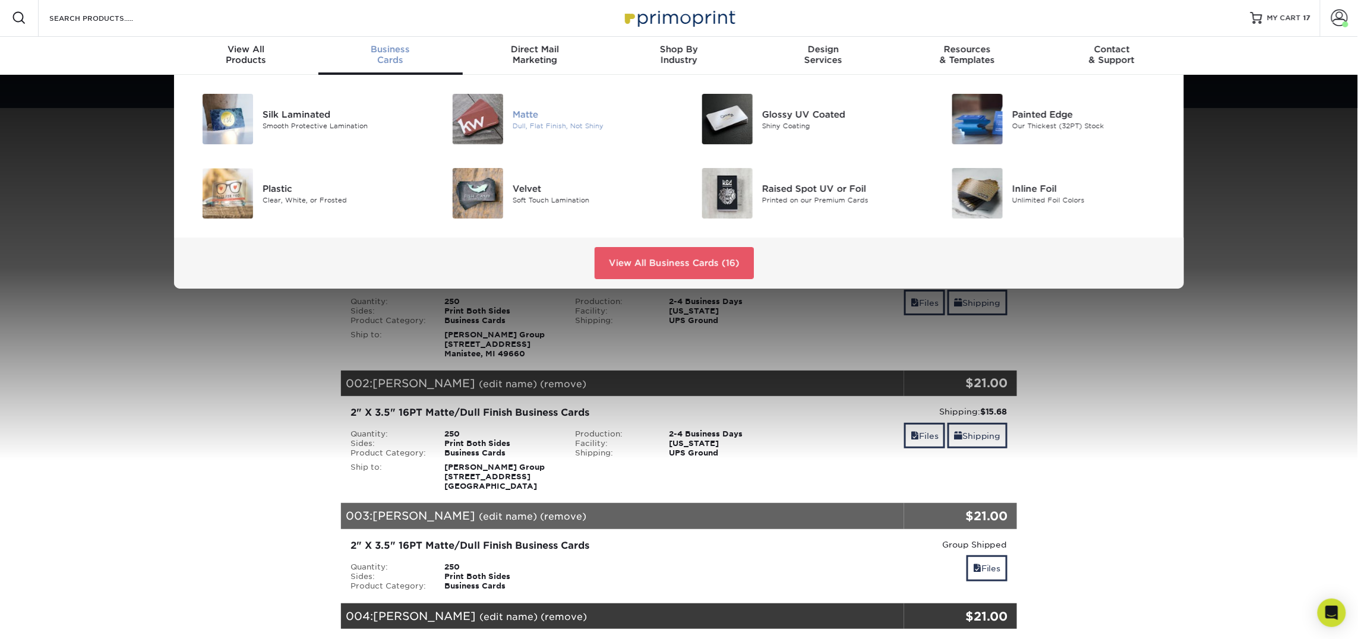
click at [484, 112] on img at bounding box center [478, 119] width 50 height 50
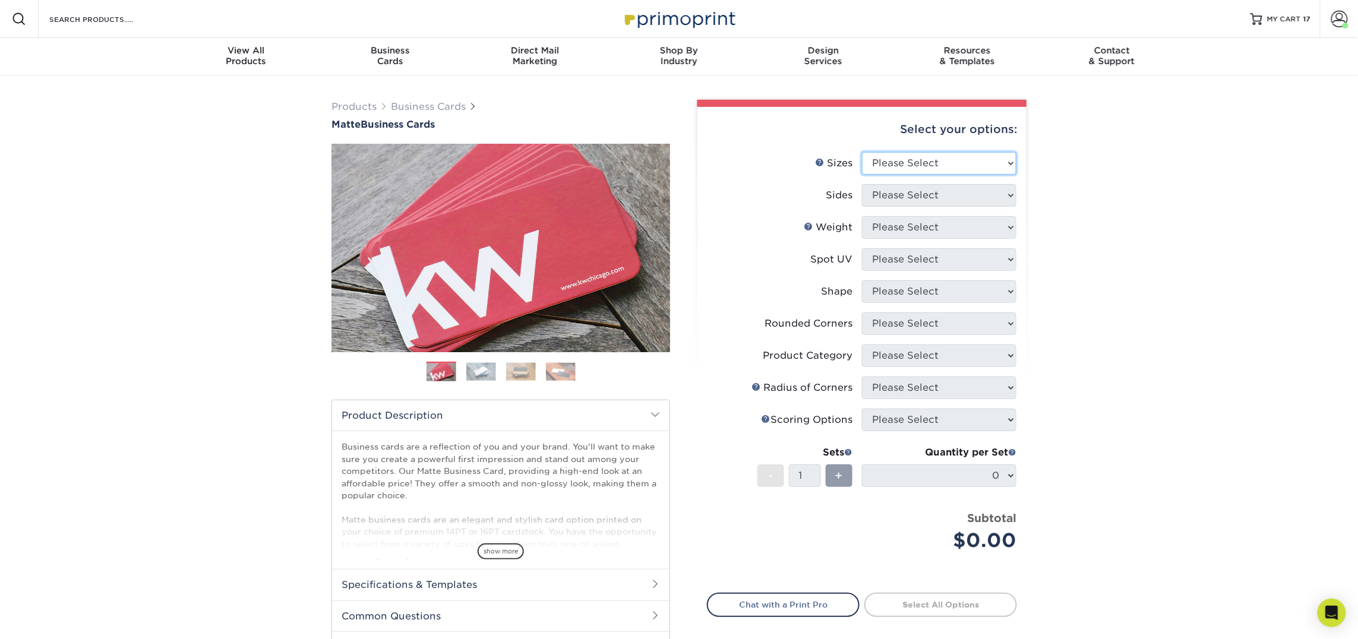
click at [916, 163] on select "Please Select 1.5" x 3.5" - Mini 1.75" x 3.5" - Mini 2" x 2" - Square 2" x 3" -…" at bounding box center [939, 163] width 154 height 23
select select "2.00x3.50"
click at [862, 152] on select "Please Select 1.5" x 3.5" - Mini 1.75" x 3.5" - Mini 2" x 2" - Square 2" x 3" -…" at bounding box center [939, 163] width 154 height 23
click at [933, 192] on select "Please Select Print Both Sides Print Front Only" at bounding box center [939, 195] width 154 height 23
select select "13abbda7-1d64-4f25-8bb2-c179b224825d"
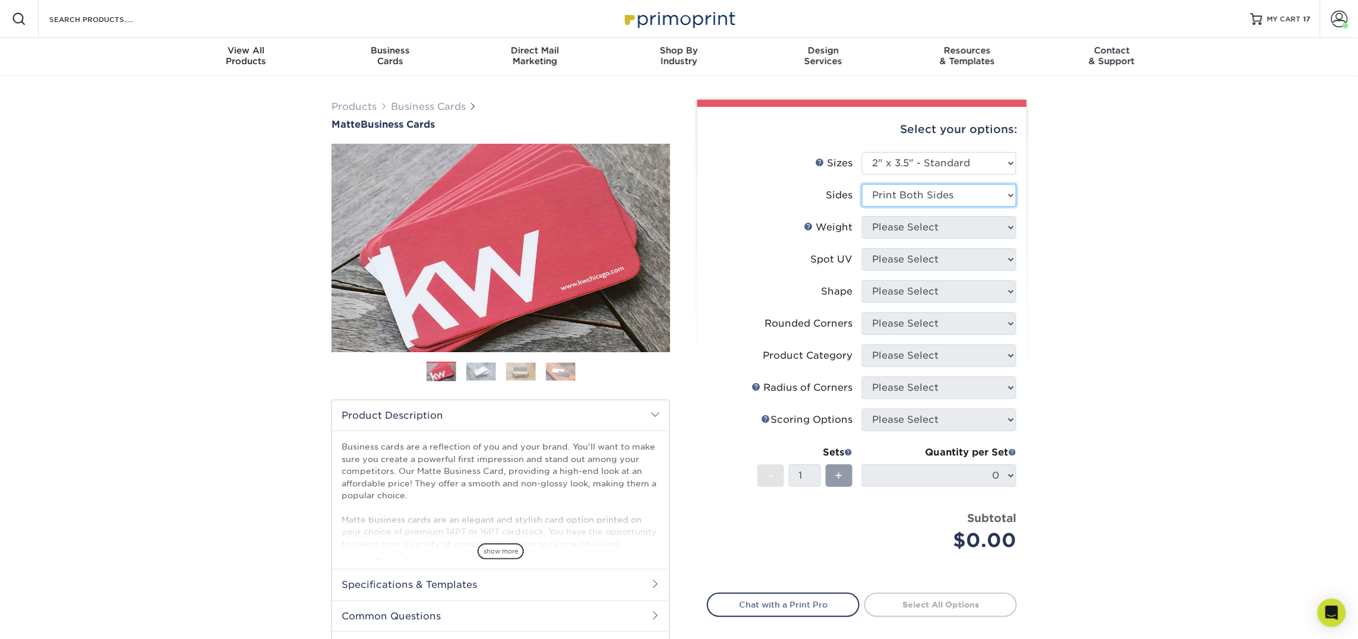
click at [862, 184] on select "Please Select Print Both Sides Print Front Only" at bounding box center [939, 195] width 154 height 23
click at [934, 222] on select "Please Select 16PT 14PT" at bounding box center [939, 227] width 154 height 23
select select "16PT"
click at [862, 216] on select "Please Select 16PT 14PT" at bounding box center [939, 227] width 154 height 23
click at [932, 253] on select "Please Select No Spot UV Front and Back (Both Sides) Front Only Back Only" at bounding box center [939, 259] width 154 height 23
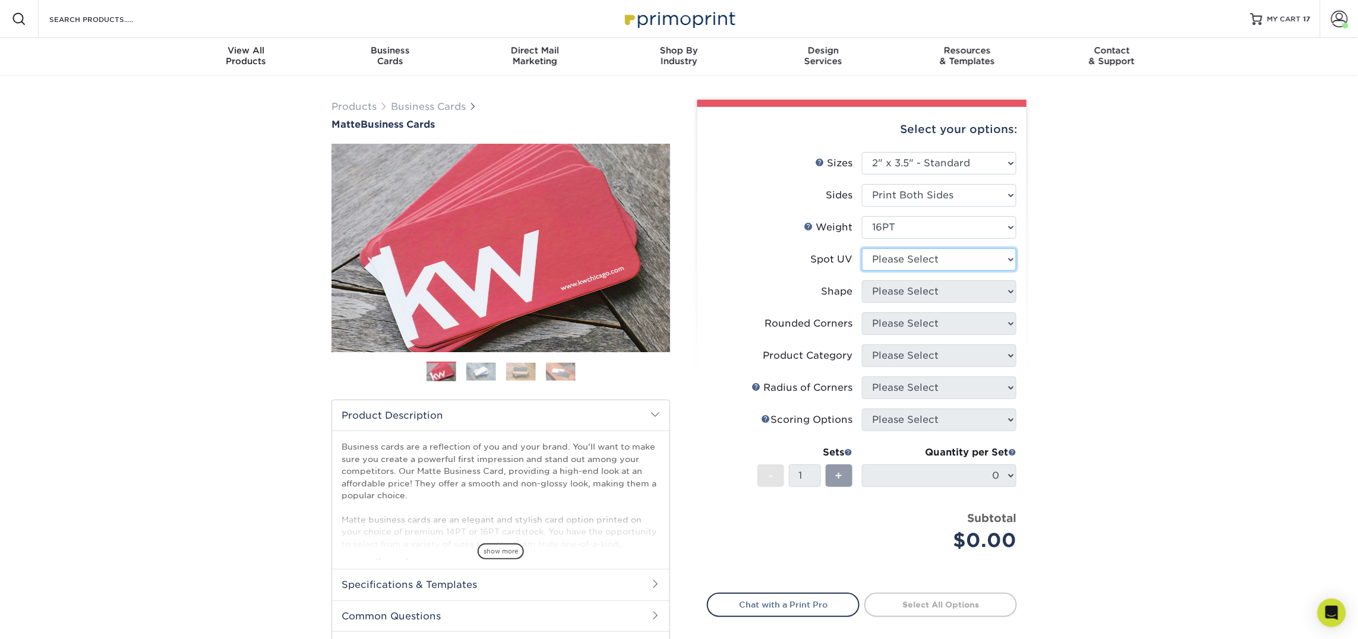
select select "3"
click at [862, 248] on select "Please Select No Spot UV Front and Back (Both Sides) Front Only Back Only" at bounding box center [939, 259] width 154 height 23
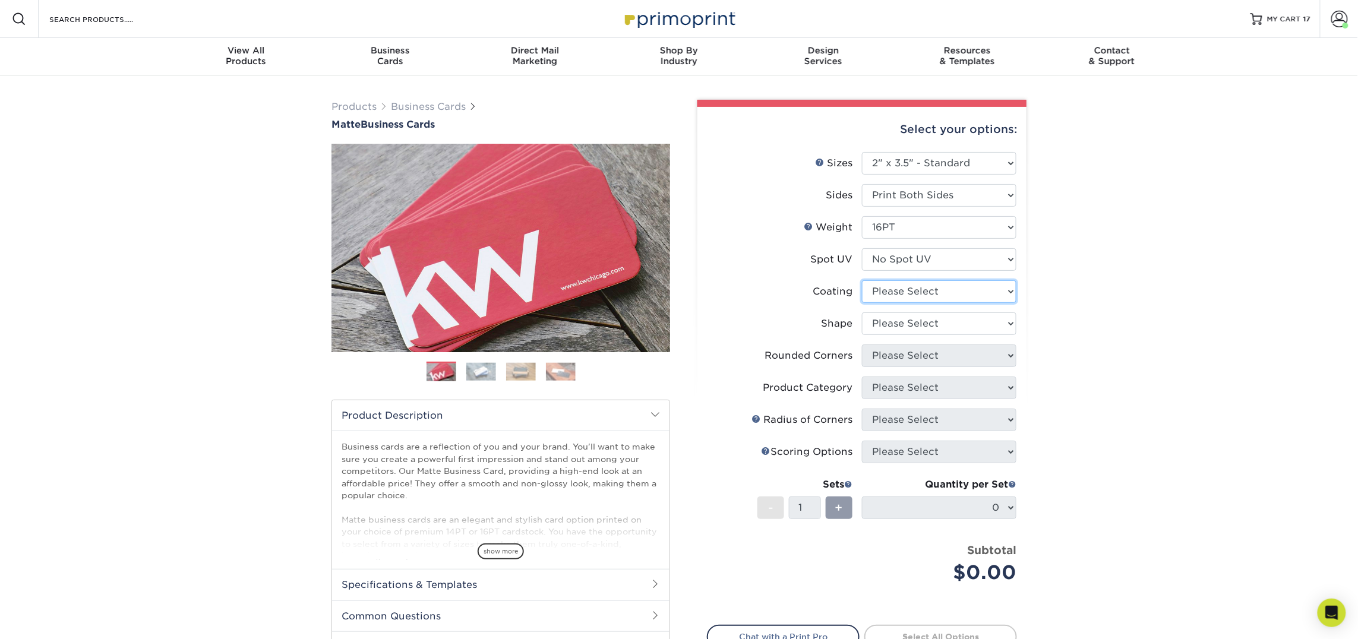
click at [950, 292] on select at bounding box center [939, 291] width 154 height 23
select select "121bb7b5-3b4d-429f-bd8d-bbf80e953313"
click at [862, 280] on select at bounding box center [939, 291] width 154 height 23
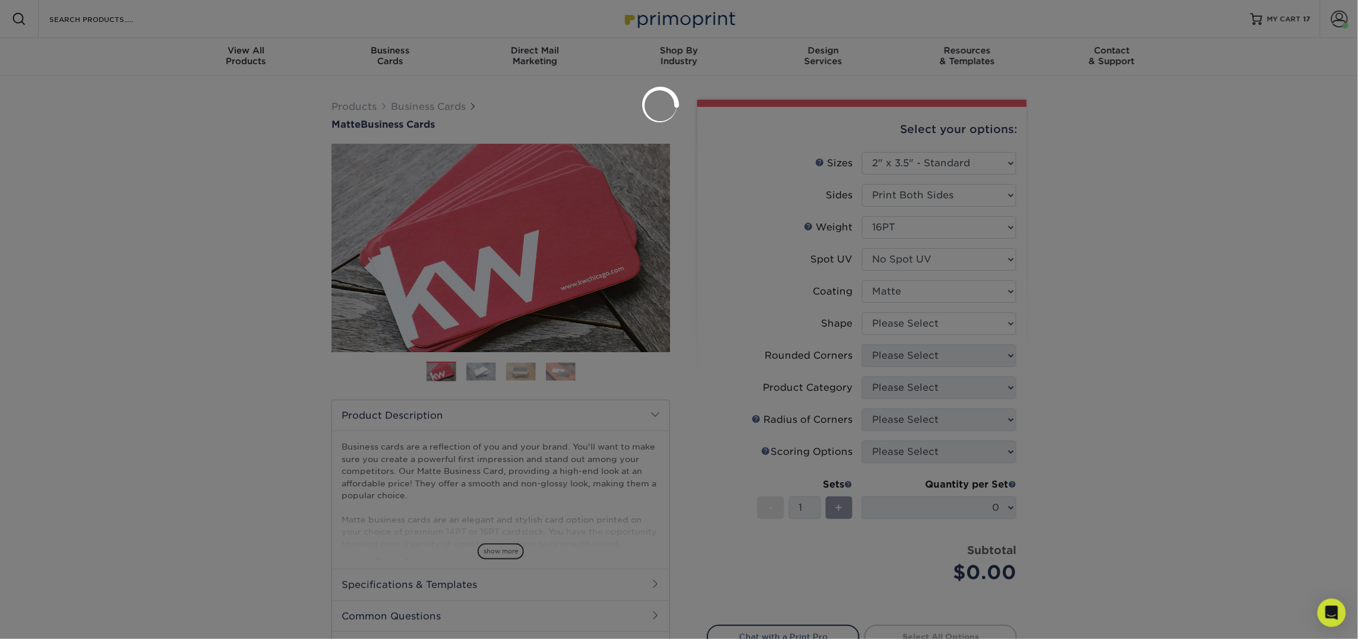
click at [945, 322] on div at bounding box center [679, 319] width 1358 height 639
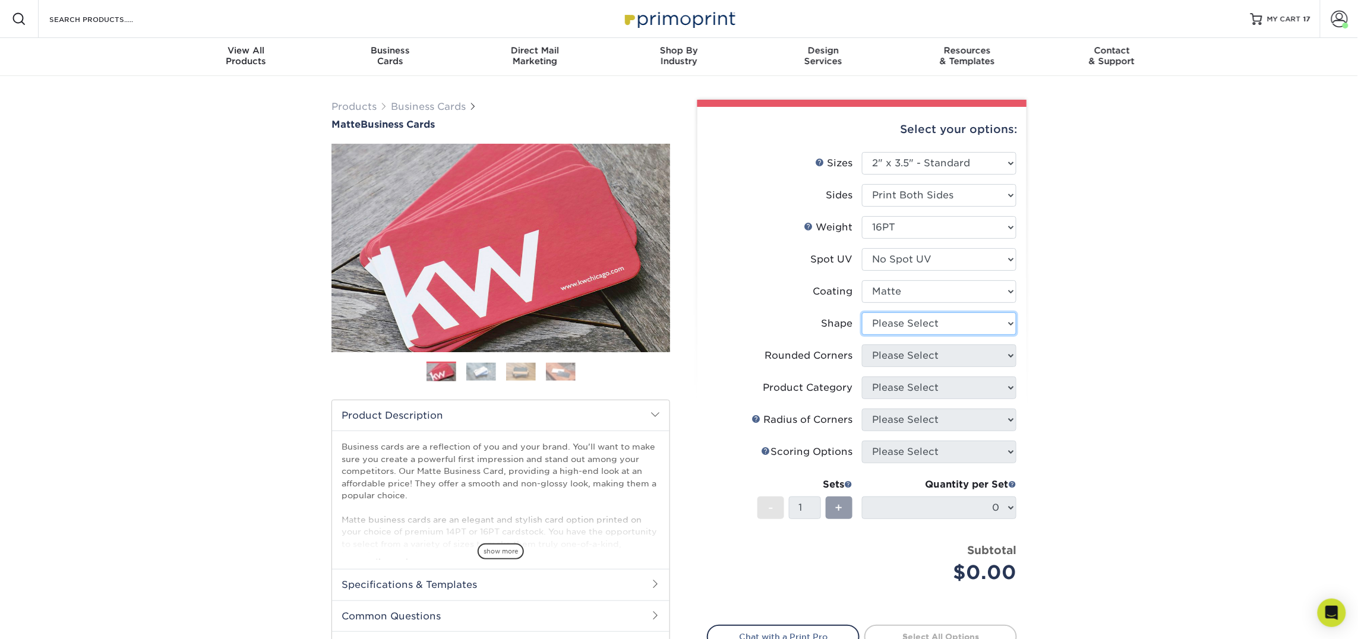
click at [946, 322] on select "Please Select Standard Oval" at bounding box center [939, 323] width 154 height 23
select select "standard"
click at [862, 312] on select "Please Select Standard Oval" at bounding box center [939, 323] width 154 height 23
click at [967, 352] on select "Please Select Yes - Round 2 Corners Yes - Round 4 Corners No" at bounding box center [939, 355] width 154 height 23
select select "0"
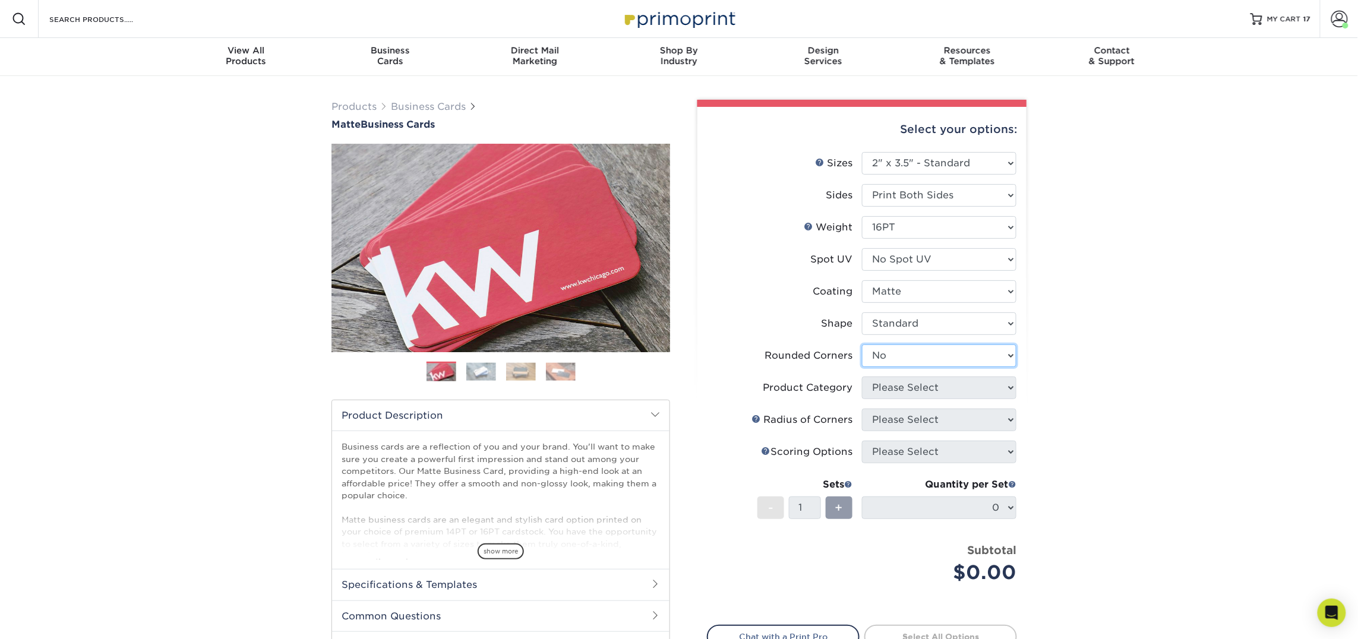
click at [862, 344] on select "Please Select Yes - Round 2 Corners Yes - Round 4 Corners No" at bounding box center [939, 355] width 154 height 23
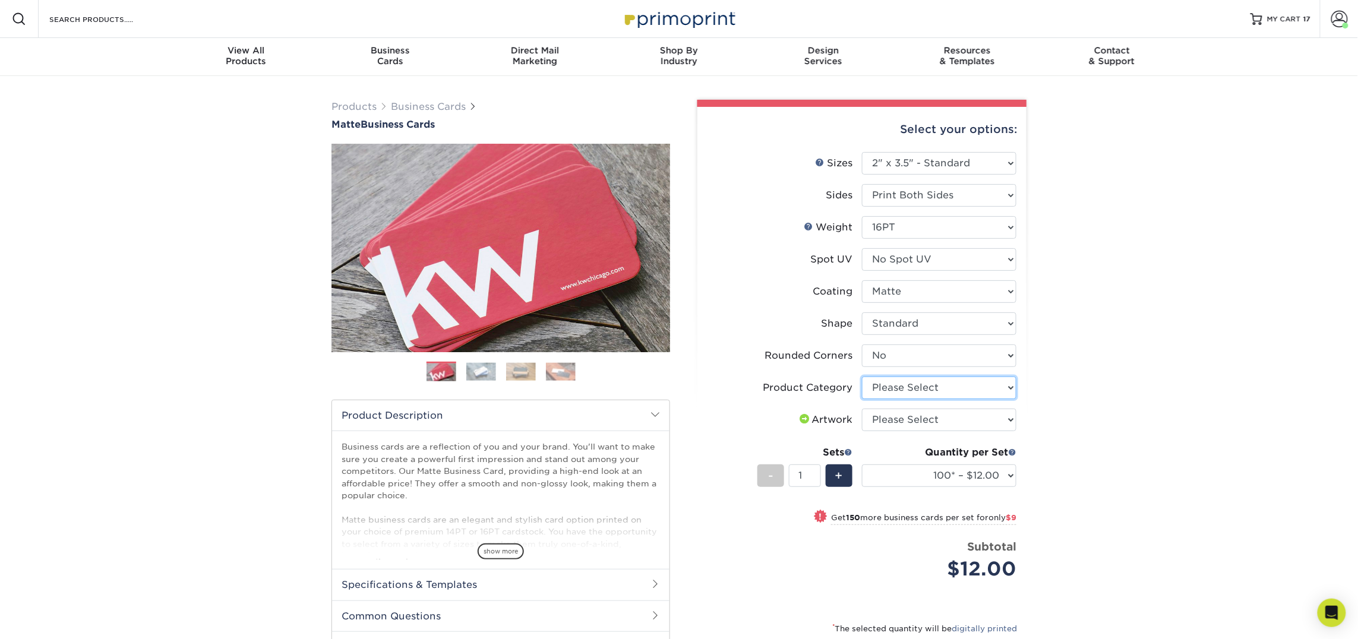
click at [950, 394] on select "Please Select Business Cards" at bounding box center [939, 388] width 154 height 23
select select "3b5148f1-0588-4f88-a218-97bcfdce65c1"
click at [862, 377] on select "Please Select Business Cards" at bounding box center [939, 388] width 154 height 23
click at [948, 420] on select "Please Select I will upload files I need a design - $100" at bounding box center [939, 420] width 154 height 23
select select "upload"
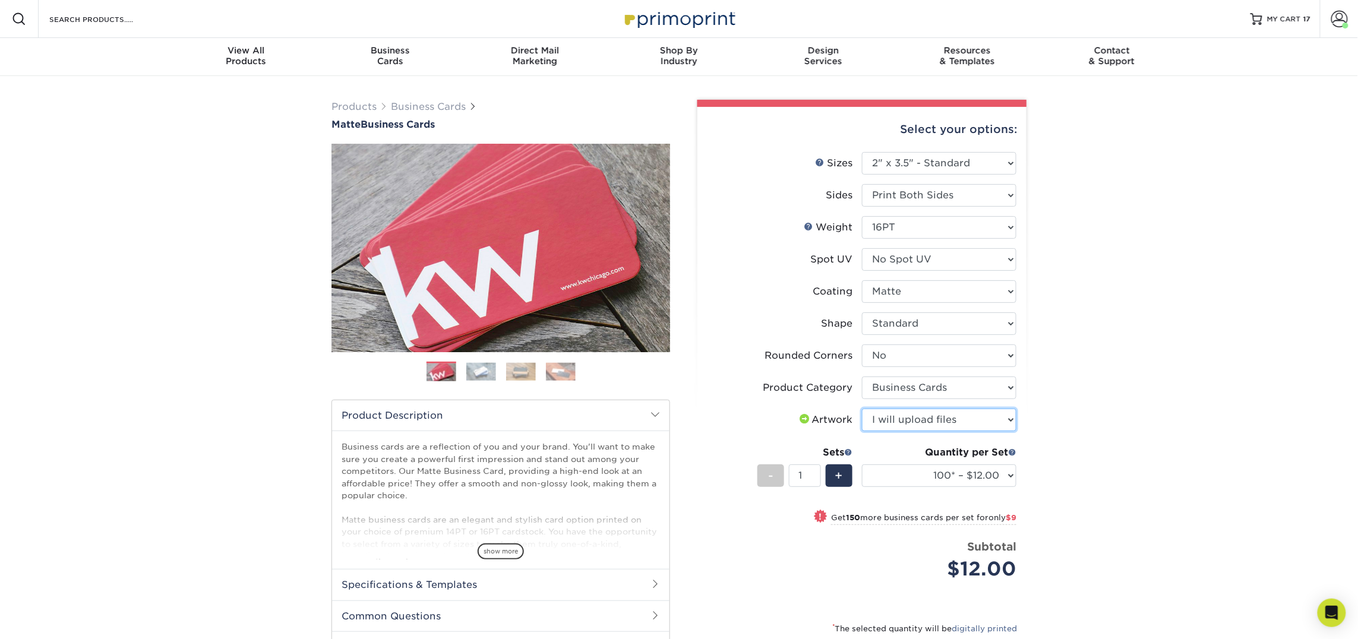
click at [862, 409] on select "Please Select I will upload files I need a design - $100" at bounding box center [939, 420] width 154 height 23
click at [968, 475] on select "100* – $12.00 250* – $21.00 500 – $42.00 1000 – $53.00 2500 – $95.00 5000 – $18…" at bounding box center [939, 475] width 154 height 23
select select "250* – $21.00"
click at [862, 464] on select "100* – $12.00 250* – $21.00 500 – $42.00 1000 – $53.00 2500 – $95.00 5000 – $18…" at bounding box center [939, 475] width 154 height 23
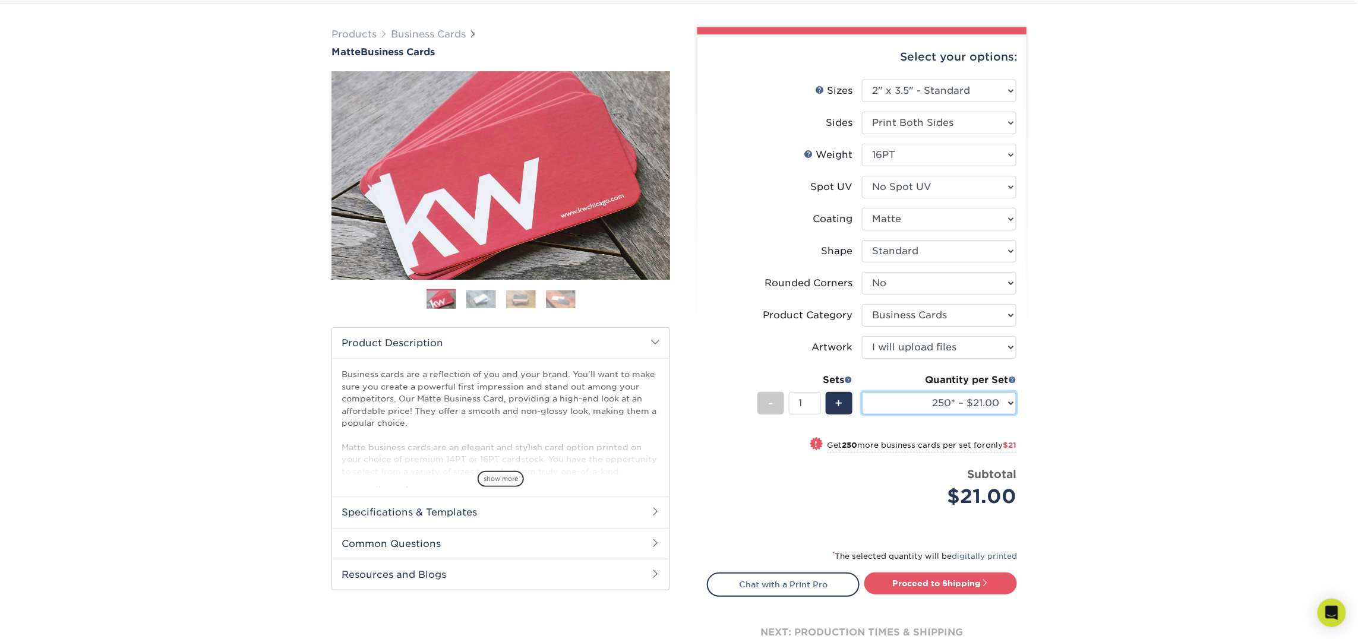
scroll to position [62, 0]
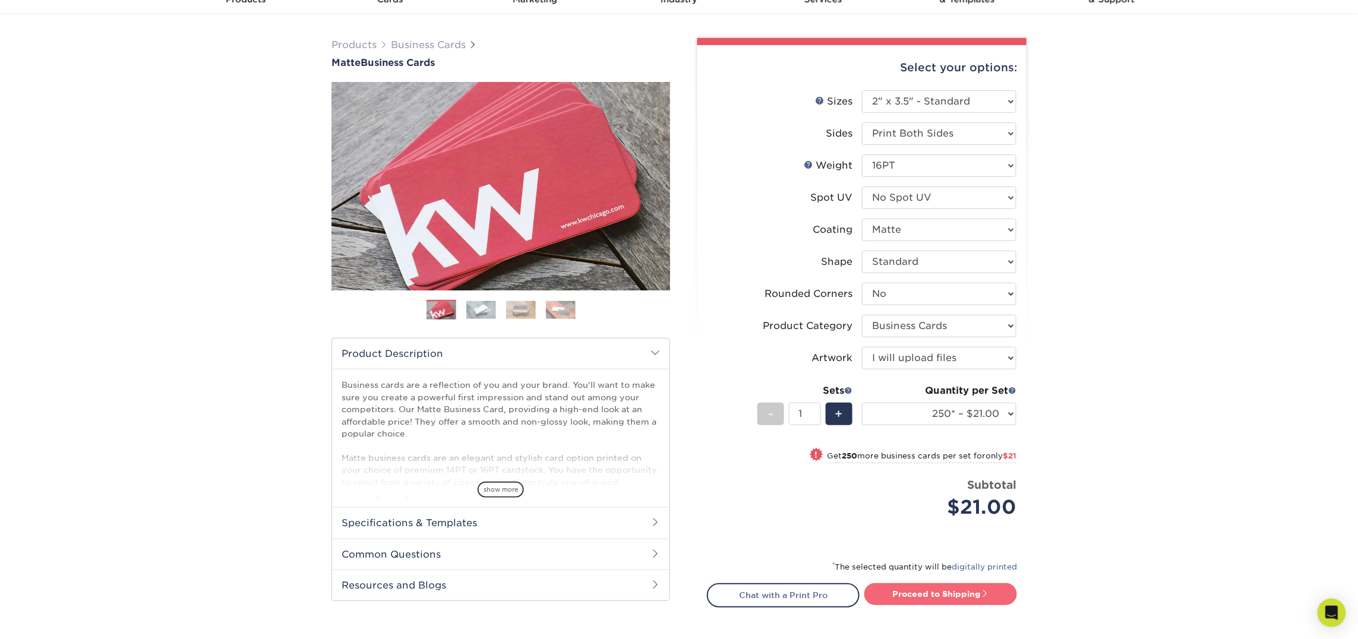
click at [942, 595] on link "Proceed to Shipping" at bounding box center [940, 593] width 153 height 21
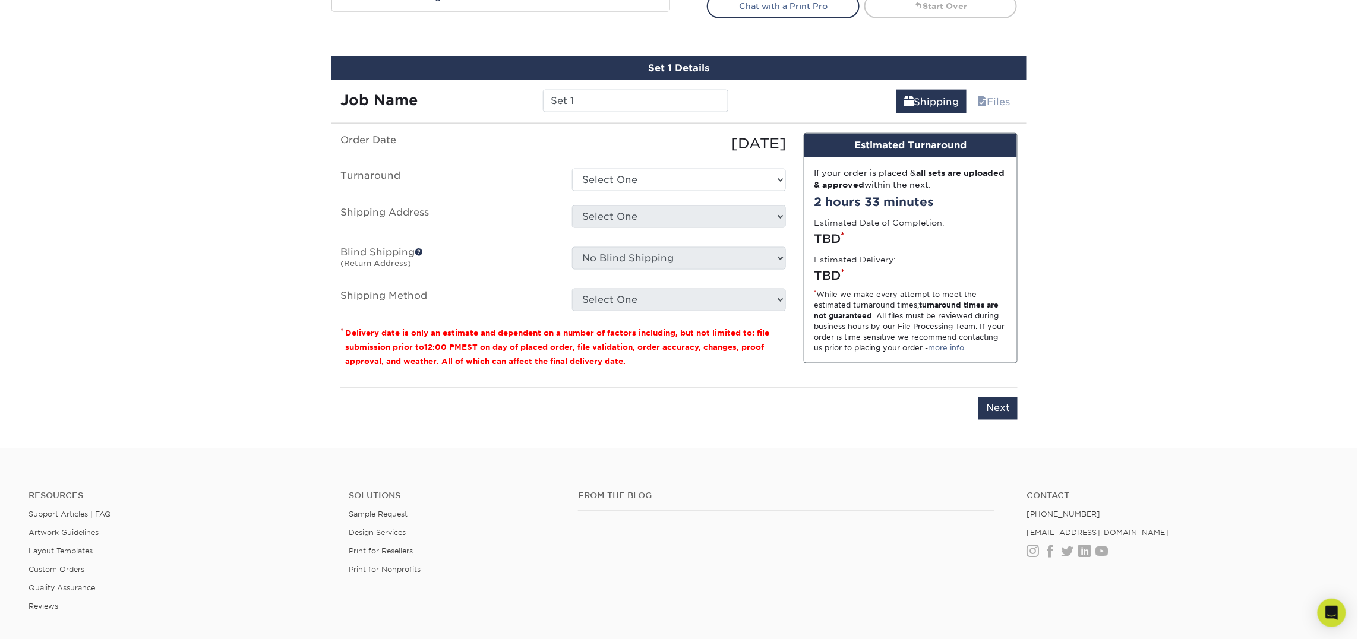
scroll to position [675, 0]
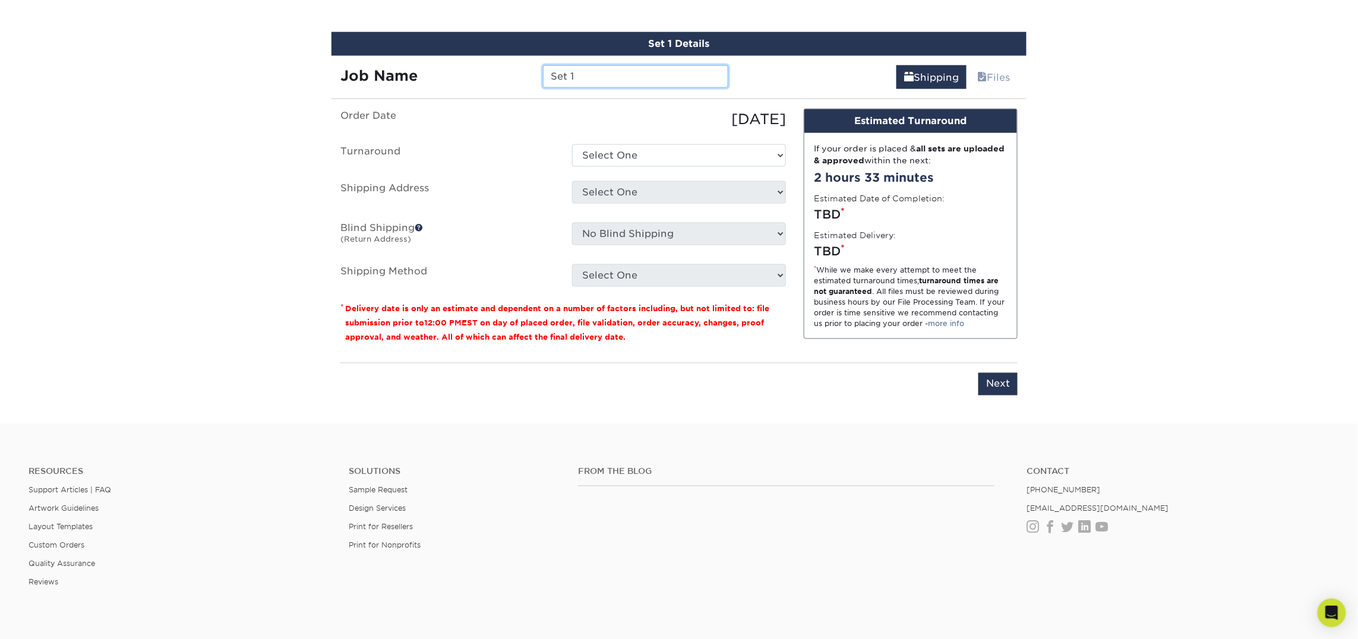
click at [608, 77] on input "Set 1" at bounding box center [635, 76] width 185 height 23
type input "[PERSON_NAME]"
click at [604, 147] on select "Select One 2-4 Business Days 2 Day Next Business Day" at bounding box center [679, 155] width 214 height 23
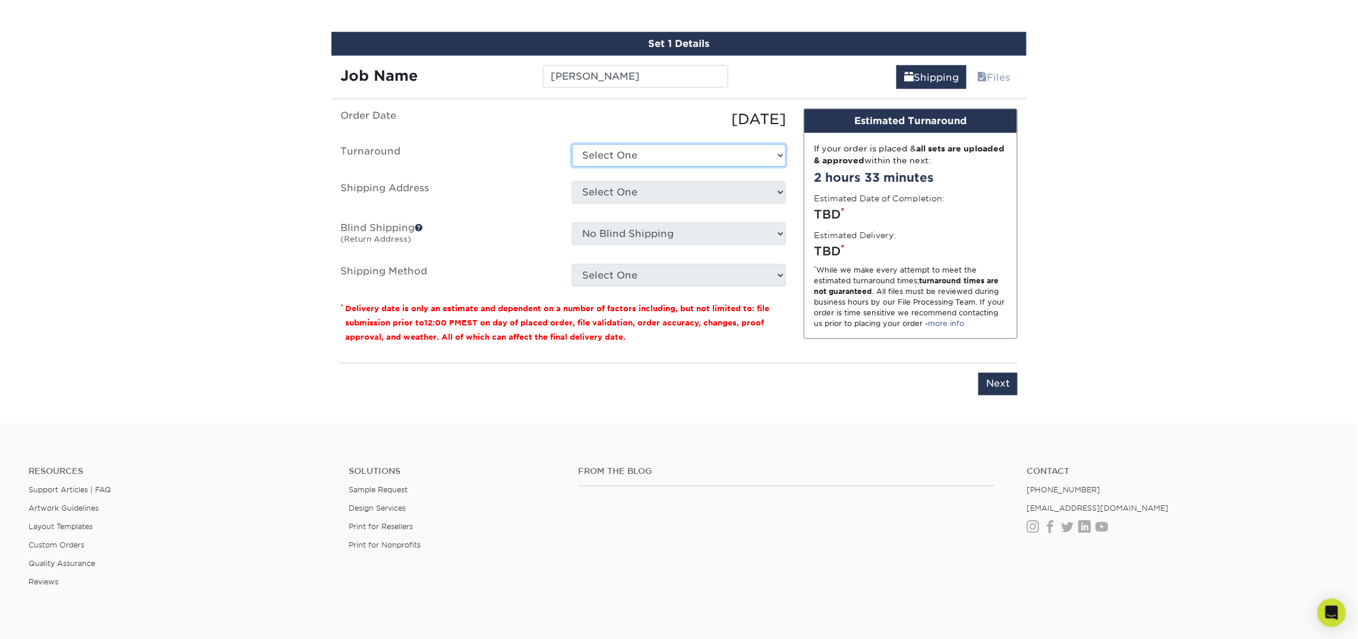
select select "23721297-b68b-4846-ba83-3171e6bd9d78"
click at [572, 144] on select "Select One 2-4 Business Days 2 Day Next Business Day" at bounding box center [679, 155] width 214 height 23
click at [603, 187] on select "Select One Atlanta Office Bingham Farms Byron Center Dawsonville, GA Office Dun…" at bounding box center [679, 192] width 214 height 23
select select "247617"
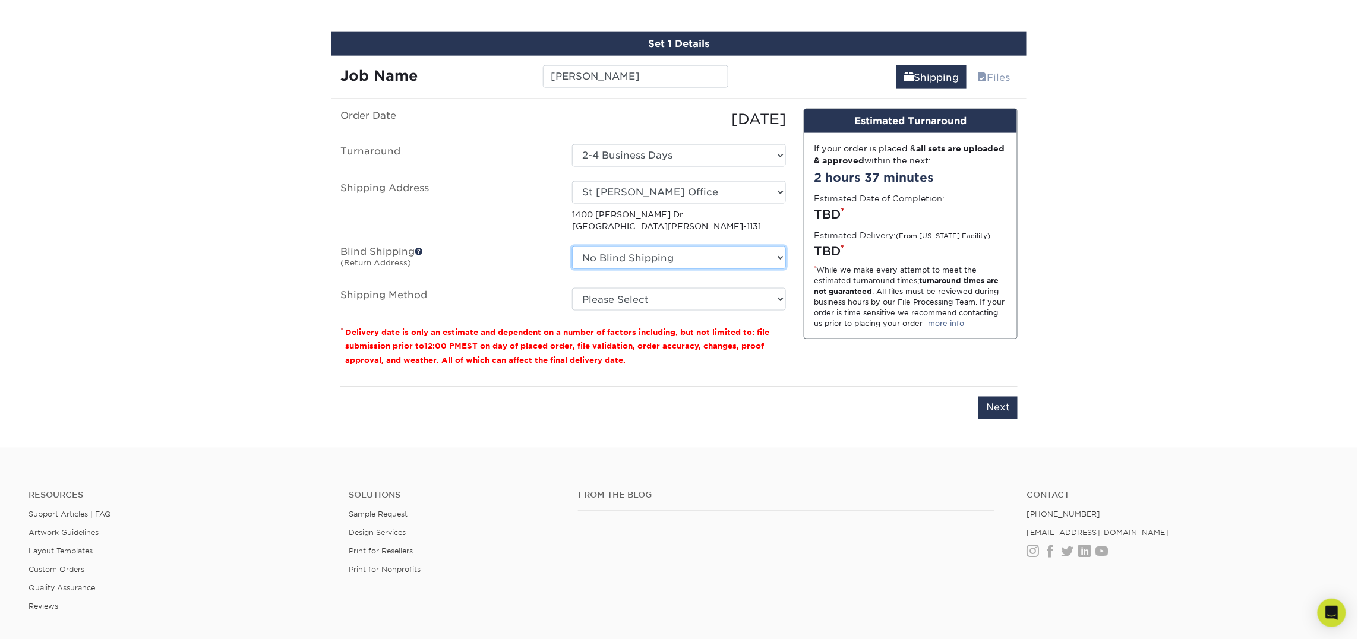
click at [653, 257] on select "No Blind Shipping Atlanta Office Bingham Farms Byron Center Dawsonville, GA Off…" at bounding box center [679, 257] width 214 height 23
click at [572, 246] on select "No Blind Shipping Atlanta Office Bingham Farms Byron Center Dawsonville, GA Off…" at bounding box center [679, 257] width 214 height 23
click at [657, 305] on select "Please Select Ground Shipping (+$7.84) 3 Day Shipping Service (+$18.69) 2 Day A…" at bounding box center [679, 299] width 214 height 23
select select "03"
click at [572, 288] on select "Please Select Ground Shipping (+$7.84) 3 Day Shipping Service (+$18.69) 2 Day A…" at bounding box center [679, 299] width 214 height 23
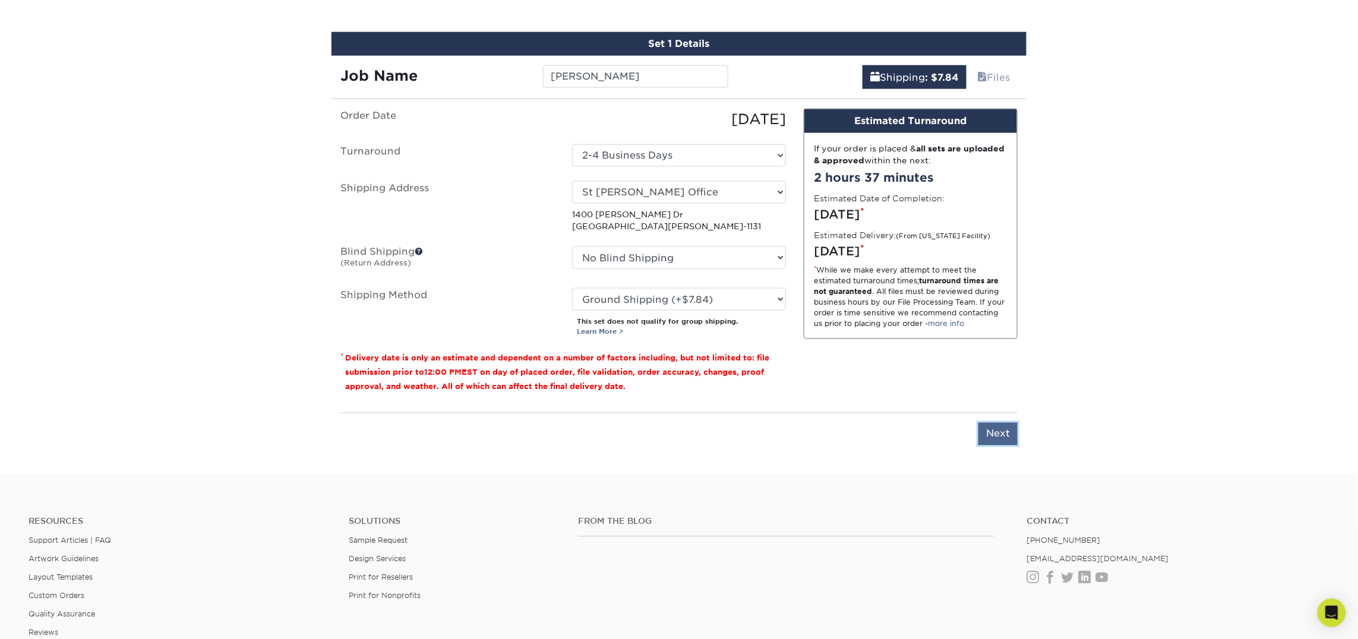
click at [996, 437] on input "Next" at bounding box center [997, 434] width 39 height 23
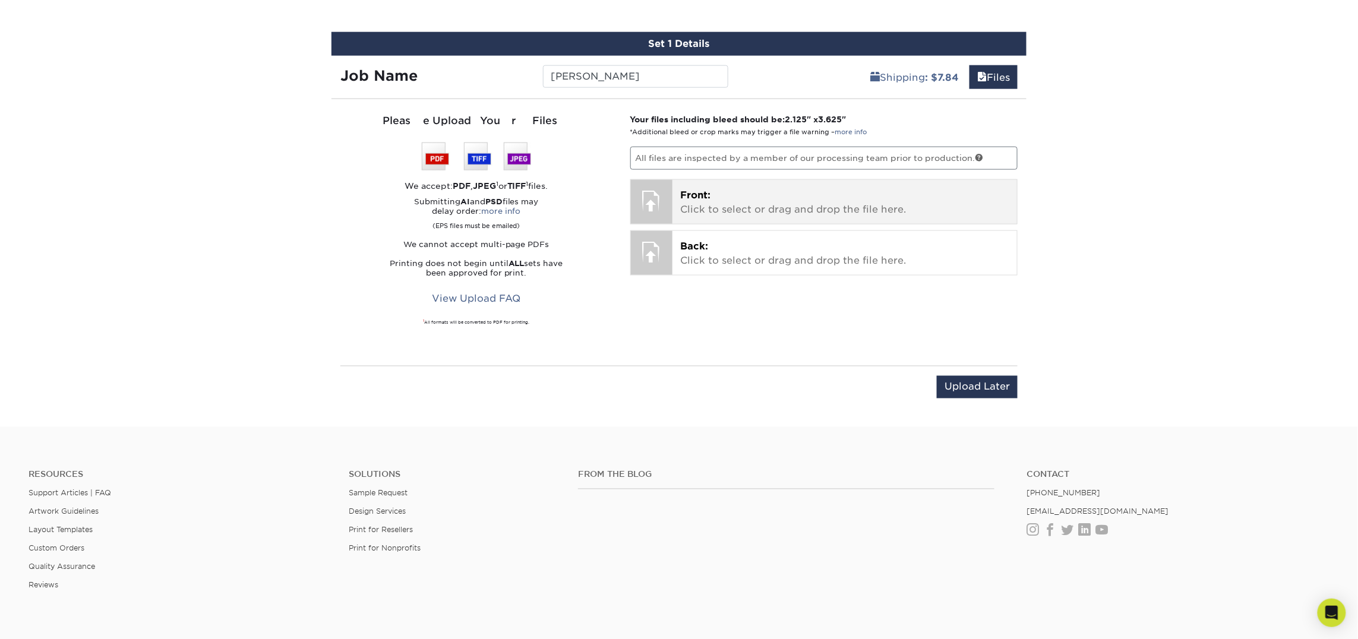
click at [759, 202] on p "Front: Click to select or drag and drop the file here." at bounding box center [845, 202] width 328 height 29
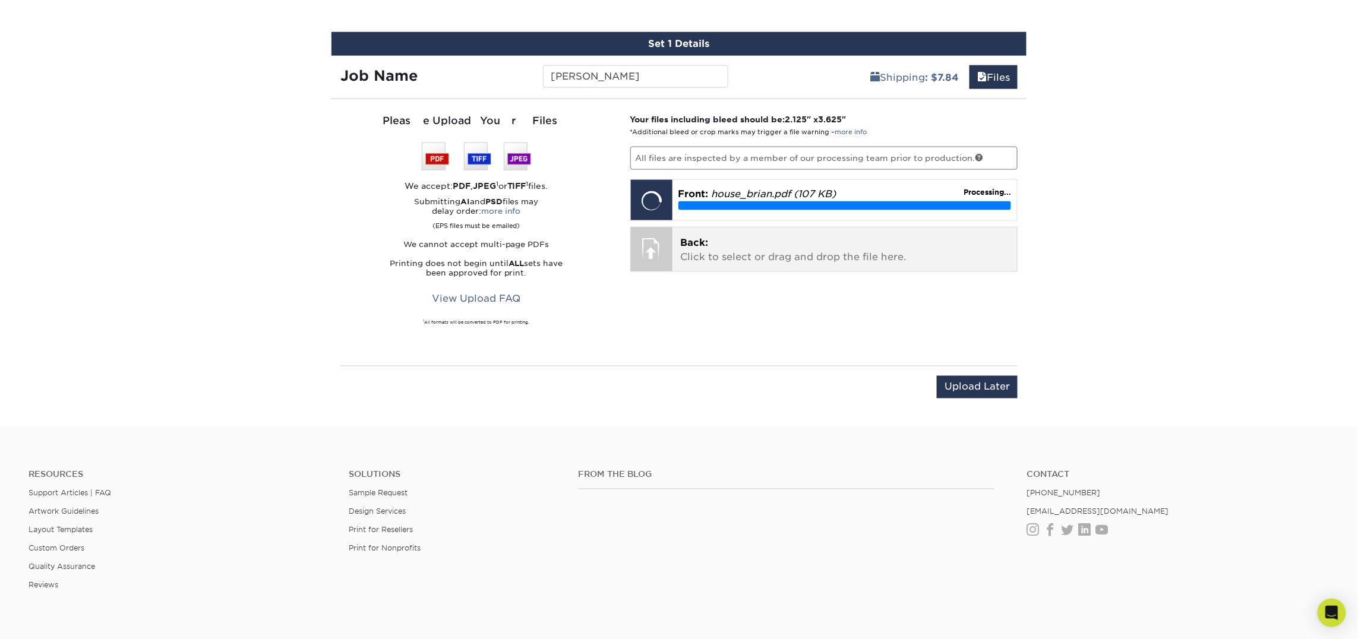
click at [764, 261] on p "Back: Click to select or drag and drop the file here." at bounding box center [845, 250] width 328 height 29
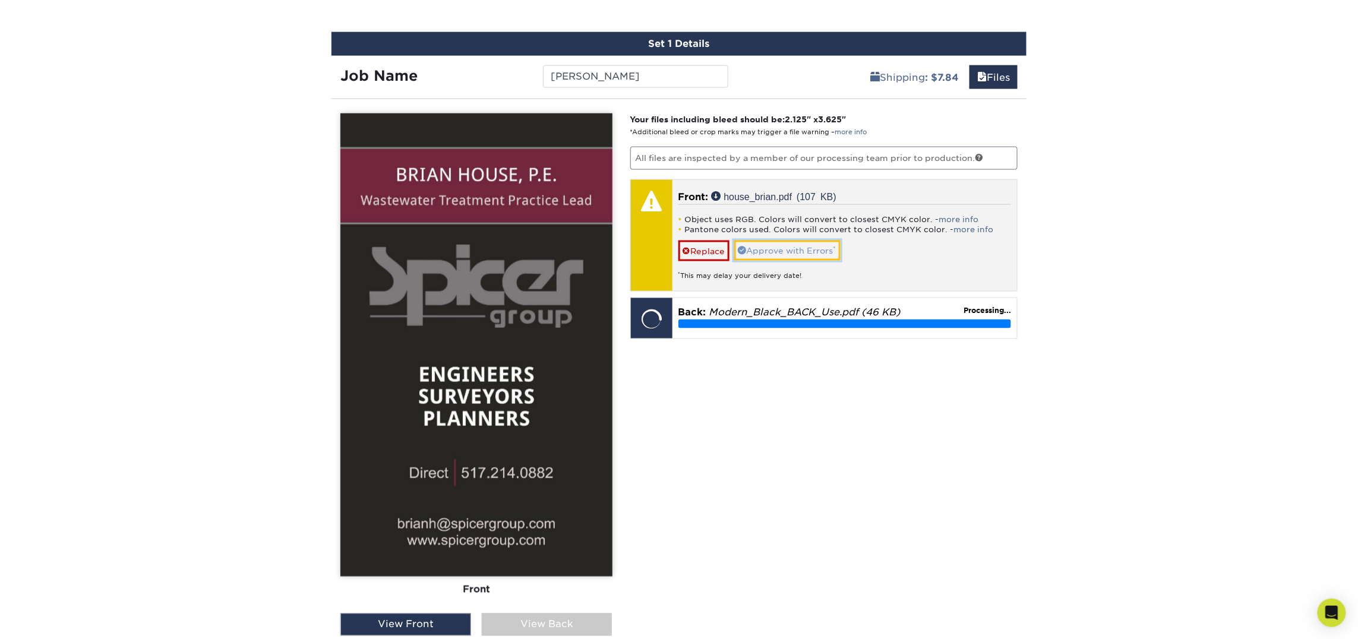
click at [778, 252] on link "Approve with Errors *" at bounding box center [787, 251] width 106 height 20
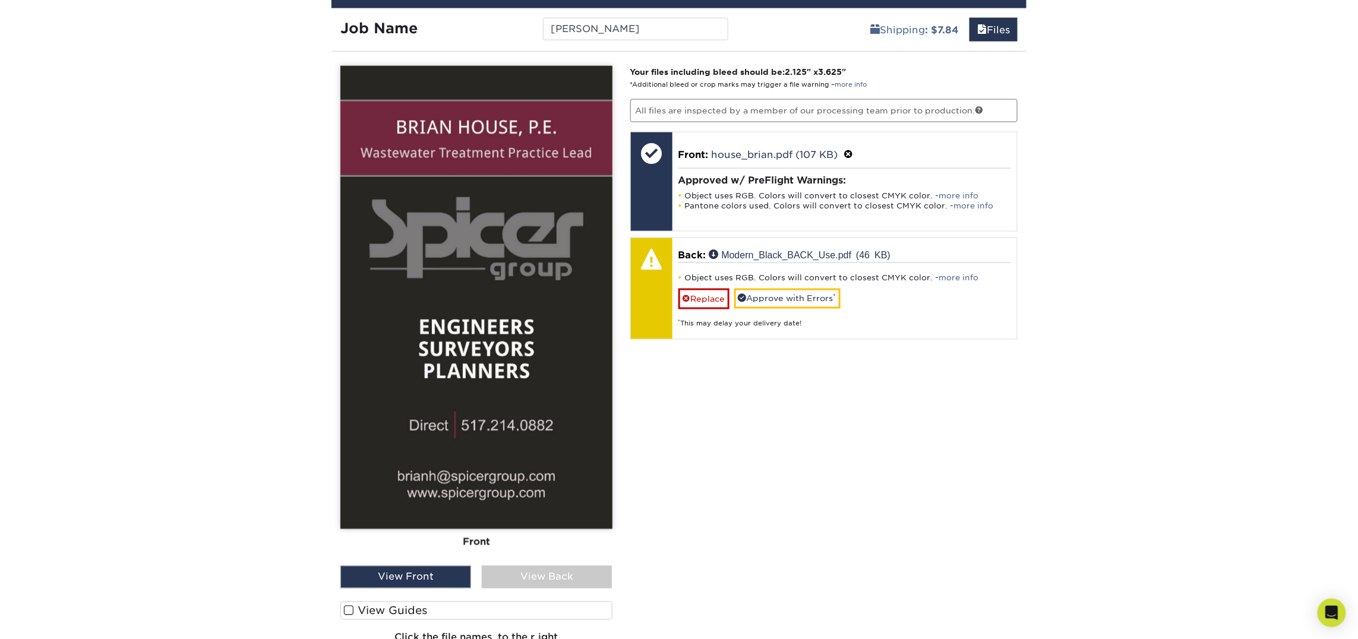
scroll to position [720, 0]
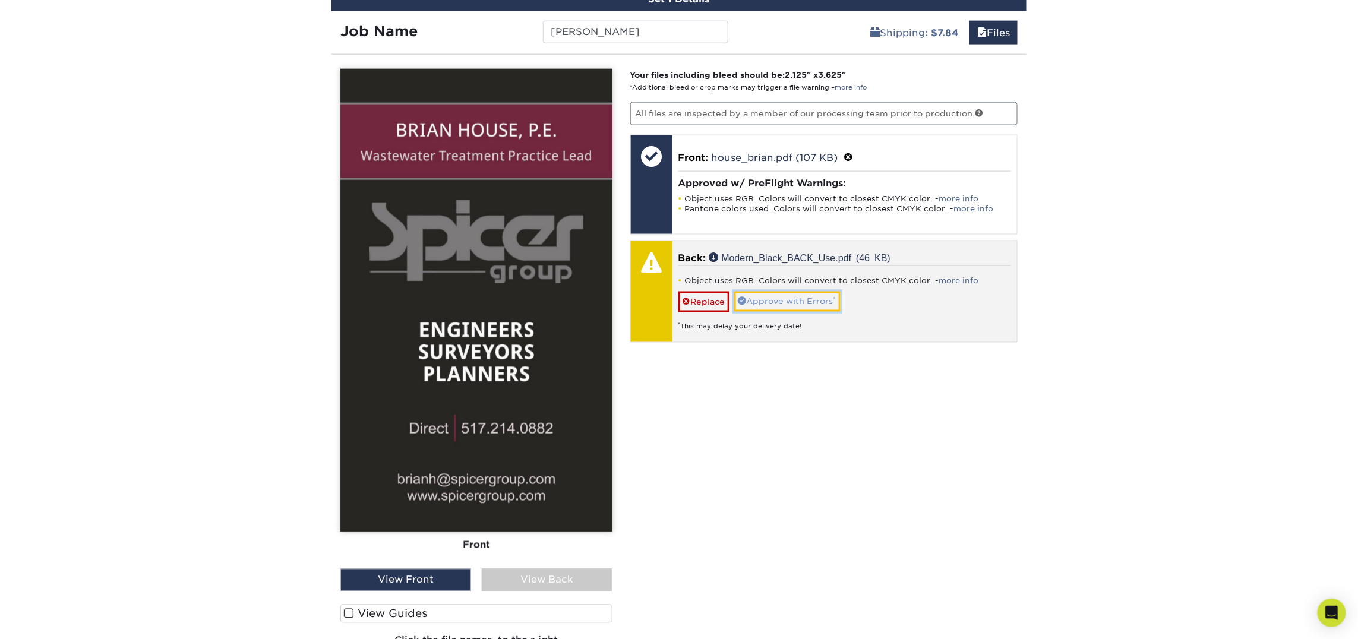
click at [796, 306] on link "Approve with Errors *" at bounding box center [787, 302] width 106 height 20
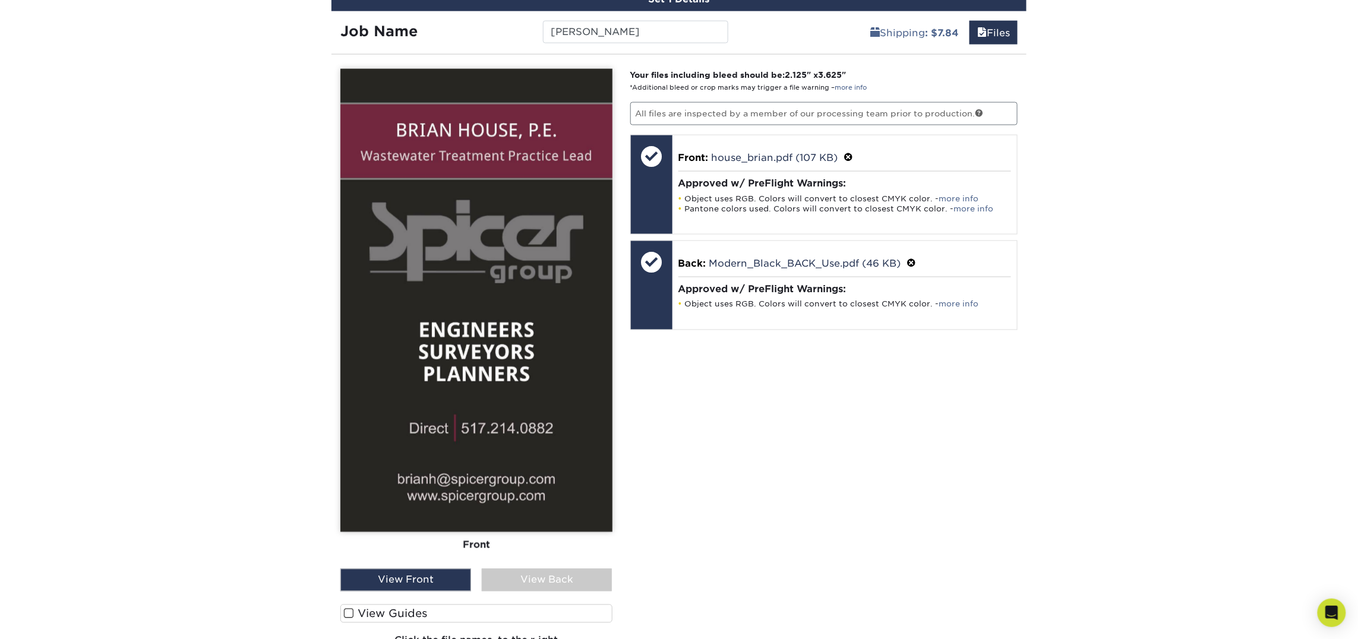
click at [544, 584] on div "View Back" at bounding box center [547, 580] width 131 height 23
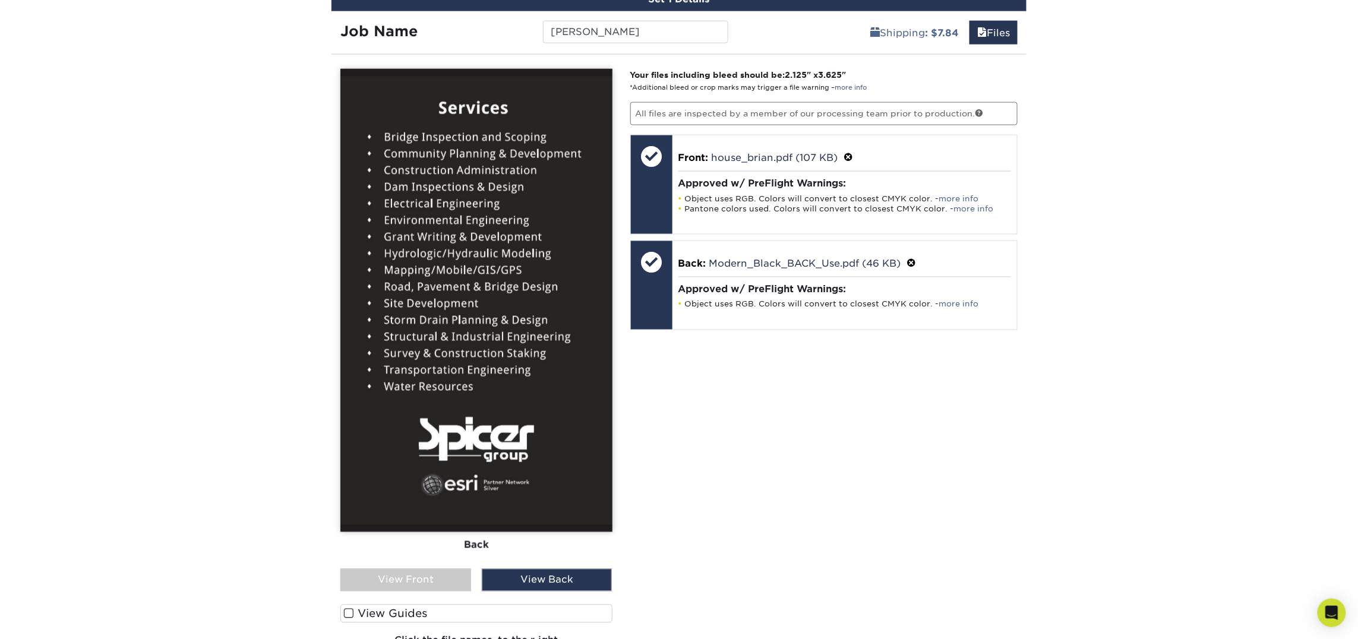
click at [441, 584] on div "View Front" at bounding box center [405, 580] width 131 height 23
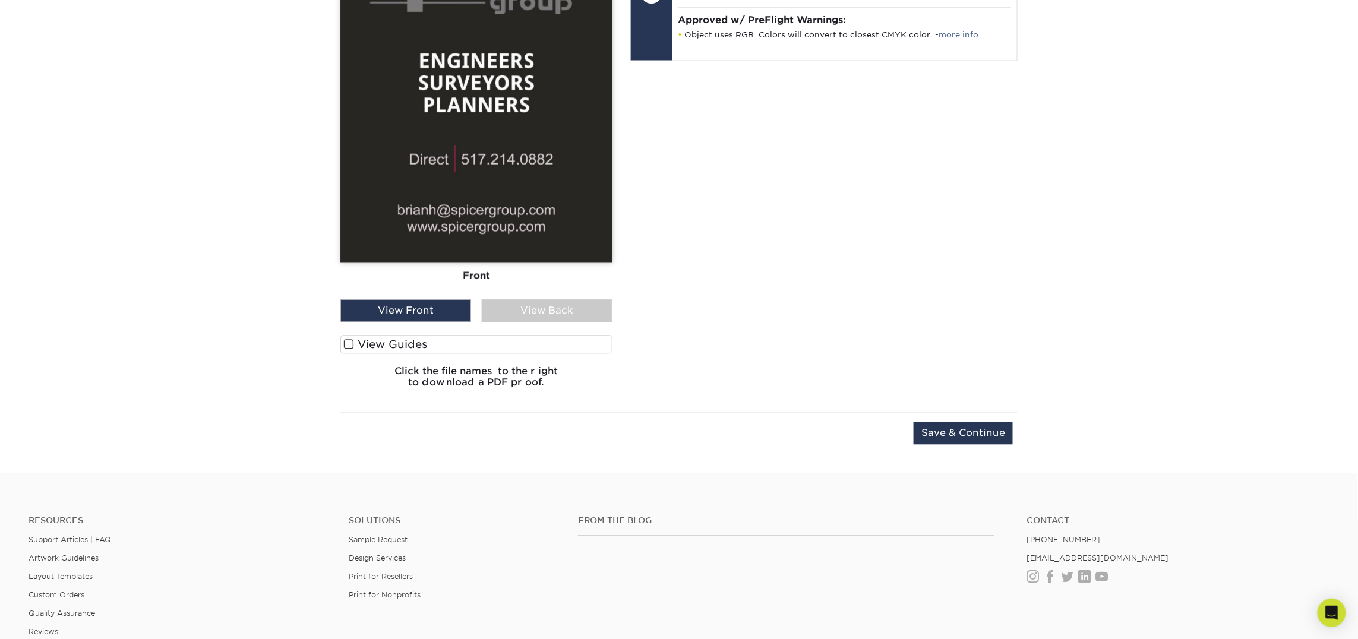
scroll to position [1006, 0]
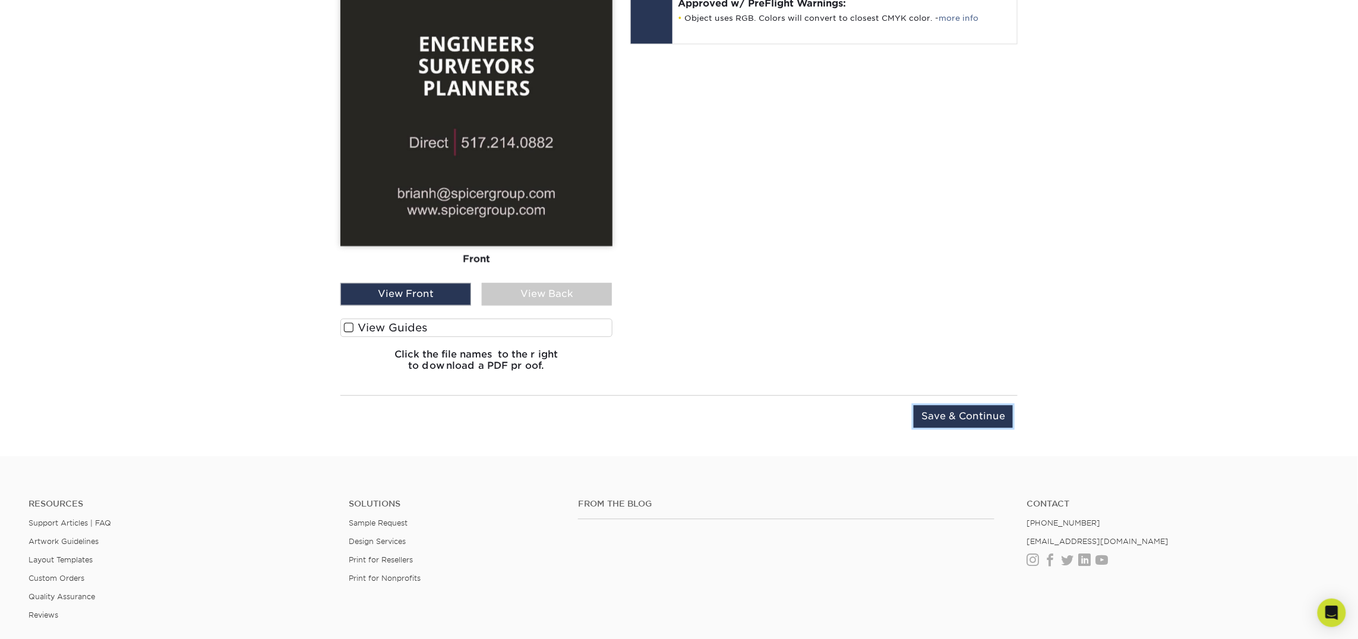
click at [981, 413] on input "Save & Continue" at bounding box center [962, 417] width 99 height 23
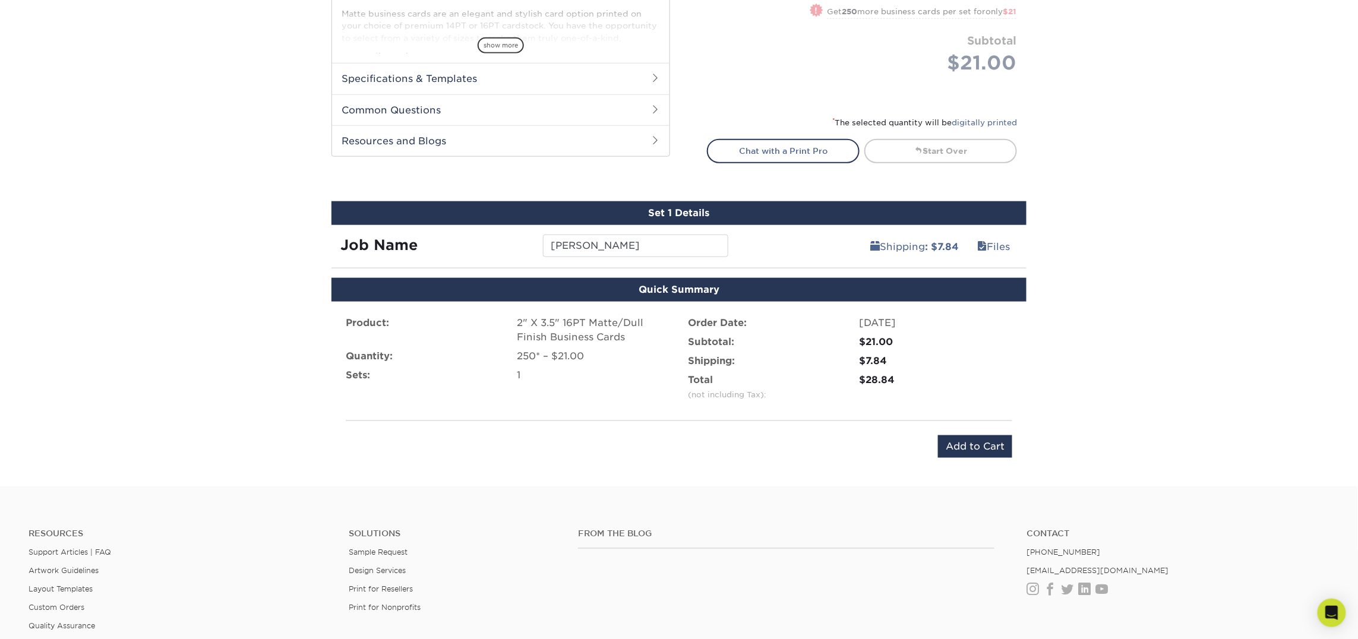
scroll to position [505, 0]
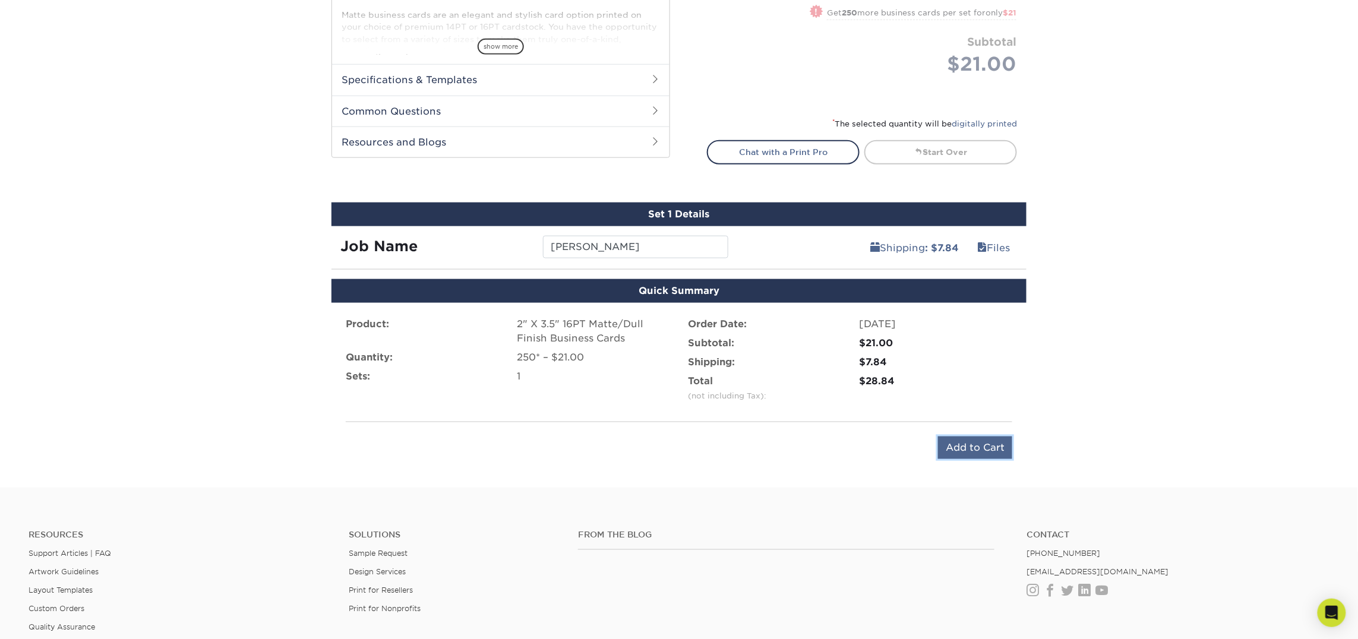
click at [974, 443] on input "Add to Cart" at bounding box center [975, 448] width 74 height 23
